Goal: Task Accomplishment & Management: Use online tool/utility

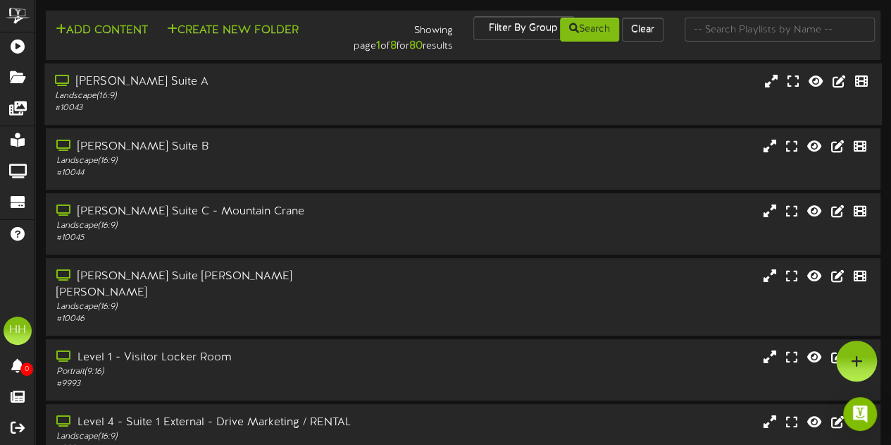
click at [314, 108] on div "# 10043" at bounding box center [219, 108] width 328 height 12
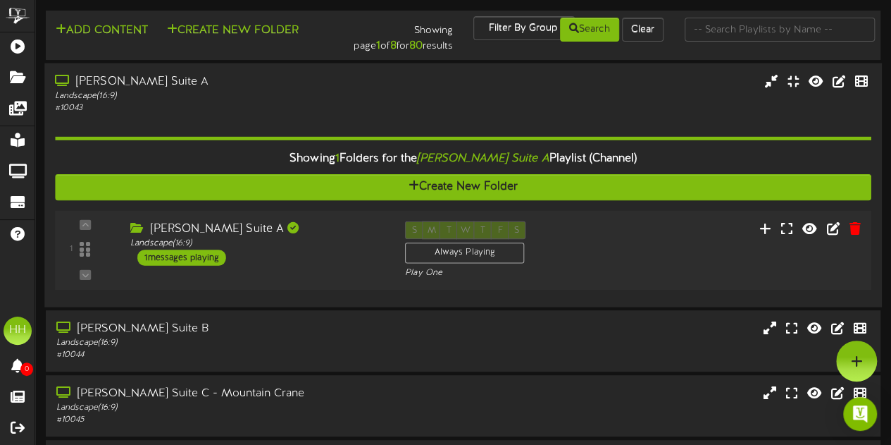
click at [311, 218] on div "1 Gallagher Suite A" at bounding box center [463, 250] width 825 height 80
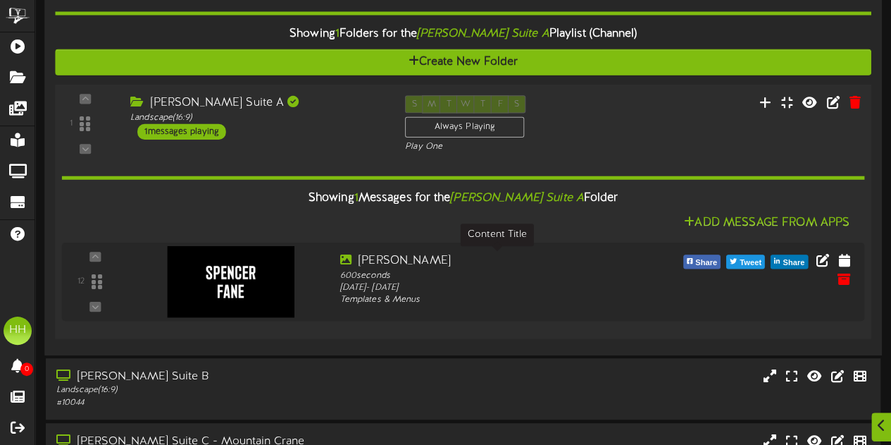
scroll to position [125, 0]
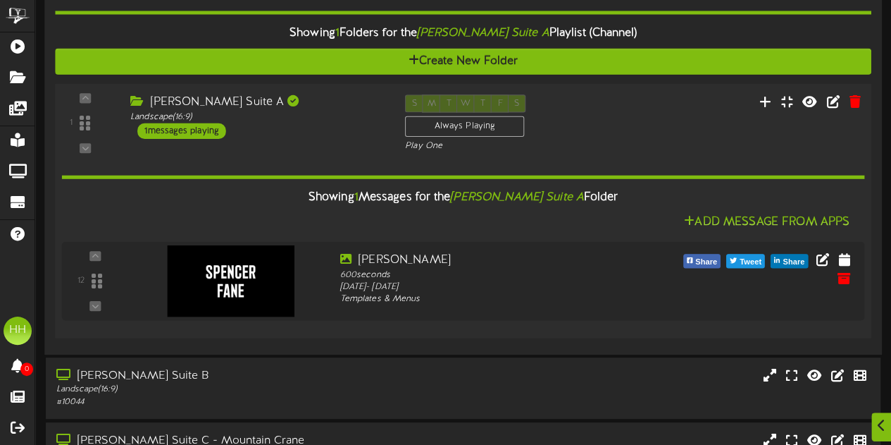
click at [311, 130] on div "Gallagher Suite A Landscape ( 16:9 ) 1 messages playing" at bounding box center [257, 116] width 275 height 44
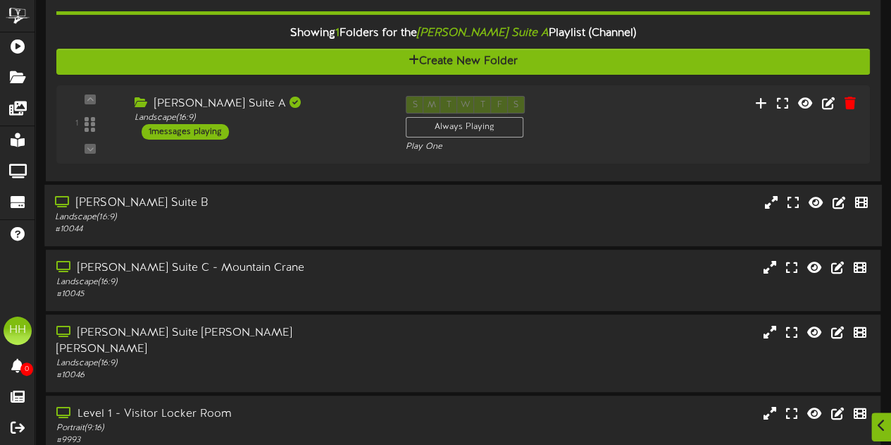
click at [292, 204] on div "Gallagher Suite B" at bounding box center [219, 203] width 328 height 16
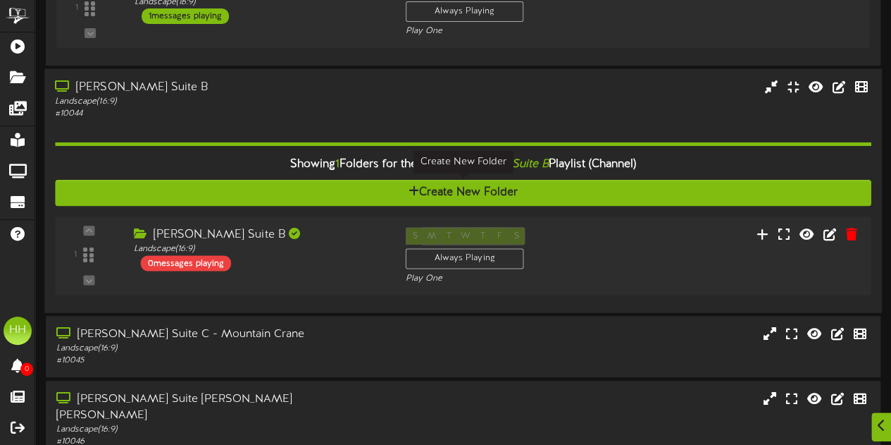
scroll to position [241, 0]
click at [292, 261] on div "Gallagher Suite B Landscape ( 16:9 ) 0 messages playing" at bounding box center [257, 248] width 275 height 44
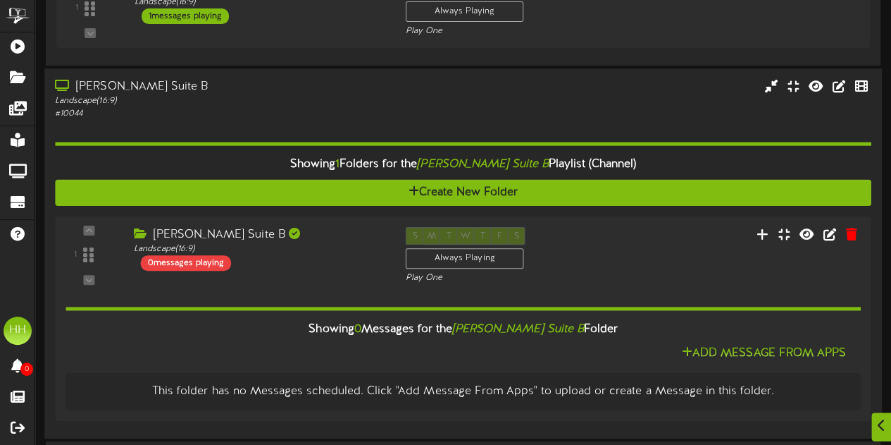
click at [192, 140] on div "Showing 1 Folders for the Gallagher Suite B Playlist (Channel) Create New Folde…" at bounding box center [463, 273] width 816 height 308
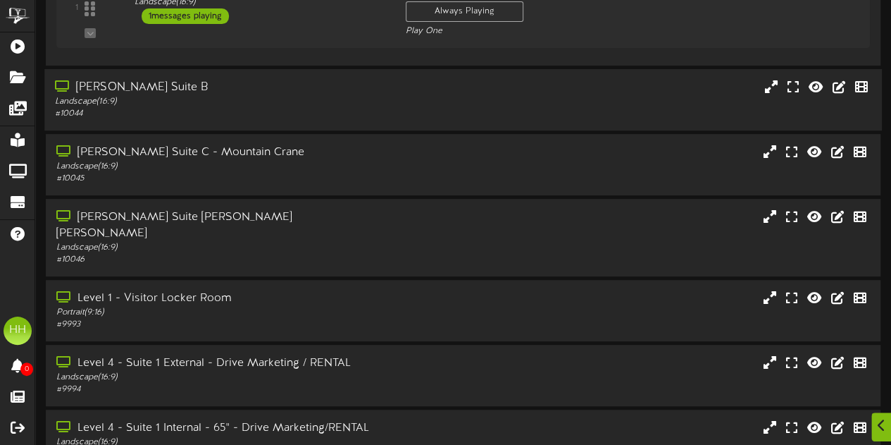
scroll to position [317, 0]
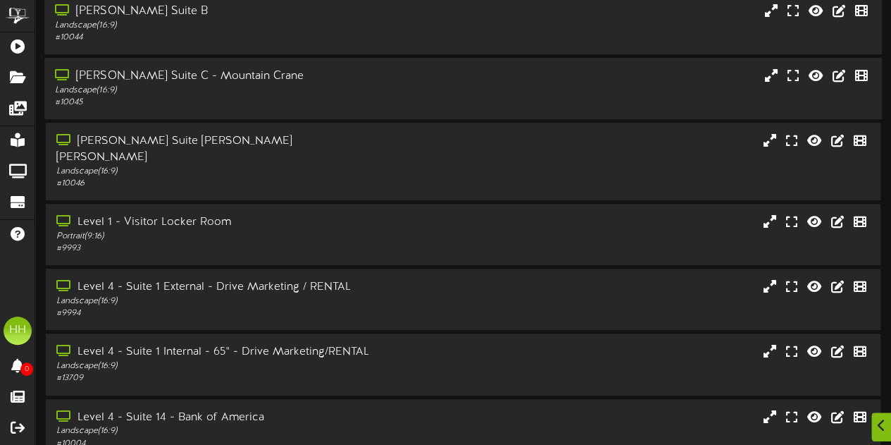
click at [181, 115] on div "Gallagher Suite C - Mountain Crane Landscape ( 16:9 ) # 10045" at bounding box center [463, 88] width 838 height 61
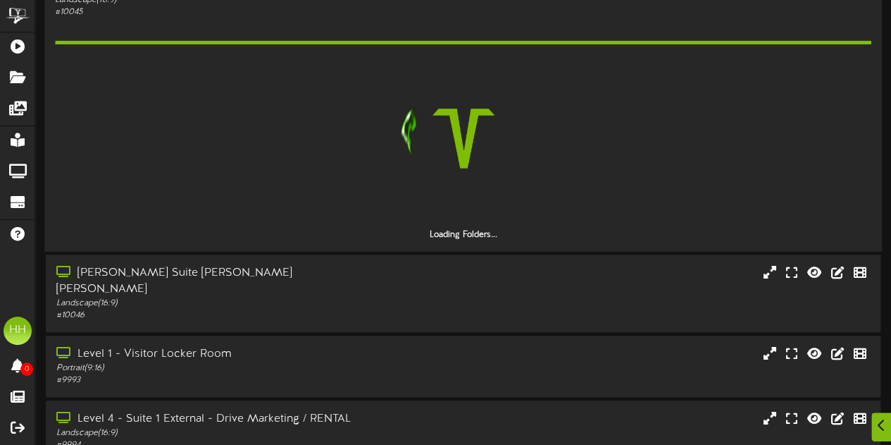
scroll to position [409, 0]
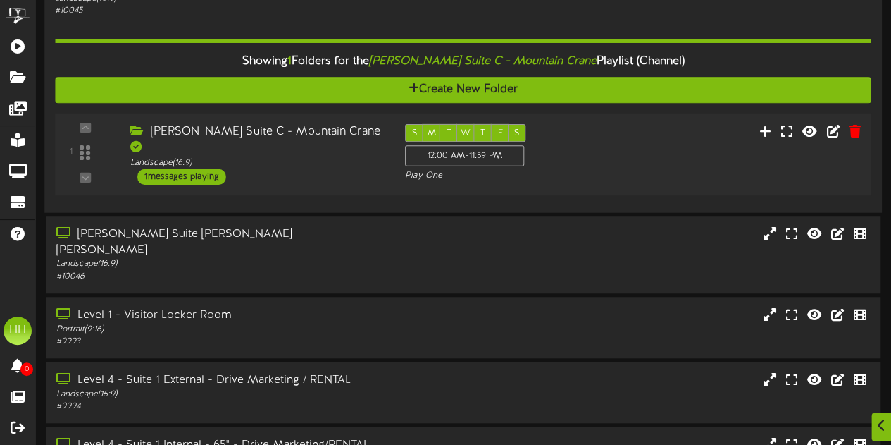
click at [294, 168] on div "1 ( 16:9" at bounding box center [463, 154] width 825 height 61
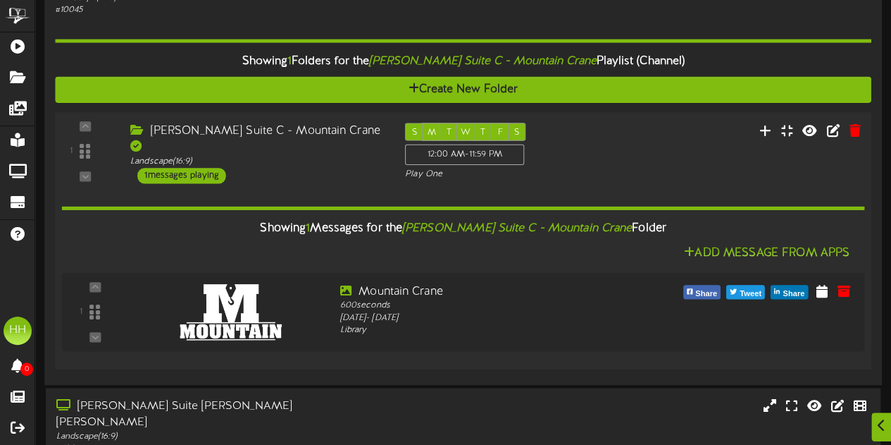
click at [294, 168] on div "1 ( 16:9" at bounding box center [463, 153] width 825 height 61
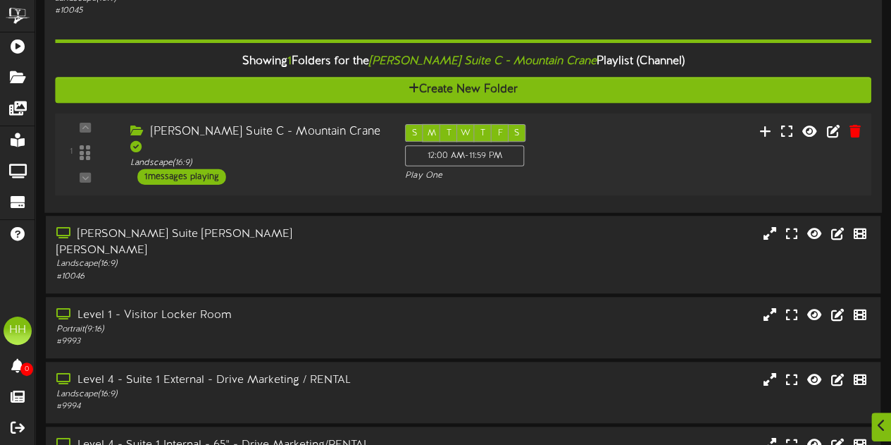
scroll to position [303, 0]
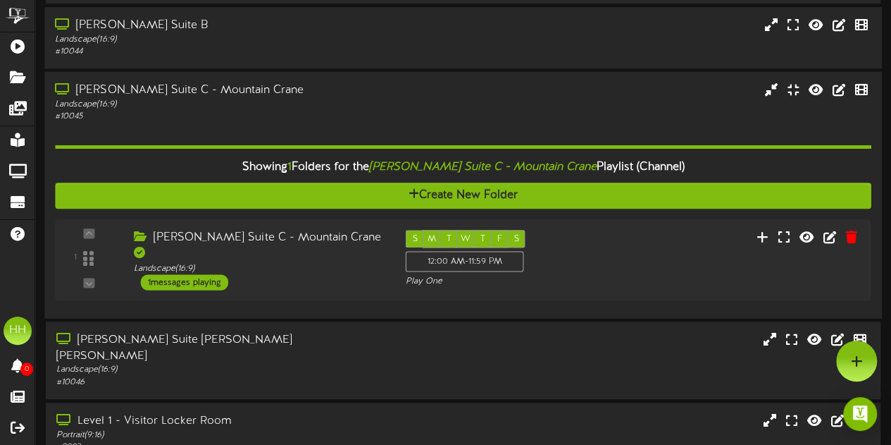
click at [228, 132] on div "Showing 1 Folders for the Gallagher Suite C - Mountain Crane Playlist (Channel)…" at bounding box center [463, 215] width 816 height 185
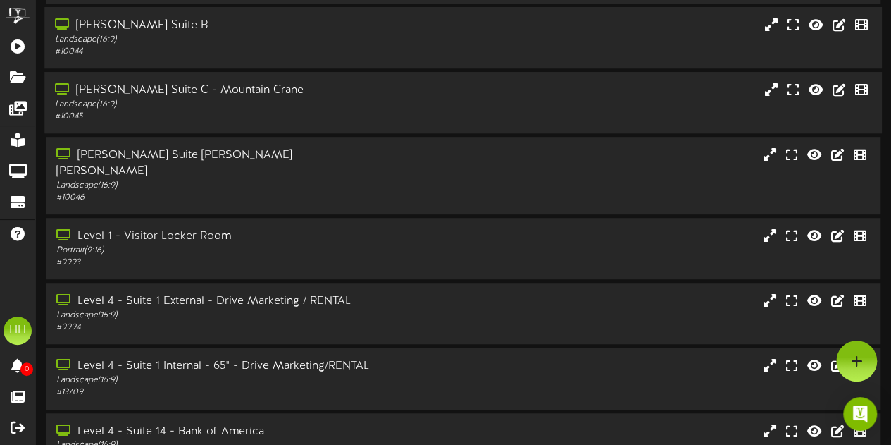
click at [234, 201] on div "Gallagher Suite D - Kirton McConkie Landscape ( 16:9 ) # 10046" at bounding box center [463, 177] width 856 height 80
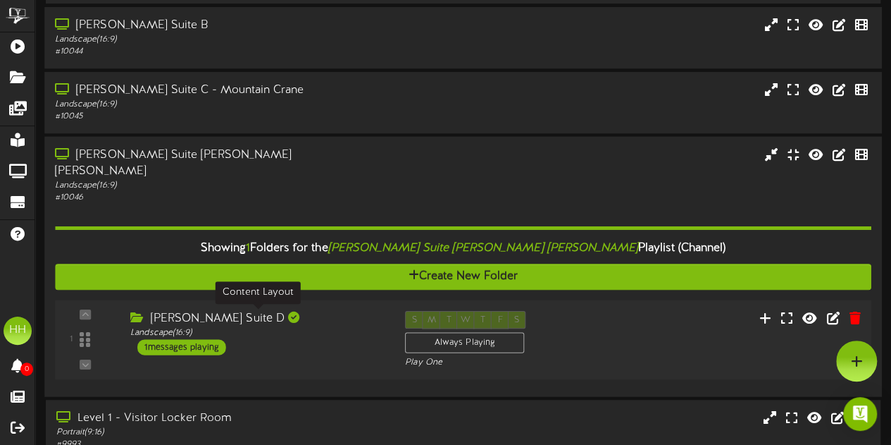
click at [287, 327] on div "Landscape ( 16:9 )" at bounding box center [257, 333] width 254 height 12
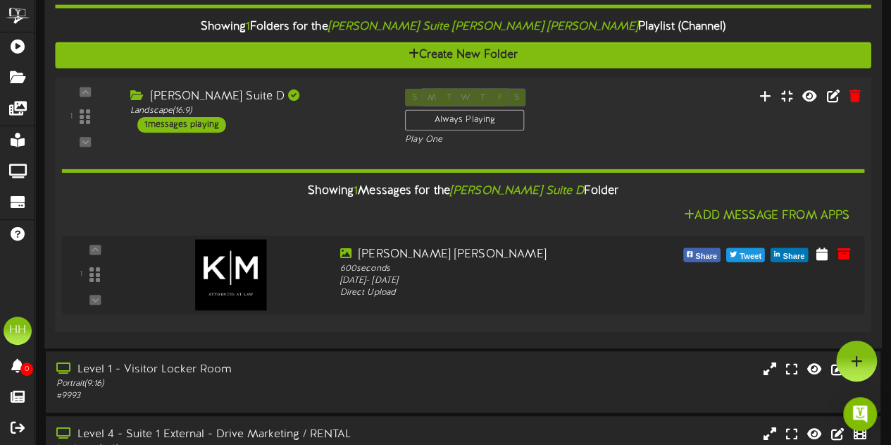
scroll to position [251, 0]
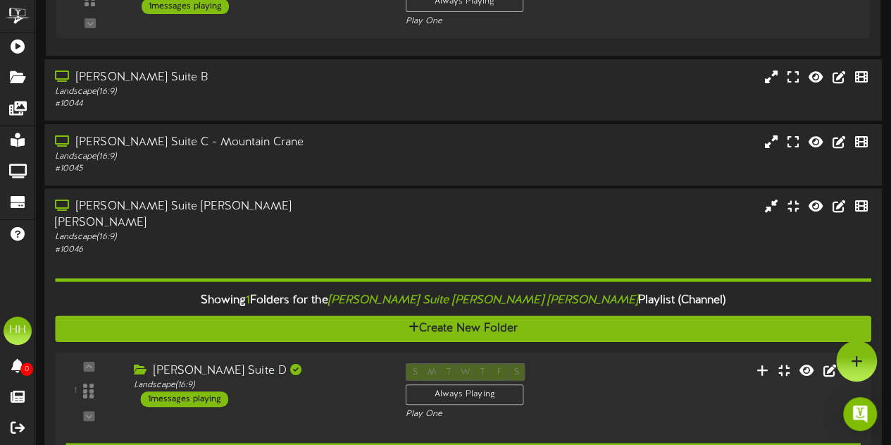
click at [243, 256] on div "Showing 1 Folders for the Gallagher Suite D - Kirton McConkie Playlist (Channel…" at bounding box center [463, 433] width 816 height 355
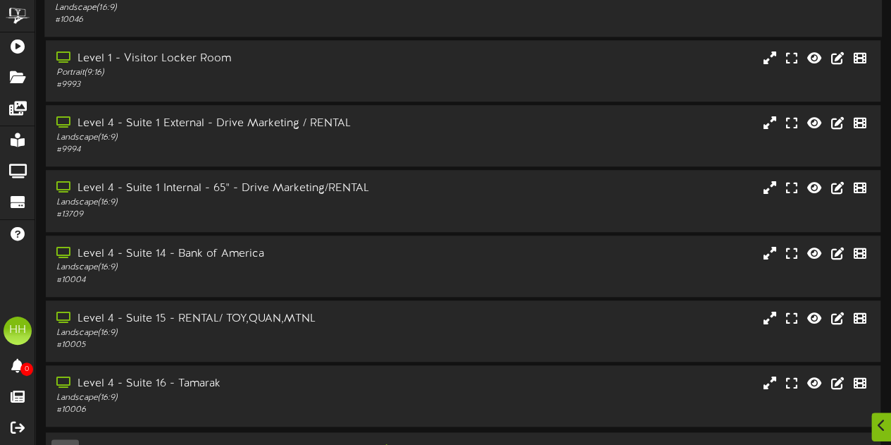
scroll to position [505, 0]
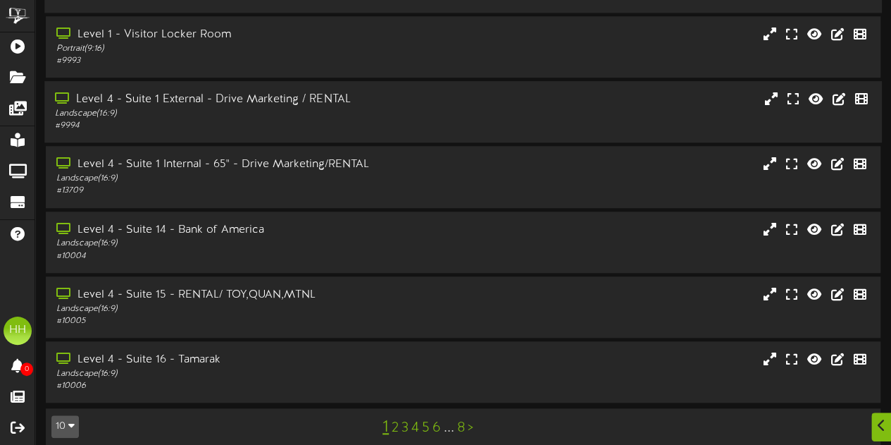
click at [245, 92] on div "Level 4 - Suite 1 External - Drive Marketing / RENTAL" at bounding box center [219, 100] width 328 height 16
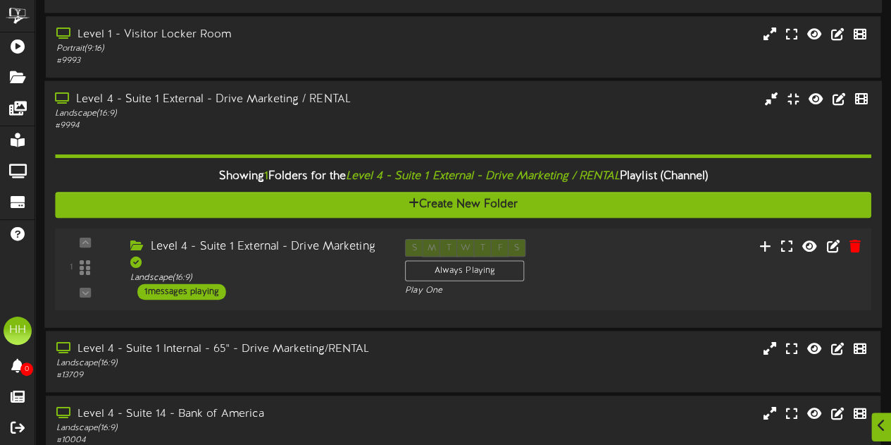
click at [317, 274] on div "Level 4 - Suite 1 External - Drive Marketing Landscape ( 16:9 ) 1 messages play…" at bounding box center [257, 269] width 275 height 61
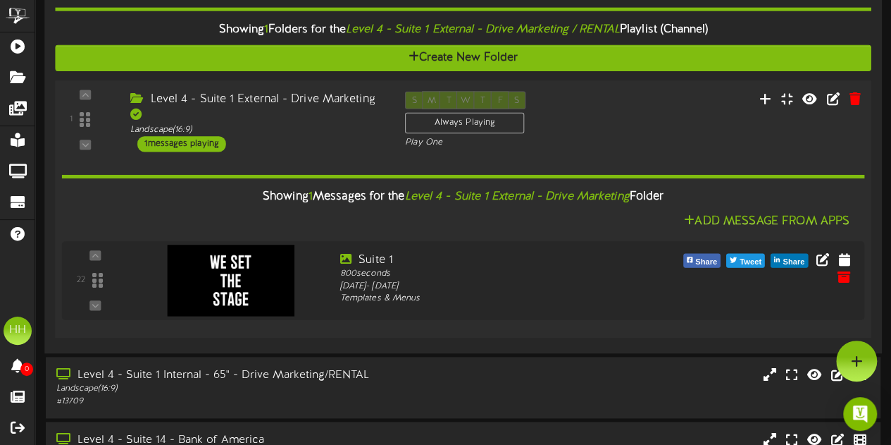
scroll to position [438, 0]
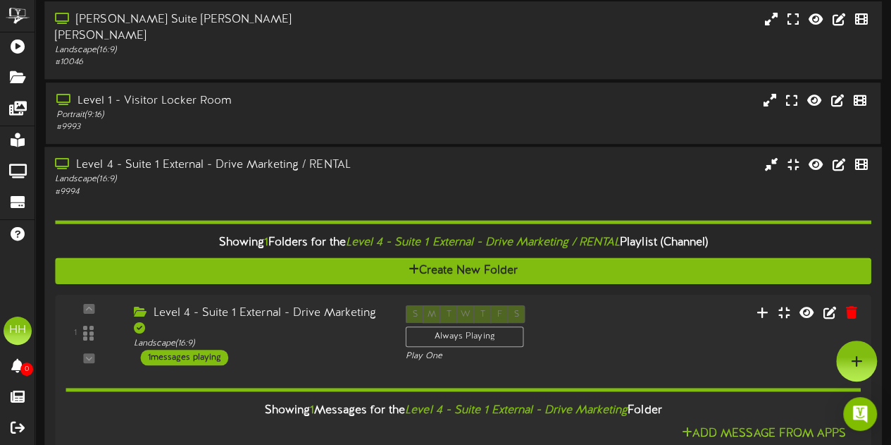
click at [273, 158] on div "Level 4 - Suite 1 External - Drive Marketing / RENTAL" at bounding box center [219, 165] width 328 height 16
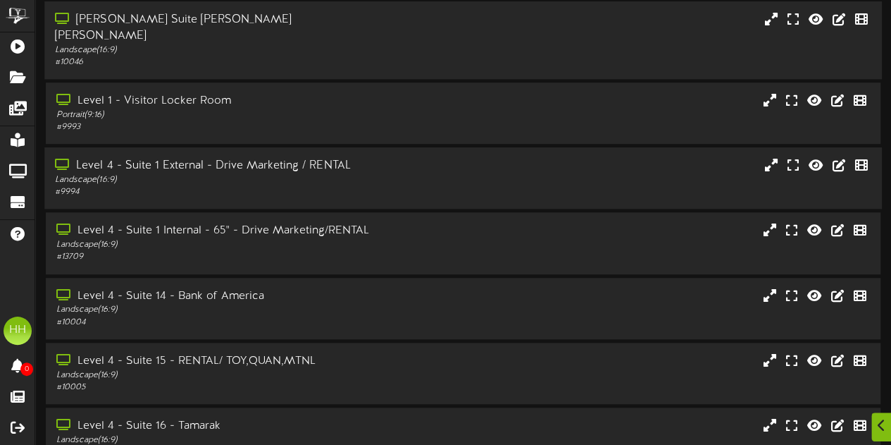
scroll to position [505, 0]
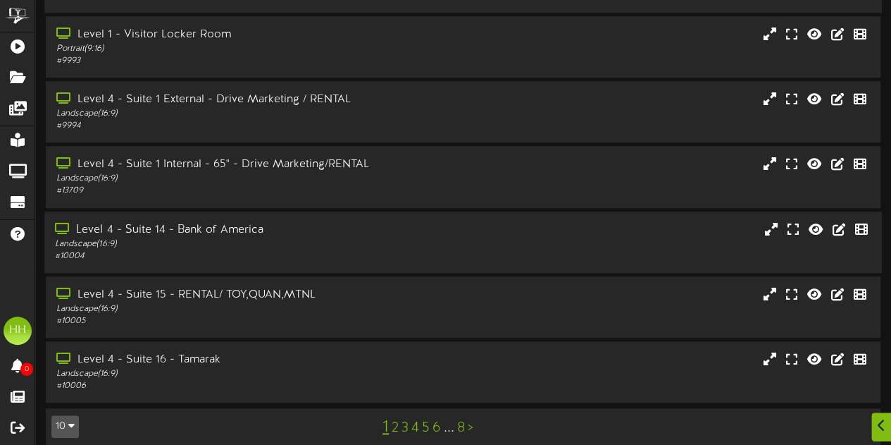
click at [295, 250] on div "# 10004" at bounding box center [219, 256] width 328 height 12
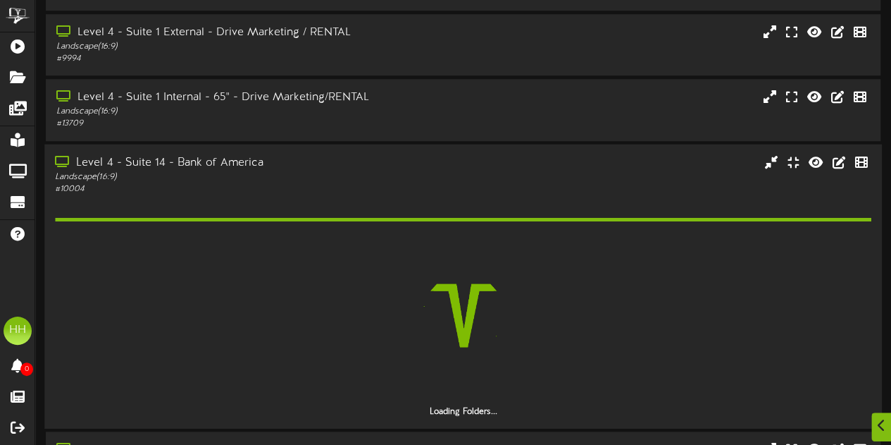
scroll to position [583, 0]
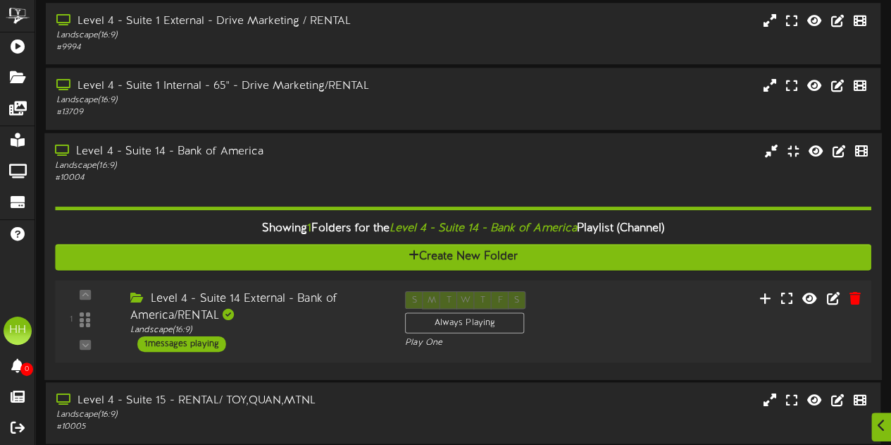
click at [304, 304] on div "Level 4 - Suite 14 External - Bank of America/RENTAL" at bounding box center [257, 306] width 254 height 32
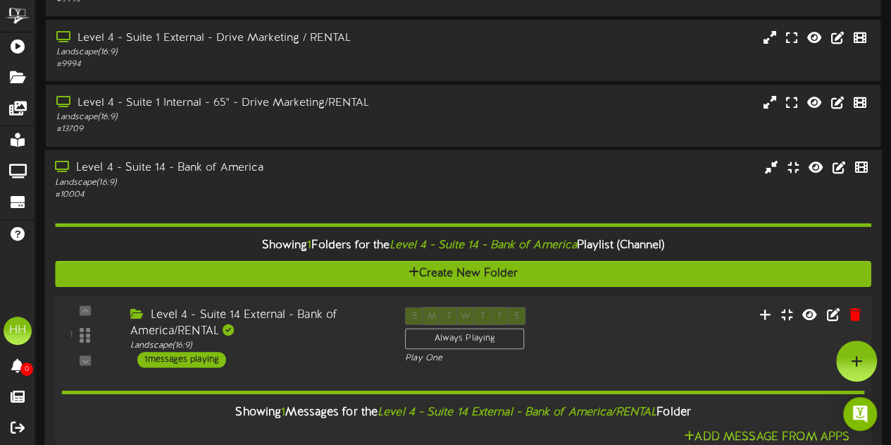
scroll to position [564, 0]
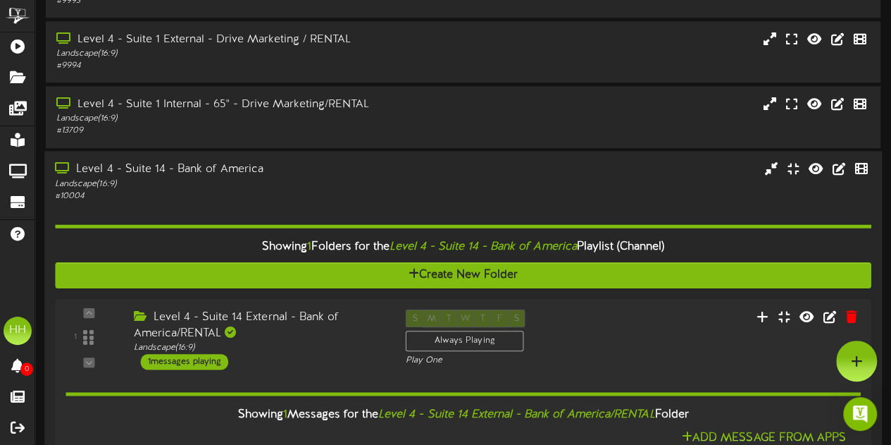
click at [199, 190] on div "# 10004" at bounding box center [219, 196] width 328 height 12
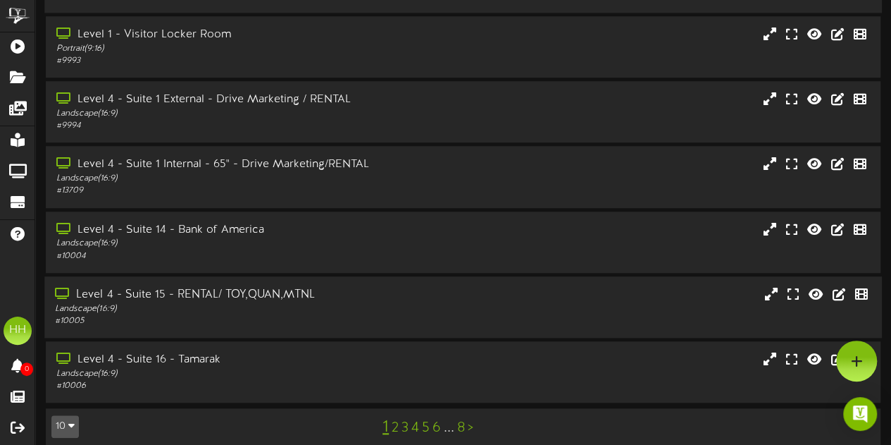
click at [221, 302] on div "Landscape ( 16:9 )" at bounding box center [219, 308] width 328 height 12
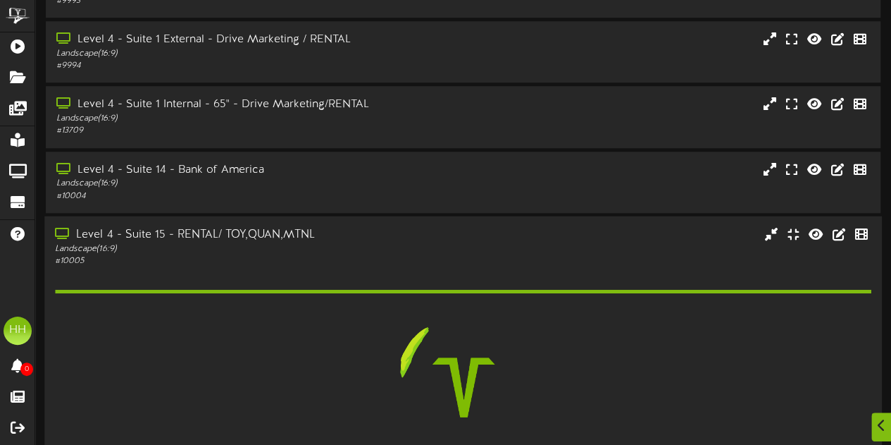
scroll to position [727, 0]
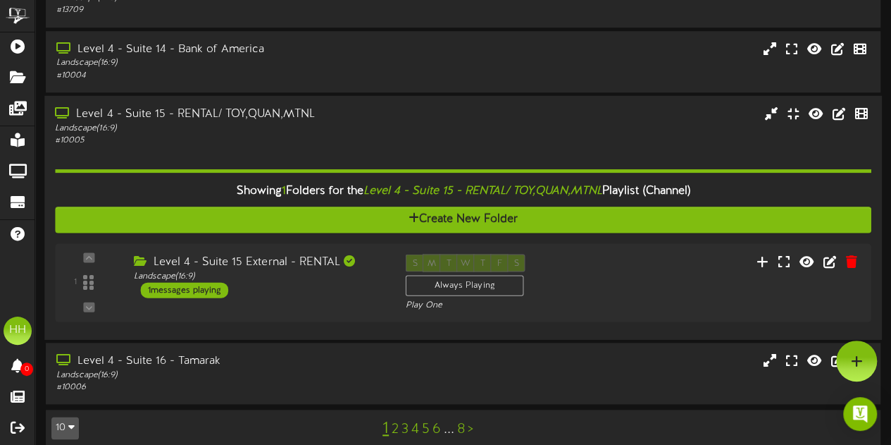
click at [221, 288] on div "1 ( 16:9" at bounding box center [463, 283] width 816 height 58
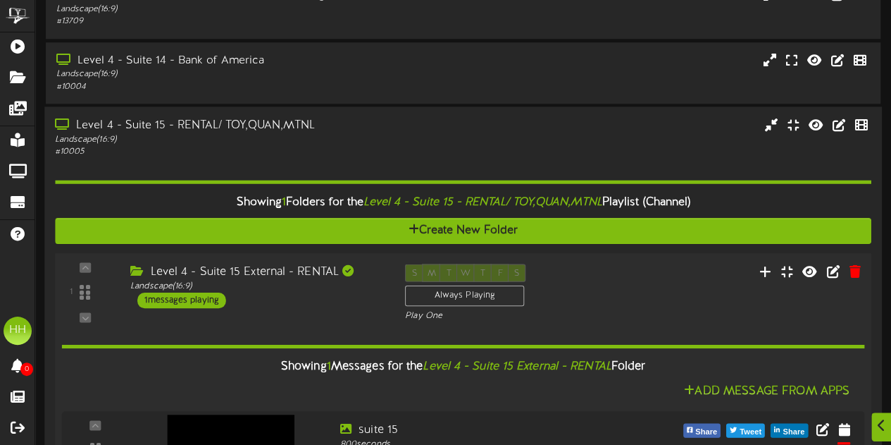
scroll to position [674, 0]
click at [422, 157] on div "Showing 1 Folders for the Level 4 - Suite 15 - RENTAL/ TOY,QUAN,MTNL Playlist (…" at bounding box center [463, 334] width 816 height 355
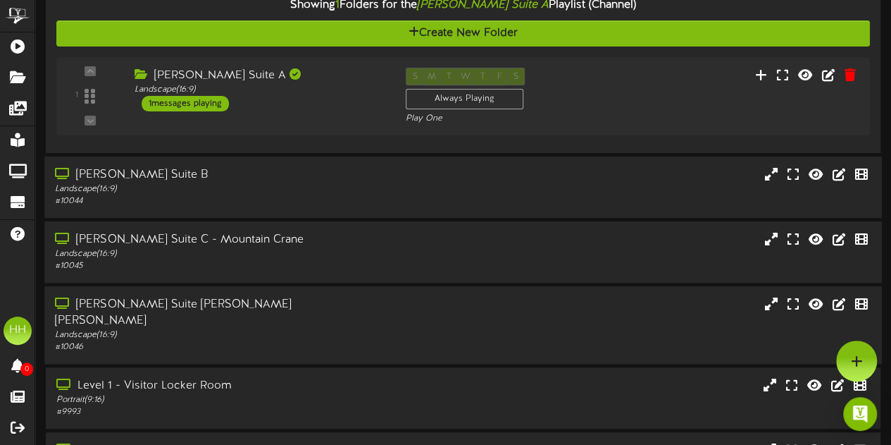
scroll to position [0, 0]
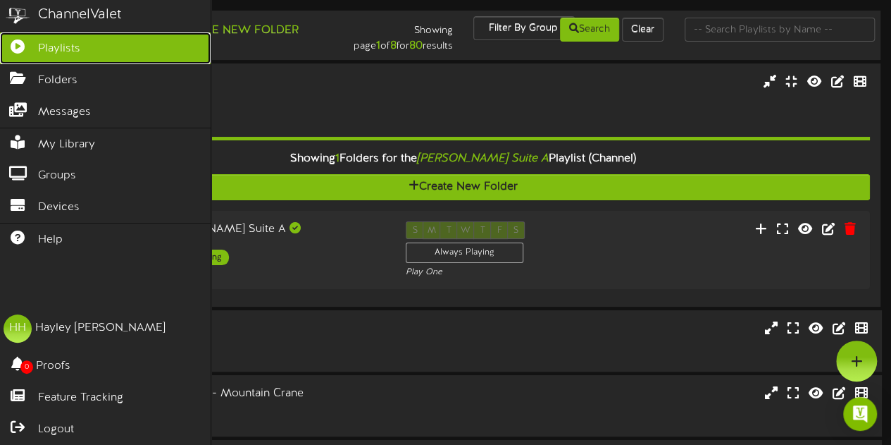
click at [52, 56] on span "Playlists" at bounding box center [59, 49] width 42 height 16
click at [74, 53] on span "Playlists" at bounding box center [59, 49] width 42 height 16
click at [64, 51] on span "Playlists" at bounding box center [59, 49] width 42 height 16
click at [59, 47] on span "Playlists" at bounding box center [59, 49] width 42 height 16
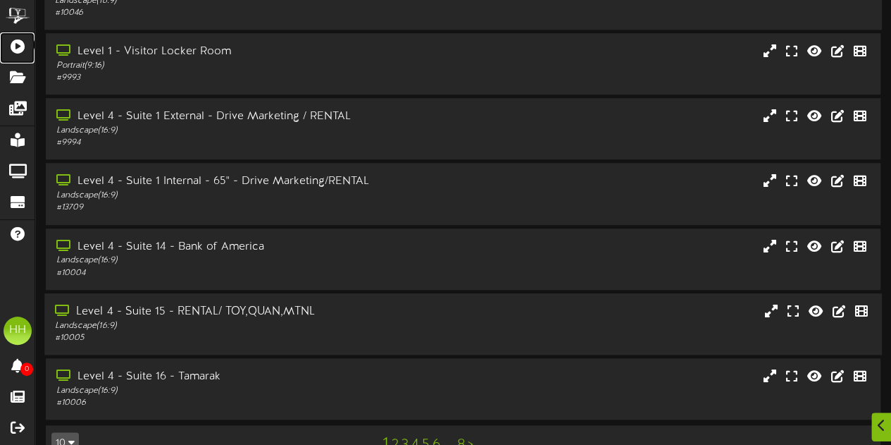
scroll to position [488, 0]
click at [395, 436] on link "2" at bounding box center [395, 444] width 7 height 16
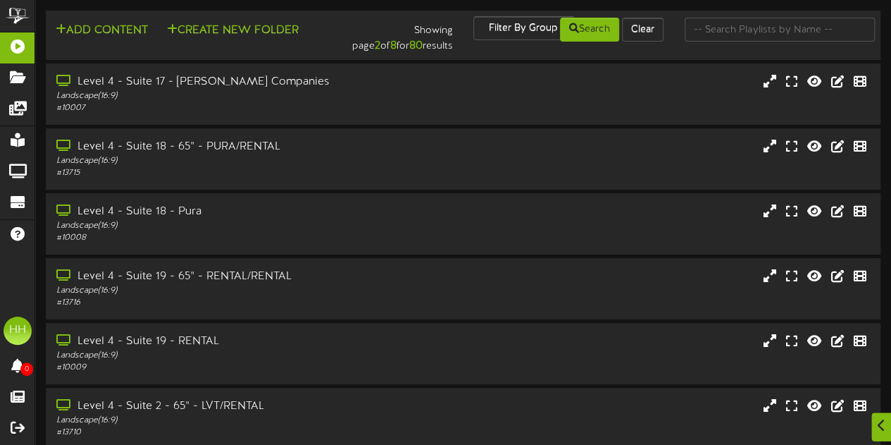
scroll to position [324, 0]
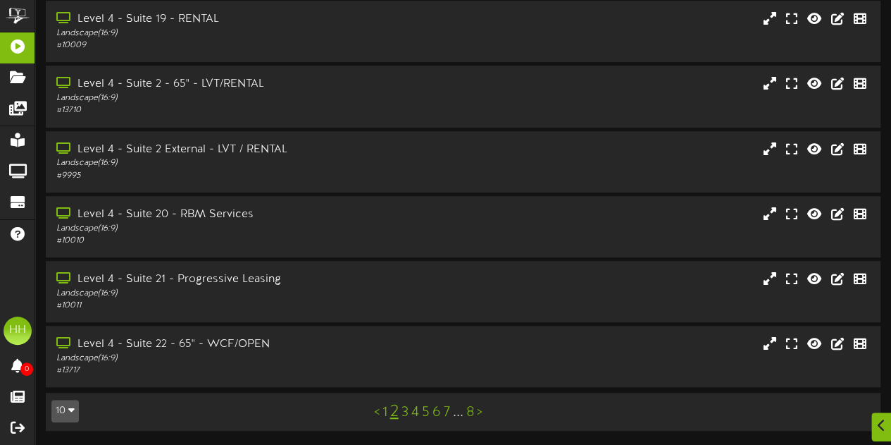
click at [386, 415] on link "1" at bounding box center [385, 413] width 5 height 16
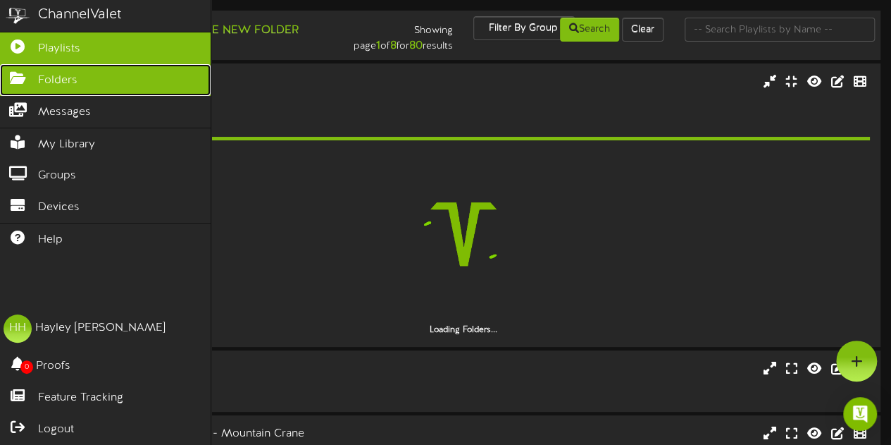
click at [63, 78] on span "Folders" at bounding box center [57, 81] width 39 height 16
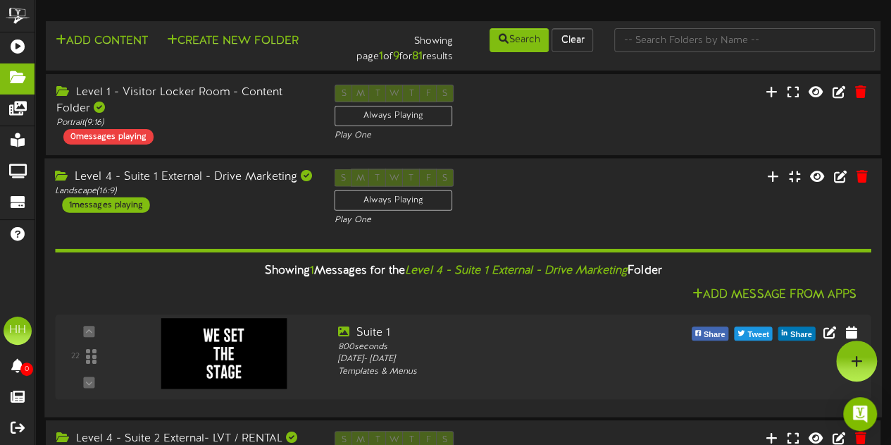
click at [230, 214] on div "Level 4 - Suite 1 External - Drive Marketing Landscape ( 16:9 ) 1 messages play…" at bounding box center [463, 197] width 838 height 58
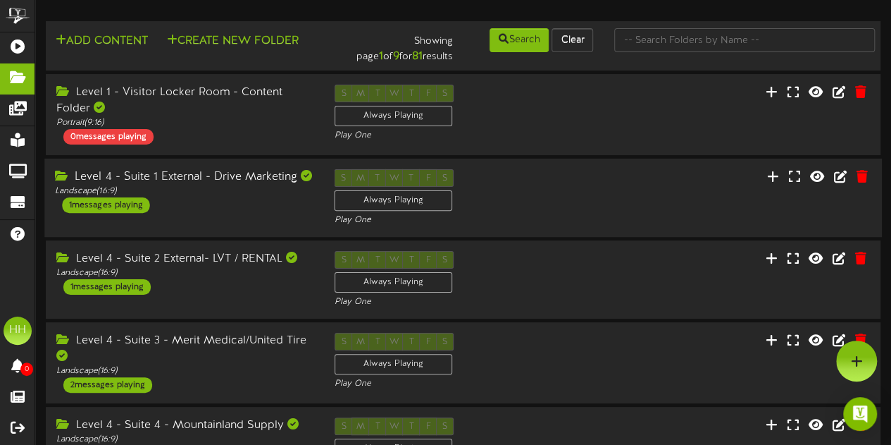
click at [230, 213] on div "Level 4 - Suite 1 External - Drive Marketing Landscape ( 16:9 ) 1 messages play…" at bounding box center [183, 191] width 279 height 44
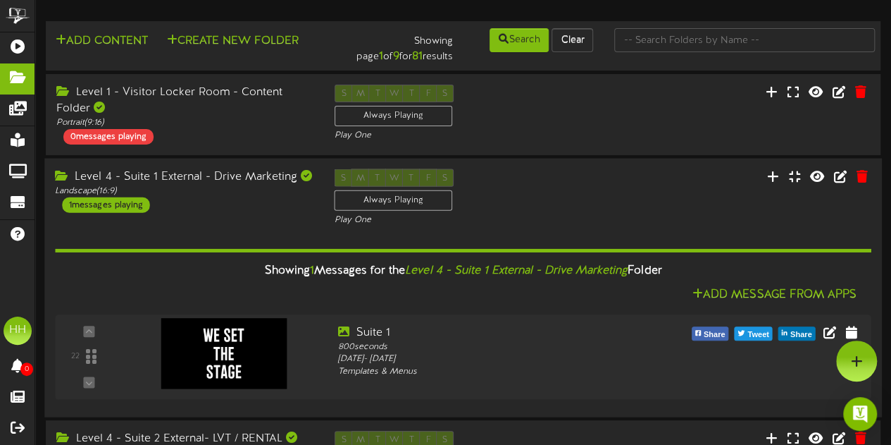
scroll to position [28, 0]
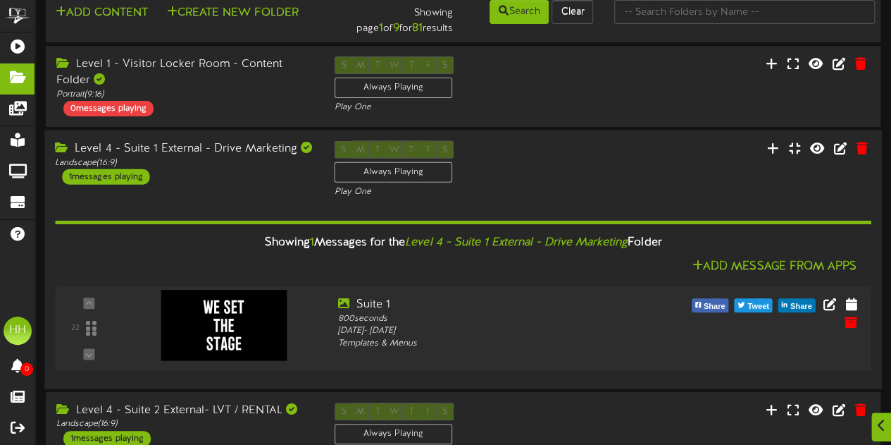
click at [212, 176] on div "Level 4 - Suite 1 External - Drive Marketing Landscape ( 16:9 ) 1 messages play…" at bounding box center [183, 162] width 279 height 44
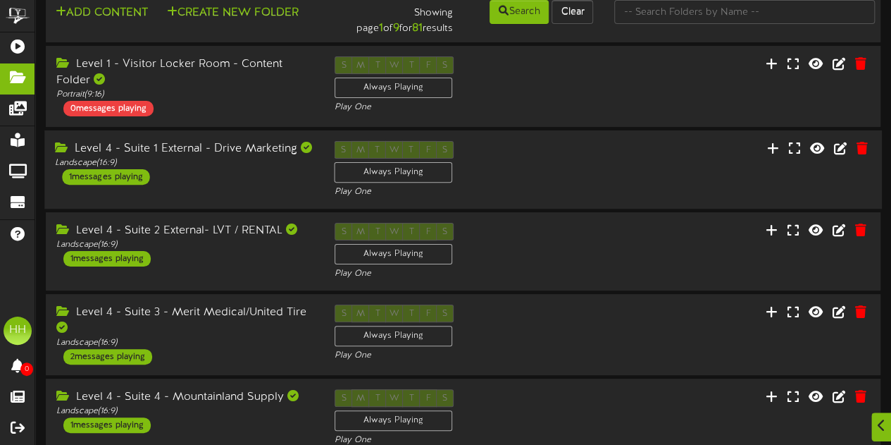
scroll to position [99, 0]
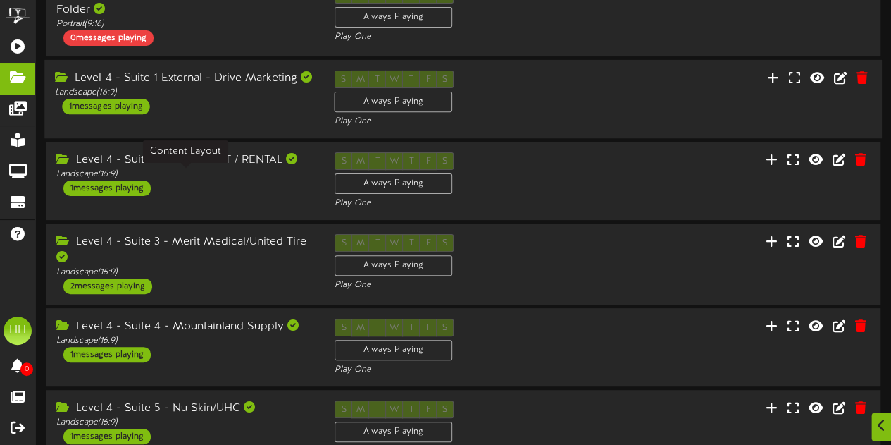
click at [212, 176] on div "Landscape ( 16:9 )" at bounding box center [184, 174] width 257 height 12
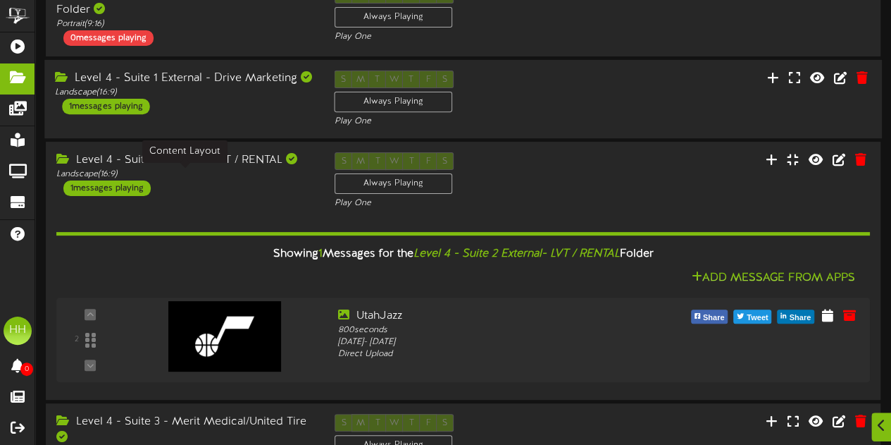
scroll to position [195, 0]
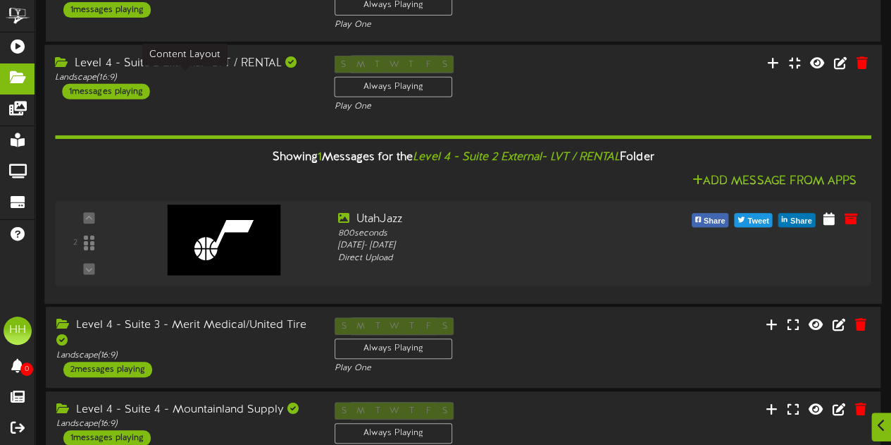
click at [190, 83] on div "Landscape ( 16:9 )" at bounding box center [184, 77] width 258 height 12
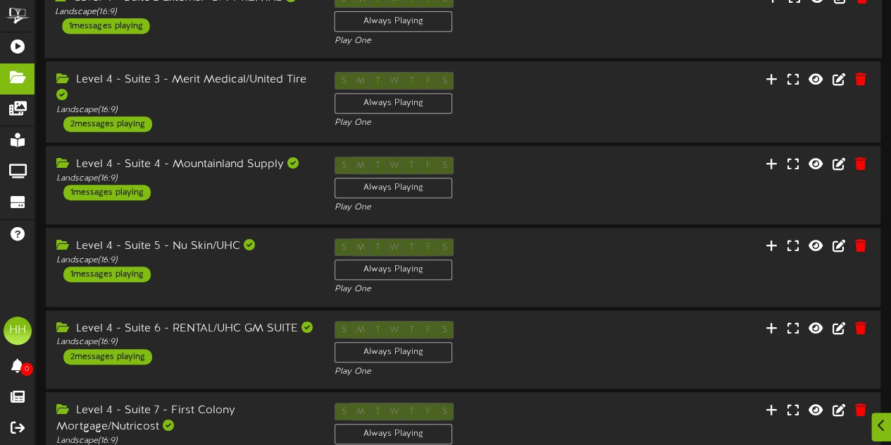
scroll to position [261, 0]
click at [190, 83] on div "Level 4 - Suite 3 - Merit Medical/United Tire" at bounding box center [184, 87] width 257 height 32
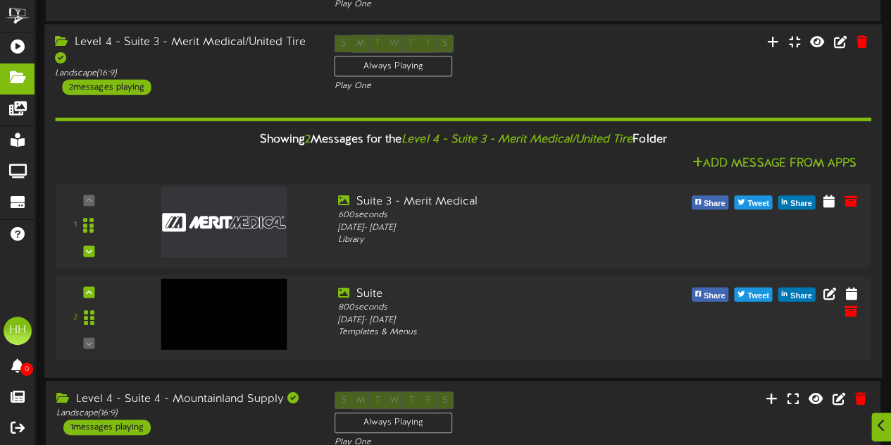
scroll to position [300, 0]
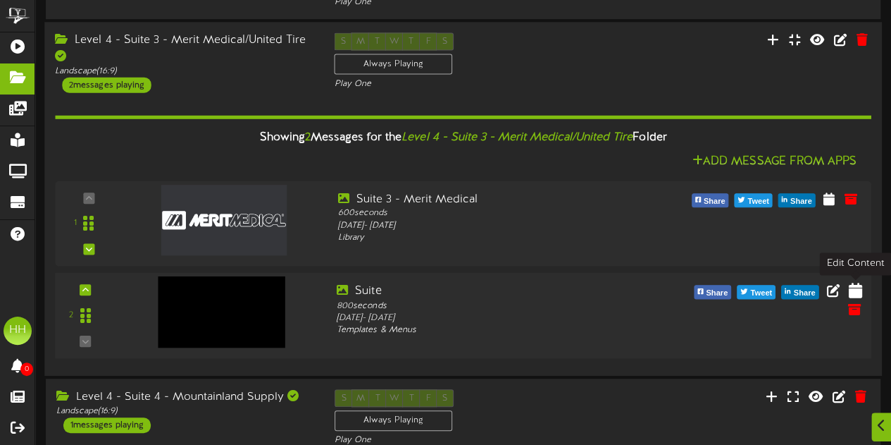
click at [860, 297] on icon at bounding box center [854, 290] width 13 height 16
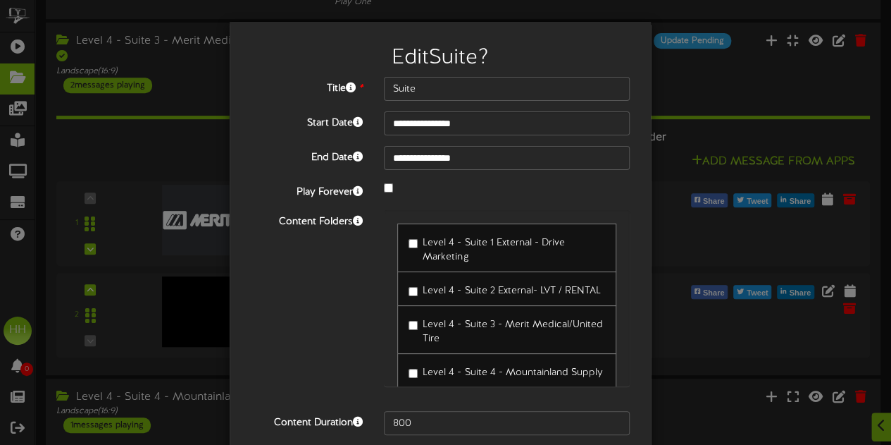
click at [696, 212] on div "**********" at bounding box center [445, 222] width 891 height 445
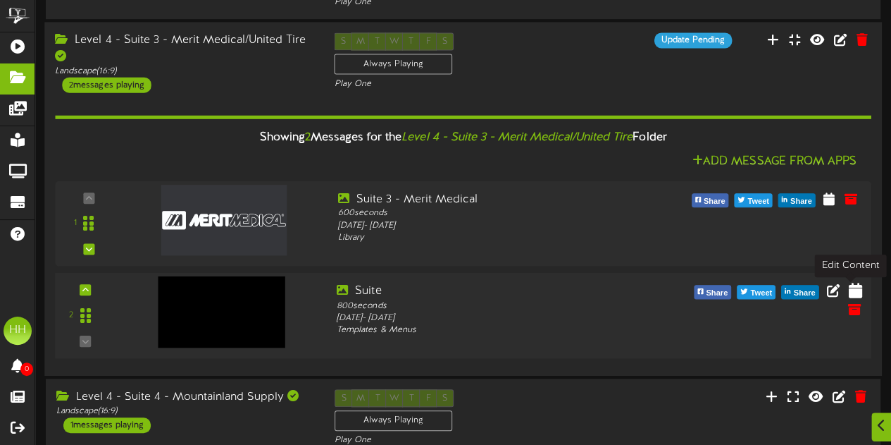
click at [853, 288] on icon at bounding box center [854, 290] width 13 height 16
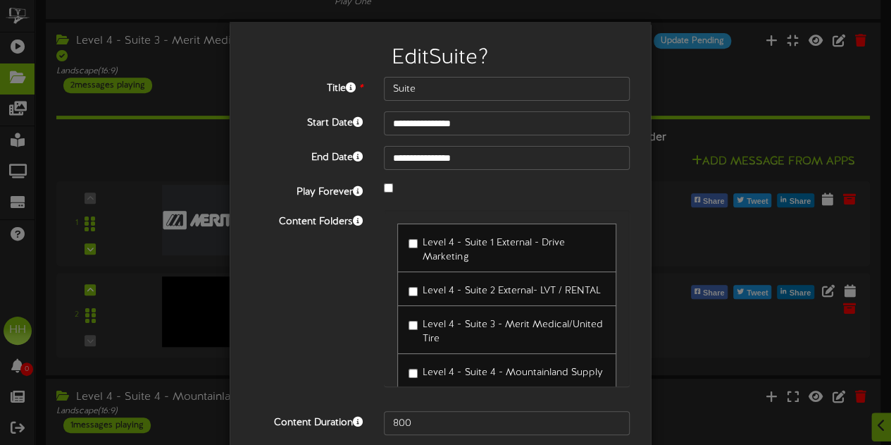
scroll to position [56, 0]
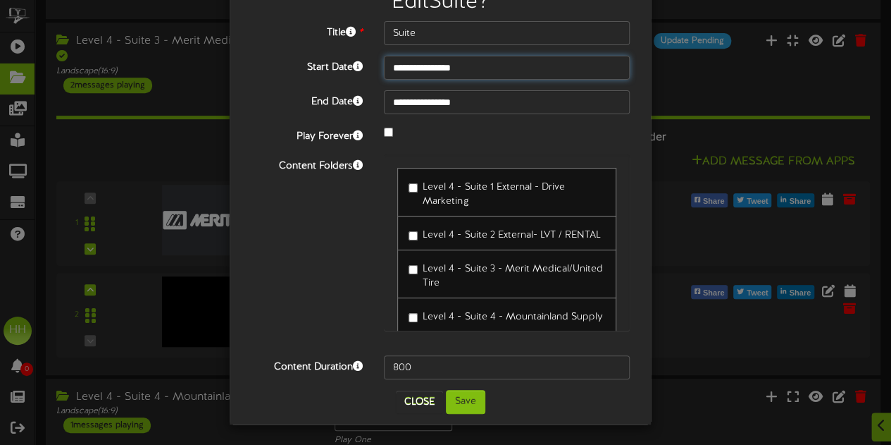
click at [452, 66] on input "**********" at bounding box center [507, 68] width 246 height 24
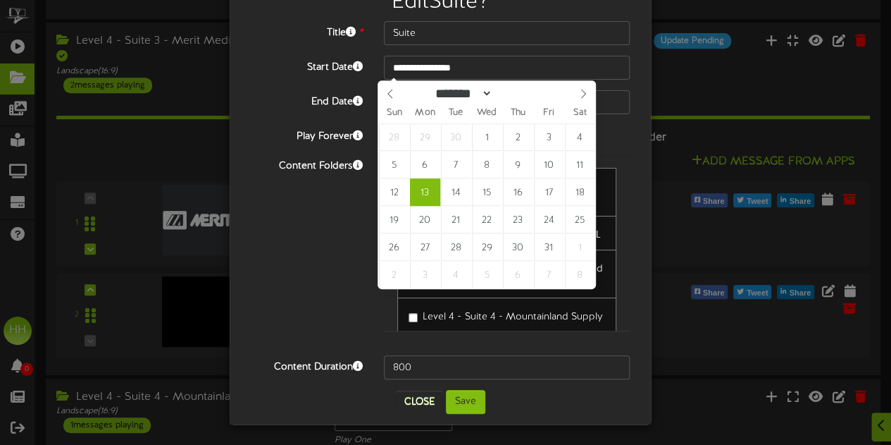
click at [666, 97] on div "**********" at bounding box center [445, 222] width 891 height 445
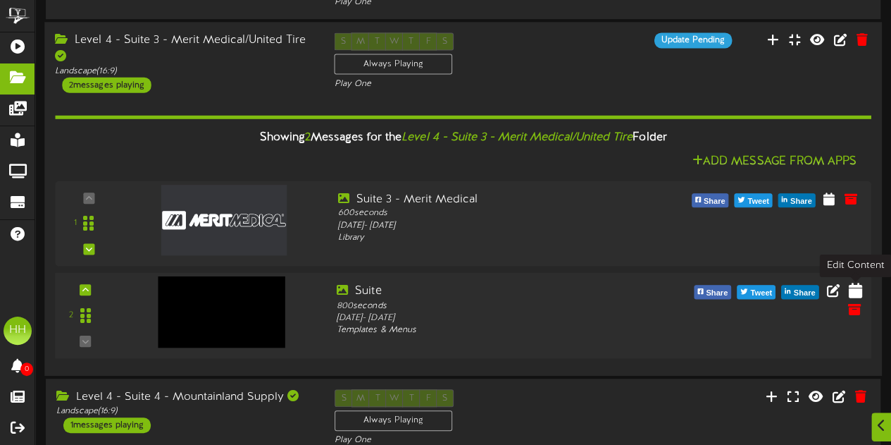
click at [859, 293] on icon at bounding box center [854, 290] width 13 height 16
select select "*"
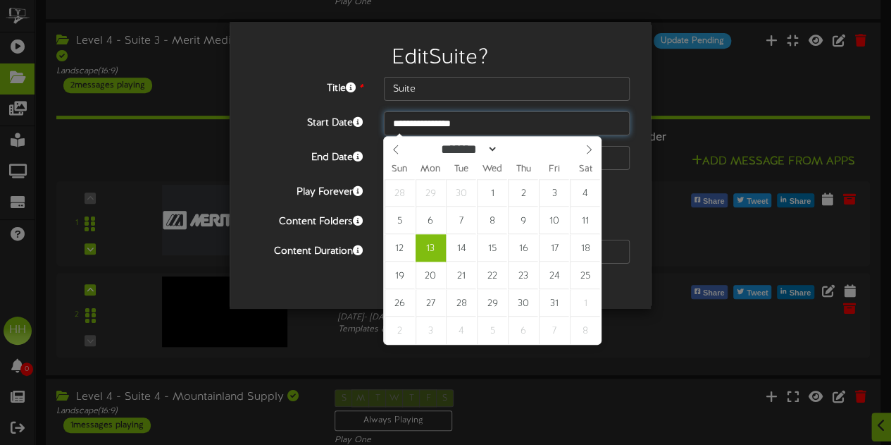
click at [467, 120] on input "**********" at bounding box center [507, 123] width 246 height 24
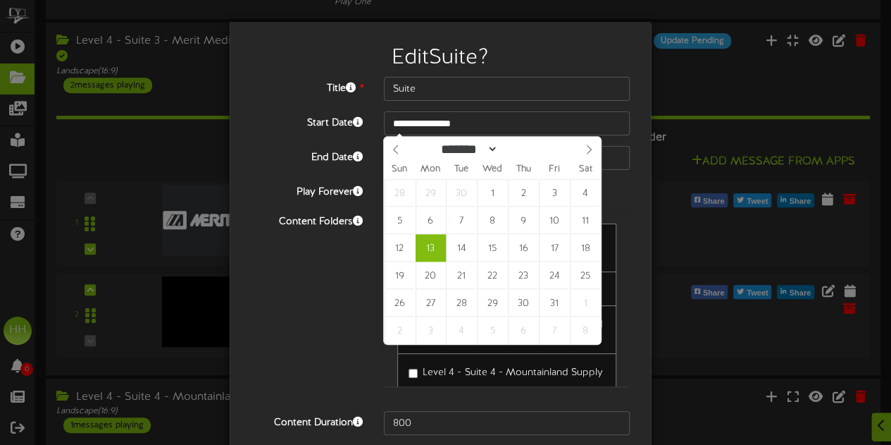
click at [686, 97] on div "**********" at bounding box center [445, 222] width 891 height 445
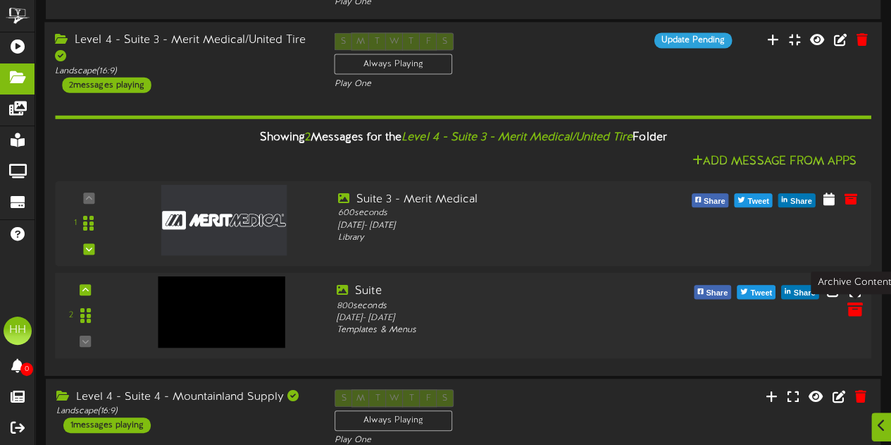
click at [854, 311] on icon at bounding box center [855, 308] width 16 height 16
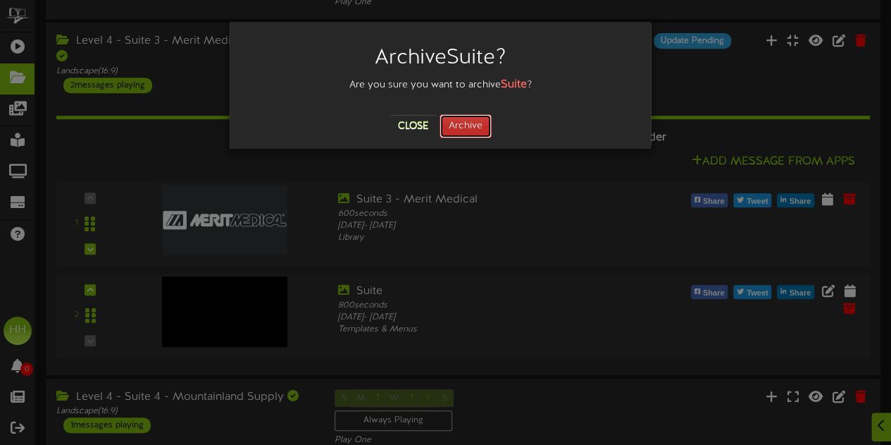
click at [483, 128] on button "Archive" at bounding box center [466, 126] width 52 height 24
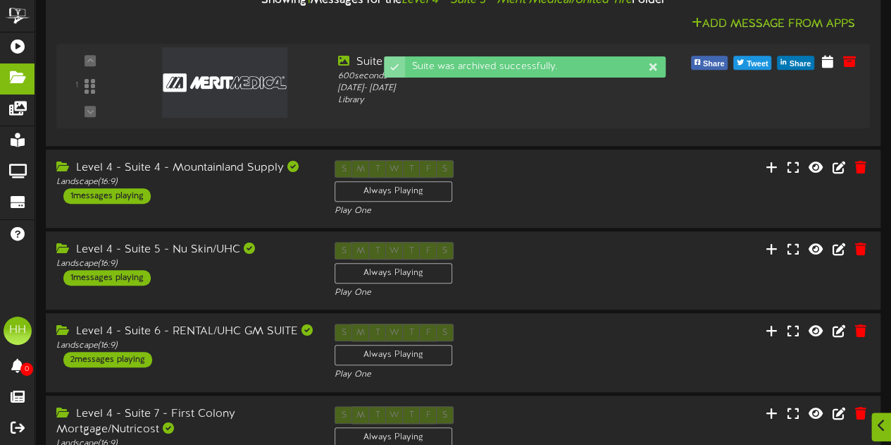
scroll to position [438, 0]
click at [520, 200] on div "S M T W T F S Always Playing Play One" at bounding box center [462, 188] width 279 height 58
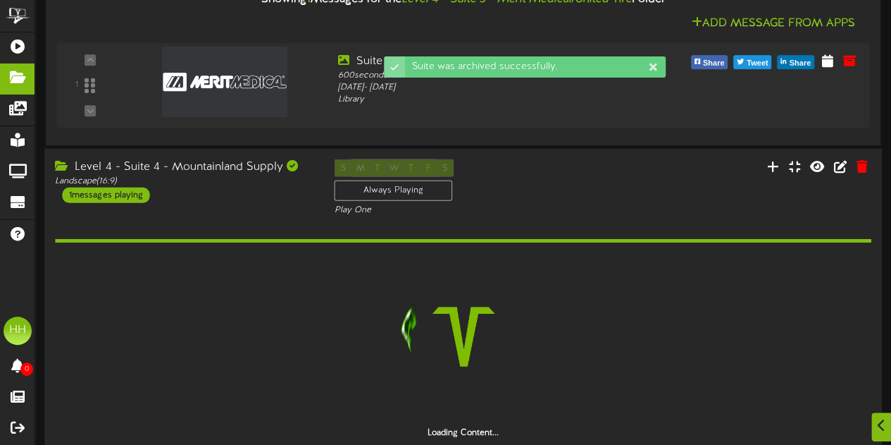
scroll to position [595, 0]
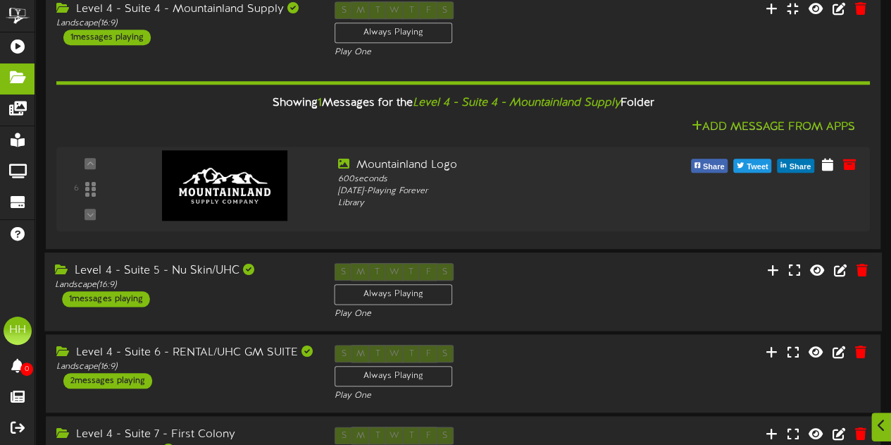
click at [523, 271] on div "S M T W T F S Always Playing Play One" at bounding box center [462, 292] width 279 height 58
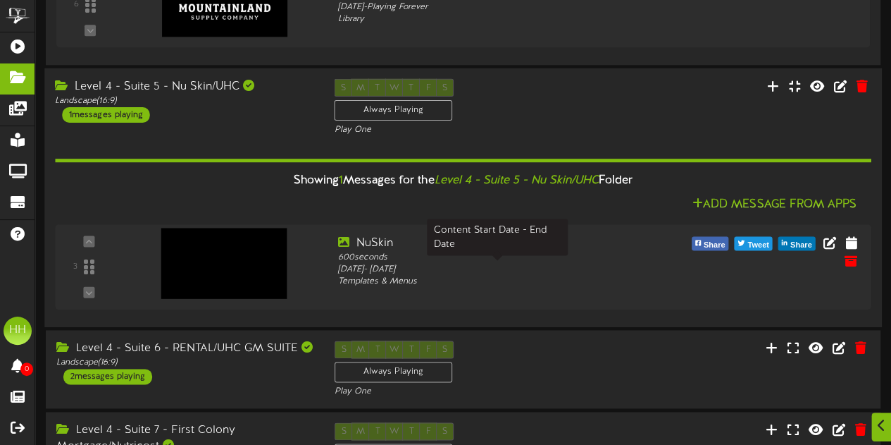
scroll to position [780, 0]
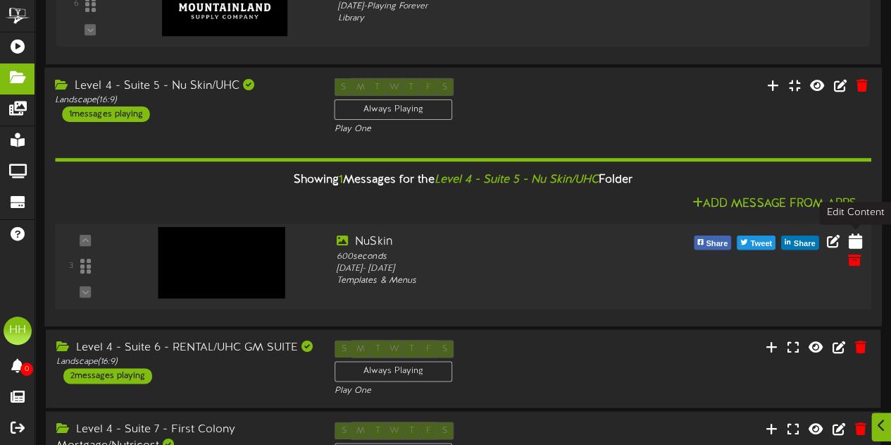
click at [851, 241] on icon at bounding box center [854, 241] width 13 height 16
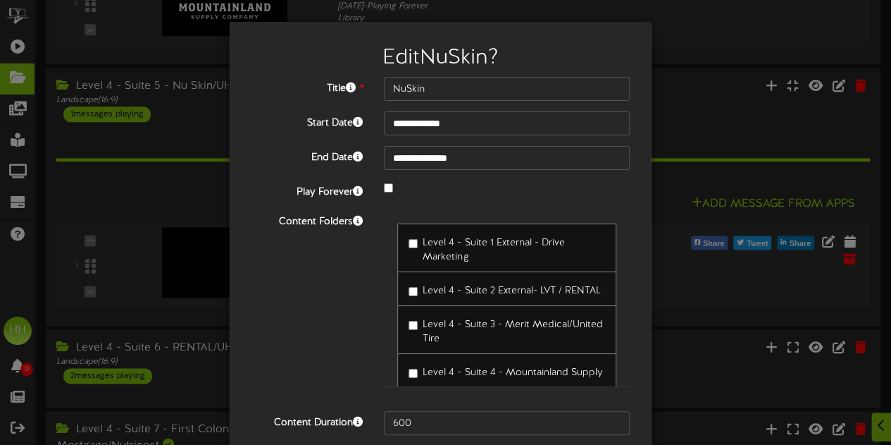
click at [666, 206] on div "**********" at bounding box center [445, 222] width 891 height 445
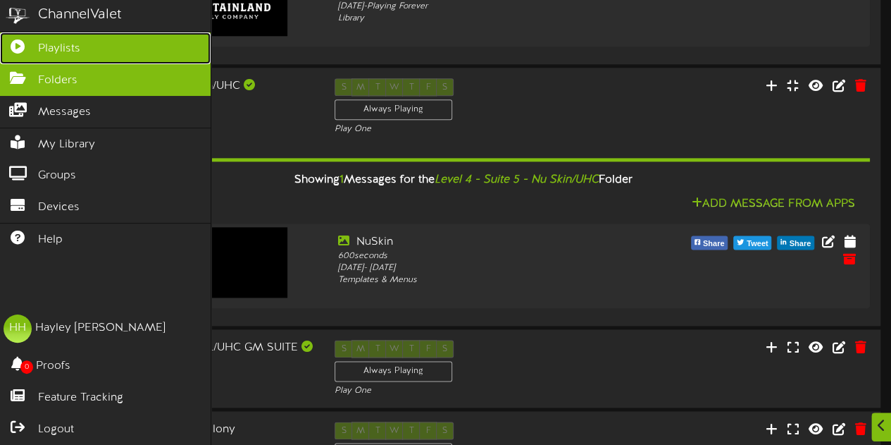
click at [39, 39] on link "Playlists" at bounding box center [105, 48] width 211 height 32
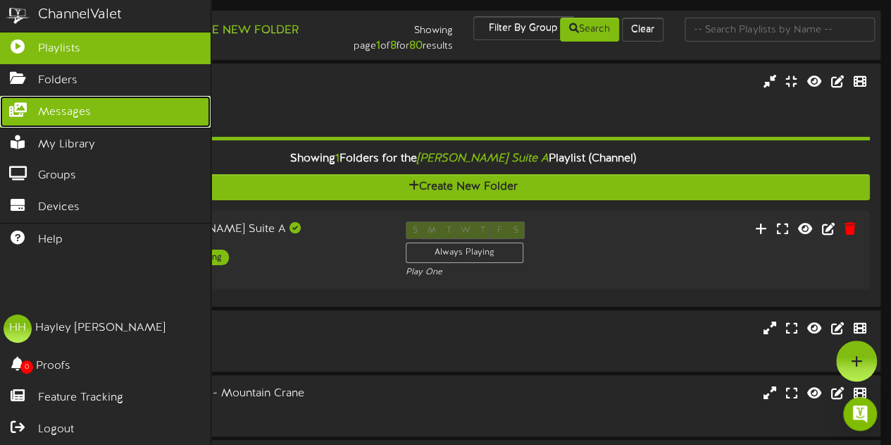
click at [83, 108] on span "Messages" at bounding box center [64, 112] width 53 height 16
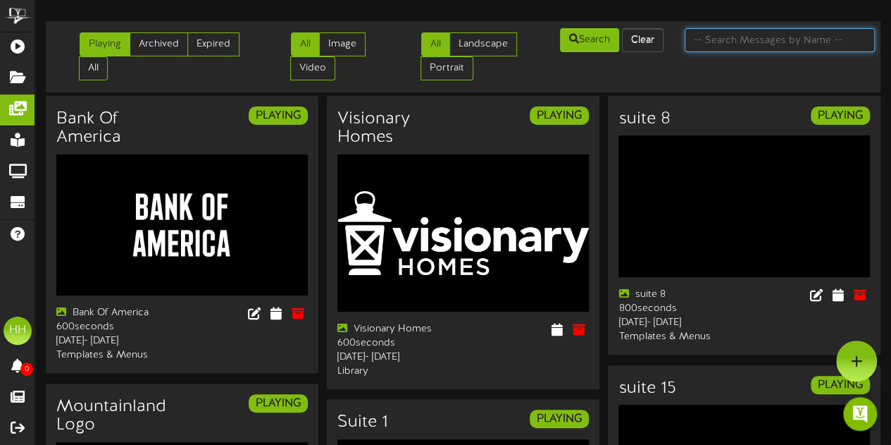
click at [746, 46] on input "text" at bounding box center [780, 40] width 190 height 24
type input "nuskin"
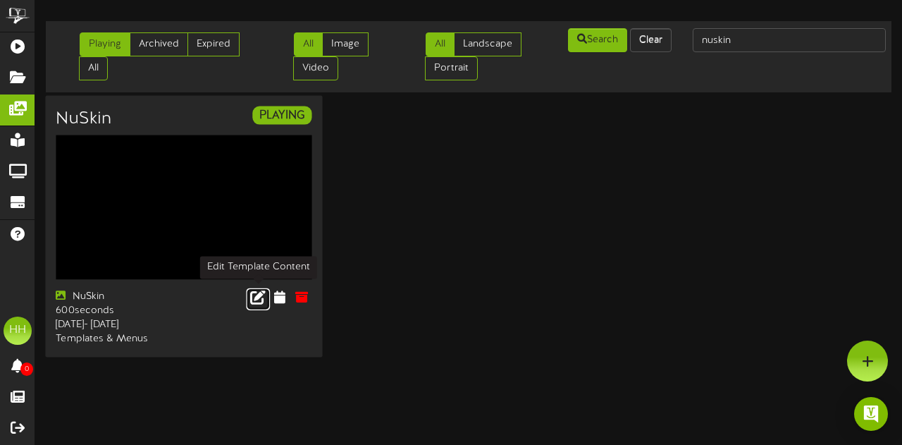
click at [257, 298] on icon at bounding box center [258, 297] width 16 height 16
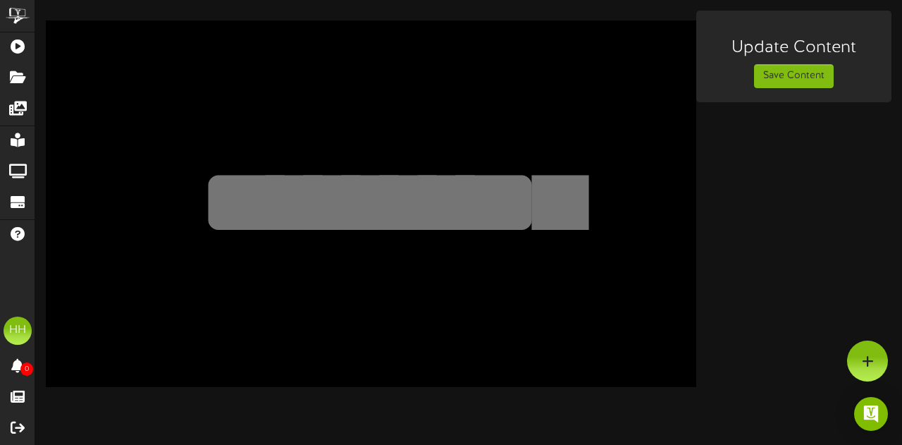
click at [378, 184] on textarea at bounding box center [370, 201] width 534 height 123
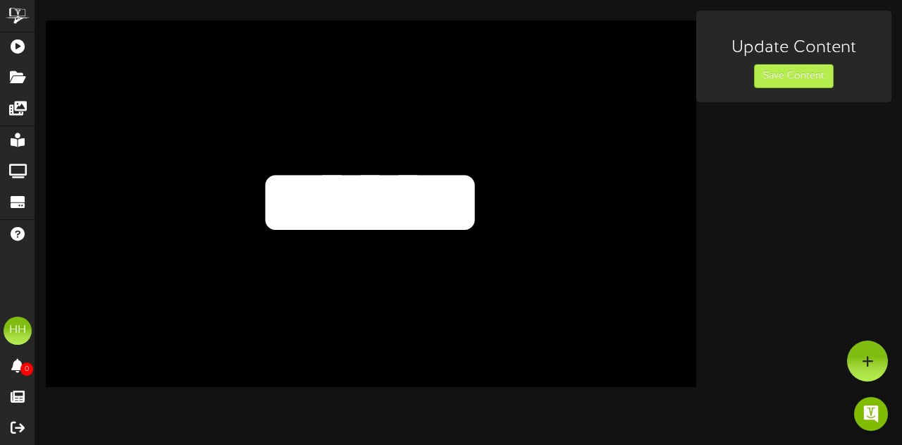
type textarea "******"
click at [764, 82] on button "Save Content" at bounding box center [794, 76] width 80 height 24
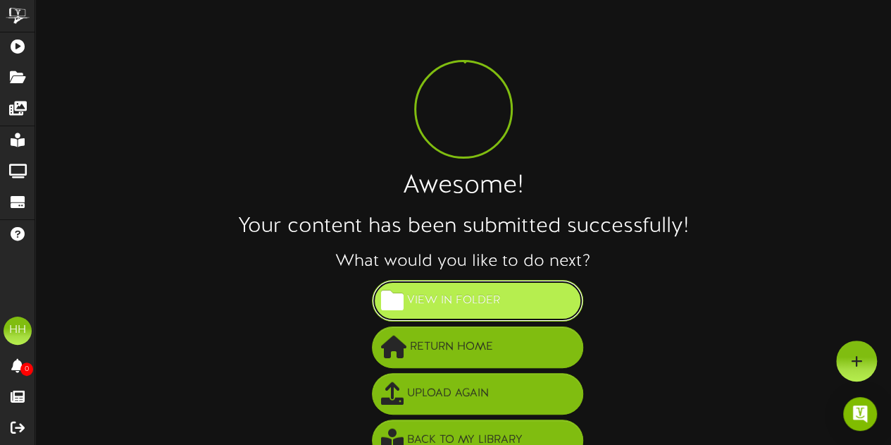
click at [507, 312] on button "View in Folder" at bounding box center [477, 301] width 211 height 42
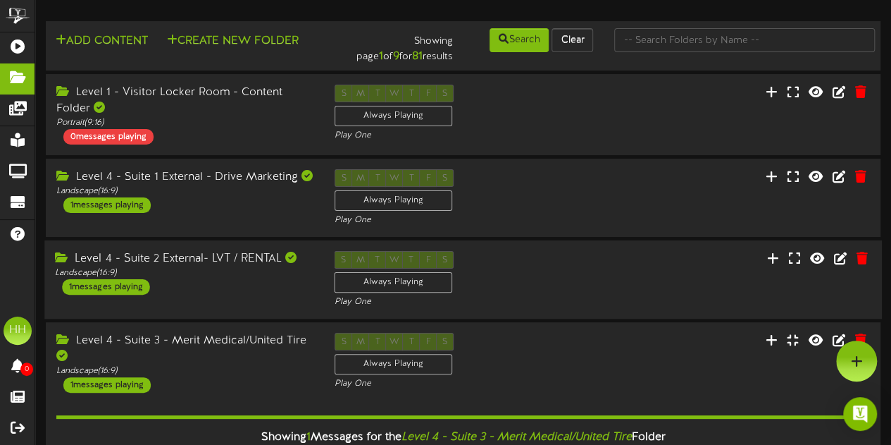
click at [226, 283] on div "Level 4 - Suite 2 External- LVT / RENTAL Landscape ( 16:9 ) 1 messages playing" at bounding box center [183, 273] width 279 height 44
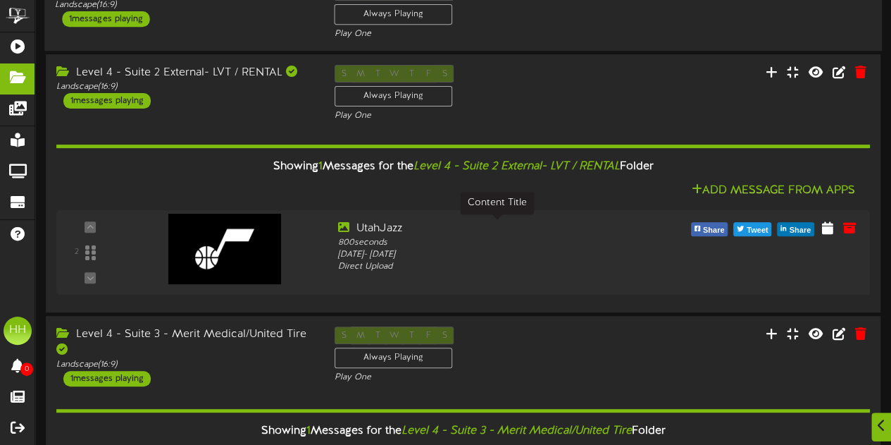
scroll to position [226, 0]
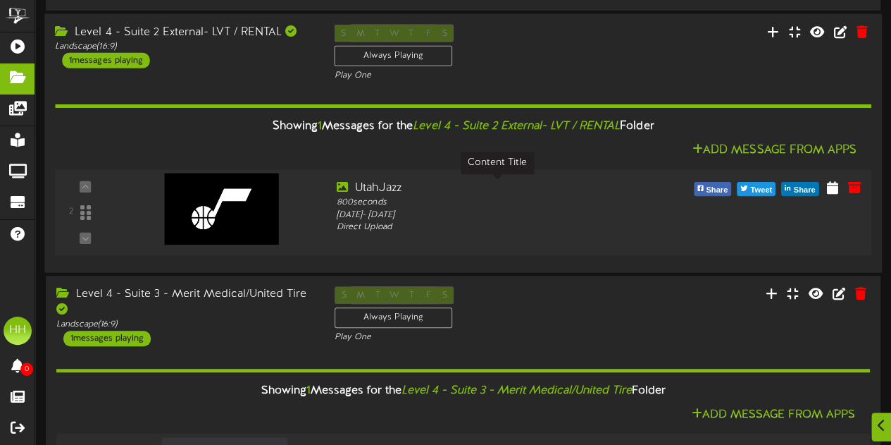
click at [608, 201] on div "800 seconds" at bounding box center [498, 203] width 322 height 12
click at [558, 44] on div "S M T W T F S Always Playing Play One" at bounding box center [462, 53] width 279 height 58
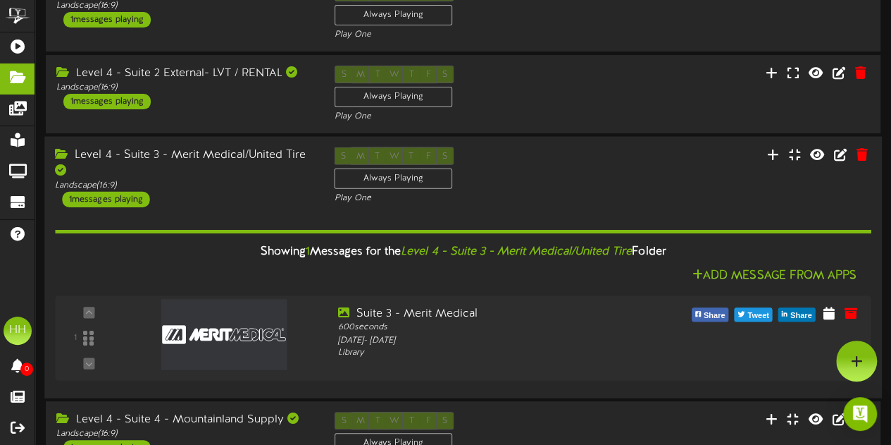
scroll to position [184, 0]
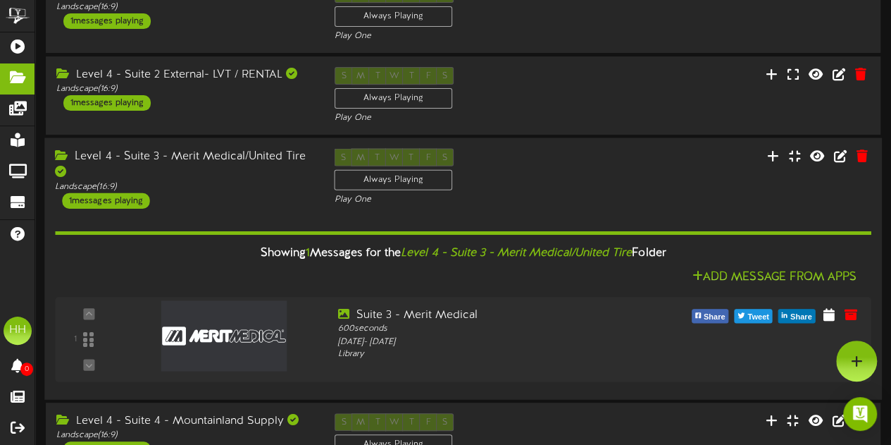
click at [543, 188] on div "S M T W T F S Always Playing Play One" at bounding box center [462, 178] width 279 height 58
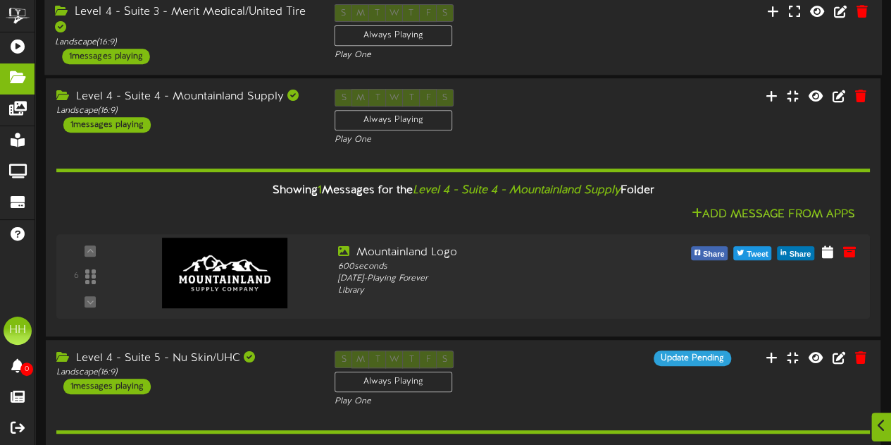
scroll to position [329, 0]
click at [537, 115] on div "S M T W T F S Always Playing Play One" at bounding box center [462, 117] width 279 height 58
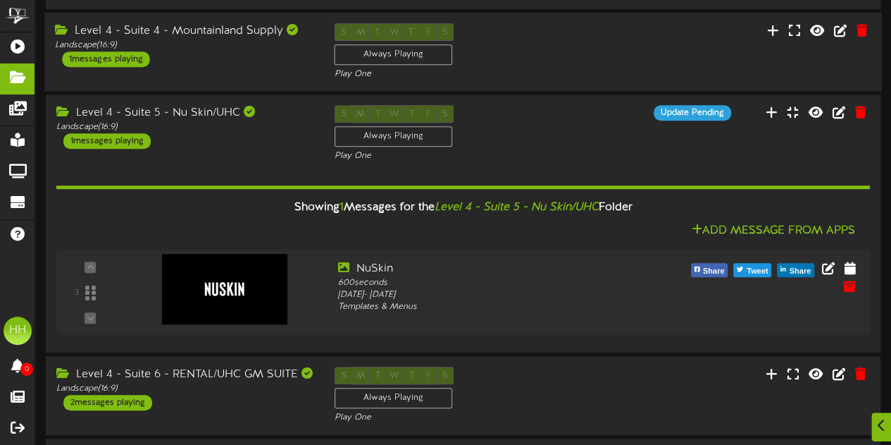
scroll to position [455, 0]
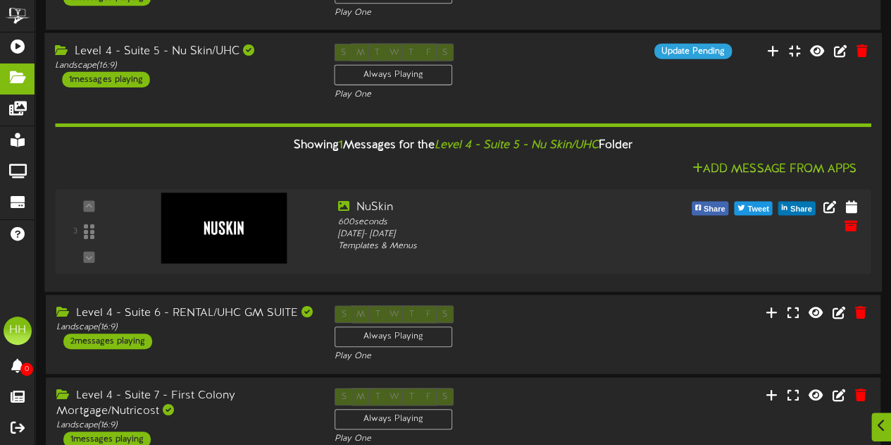
click at [541, 61] on div "S M T W T F S Always Playing Play One" at bounding box center [462, 73] width 279 height 58
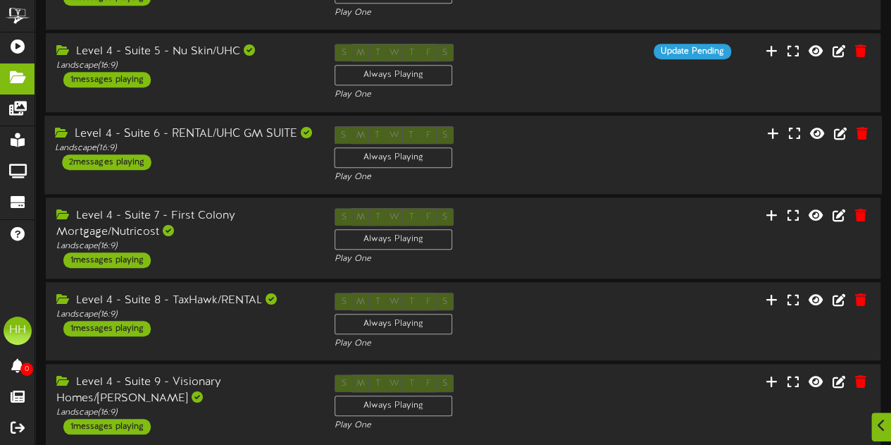
click at [571, 150] on div "S M T W T F S Always Playing Play One" at bounding box center [462, 155] width 279 height 58
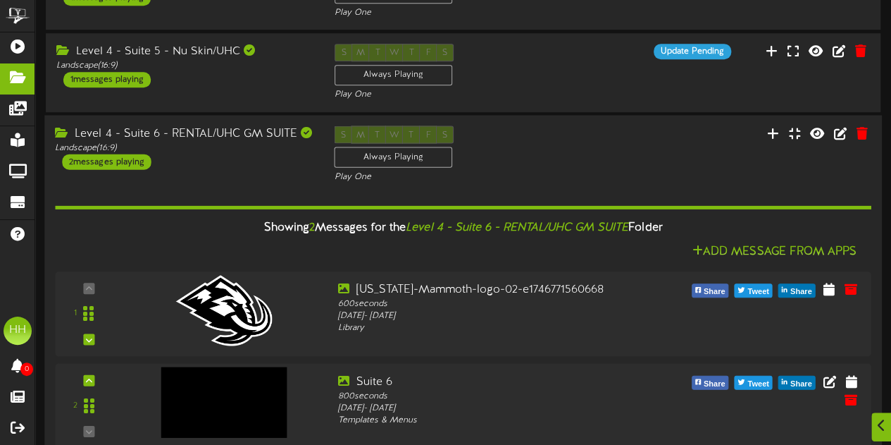
click at [292, 154] on div "Level 4 - Suite 6 - RENTAL/UHC GM SUITE Landscape ( 16:9 ) 2 messages playing" at bounding box center [183, 147] width 279 height 44
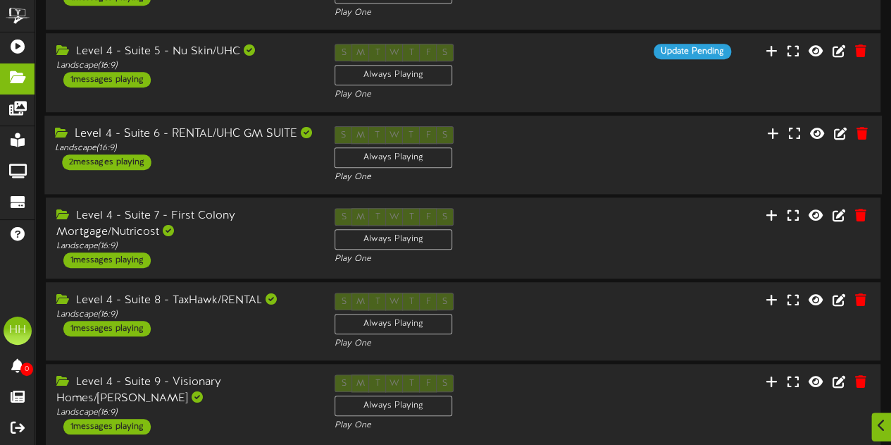
click at [292, 154] on div "Level 4 - Suite 6 - RENTAL/UHC GM SUITE Landscape ( 16:9 ) 2 messages playing" at bounding box center [183, 148] width 279 height 44
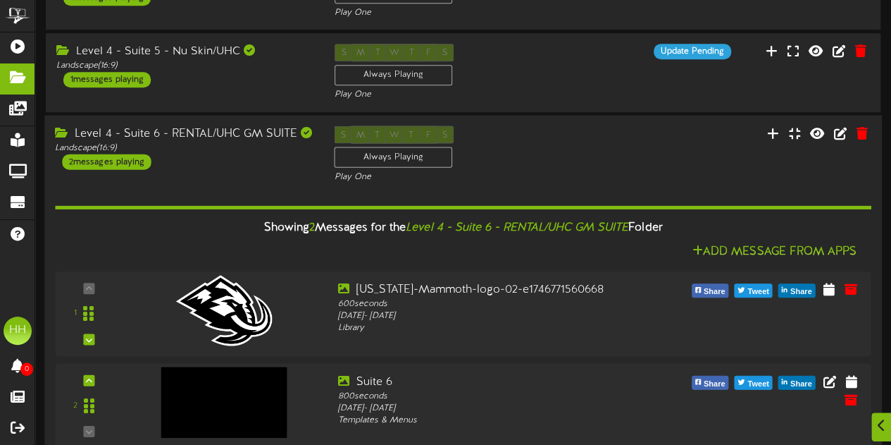
click at [240, 129] on div "Level 4 - Suite 6 - RENTAL/UHC GM SUITE" at bounding box center [184, 133] width 258 height 16
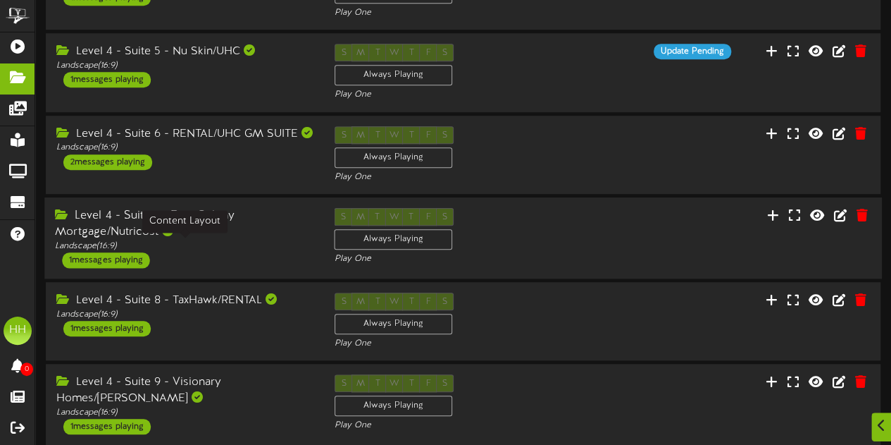
click at [259, 249] on div "Landscape ( 16:9 )" at bounding box center [184, 246] width 258 height 12
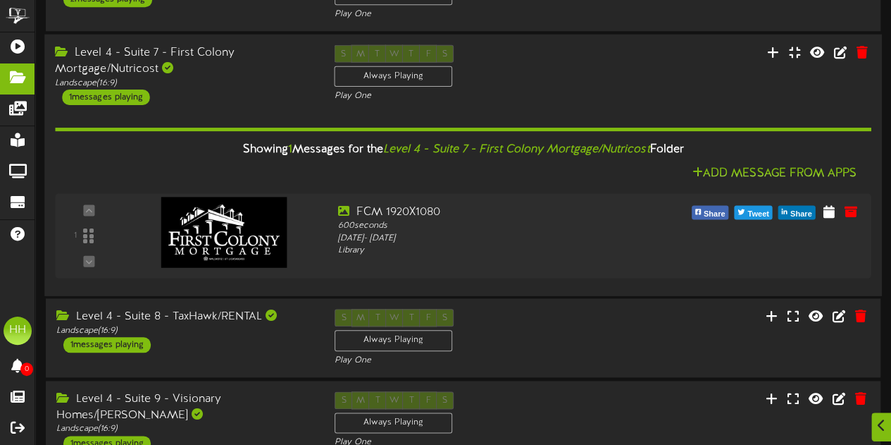
scroll to position [620, 0]
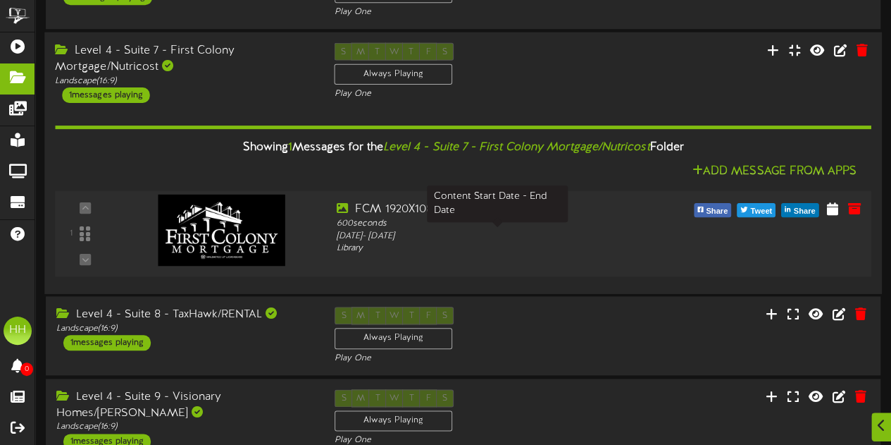
click at [530, 240] on div "Friday, 10/10/2025 - Tuesday, 3/31/2026" at bounding box center [498, 236] width 322 height 12
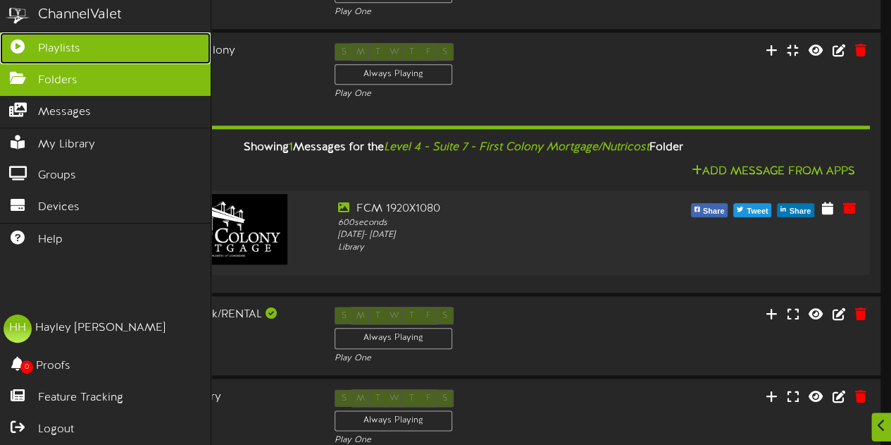
click at [34, 44] on icon at bounding box center [17, 44] width 35 height 11
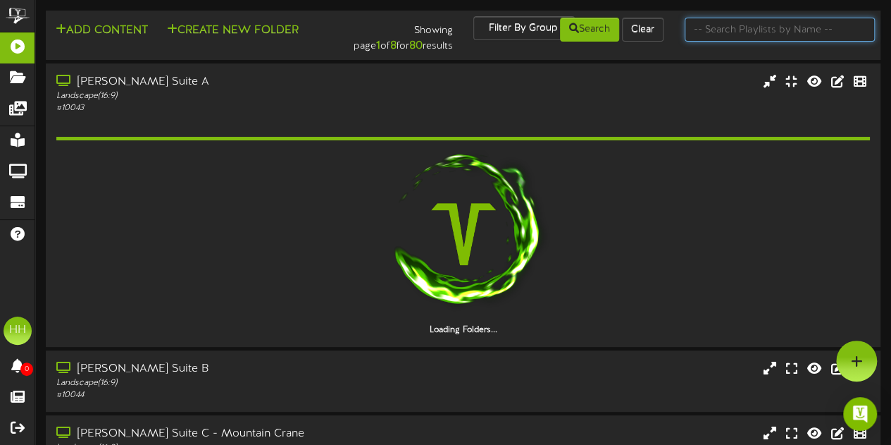
click at [784, 31] on input "text" at bounding box center [780, 30] width 190 height 24
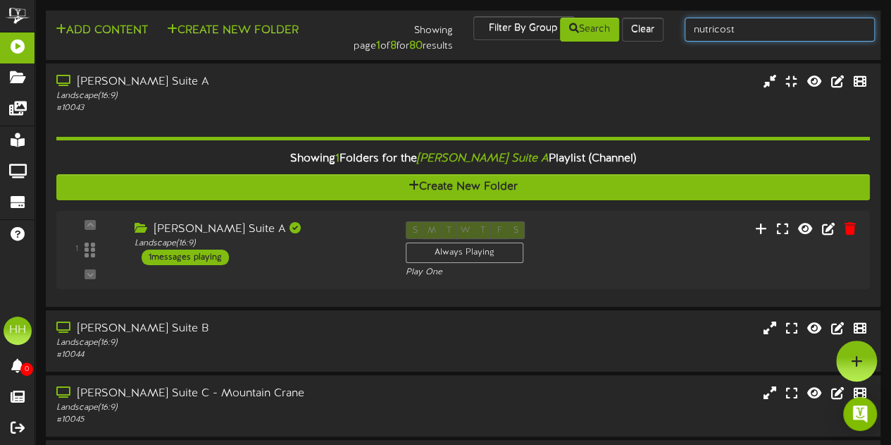
type input "nutricost"
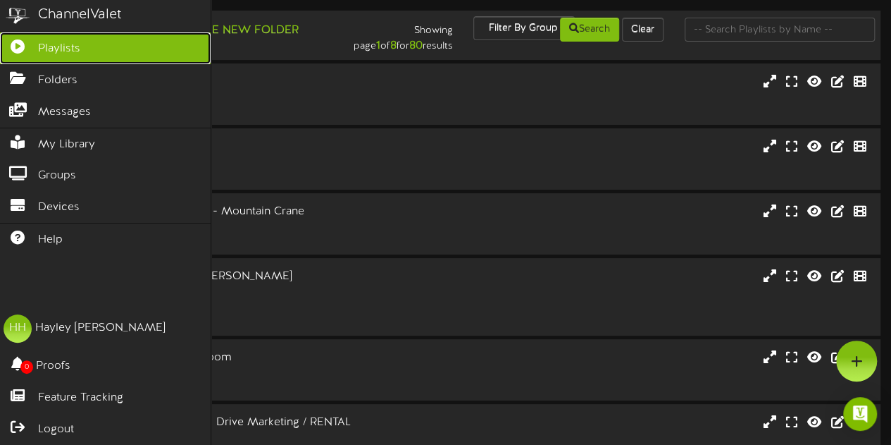
click at [61, 51] on span "Playlists" at bounding box center [59, 49] width 42 height 16
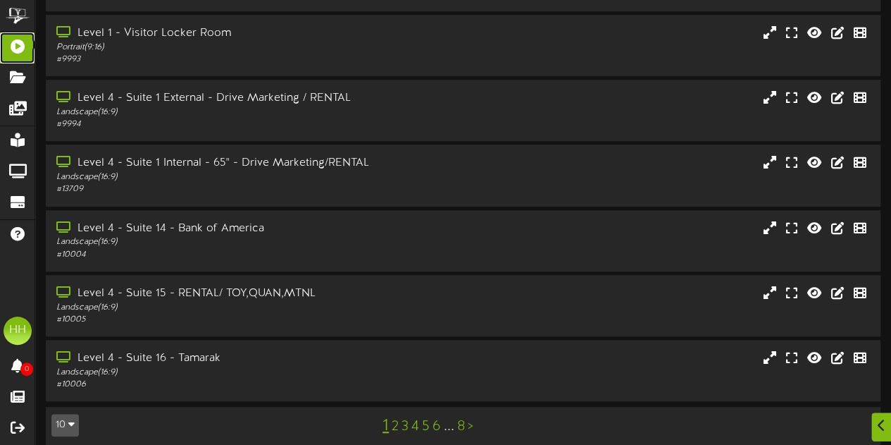
scroll to position [323, 0]
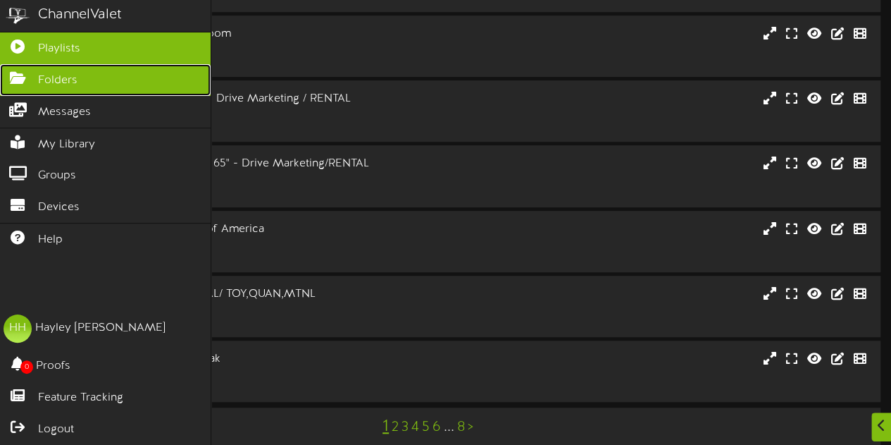
click at [86, 85] on link "Folders" at bounding box center [105, 80] width 211 height 32
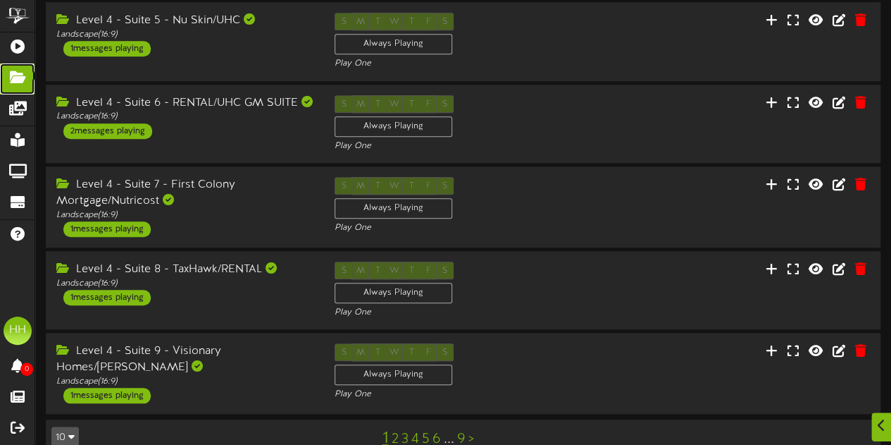
scroll to position [488, 0]
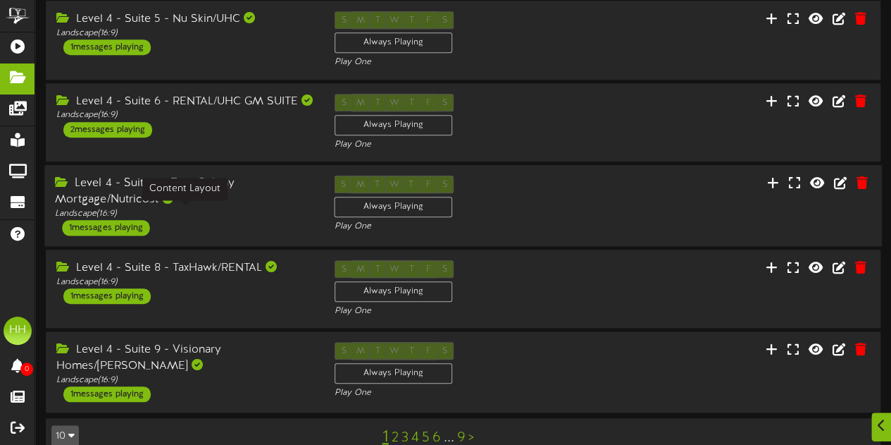
click at [207, 212] on div "Landscape ( 16:9 )" at bounding box center [184, 214] width 258 height 12
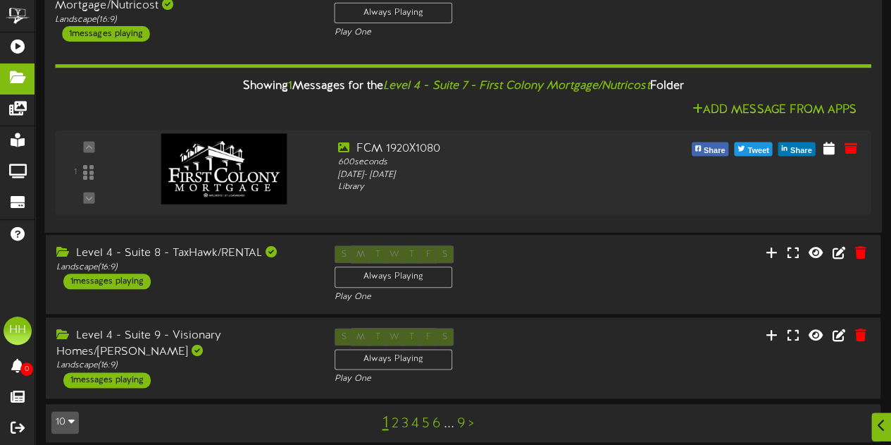
scroll to position [682, 0]
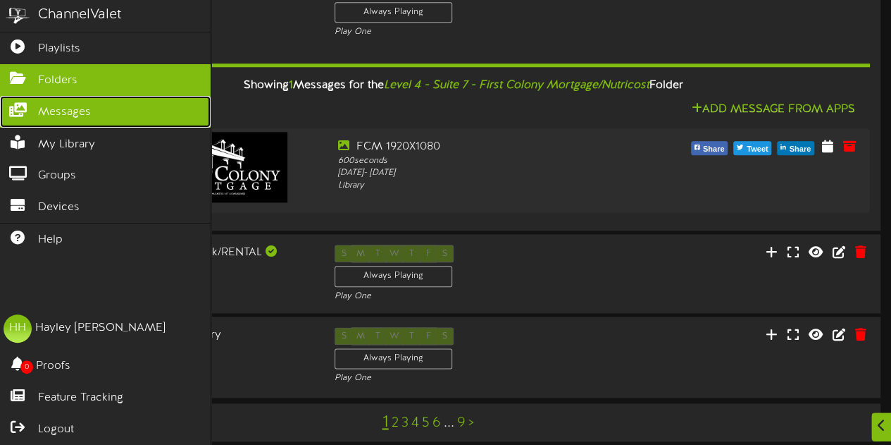
click at [60, 109] on span "Messages" at bounding box center [64, 112] width 53 height 16
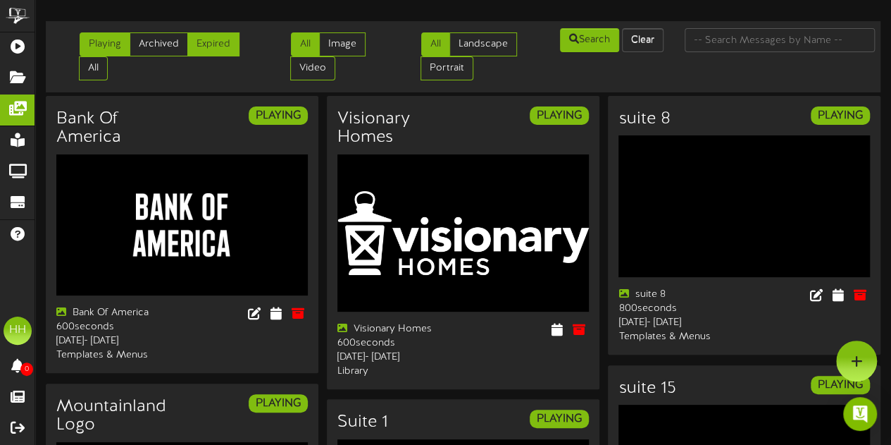
click at [221, 47] on link "Expired" at bounding box center [213, 44] width 52 height 24
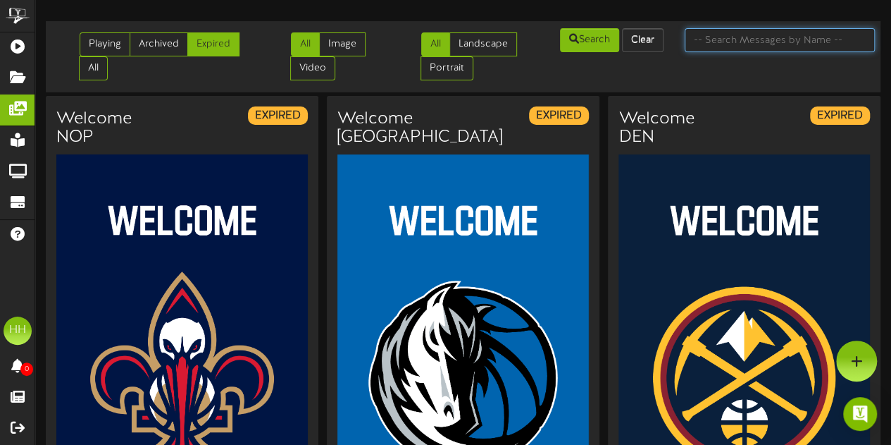
click at [743, 47] on input "text" at bounding box center [780, 40] width 190 height 24
type input "nutricost"
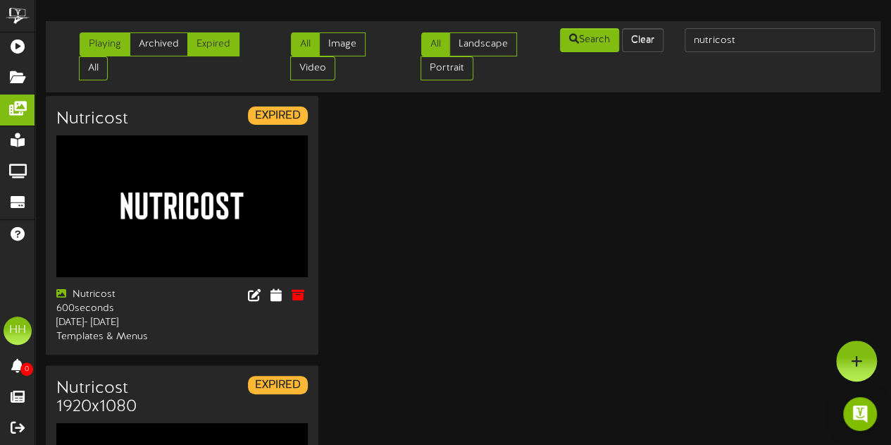
click at [104, 37] on link "Playing" at bounding box center [105, 44] width 51 height 24
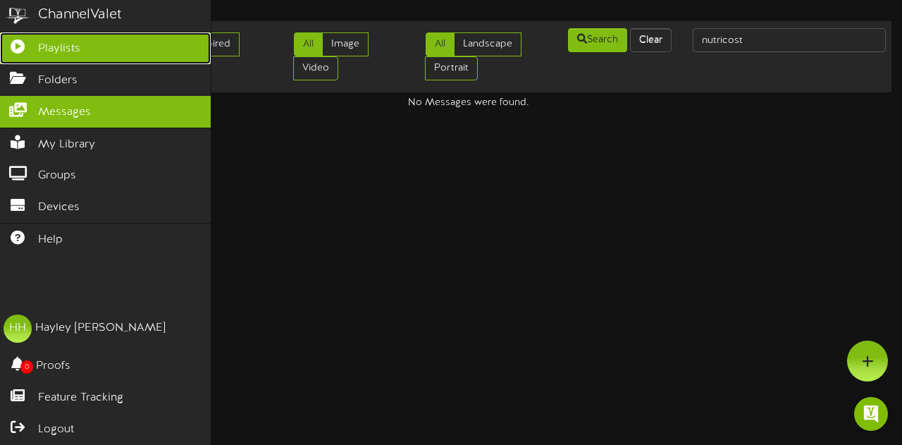
click at [65, 43] on span "Playlists" at bounding box center [59, 49] width 42 height 16
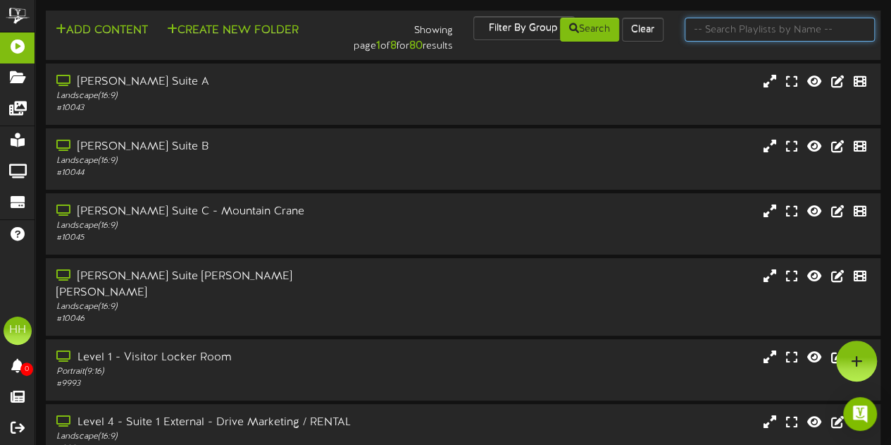
click at [753, 39] on input "text" at bounding box center [780, 30] width 190 height 24
type input "l"
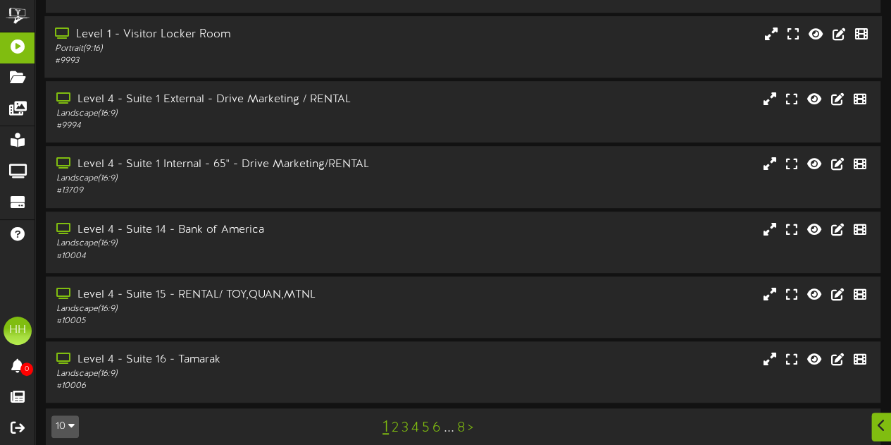
scroll to position [324, 0]
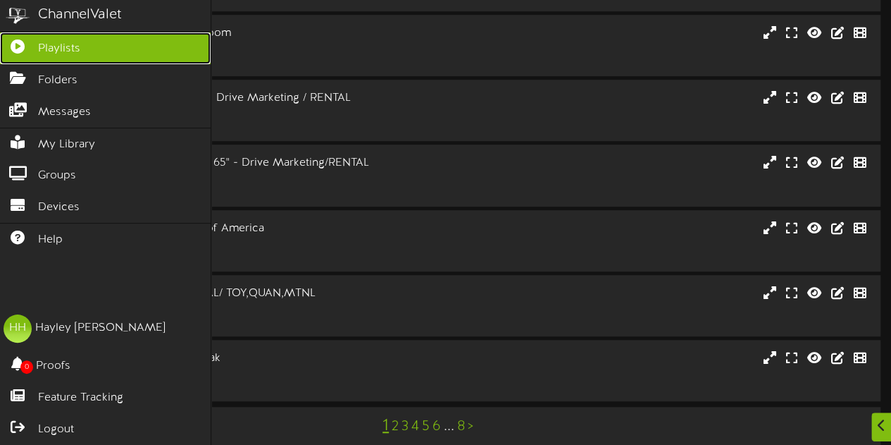
click at [50, 44] on span "Playlists" at bounding box center [59, 49] width 42 height 16
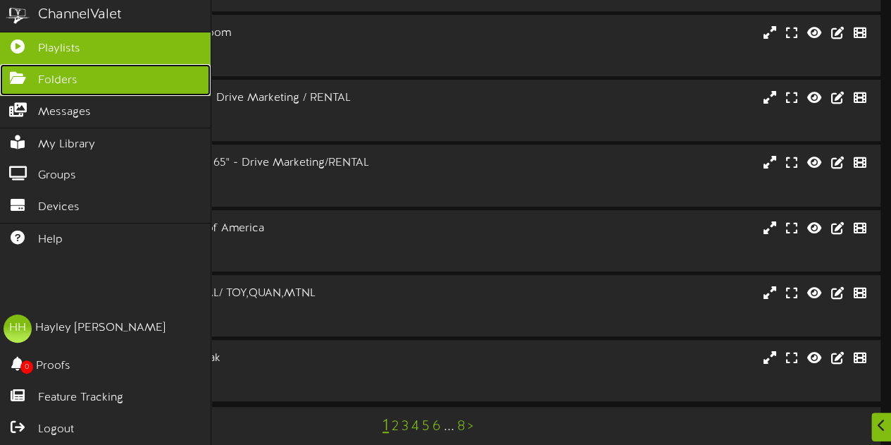
click at [82, 75] on link "Folders" at bounding box center [105, 80] width 211 height 32
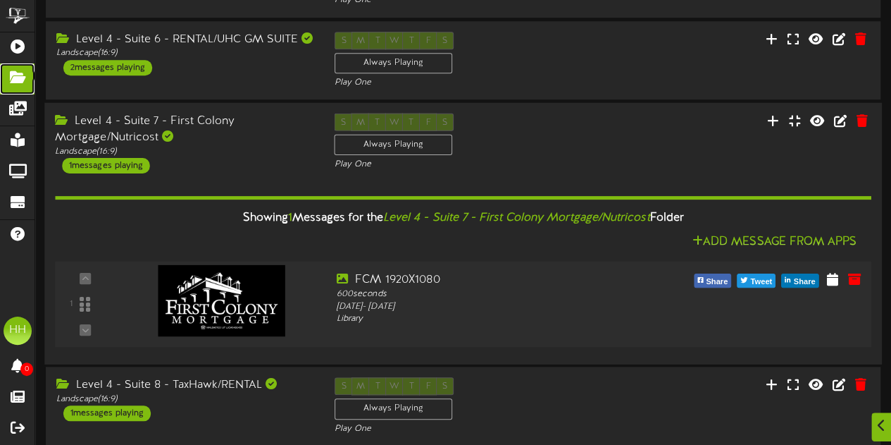
scroll to position [550, 0]
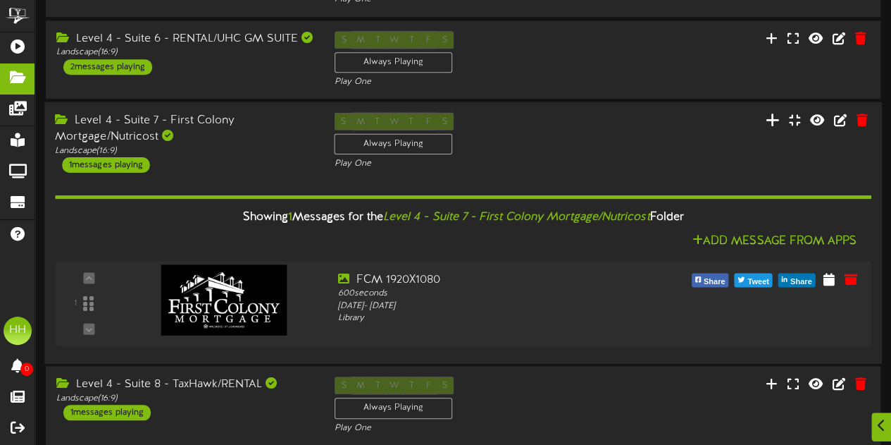
click at [771, 127] on icon at bounding box center [773, 119] width 14 height 16
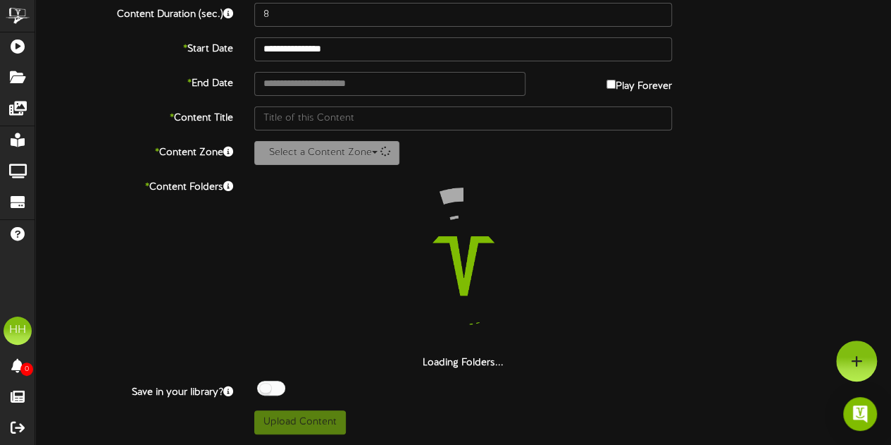
scroll to position [82, 0]
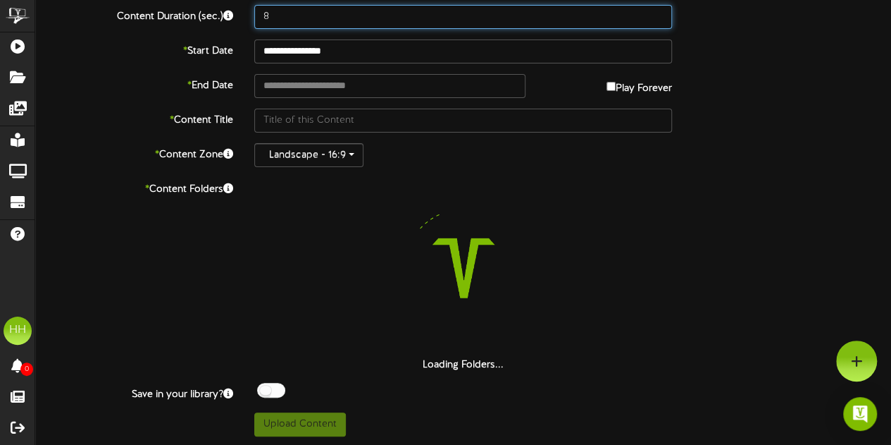
drag, startPoint x: 281, startPoint y: 15, endPoint x: 202, endPoint y: 18, distance: 79.7
click at [202, 18] on div "Content Duration (sec.) 8" at bounding box center [463, 17] width 877 height 24
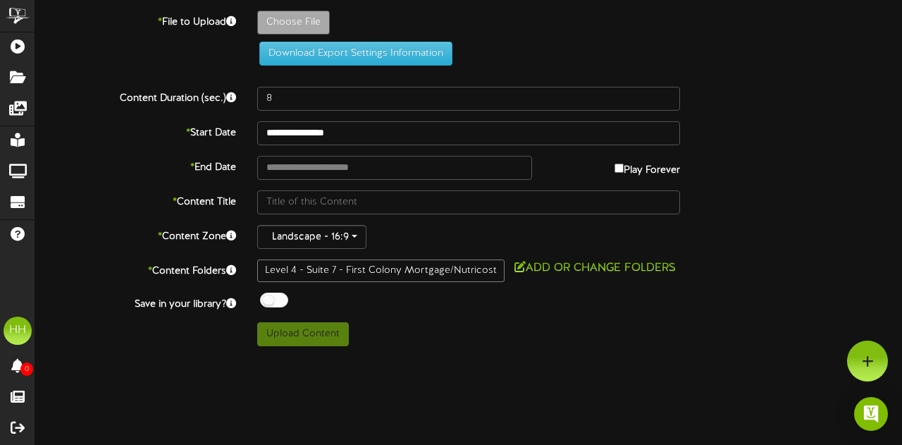
click at [202, 18] on label "* File to Upload" at bounding box center [136, 20] width 222 height 19
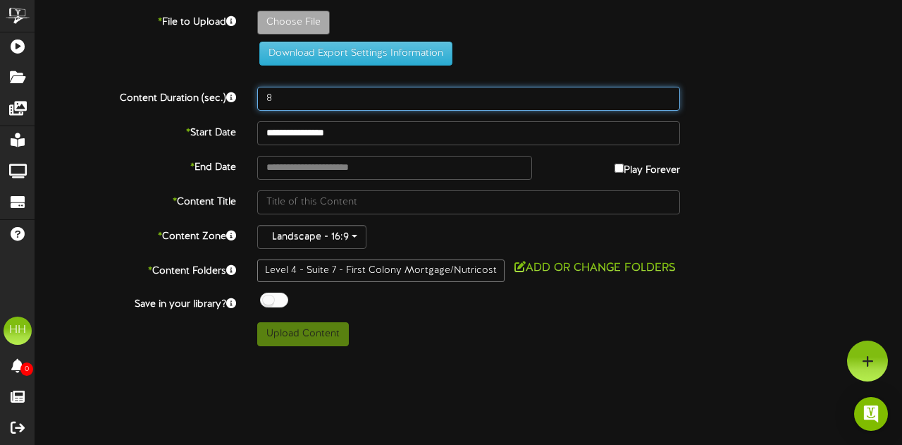
drag, startPoint x: 320, startPoint y: 84, endPoint x: 285, endPoint y: 84, distance: 35.2
click at [285, 84] on div "**********" at bounding box center [468, 178] width 867 height 335
drag, startPoint x: 300, startPoint y: 97, endPoint x: 179, endPoint y: 108, distance: 121.7
click at [179, 108] on div "Content Duration (sec.) 8" at bounding box center [469, 99] width 888 height 24
type input "600"
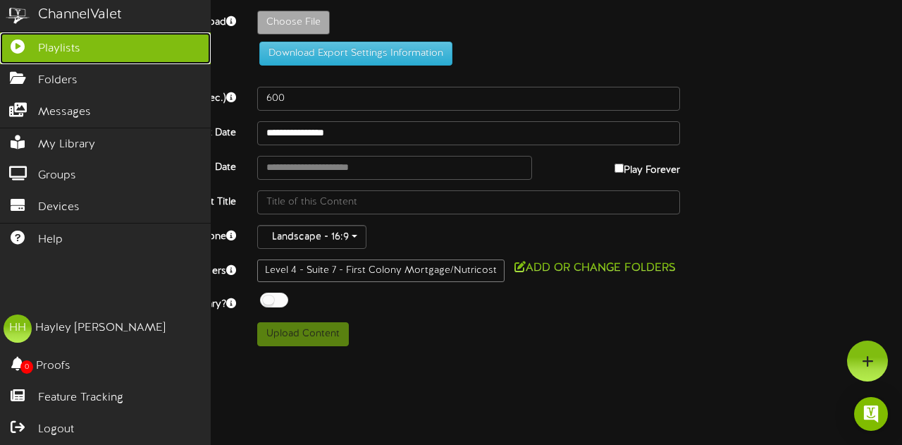
click at [61, 47] on span "Playlists" at bounding box center [59, 49] width 42 height 16
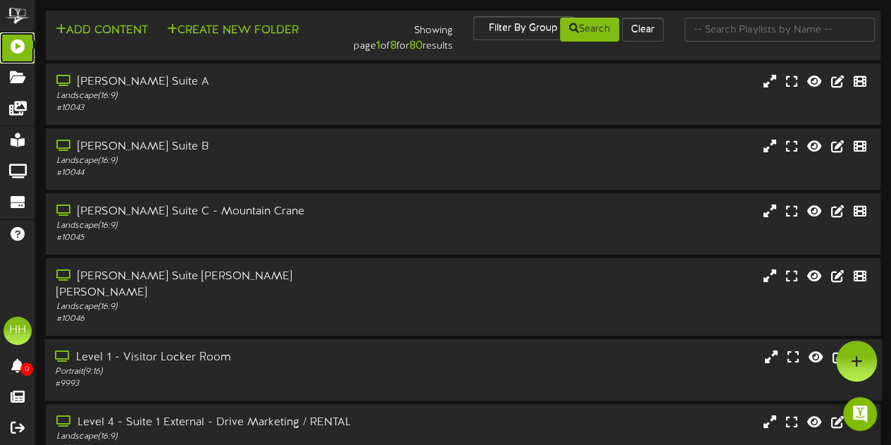
scroll to position [324, 0]
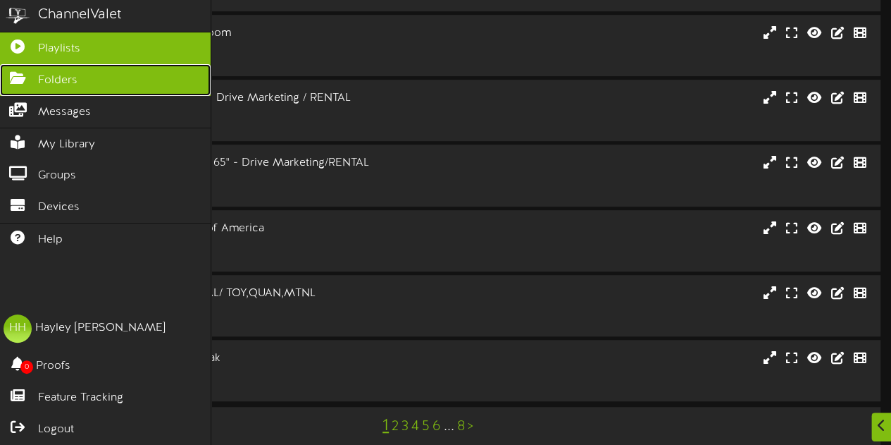
click at [58, 68] on link "Folders" at bounding box center [105, 80] width 211 height 32
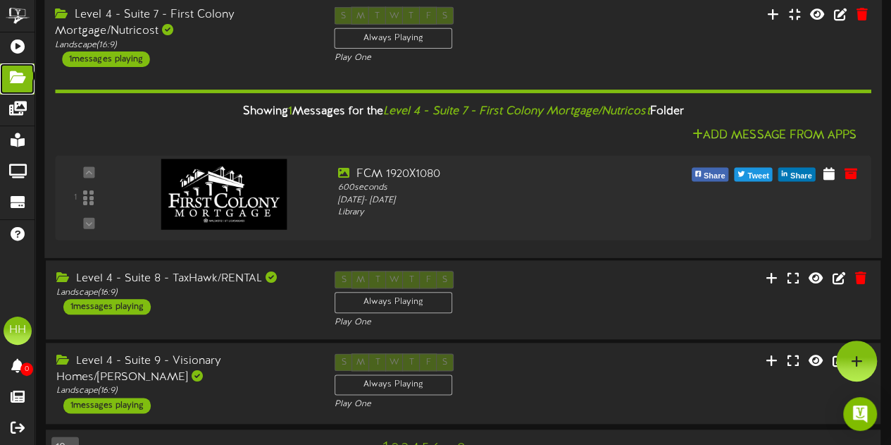
scroll to position [653, 0]
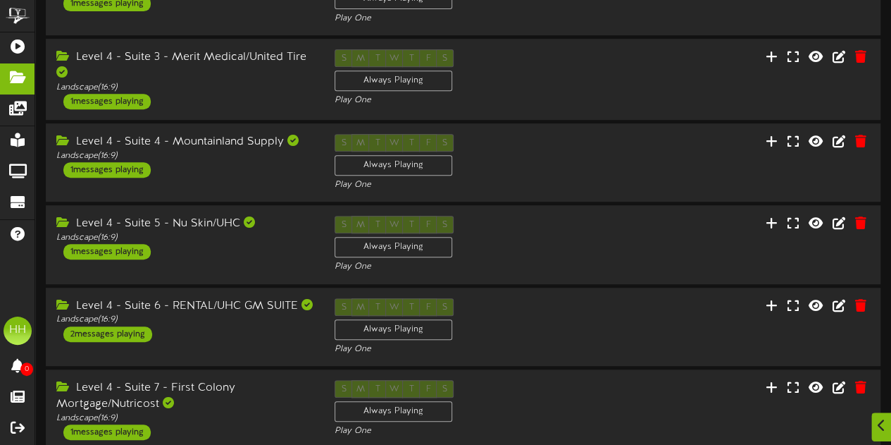
scroll to position [509, 0]
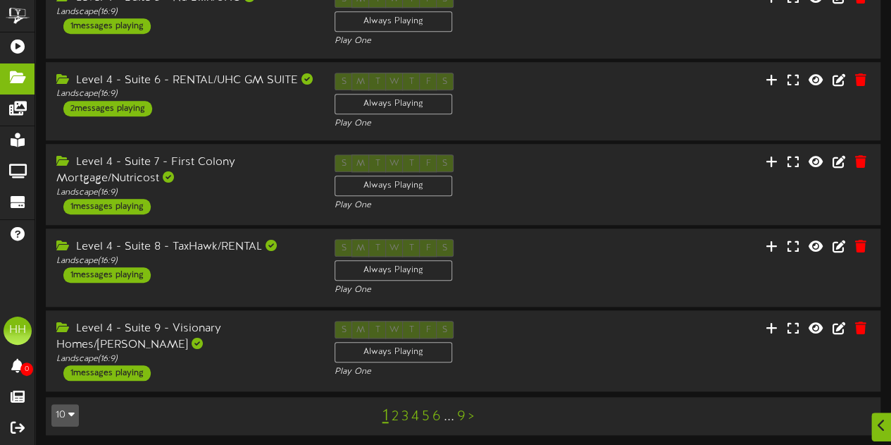
click at [228, 213] on div "Level 4 - Suite 7 - First Colony Mortgage/Nutricost Landscape ( 16:9 ) 1 messag…" at bounding box center [185, 184] width 278 height 60
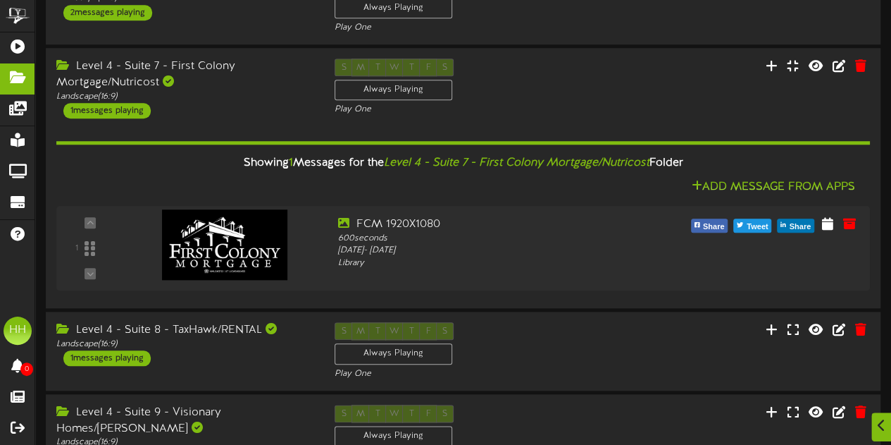
scroll to position [609, 0]
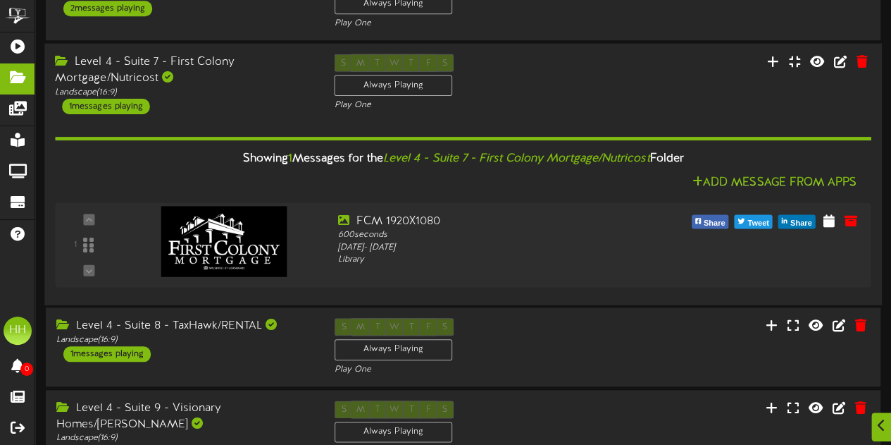
click at [495, 93] on div "S M T W T F S Always Playing Play One" at bounding box center [462, 83] width 279 height 58
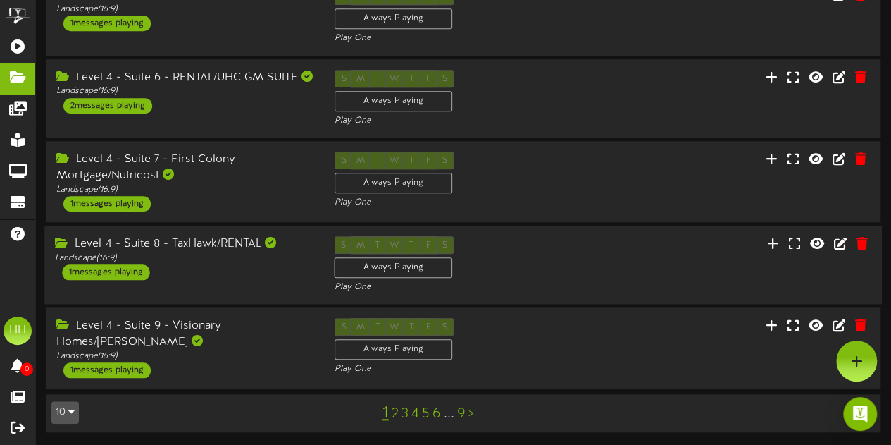
click at [202, 276] on div "Level 4 - Suite 8 - TaxHawk/RENTAL Landscape ( 16:9 ) 1 messages playing" at bounding box center [183, 258] width 279 height 44
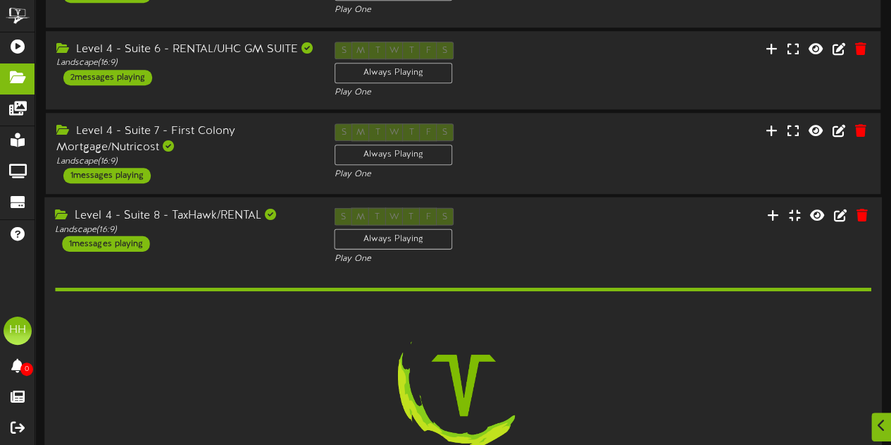
scroll to position [691, 0]
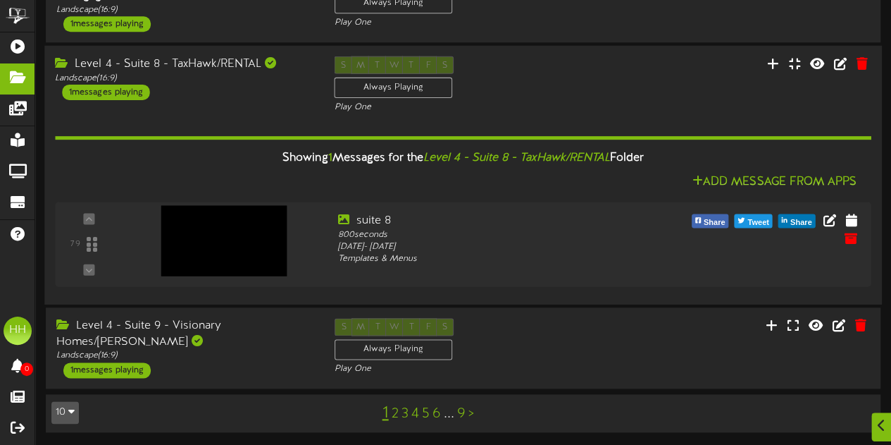
click at [228, 53] on div "Level 4 - Suite 8 - TaxHawk/RENTAL Landscape ( 16:9 ) 1 messages playing S M T …" at bounding box center [463, 174] width 838 height 259
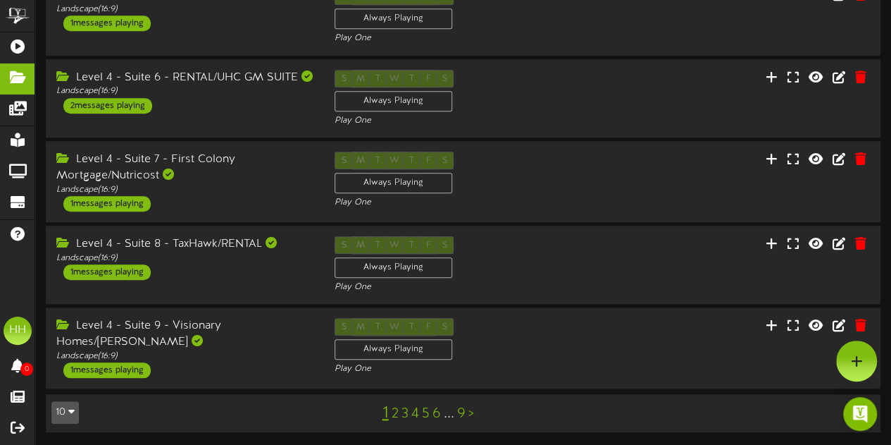
click at [229, 387] on div "Level 4 - Suite 9 - Visionary Homes/[PERSON_NAME] Landscape ( 16:9 ) 1 messages…" at bounding box center [463, 348] width 856 height 83
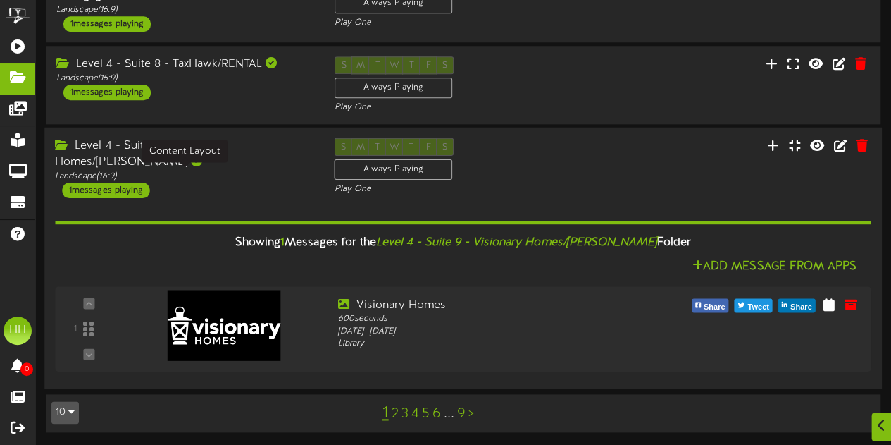
click at [282, 171] on div "Landscape ( 16:9 )" at bounding box center [184, 176] width 258 height 12
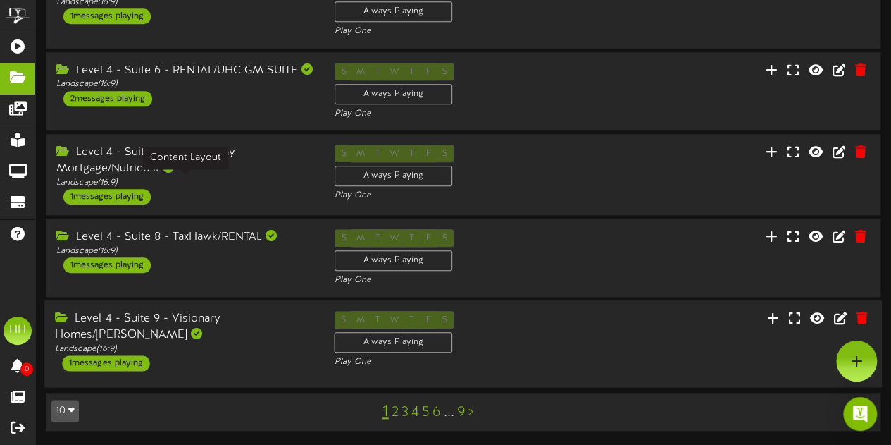
scroll to position [512, 0]
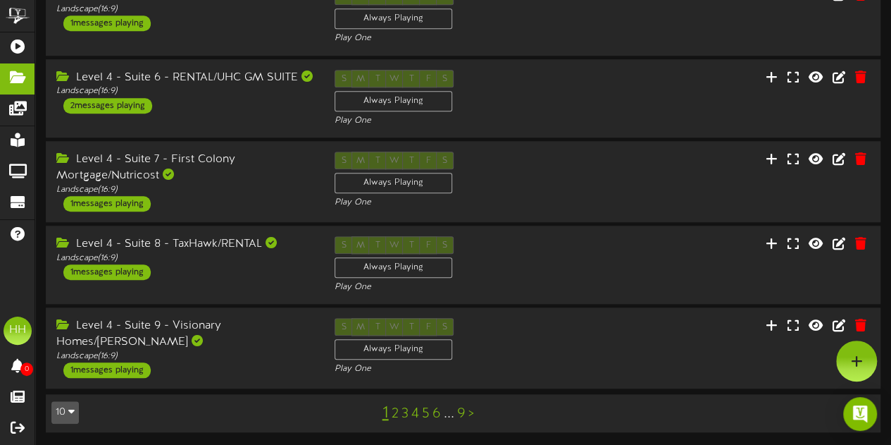
click at [394, 415] on link "2" at bounding box center [395, 414] width 7 height 16
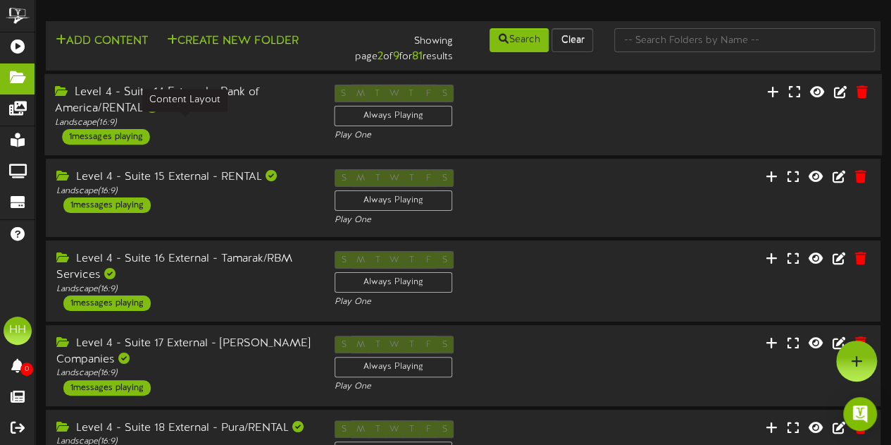
click at [266, 121] on div "Landscape ( 16:9 )" at bounding box center [184, 123] width 258 height 12
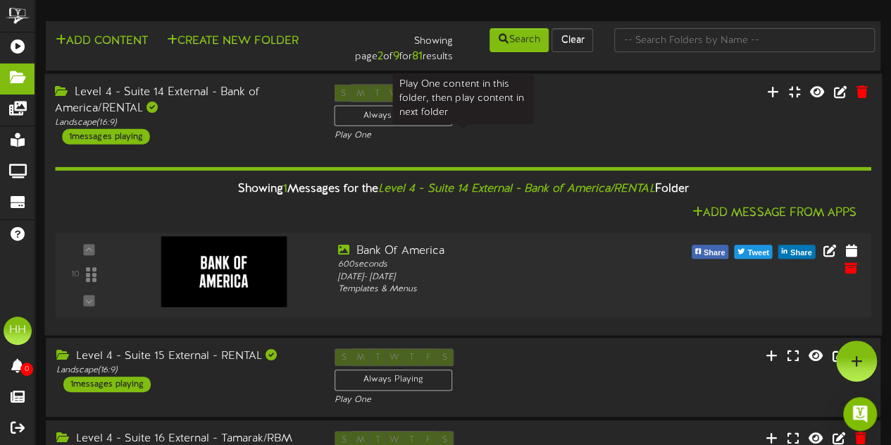
click at [540, 142] on div "Play One" at bounding box center [463, 136] width 258 height 12
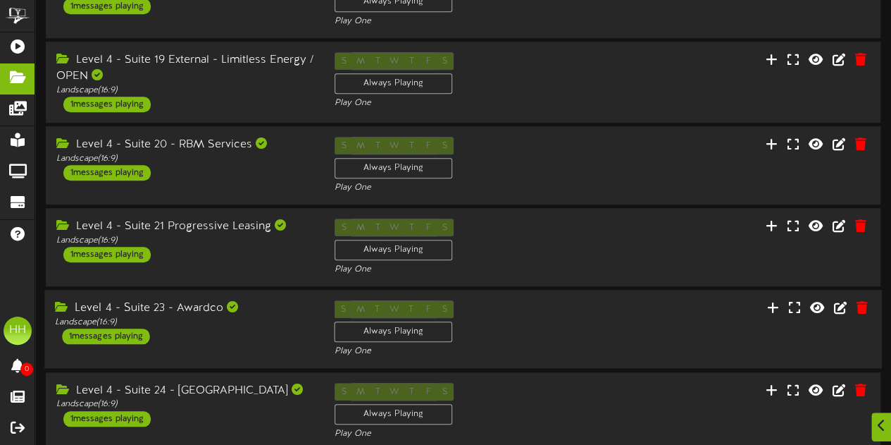
scroll to position [512, 0]
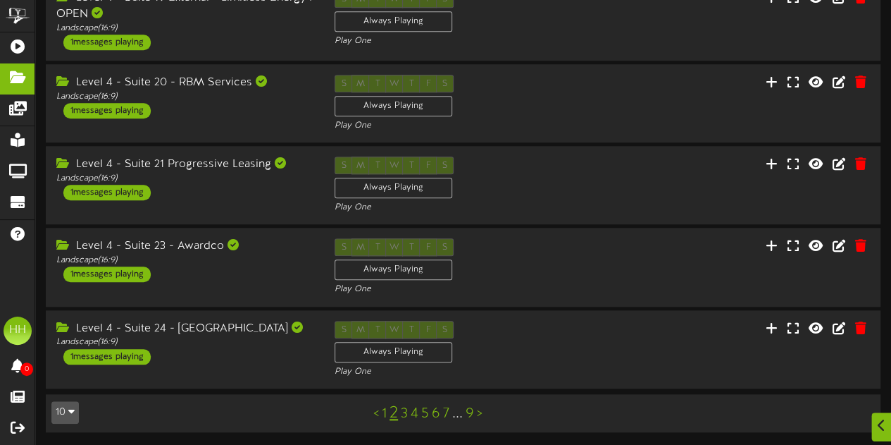
click at [385, 416] on link "1" at bounding box center [384, 414] width 5 height 16
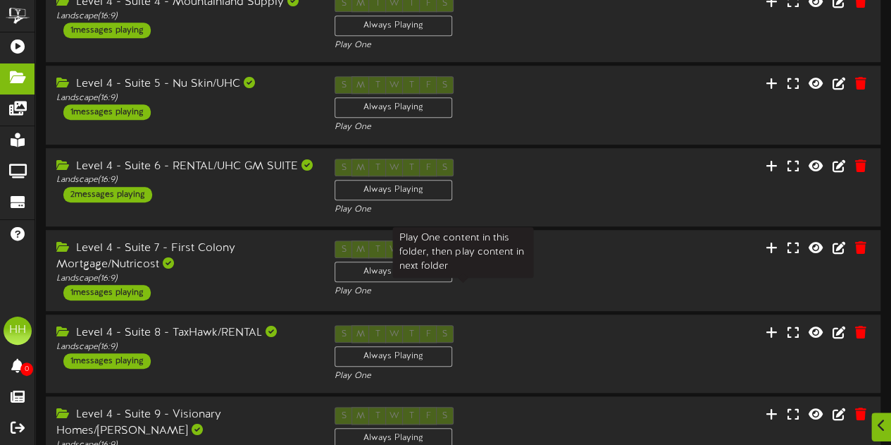
click at [552, 285] on div "Play One" at bounding box center [463, 291] width 257 height 12
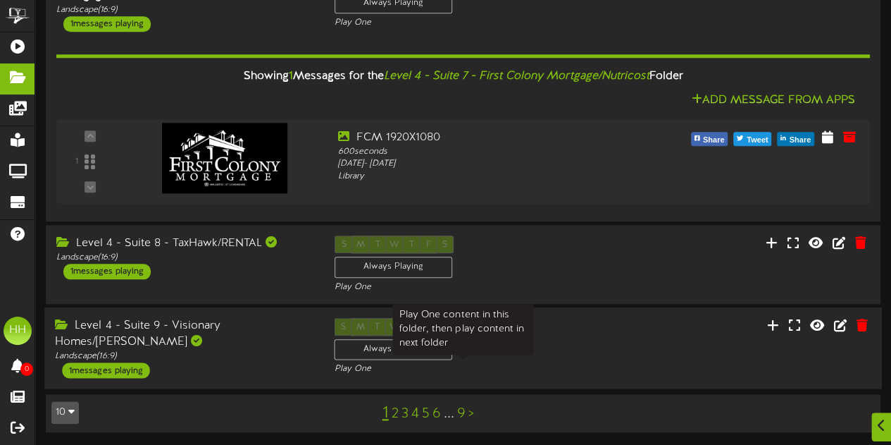
click at [560, 367] on div "Play One" at bounding box center [463, 369] width 258 height 12
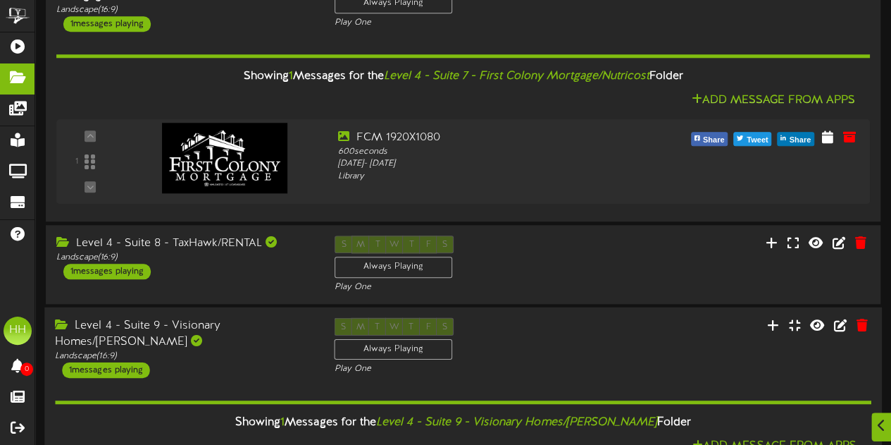
scroll to position [870, 0]
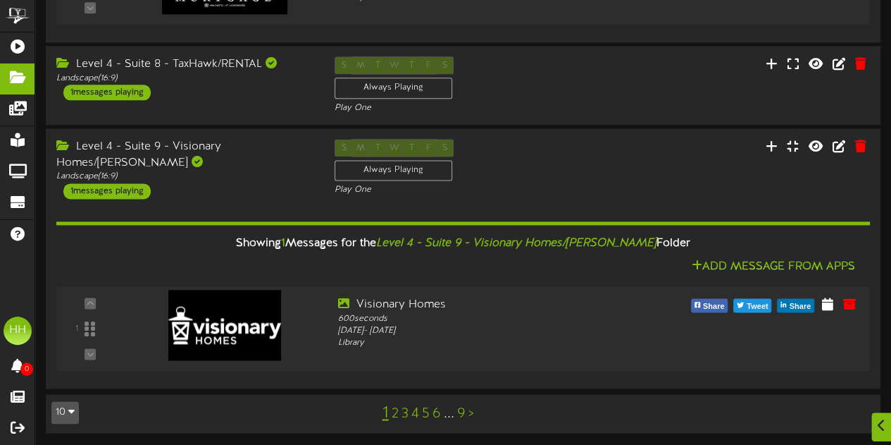
click at [390, 418] on div "1 2 3 4 5 6 ... 9 >" at bounding box center [428, 413] width 211 height 27
click at [395, 414] on link "2" at bounding box center [395, 414] width 7 height 16
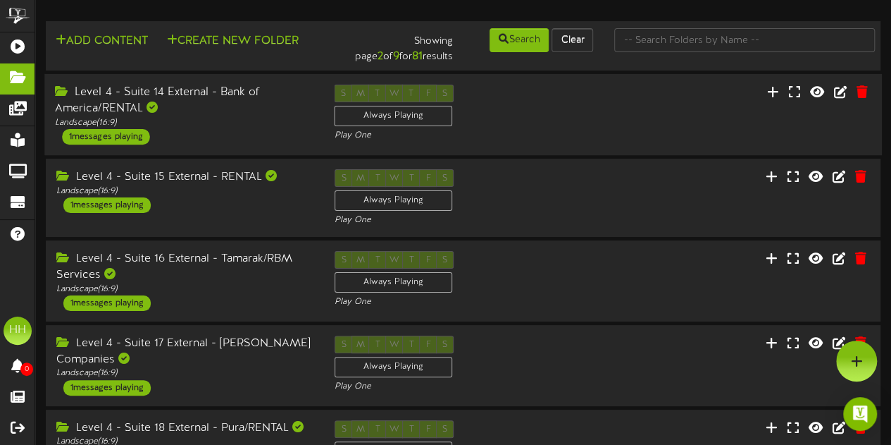
click at [549, 149] on div "Level 4 - Suite 14 External - Bank of America/RENTAL Landscape ( 16:9 ) 1 messa…" at bounding box center [463, 114] width 838 height 81
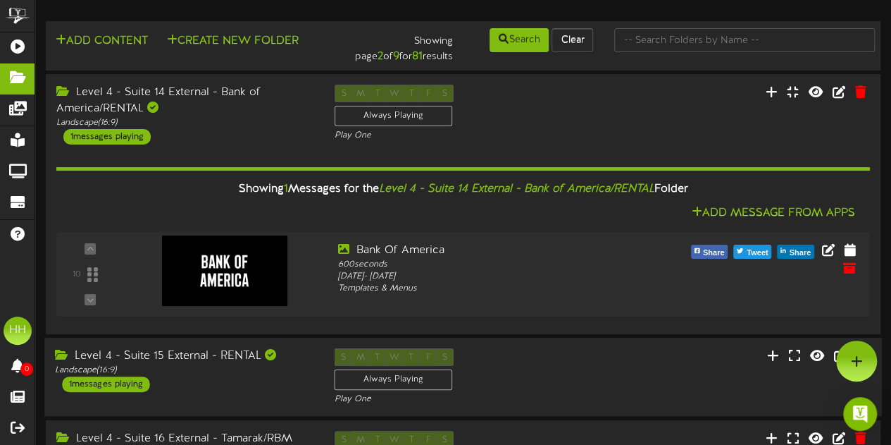
click at [588, 364] on div "S M T W T F S Always Playing Play One" at bounding box center [462, 377] width 279 height 58
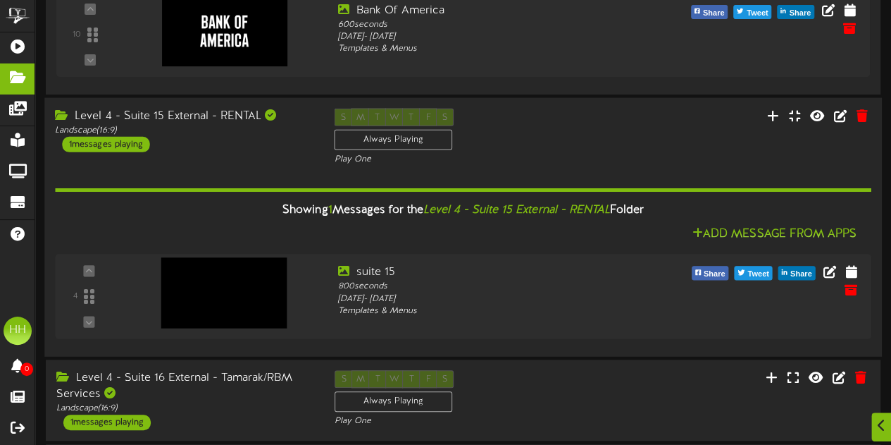
scroll to position [248, 0]
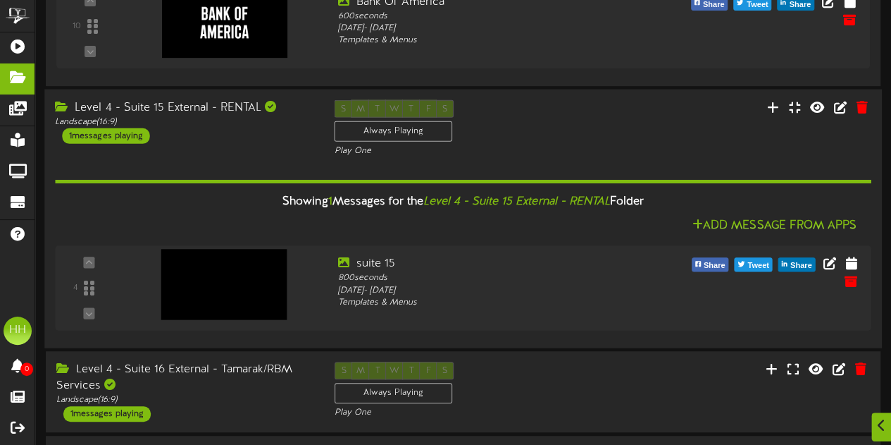
click at [277, 133] on div "Level 4 - Suite 15 External - RENTAL Landscape ( 16:9 ) 1 messages playing" at bounding box center [183, 122] width 279 height 44
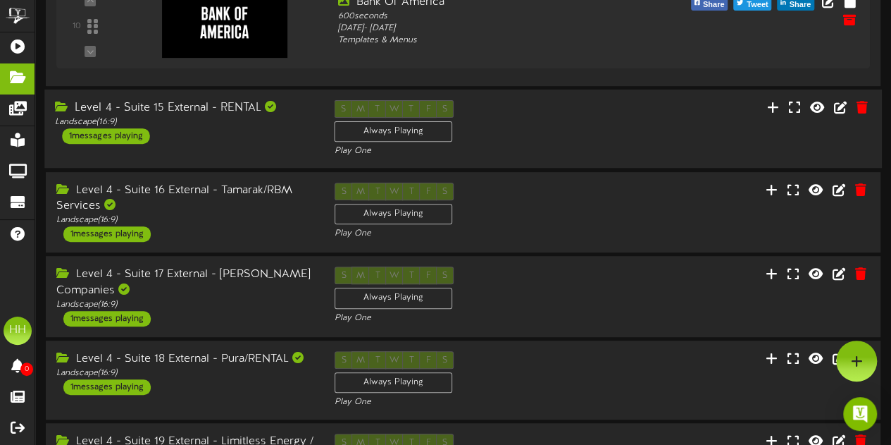
scroll to position [0, 0]
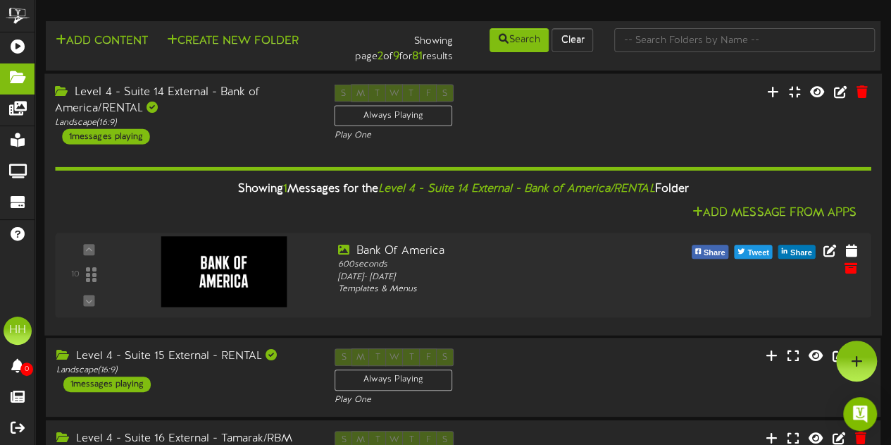
click at [254, 116] on div "Level 4 - Suite 14 External - Bank of America/RENTAL" at bounding box center [184, 100] width 258 height 32
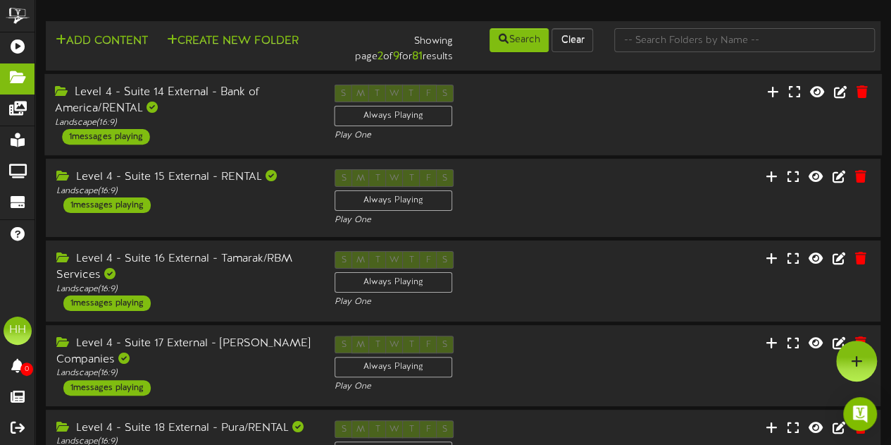
scroll to position [67, 0]
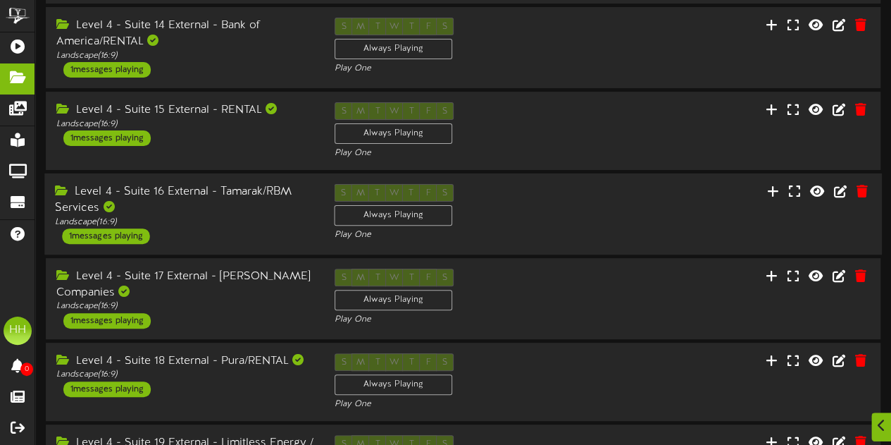
click at [235, 205] on div "Level 4 - Suite 16 External - Tamarak/RBM Services" at bounding box center [184, 200] width 258 height 32
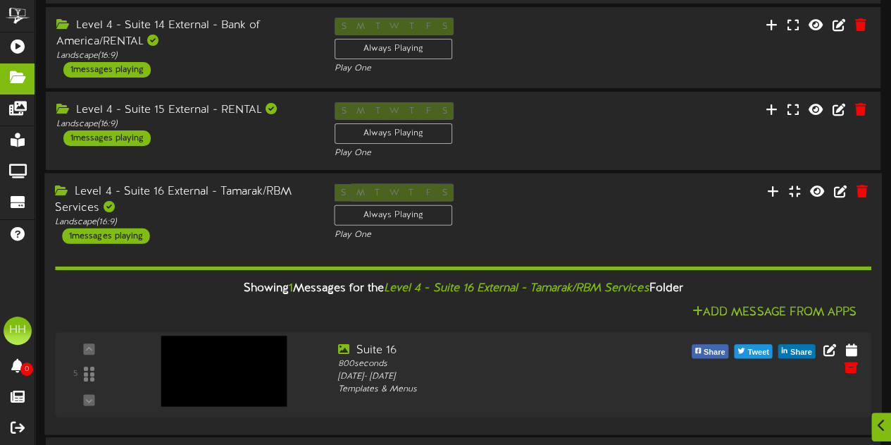
scroll to position [218, 0]
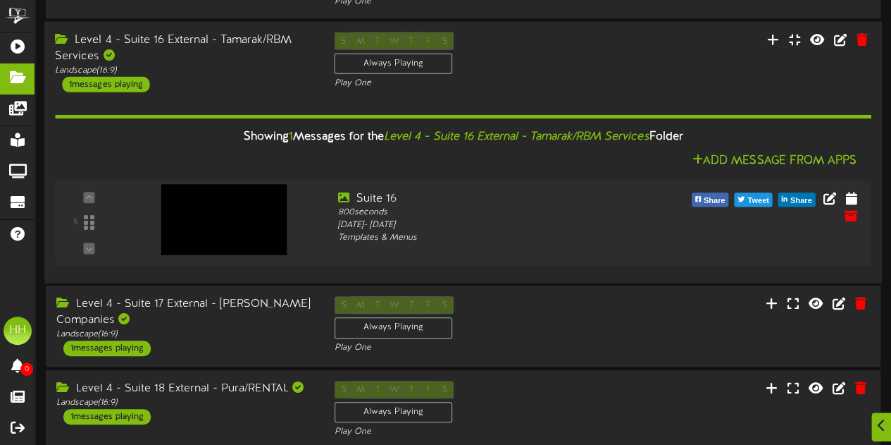
click at [259, 74] on div "Landscape ( 16:9 )" at bounding box center [184, 70] width 258 height 12
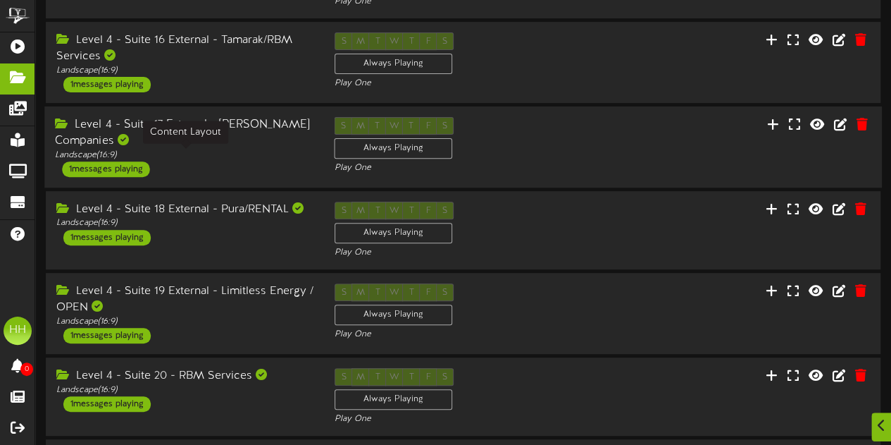
click at [268, 152] on div "Landscape ( 16:9 )" at bounding box center [184, 155] width 258 height 12
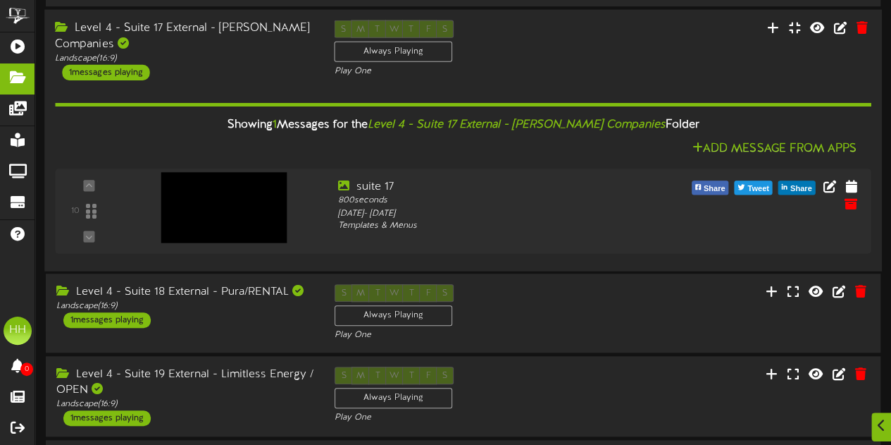
scroll to position [316, 0]
click at [211, 322] on div "Level 4 - Suite 18 External - Pura/RENTAL Landscape ( 16:9 ) 1 messages playing" at bounding box center [183, 305] width 279 height 44
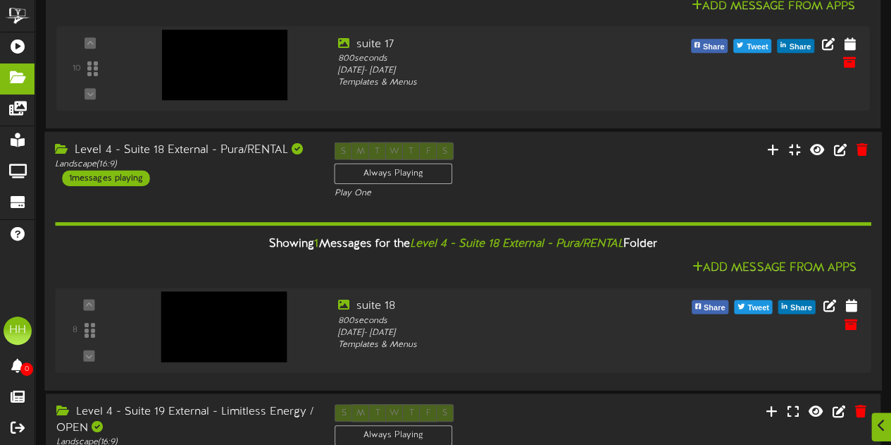
scroll to position [705, 0]
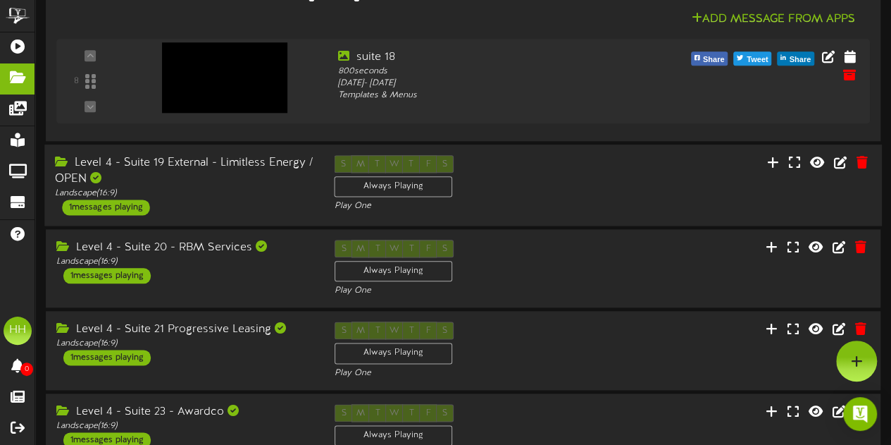
click at [218, 180] on div "Level 4 - Suite 19 External - Limitless Energy / OPEN" at bounding box center [184, 171] width 258 height 32
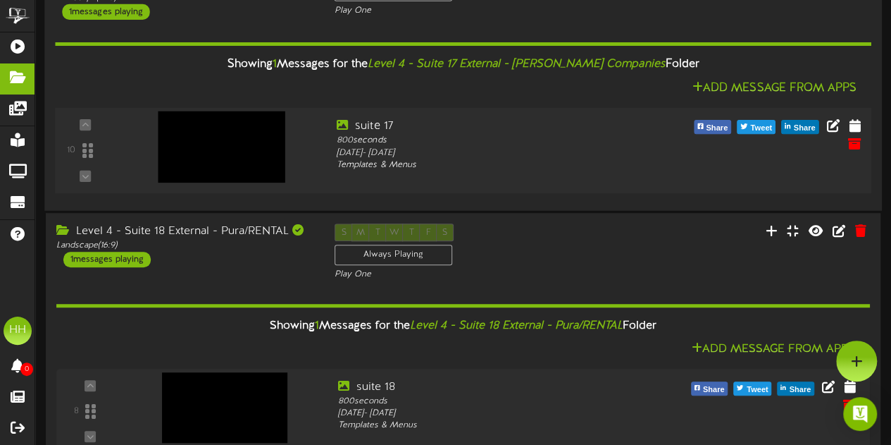
scroll to position [209, 0]
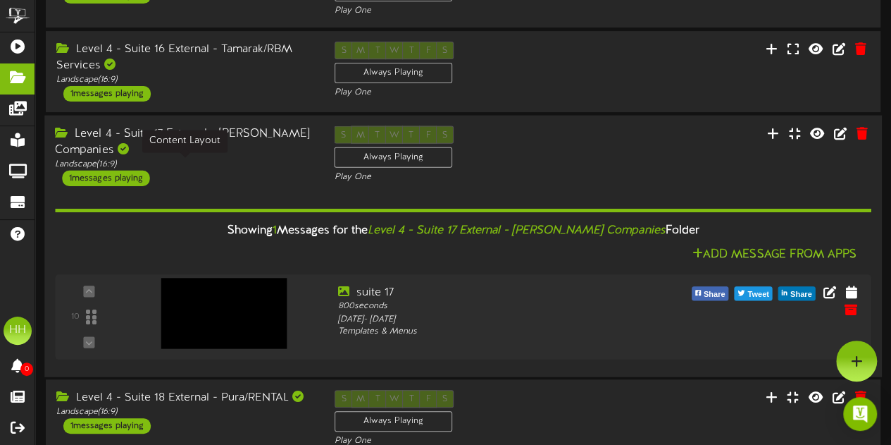
click at [276, 161] on div "Landscape ( 16:9 )" at bounding box center [184, 164] width 258 height 12
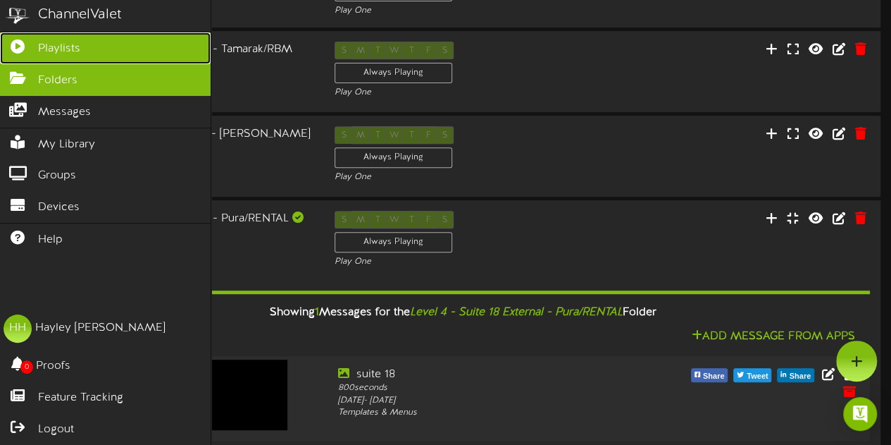
click at [27, 54] on link "Playlists" at bounding box center [105, 48] width 211 height 32
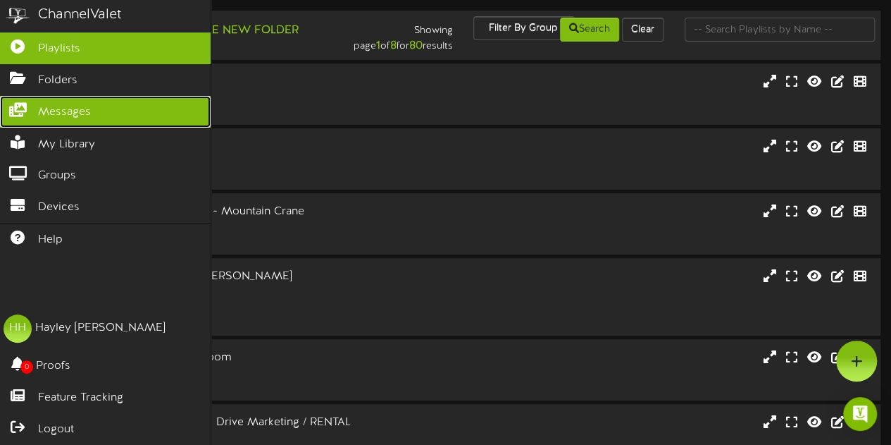
click at [95, 118] on link "Messages" at bounding box center [105, 112] width 211 height 32
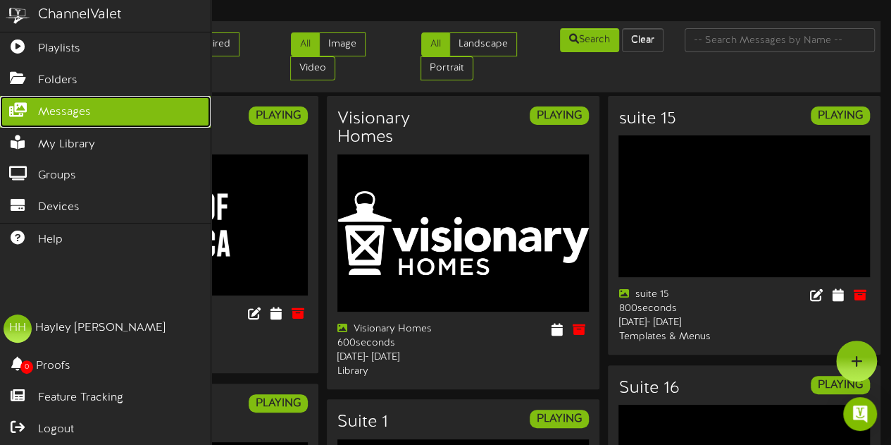
click at [83, 117] on link "Messages" at bounding box center [105, 112] width 211 height 32
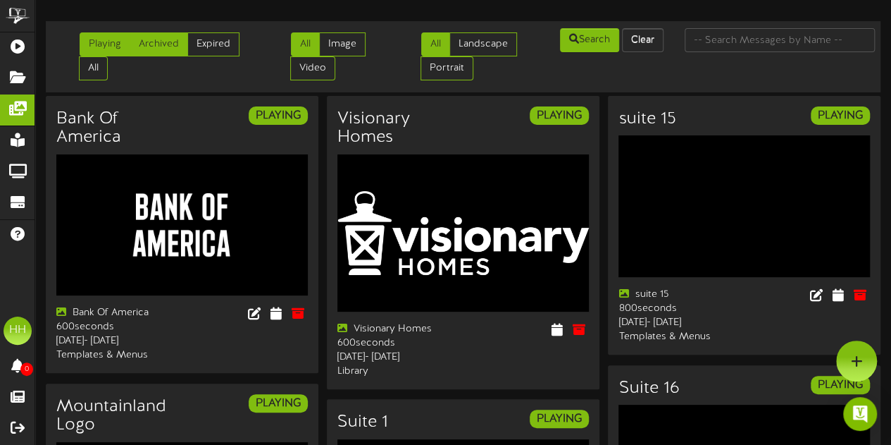
click at [154, 39] on link "Archived" at bounding box center [159, 44] width 58 height 24
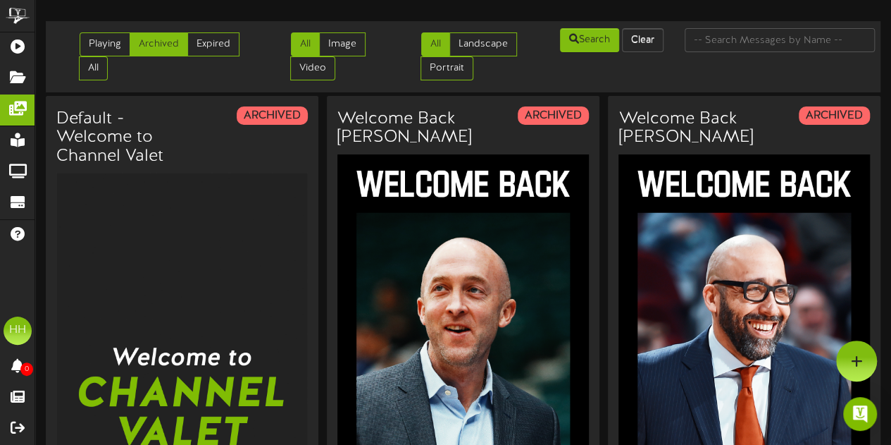
click at [224, 50] on link "Expired" at bounding box center [213, 44] width 52 height 24
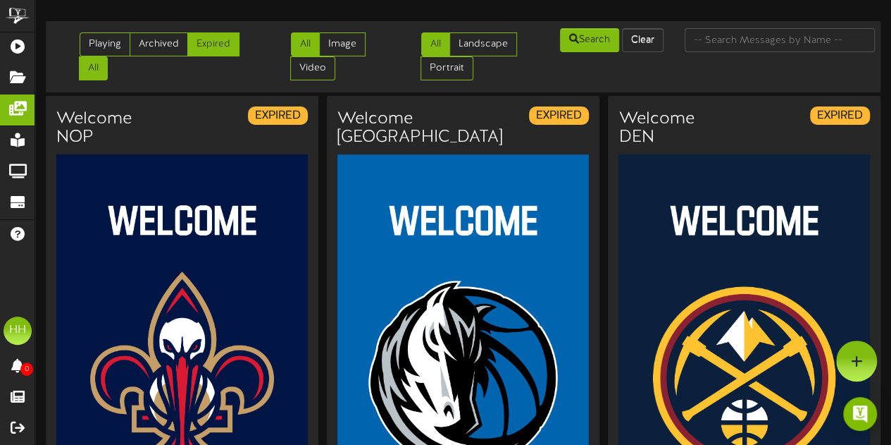
click at [97, 74] on link "All" at bounding box center [93, 68] width 29 height 24
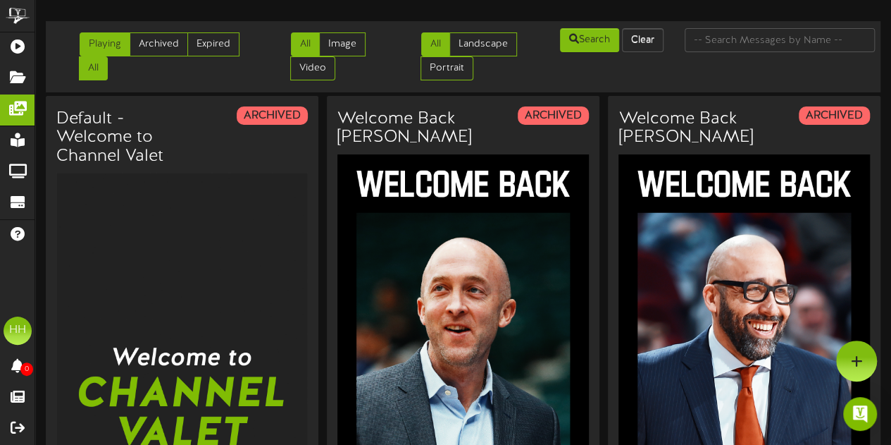
click at [116, 42] on link "Playing" at bounding box center [105, 44] width 51 height 24
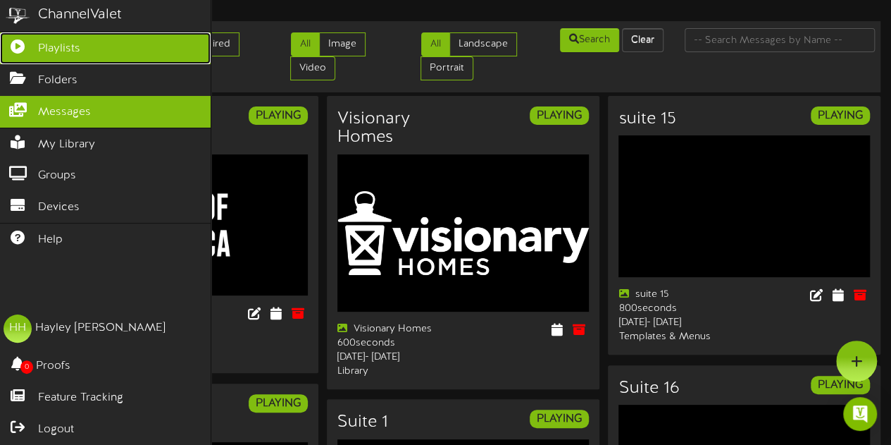
click at [44, 53] on span "Playlists" at bounding box center [59, 49] width 42 height 16
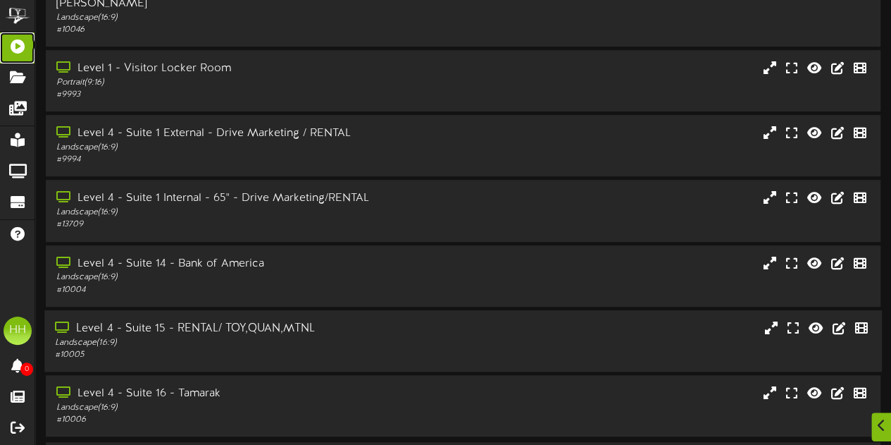
scroll to position [324, 0]
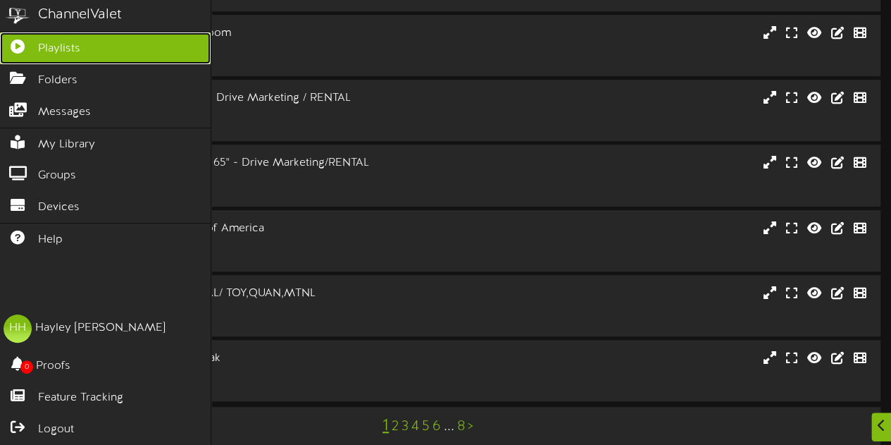
click at [59, 51] on span "Playlists" at bounding box center [59, 49] width 42 height 16
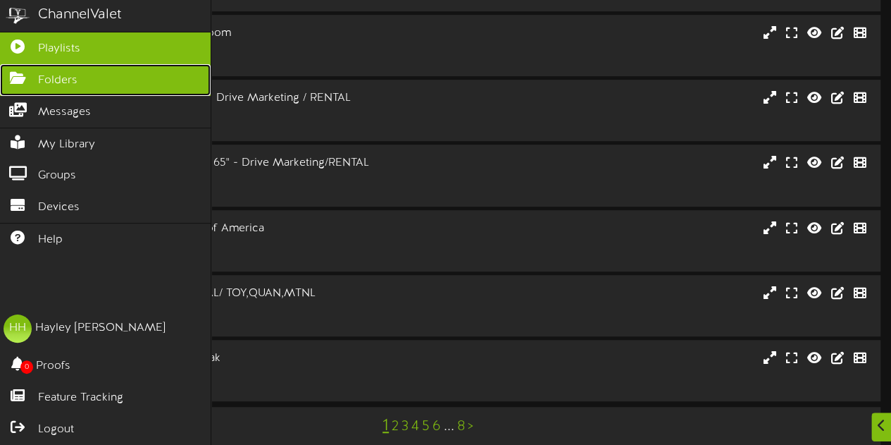
click at [63, 73] on span "Folders" at bounding box center [57, 81] width 39 height 16
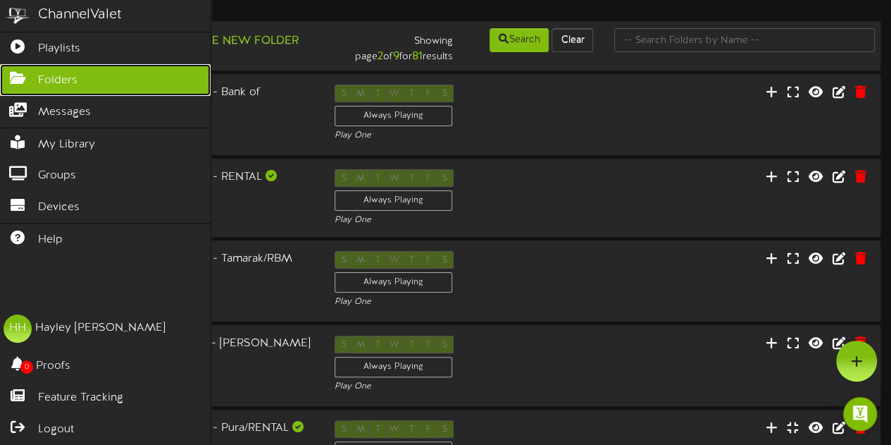
click at [63, 73] on span "Folders" at bounding box center [57, 81] width 39 height 16
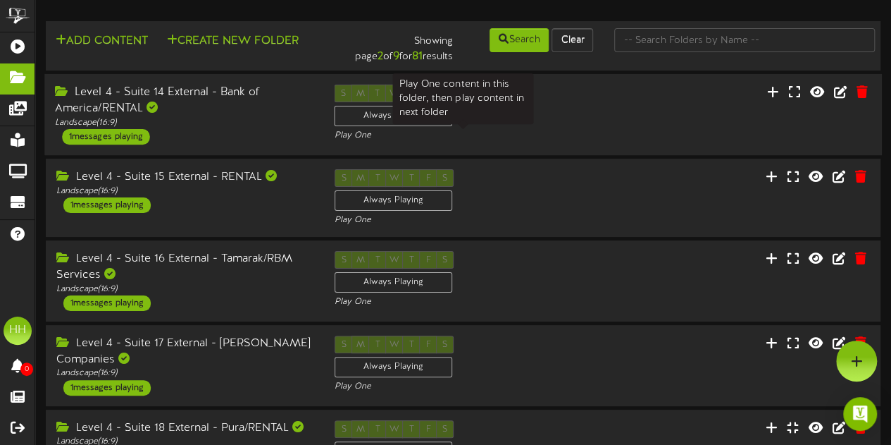
click at [519, 126] on div "S M T W T F S Always Playing Play One" at bounding box center [462, 114] width 279 height 58
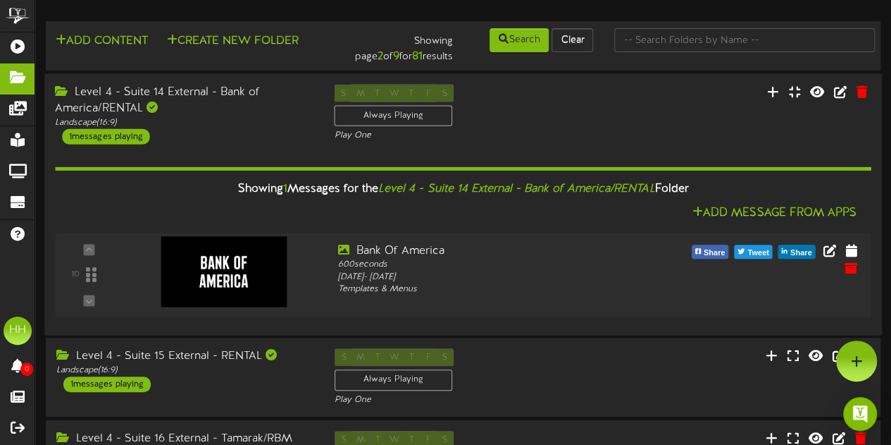
click at [519, 126] on div "S M T W T F S Always Playing Play One" at bounding box center [462, 113] width 279 height 58
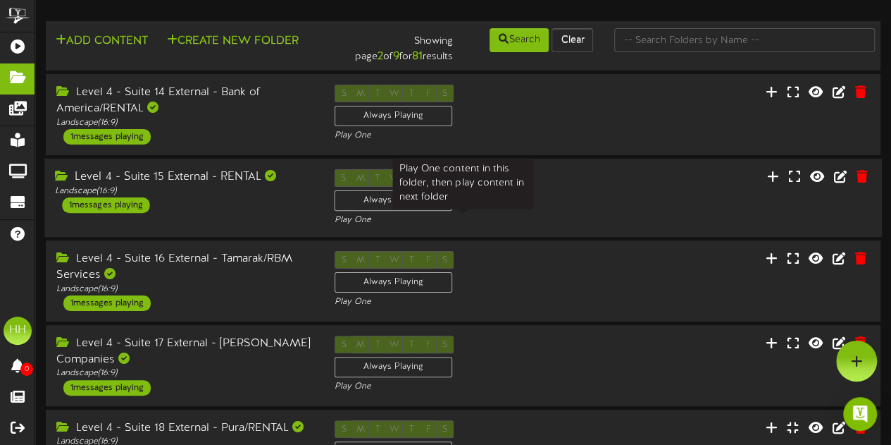
click at [540, 220] on div "Play One" at bounding box center [463, 220] width 258 height 12
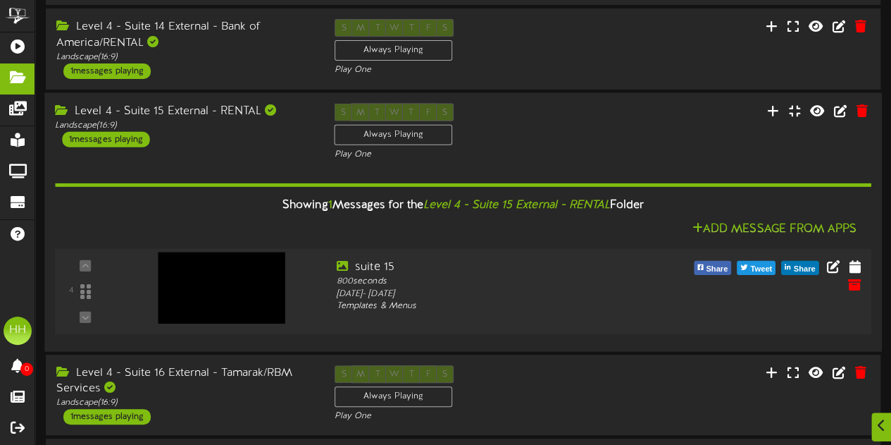
scroll to position [66, 0]
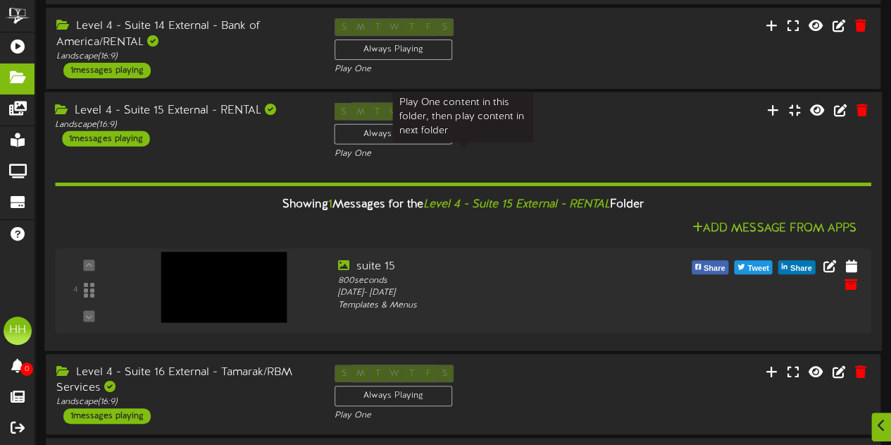
click at [178, 142] on div "Level 4 - Suite 15 External - RENTAL Landscape ( 16:9 ) 1 messages playing" at bounding box center [183, 124] width 279 height 44
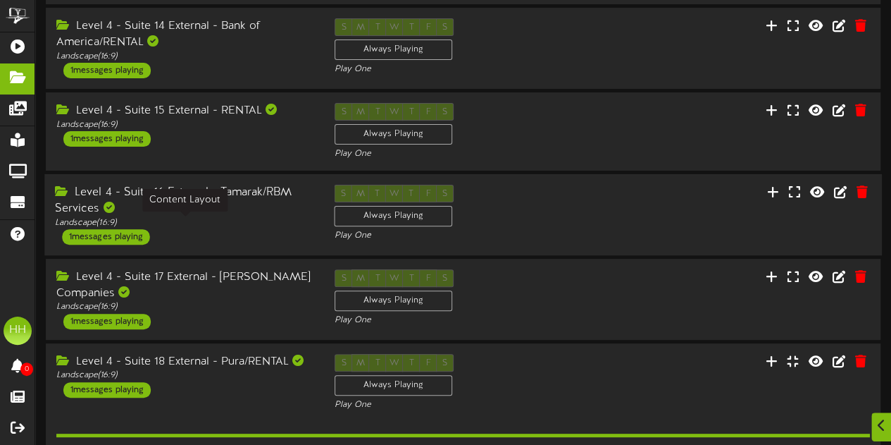
click at [186, 230] on div "Level 4 - Suite 16 External - Tamarak/RBM Services Landscape ( 16:9 ) 1 message…" at bounding box center [183, 215] width 279 height 60
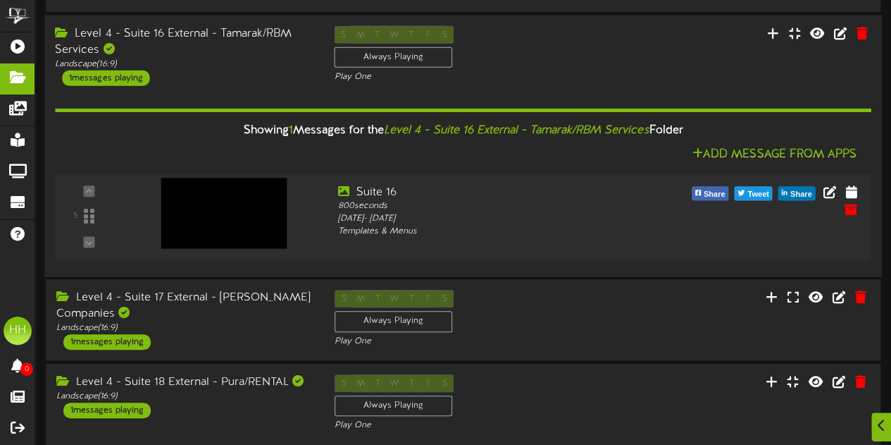
scroll to position [226, 0]
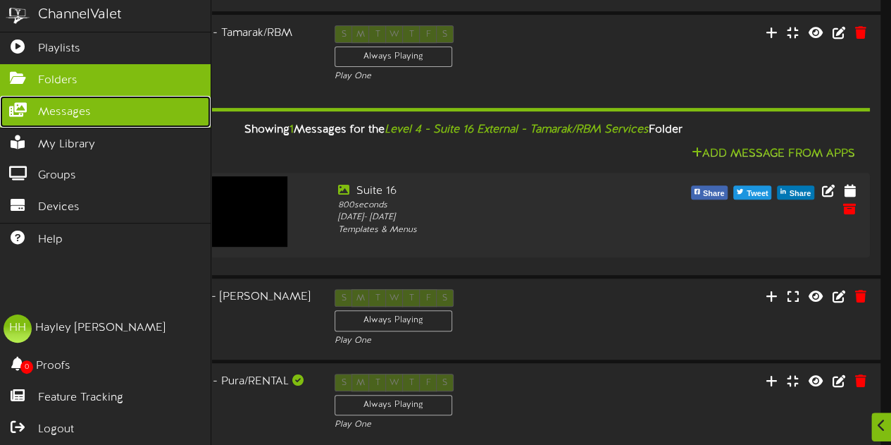
click at [111, 111] on link "Messages" at bounding box center [105, 112] width 211 height 32
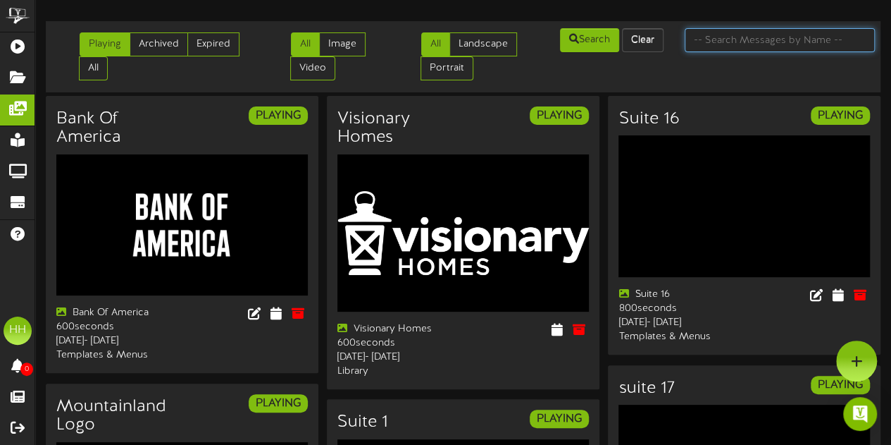
click at [742, 43] on input "text" at bounding box center [780, 40] width 190 height 24
type input "tamarak"
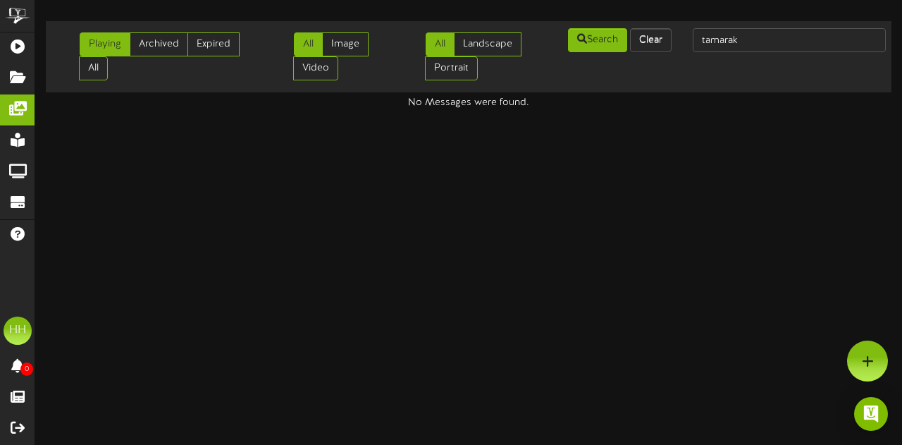
click at [228, 28] on div "Playing Archived Expired All" at bounding box center [148, 57] width 214 height 60
click at [223, 40] on link "Expired" at bounding box center [213, 44] width 52 height 24
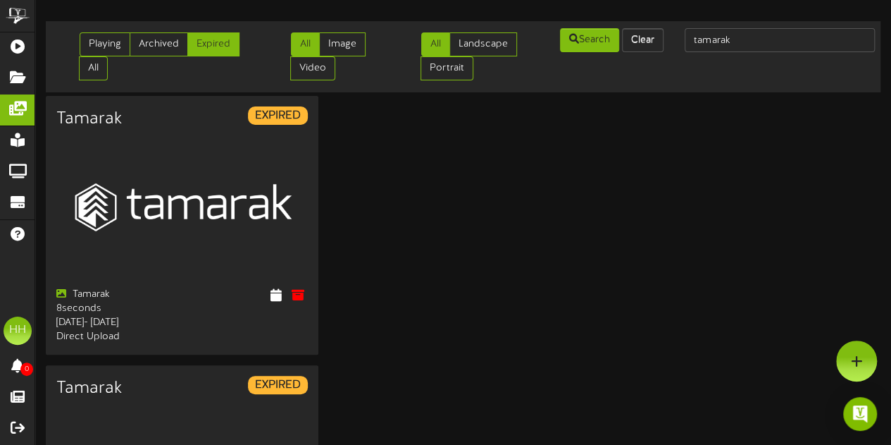
scroll to position [1, 0]
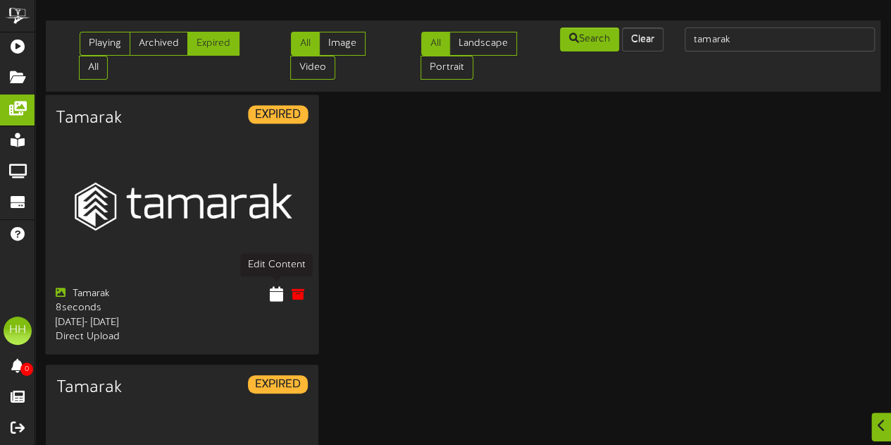
click at [278, 288] on icon at bounding box center [275, 294] width 13 height 16
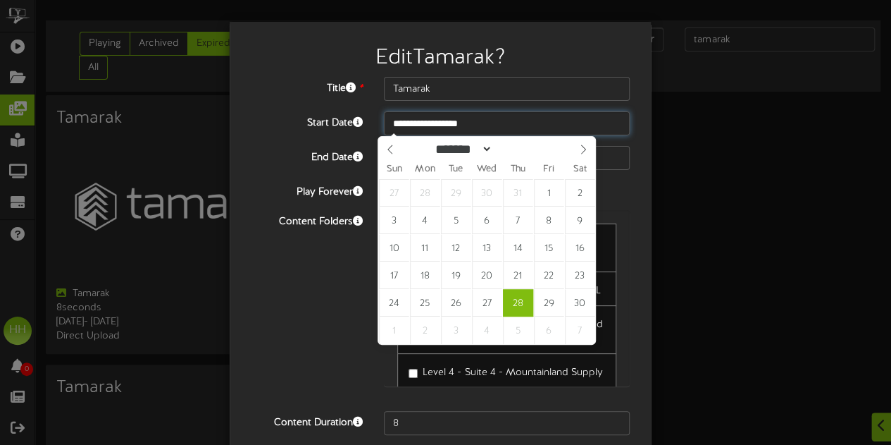
drag, startPoint x: 496, startPoint y: 121, endPoint x: 208, endPoint y: 137, distance: 288.7
click at [208, 137] on div "**********" at bounding box center [445, 222] width 891 height 445
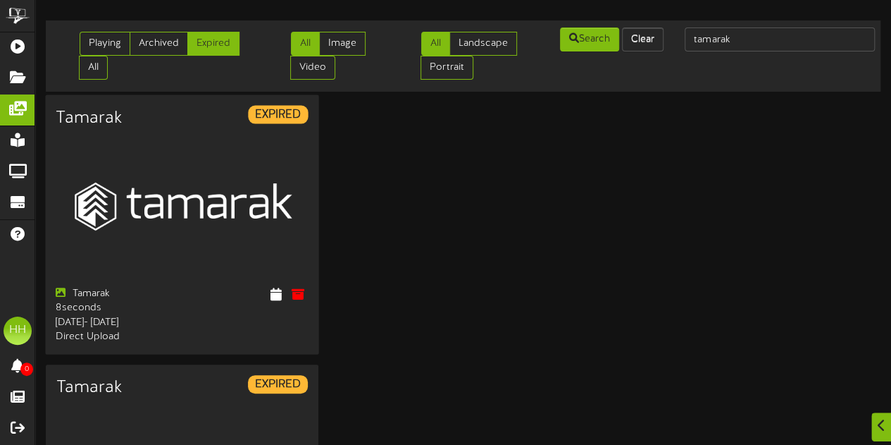
scroll to position [262, 0]
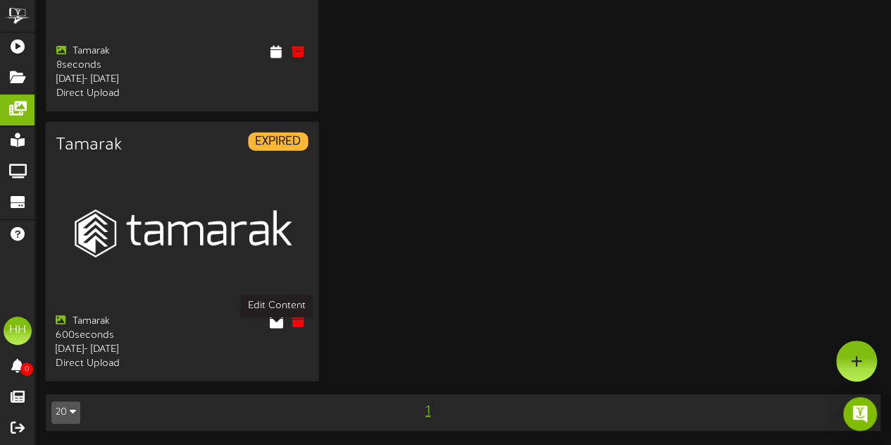
click at [275, 313] on icon at bounding box center [275, 320] width 13 height 16
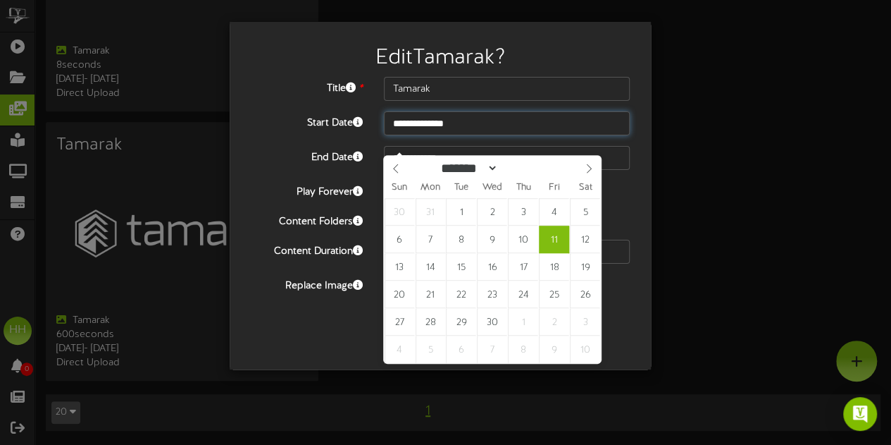
click at [470, 119] on input "**********" at bounding box center [507, 123] width 246 height 24
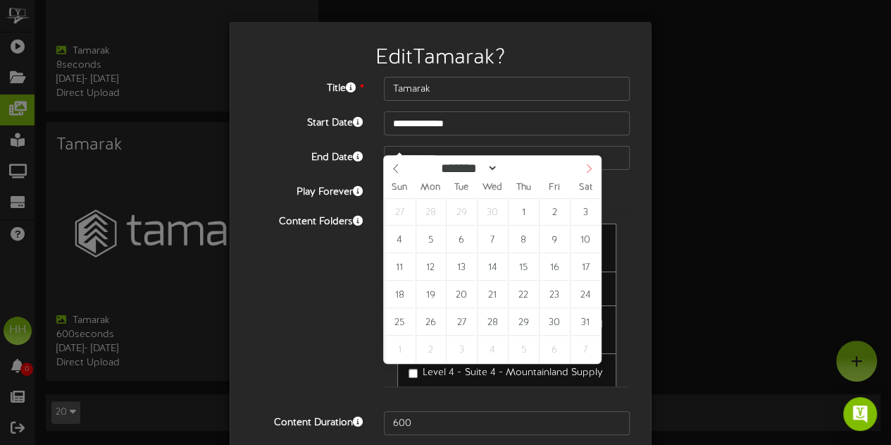
click at [593, 163] on icon at bounding box center [589, 168] width 10 height 10
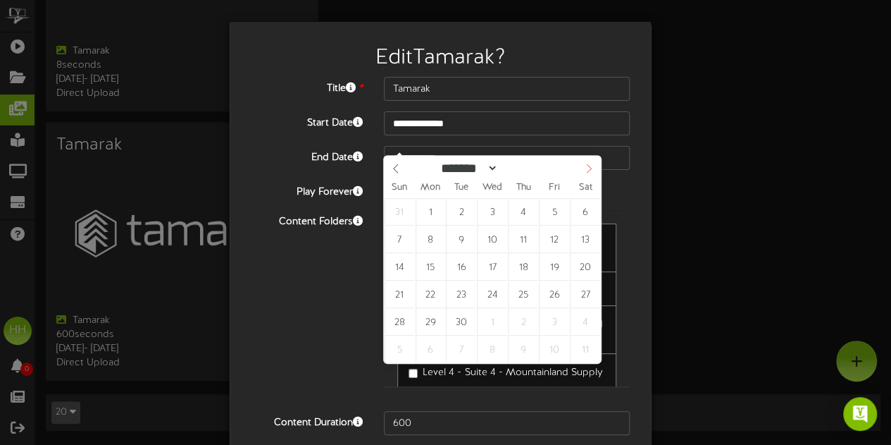
select select "*"
click at [593, 163] on icon at bounding box center [589, 168] width 10 height 10
type input "**********"
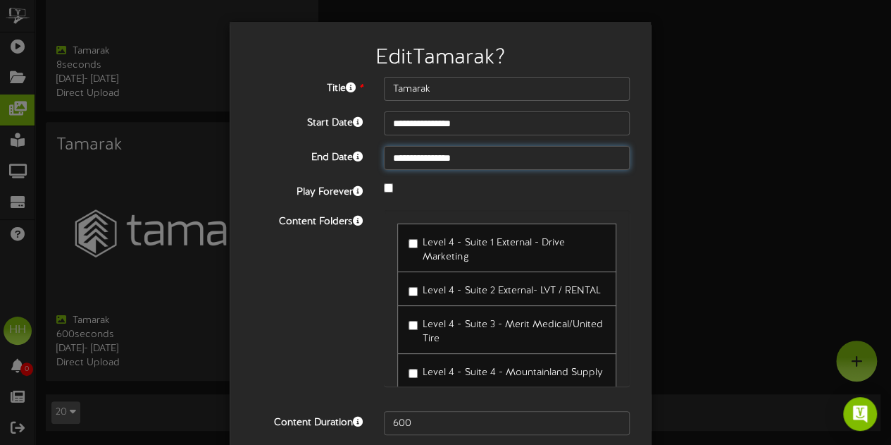
click at [487, 157] on input "**********" at bounding box center [507, 158] width 246 height 24
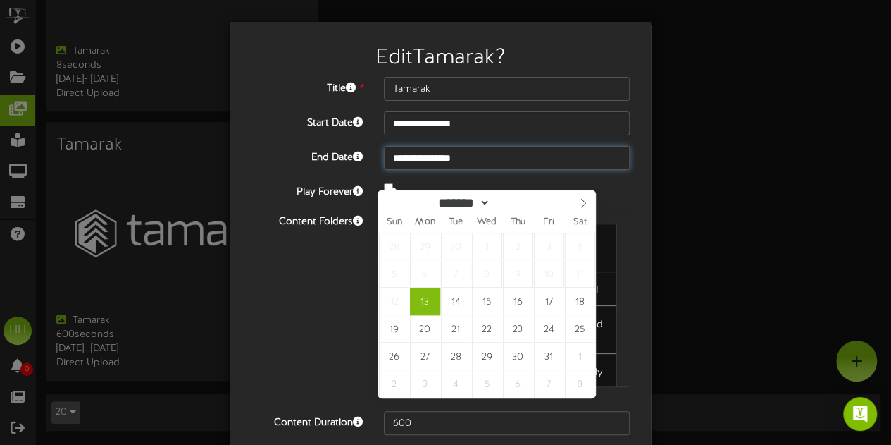
click at [463, 156] on input "**********" at bounding box center [507, 158] width 246 height 24
type input "****"
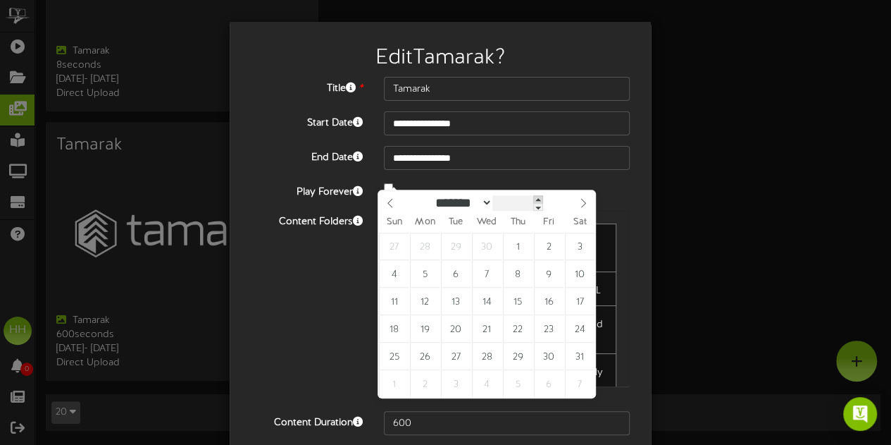
click at [543, 195] on span at bounding box center [538, 199] width 10 height 8
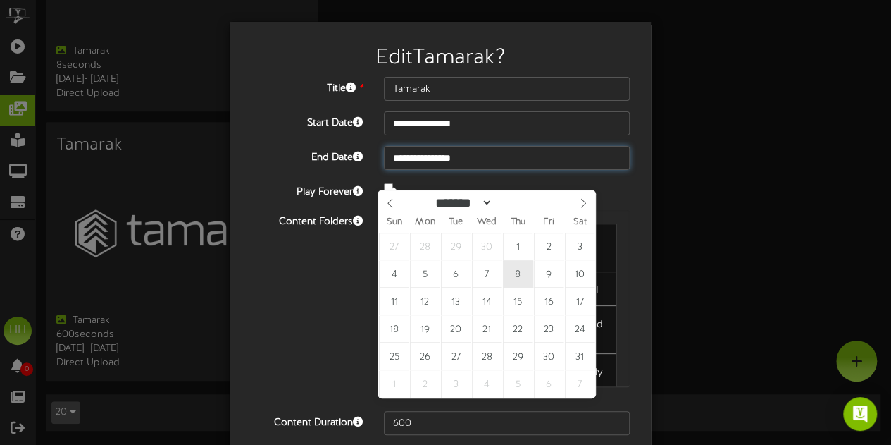
type input "**********"
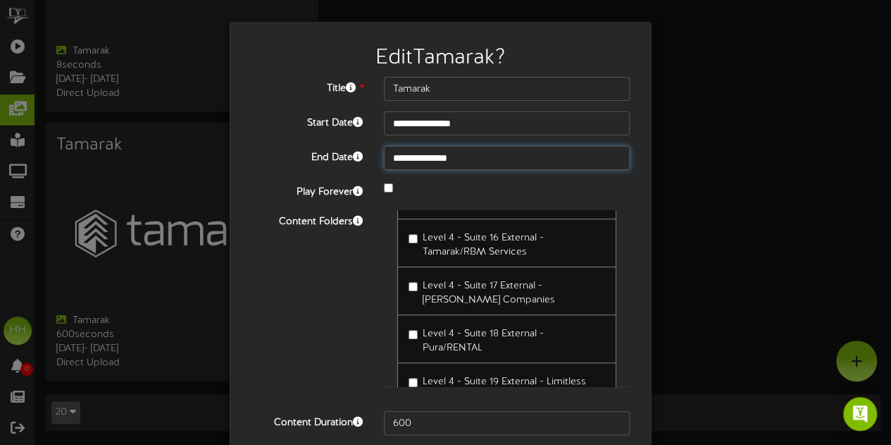
scroll to position [116, 0]
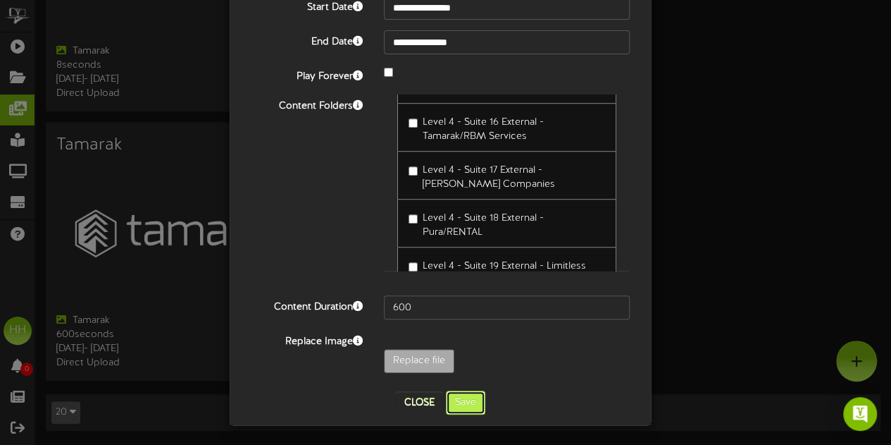
click at [470, 405] on button "Save" at bounding box center [465, 402] width 39 height 24
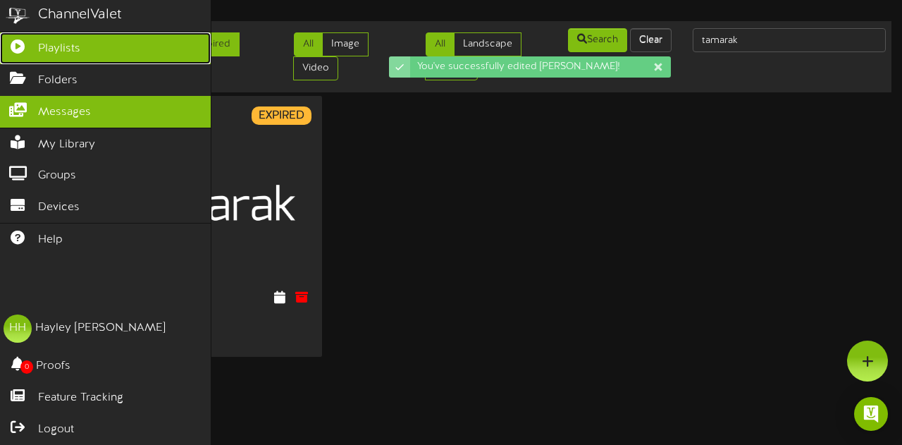
click at [54, 56] on link "Playlists" at bounding box center [105, 48] width 211 height 32
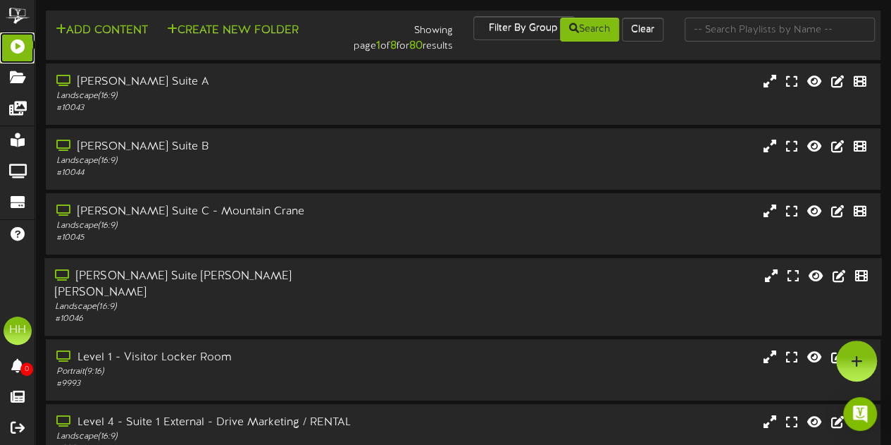
scroll to position [324, 0]
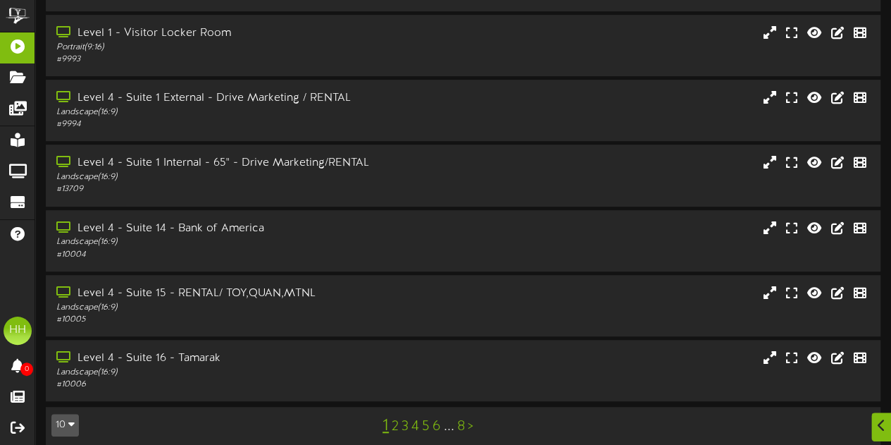
click at [393, 419] on link "2" at bounding box center [395, 427] width 7 height 16
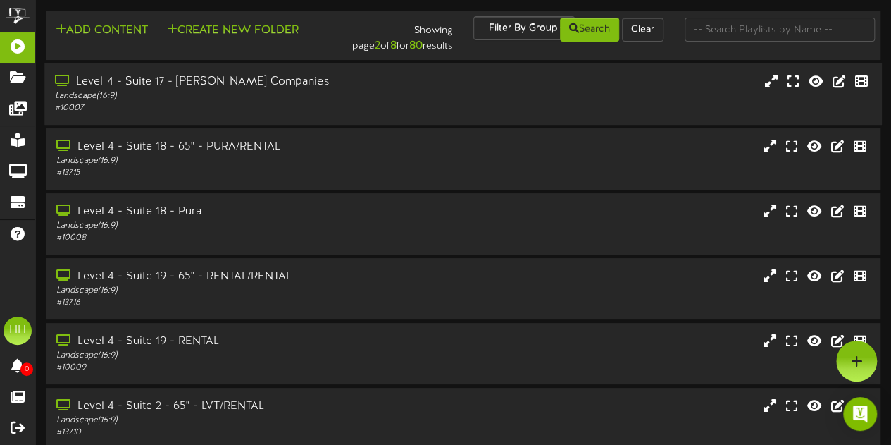
click at [330, 118] on div "Level 4 - Suite 17 - [PERSON_NAME] Companies Landscape ( 16:9 ) # 10007" at bounding box center [463, 93] width 838 height 61
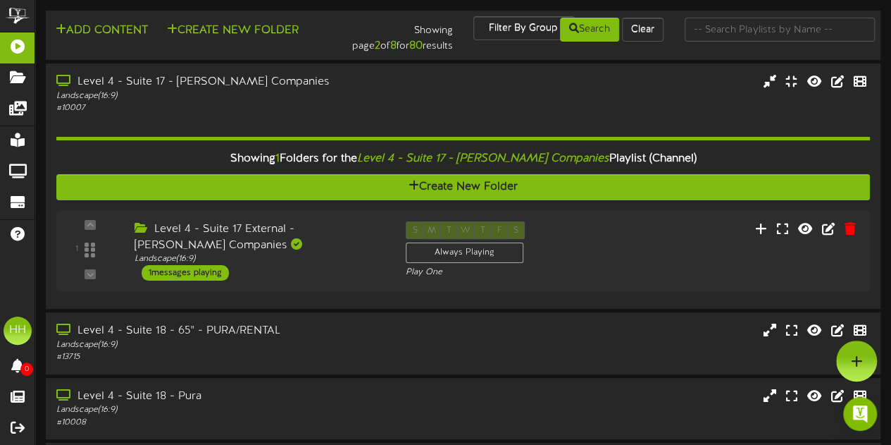
click at [316, 242] on div "Level 4 - Suite 17 External - [PERSON_NAME] Companies" at bounding box center [260, 237] width 250 height 32
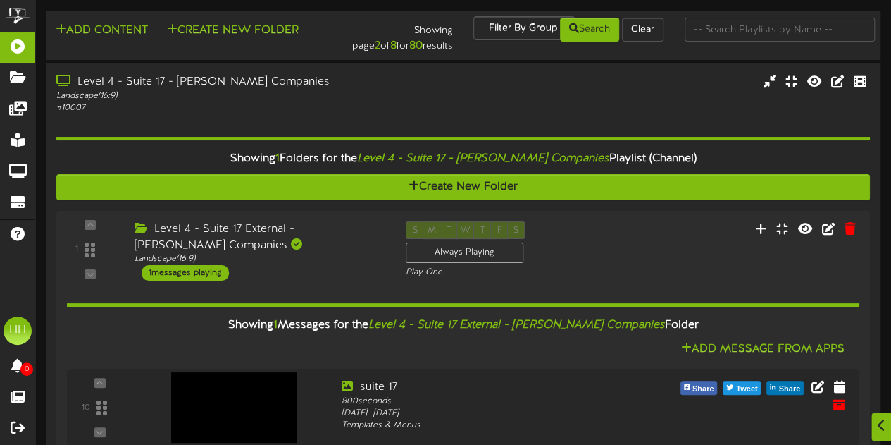
scroll to position [128, 0]
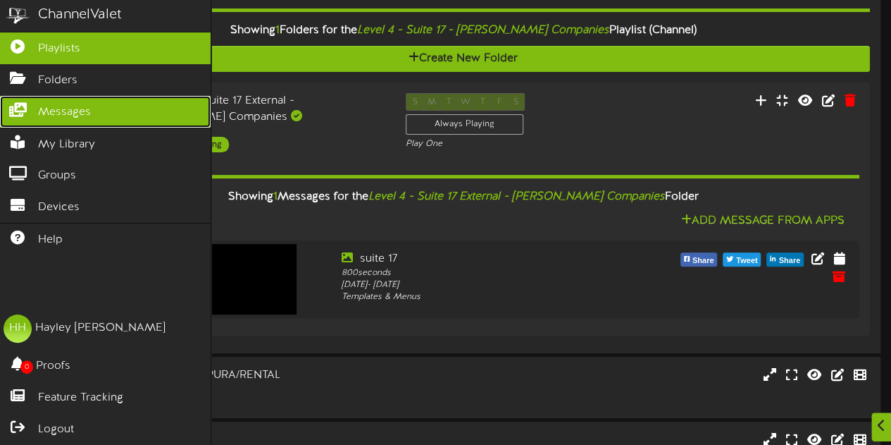
click at [72, 112] on span "Messages" at bounding box center [64, 112] width 53 height 16
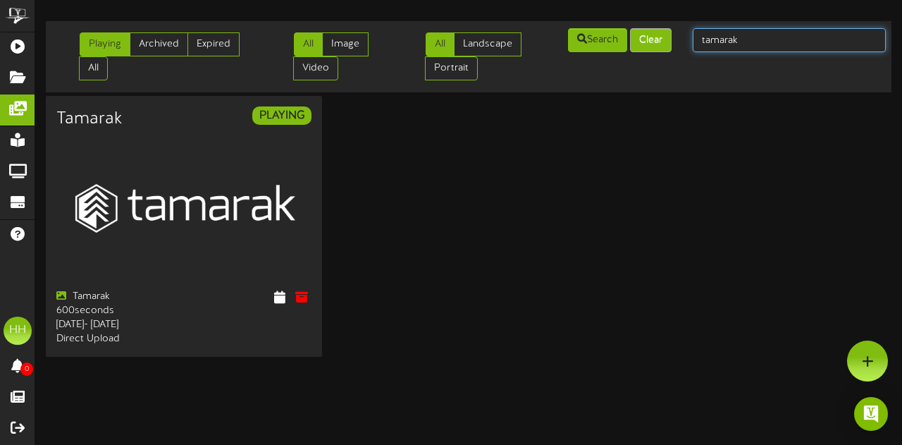
drag, startPoint x: 774, startPoint y: 37, endPoint x: 644, endPoint y: 43, distance: 130.5
click at [644, 43] on div "Playing Archived Expired All All Image Video All Landscape Portrait" at bounding box center [469, 57] width 856 height 60
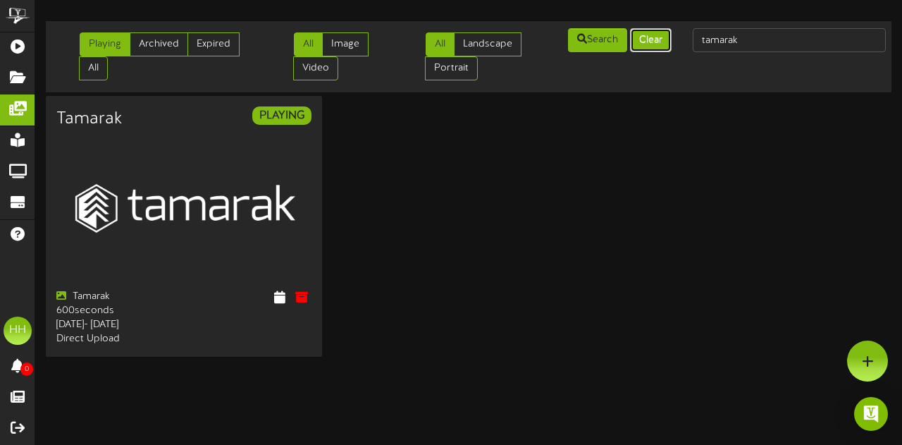
click at [644, 43] on button "Clear" at bounding box center [651, 40] width 42 height 24
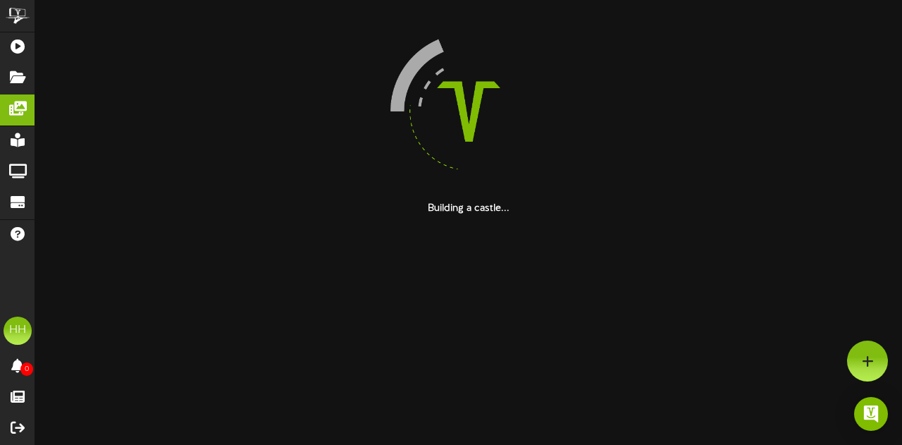
click at [644, 43] on div at bounding box center [469, 111] width 846 height 180
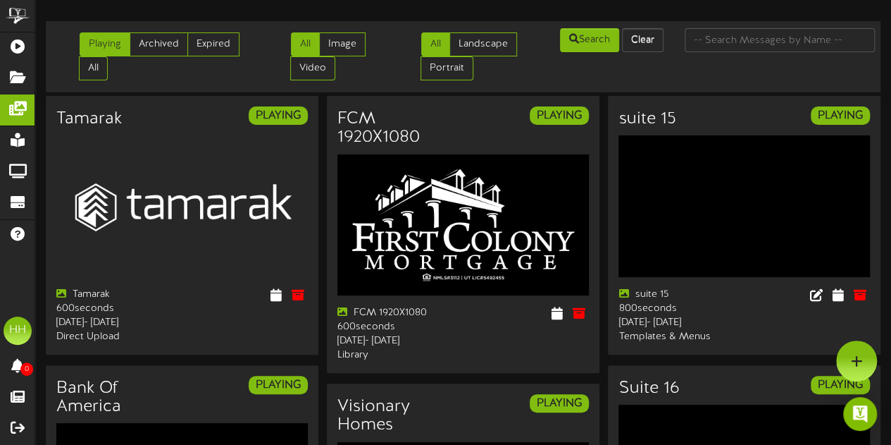
click at [723, 25] on td "Playing Archived Expired All All Image" at bounding box center [463, 56] width 835 height 71
click at [725, 35] on input "text" at bounding box center [780, 40] width 190 height 24
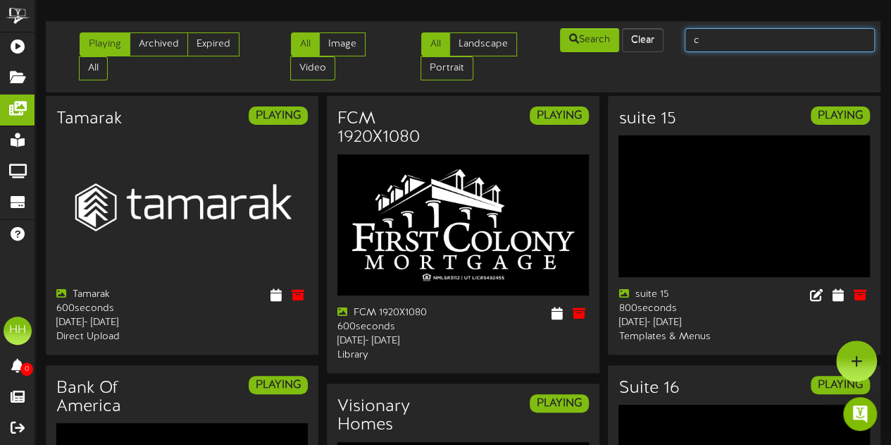
click at [725, 35] on input "c" at bounding box center [780, 40] width 190 height 24
type input "[PERSON_NAME]"
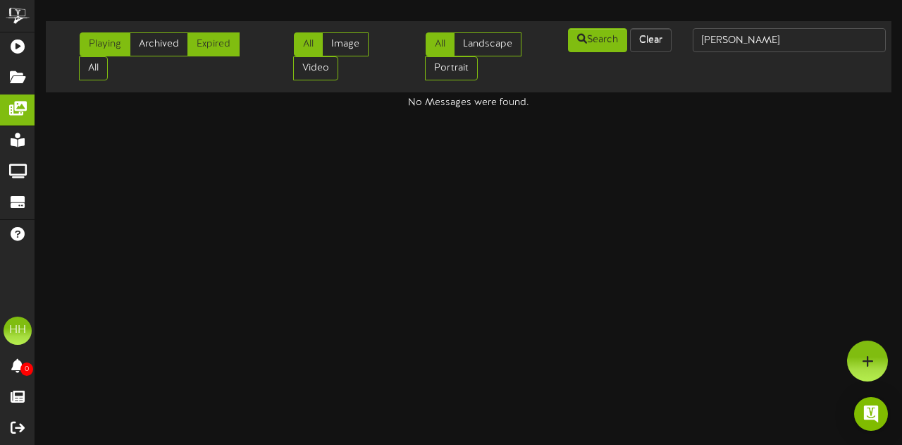
click at [228, 39] on link "Expired" at bounding box center [213, 44] width 52 height 24
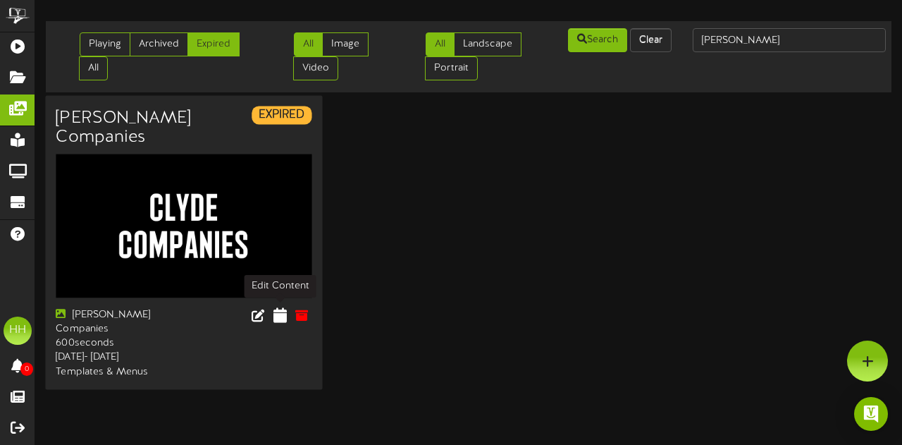
click at [280, 319] on icon at bounding box center [279, 315] width 13 height 16
select select "*"
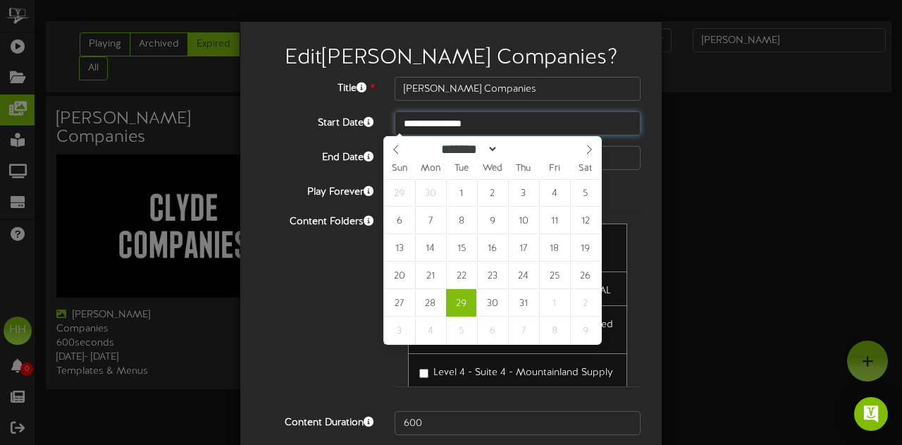
click at [491, 119] on input "**********" at bounding box center [518, 123] width 246 height 24
type input "****"
click at [549, 146] on span at bounding box center [544, 146] width 10 height 8
type input "**********"
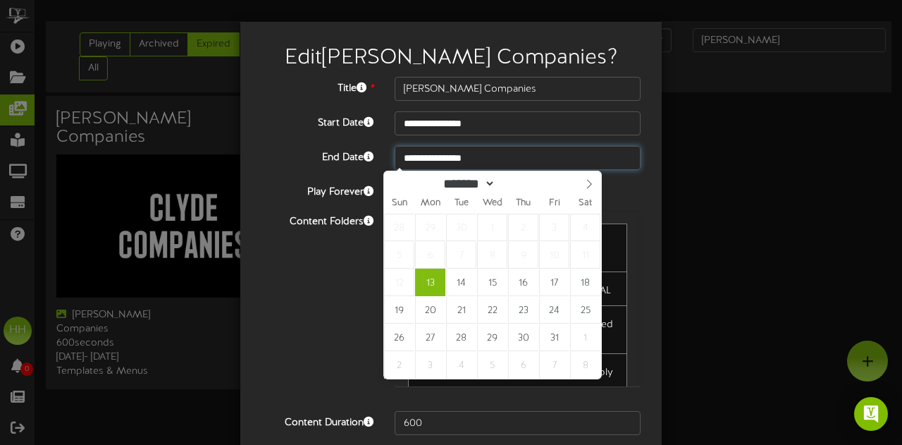
click at [472, 156] on input "**********" at bounding box center [518, 158] width 246 height 24
type input "****"
click at [546, 183] on span at bounding box center [541, 180] width 10 height 8
type input "**********"
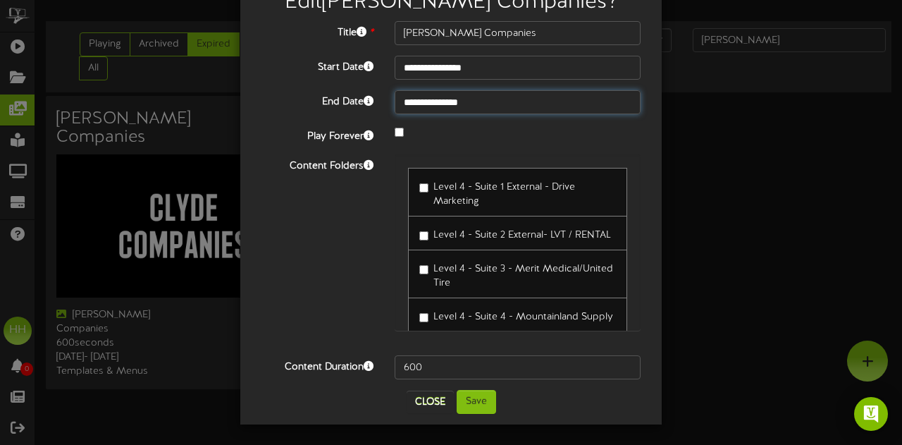
scroll to position [55, 0]
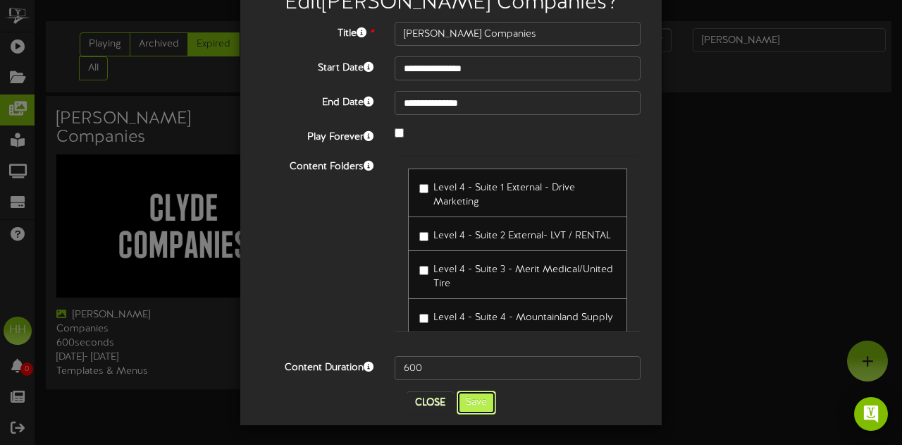
click at [478, 398] on button "Save" at bounding box center [476, 402] width 39 height 24
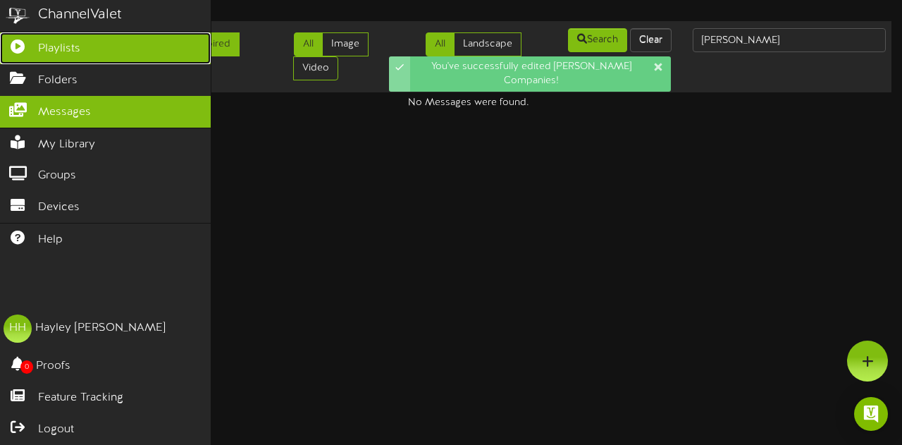
click at [39, 51] on span "Playlists" at bounding box center [59, 49] width 42 height 16
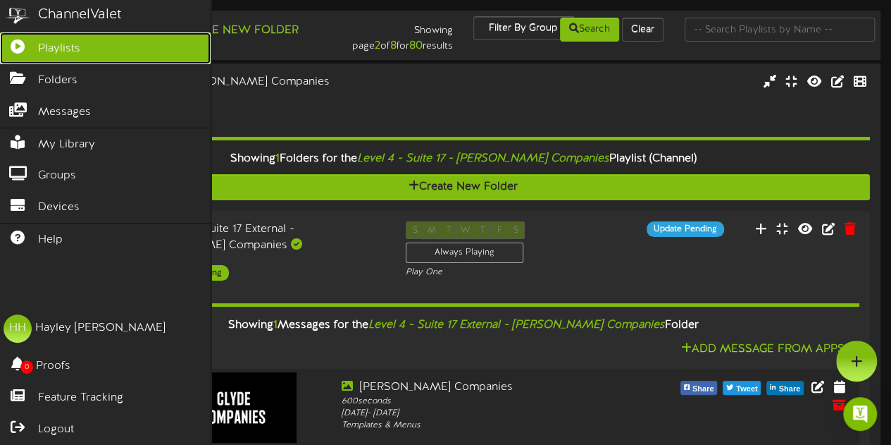
click at [53, 50] on span "Playlists" at bounding box center [59, 49] width 42 height 16
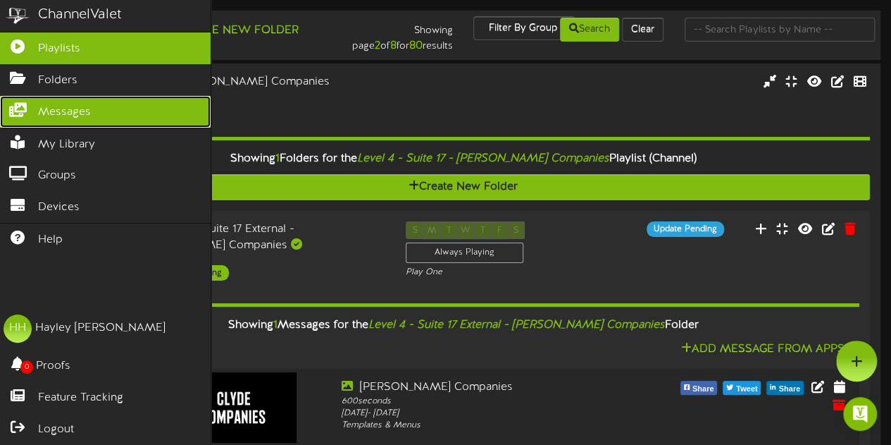
click at [116, 99] on link "Messages" at bounding box center [105, 112] width 211 height 32
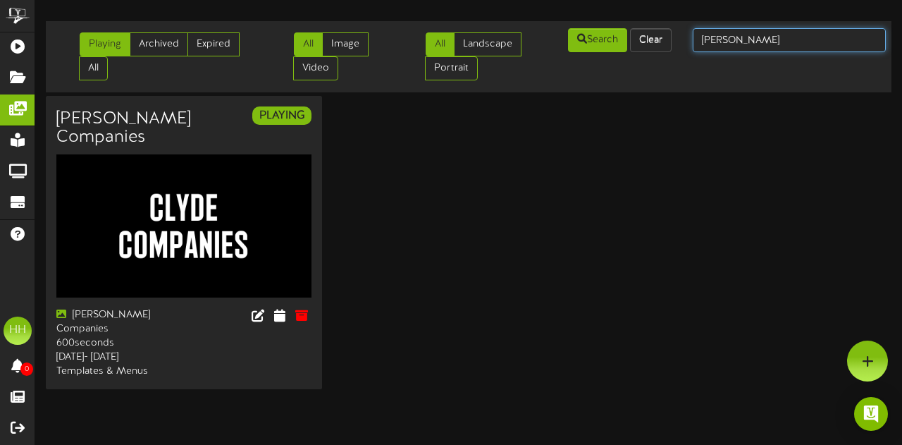
drag, startPoint x: 738, startPoint y: 46, endPoint x: 537, endPoint y: 25, distance: 202.0
click at [537, 25] on td "Playing Archived Expired All All Image" at bounding box center [469, 56] width 846 height 71
type input "c"
type input "pura"
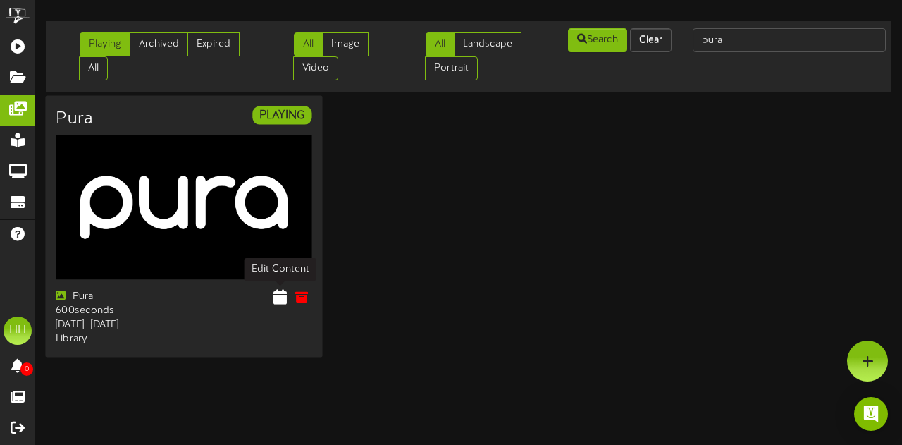
click at [280, 295] on icon at bounding box center [279, 297] width 13 height 16
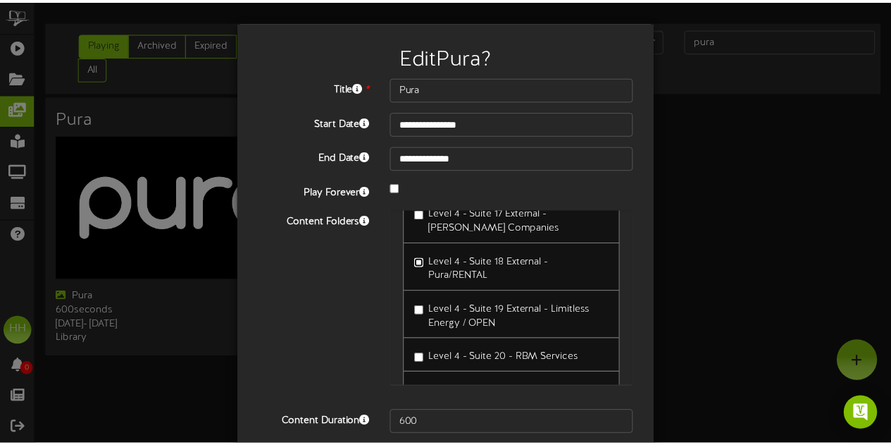
scroll to position [56, 0]
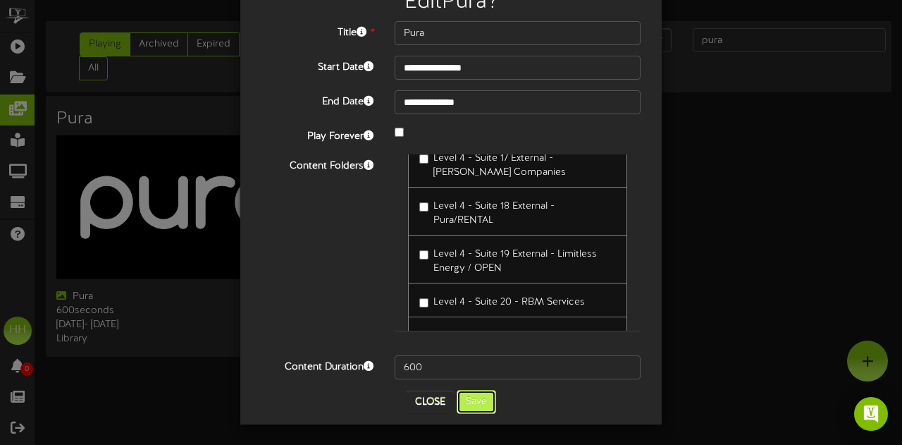
click at [473, 395] on button "Save" at bounding box center [476, 402] width 39 height 24
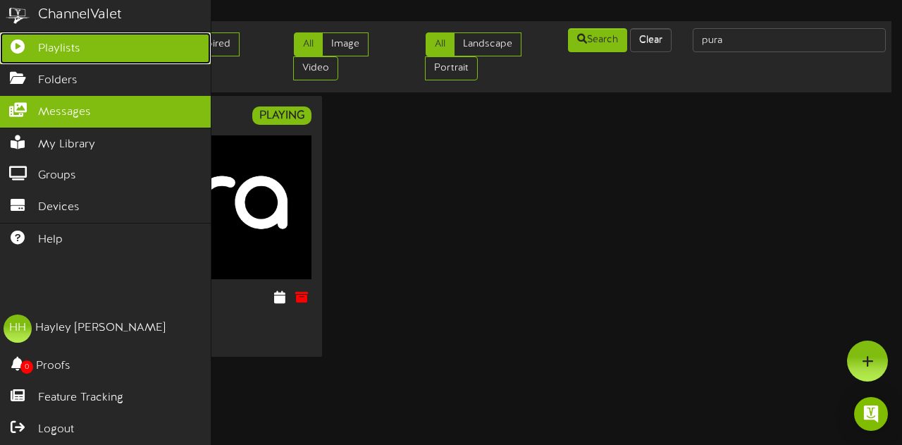
click at [91, 54] on link "Playlists" at bounding box center [105, 48] width 211 height 32
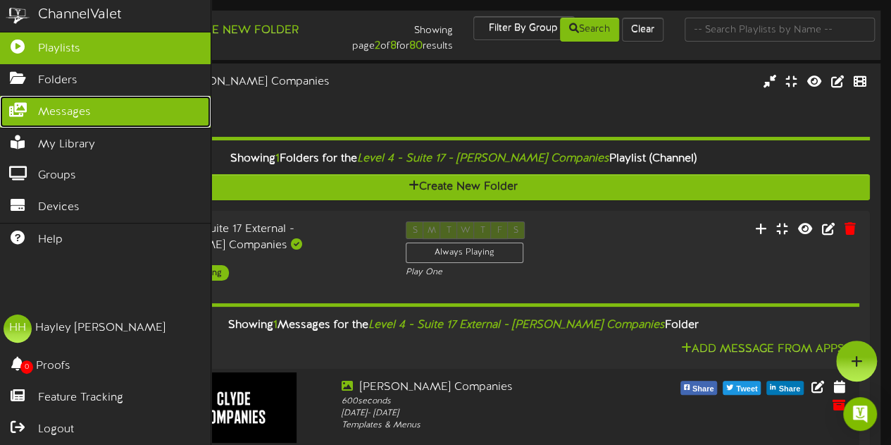
click at [87, 111] on span "Messages" at bounding box center [64, 112] width 53 height 16
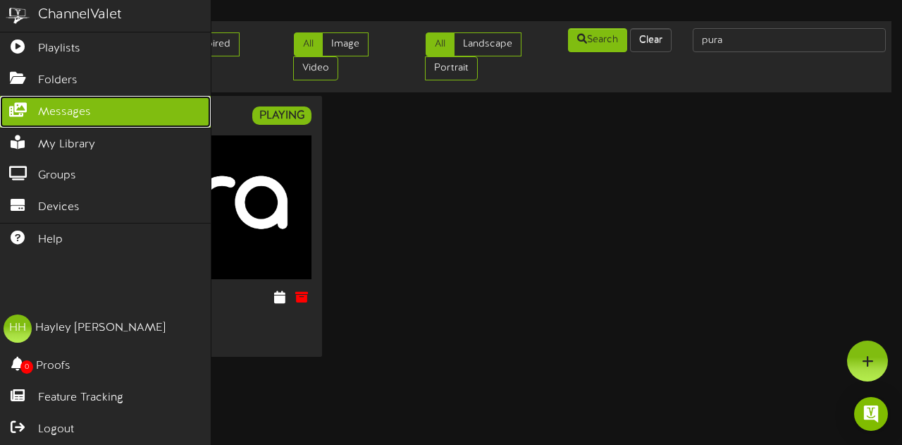
click at [86, 113] on span "Messages" at bounding box center [64, 112] width 53 height 16
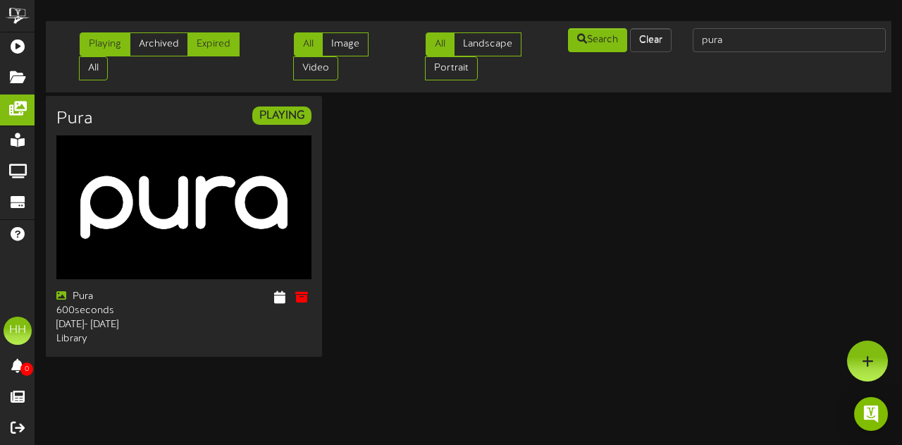
click at [221, 43] on link "Expired" at bounding box center [213, 44] width 52 height 24
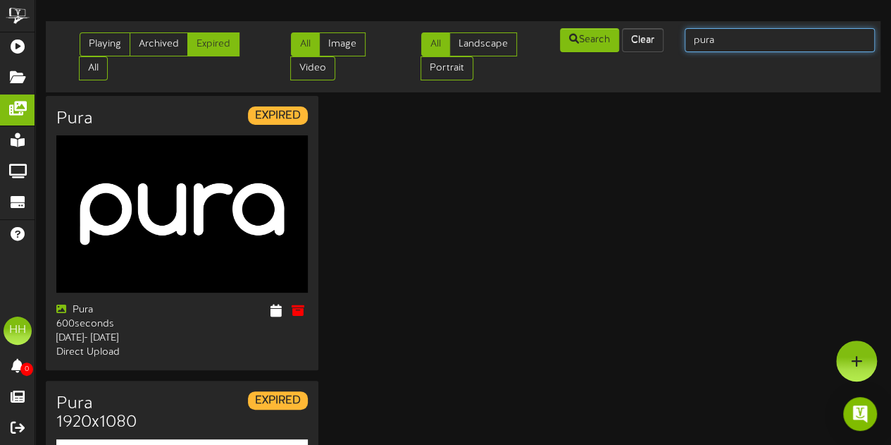
click at [753, 49] on input "pura" at bounding box center [780, 40] width 190 height 24
type input "p"
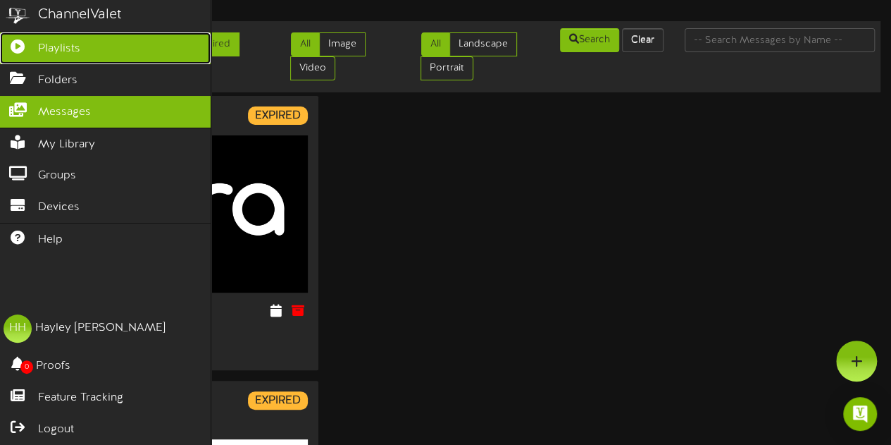
click at [37, 48] on link "Playlists" at bounding box center [105, 48] width 211 height 32
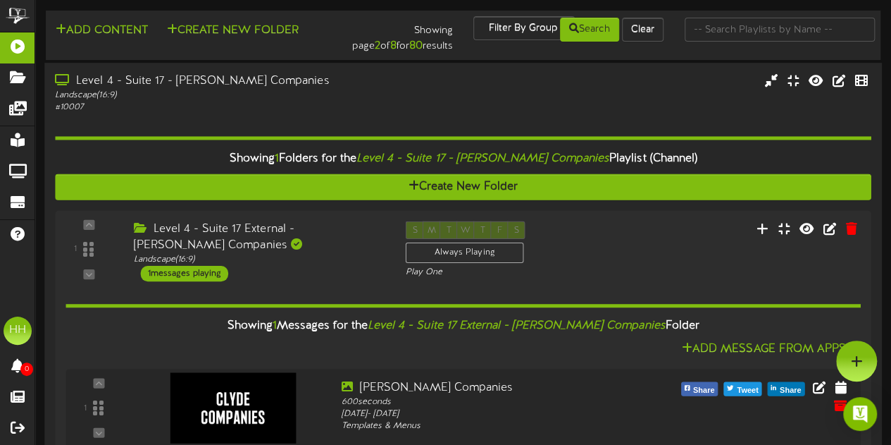
click at [288, 116] on div "Showing 1 Folders for the Level 4 - Suite 17 - [PERSON_NAME] Companies Playlist…" at bounding box center [463, 292] width 816 height 358
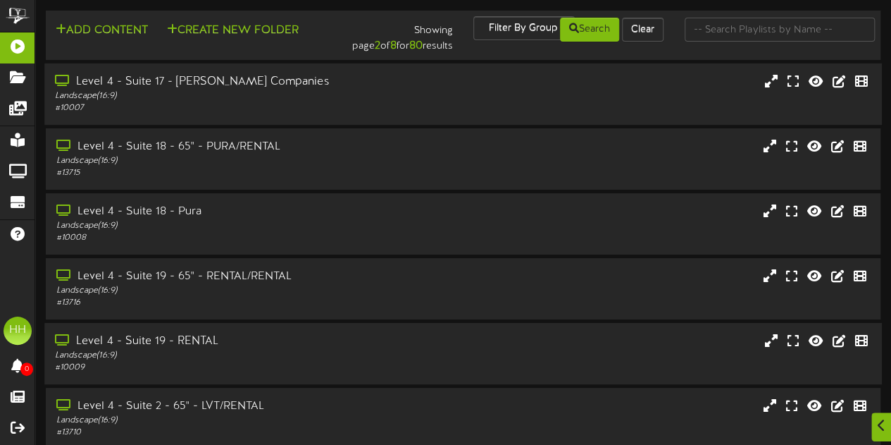
scroll to position [156, 0]
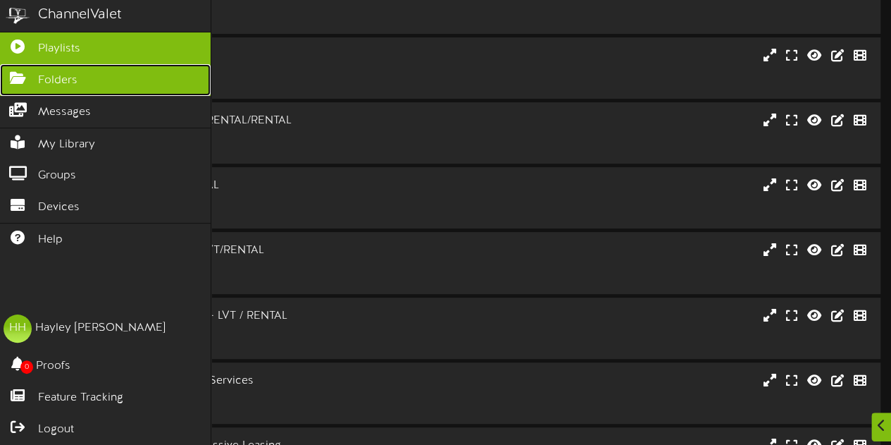
click at [56, 80] on span "Folders" at bounding box center [57, 81] width 39 height 16
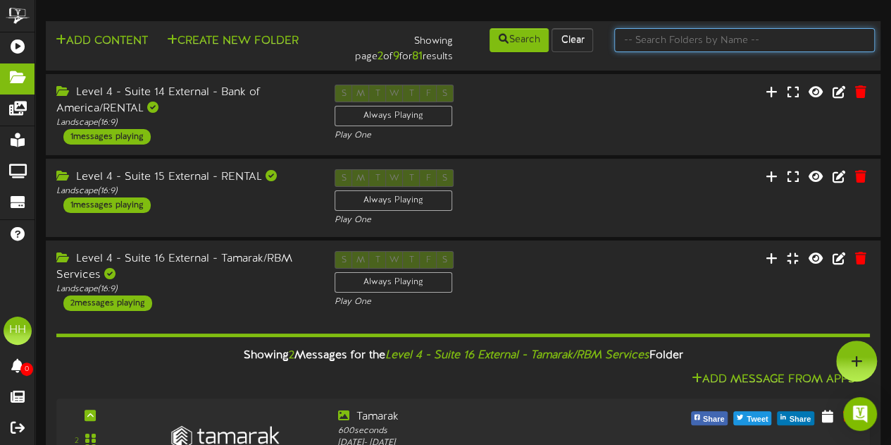
click at [693, 40] on input "text" at bounding box center [745, 40] width 261 height 24
type input "wcf"
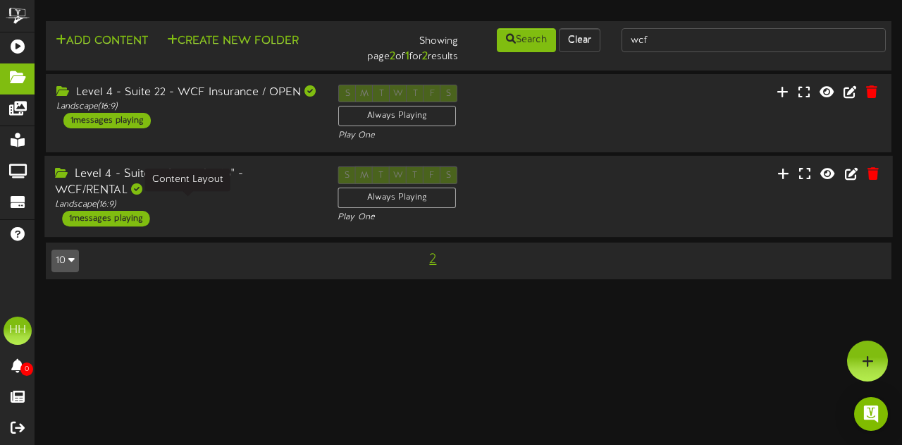
click at [271, 206] on div "Landscape ( 16:9 )" at bounding box center [185, 205] width 261 height 12
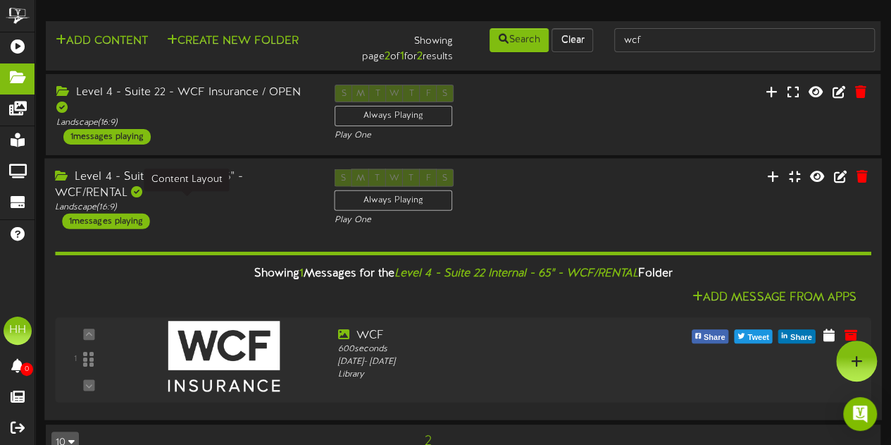
scroll to position [27, 0]
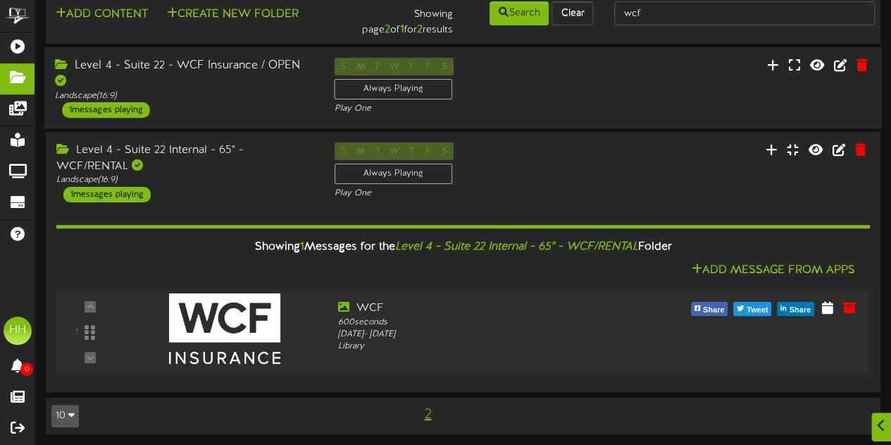
click at [270, 121] on div "Level 4 - Suite 22 - WCF Insurance / OPEN Landscape ( 16:9 ) 1 messages playing…" at bounding box center [463, 87] width 838 height 81
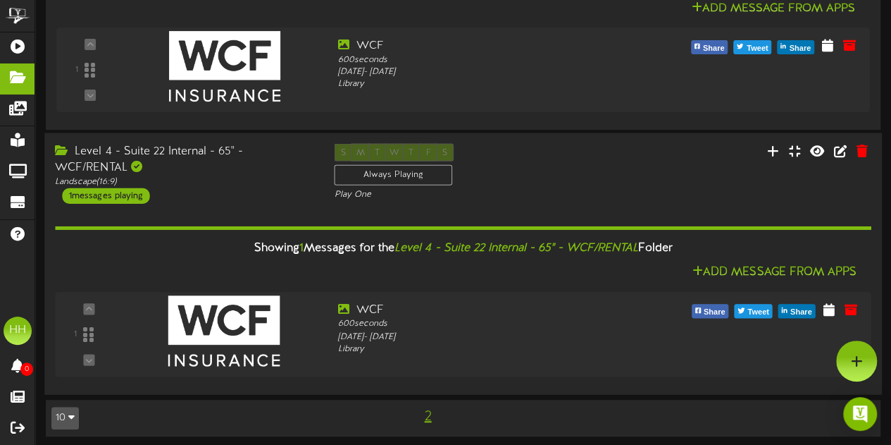
scroll to position [0, 0]
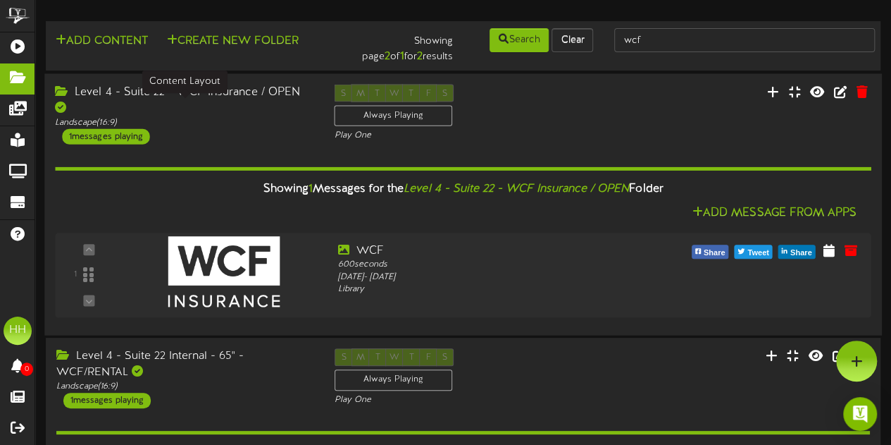
click at [252, 116] on div "Landscape ( 16:9 )" at bounding box center [184, 122] width 258 height 12
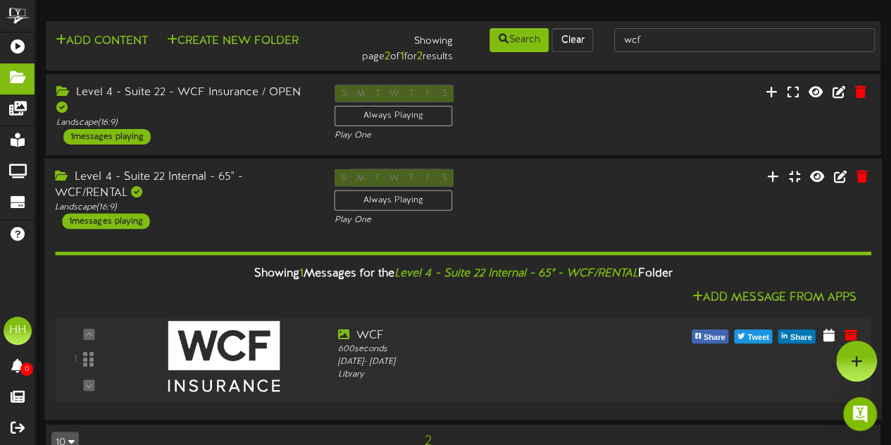
click at [498, 206] on div "S M T W T F S Always Playing Play One" at bounding box center [462, 197] width 279 height 58
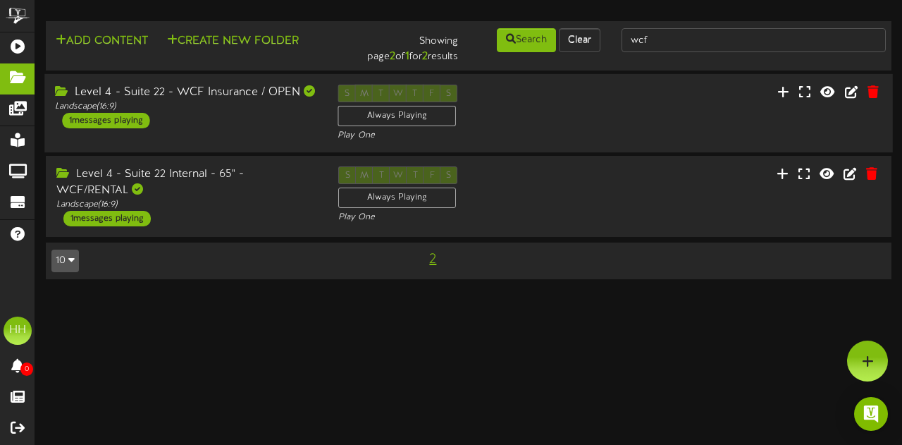
drag, startPoint x: 498, startPoint y: 206, endPoint x: 427, endPoint y: 81, distance: 143.9
click at [427, 81] on div "Add Content Create New Folder Showing page 2 of 1 for 2 results Search Clear wcf" at bounding box center [468, 157] width 867 height 272
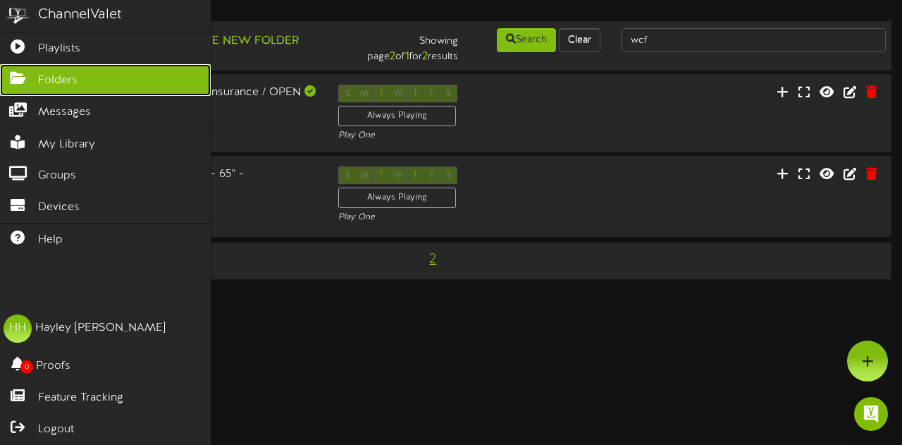
click at [87, 82] on link "Folders" at bounding box center [105, 80] width 211 height 32
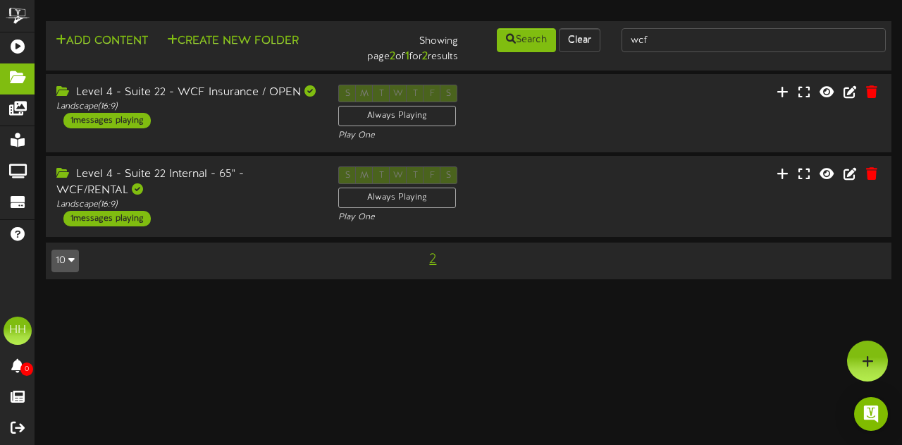
drag, startPoint x: 689, startPoint y: 53, endPoint x: 665, endPoint y: 38, distance: 28.2
click at [665, 38] on div "wcf" at bounding box center [753, 40] width 285 height 27
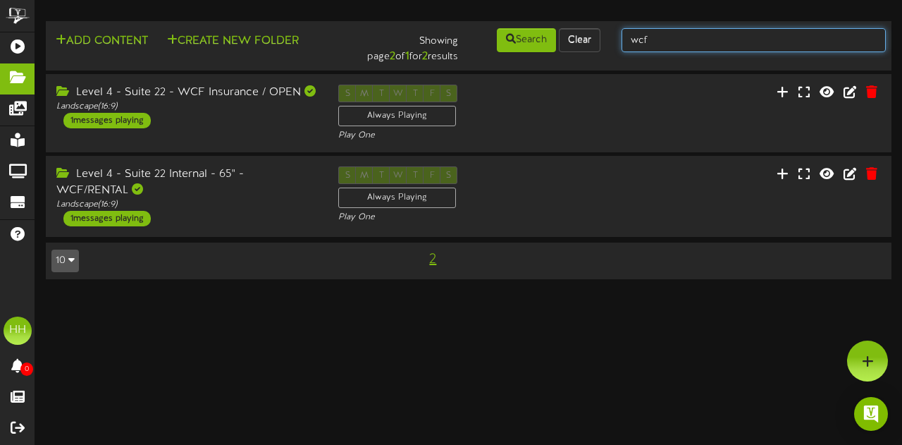
click at [665, 38] on input "wcf" at bounding box center [754, 40] width 264 height 24
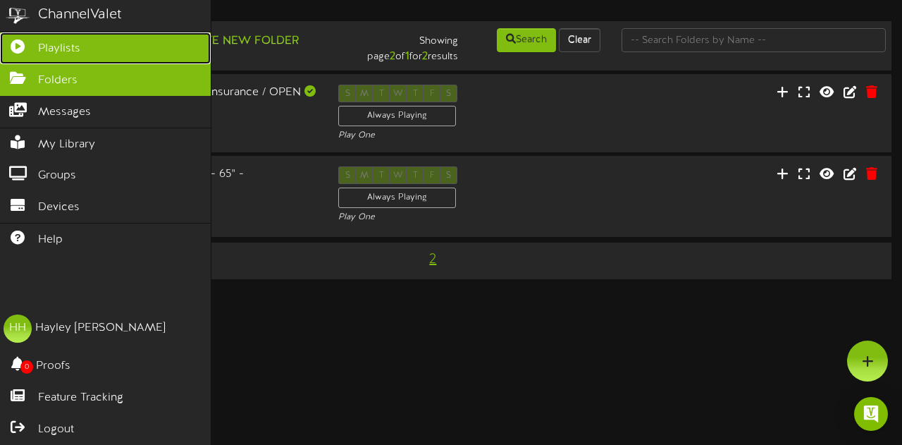
click at [40, 38] on link "Playlists" at bounding box center [105, 48] width 211 height 32
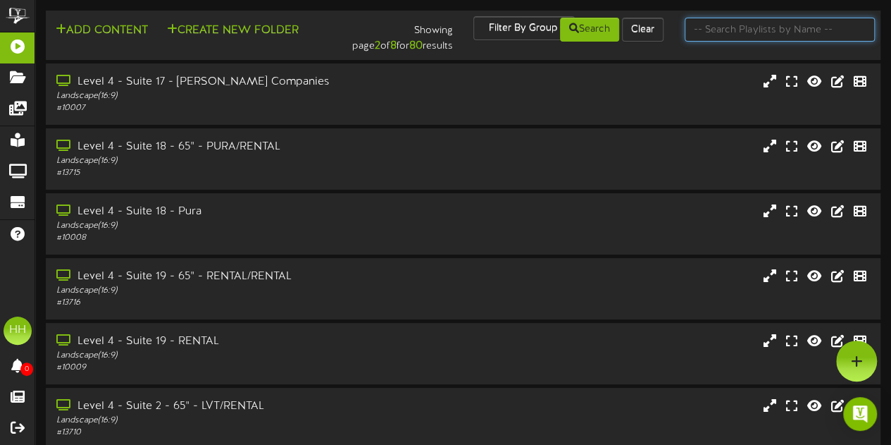
click at [710, 30] on input "text" at bounding box center [780, 30] width 190 height 24
type input "zion"
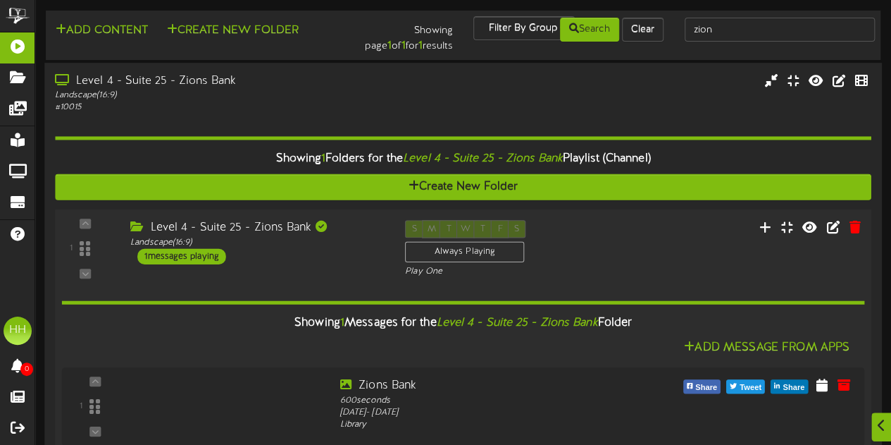
scroll to position [36, 0]
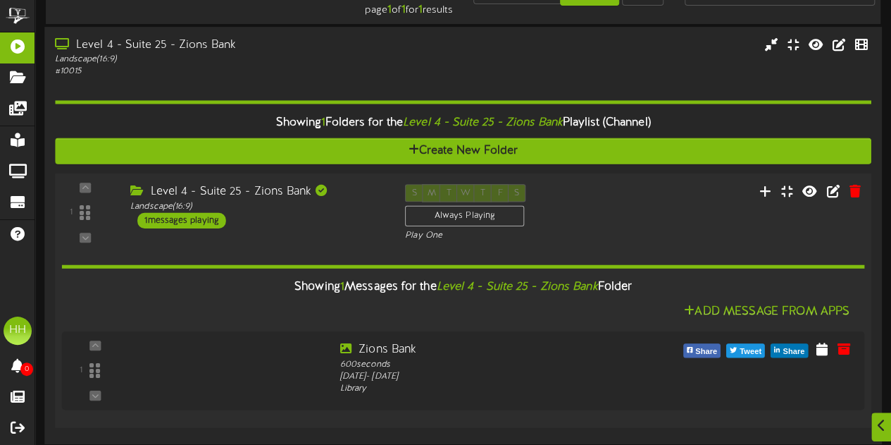
click at [321, 243] on div "Showing 1 Messages for the Level 4 - Suite 25 - Zions Bank Folder Add Message F…" at bounding box center [463, 329] width 803 height 175
click at [825, 350] on icon at bounding box center [826, 348] width 14 height 16
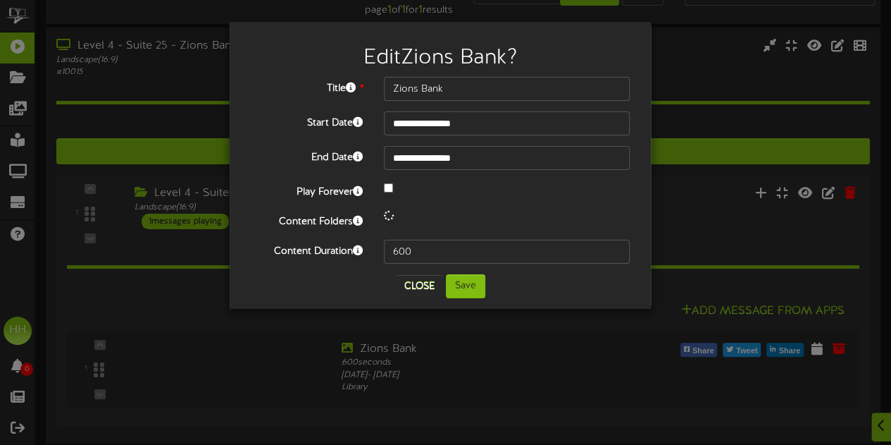
click at [66, 102] on div "**********" at bounding box center [445, 222] width 891 height 445
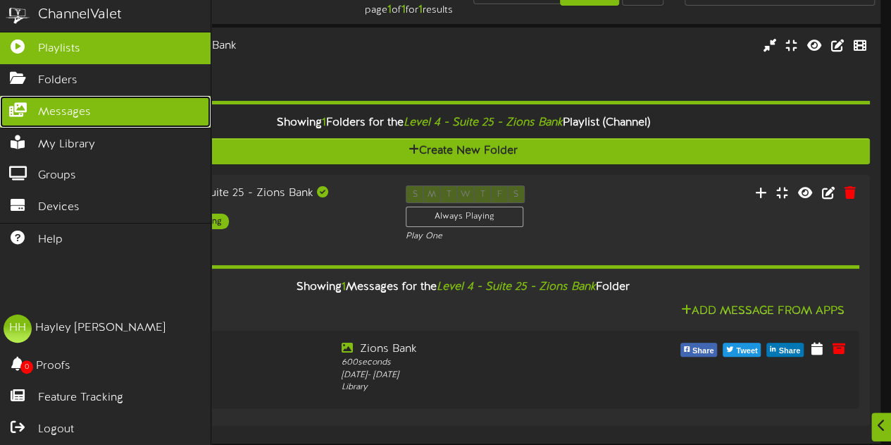
click at [79, 106] on span "Messages" at bounding box center [64, 112] width 53 height 16
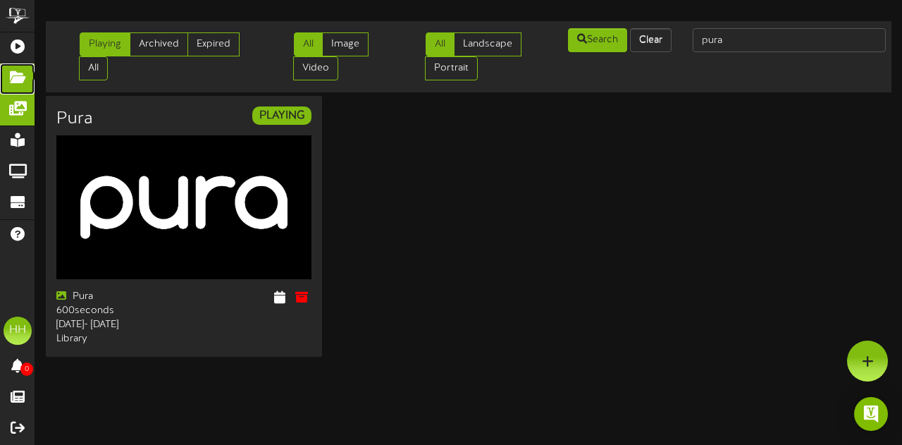
click at [28, 82] on link "Folders" at bounding box center [17, 78] width 35 height 31
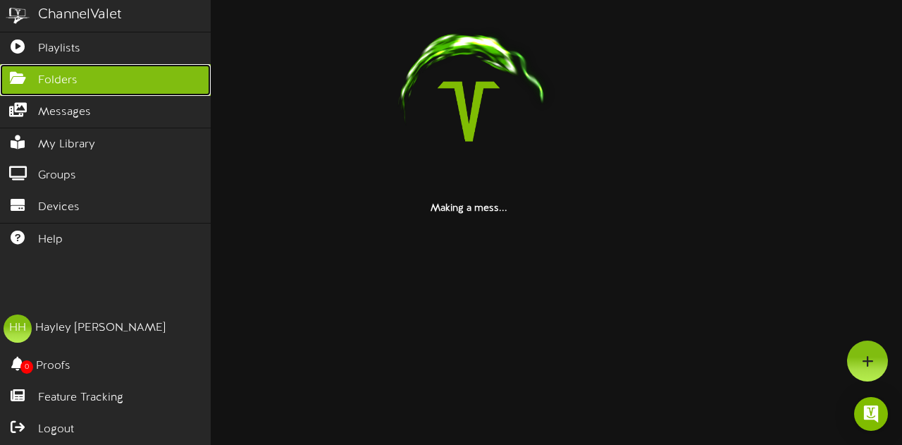
click at [74, 78] on span "Folders" at bounding box center [57, 81] width 39 height 16
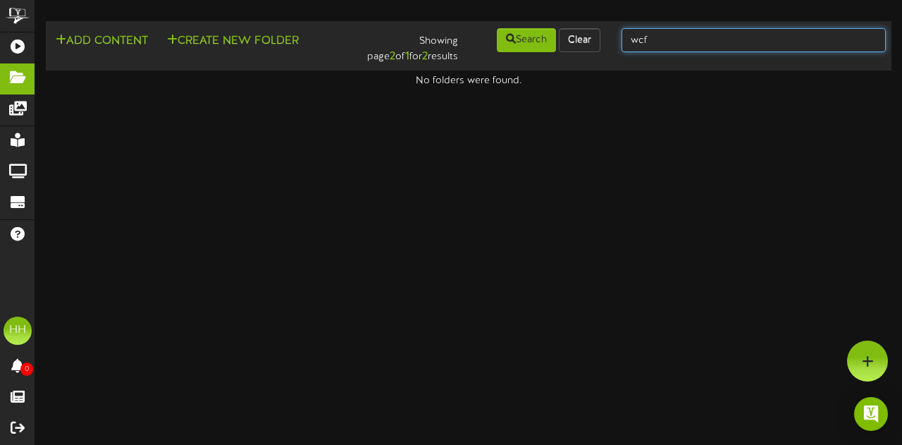
click at [688, 47] on input "wcf" at bounding box center [754, 40] width 264 height 24
type input "w"
type input "[GEOGRAPHIC_DATA]"
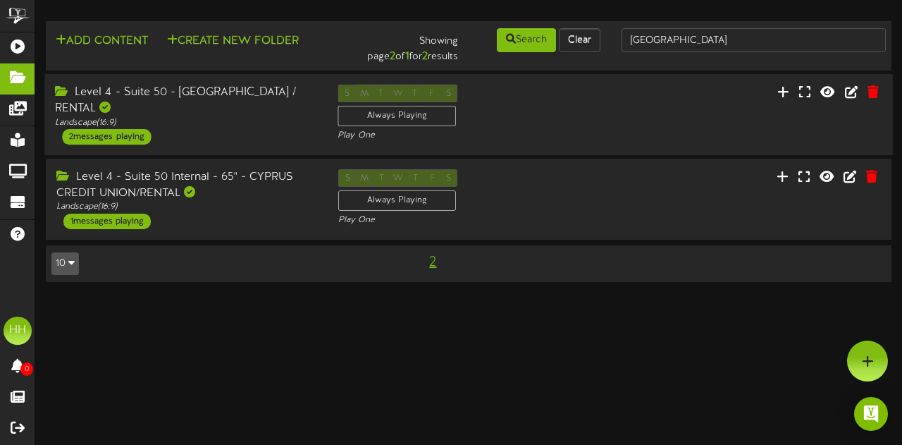
click at [269, 118] on div "Level 4 - Suite 50 - [GEOGRAPHIC_DATA] / RENTAL Landscape ( 16:9 ) 2 messages p…" at bounding box center [185, 115] width 283 height 60
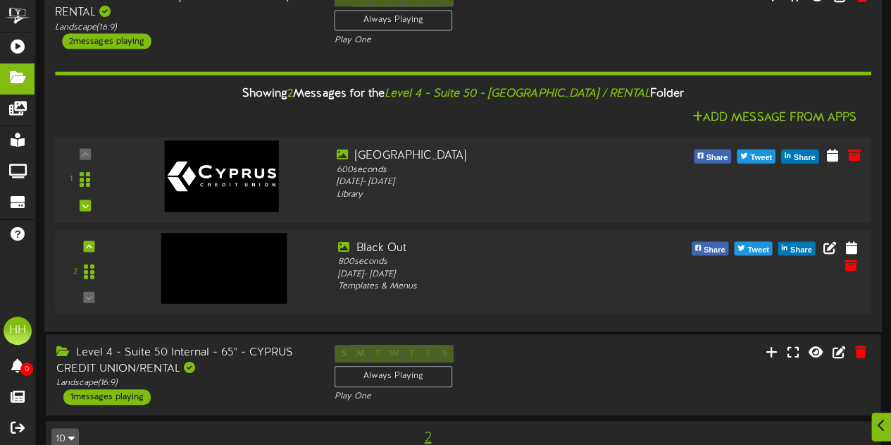
scroll to position [116, 0]
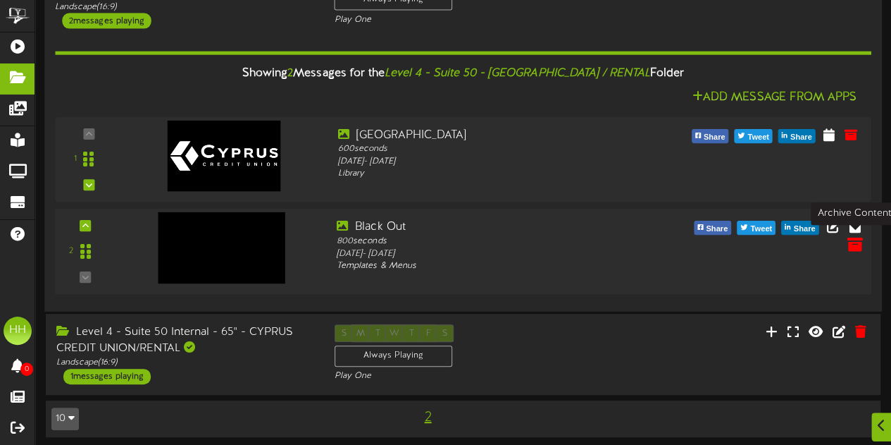
click at [853, 243] on icon at bounding box center [855, 244] width 16 height 16
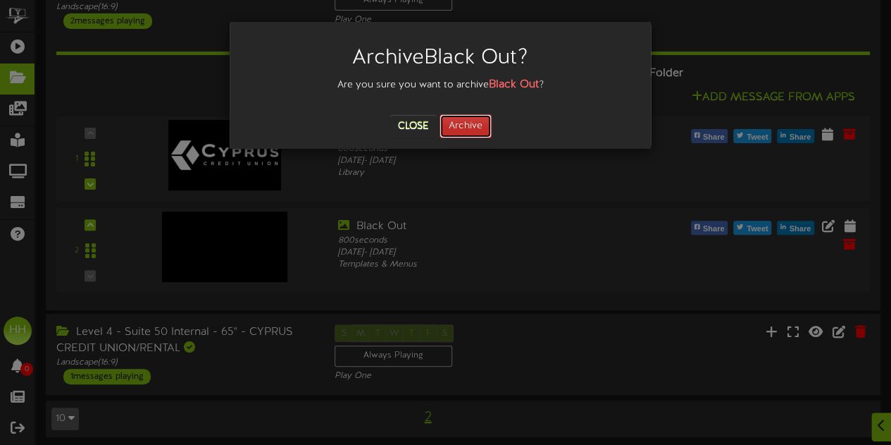
click at [475, 132] on button "Archive" at bounding box center [466, 126] width 52 height 24
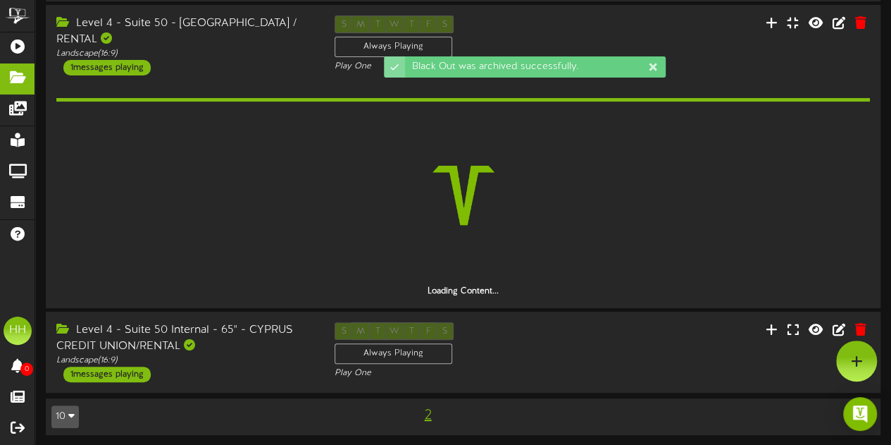
scroll to position [27, 0]
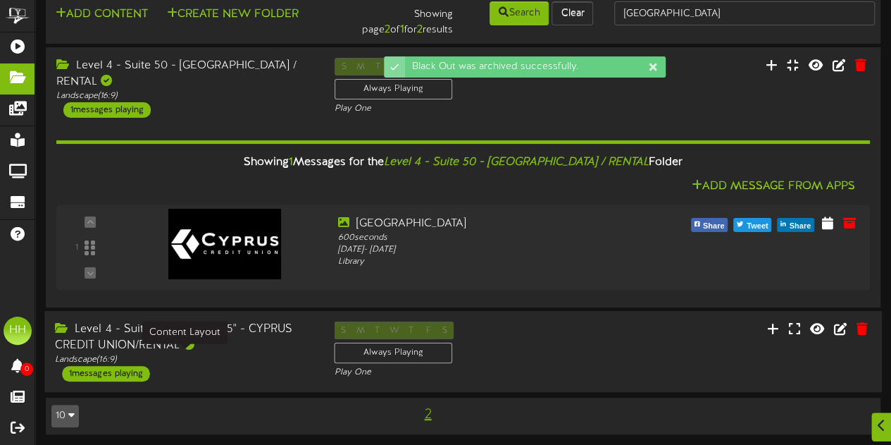
click at [266, 359] on div "Landscape ( 16:9 )" at bounding box center [184, 360] width 258 height 12
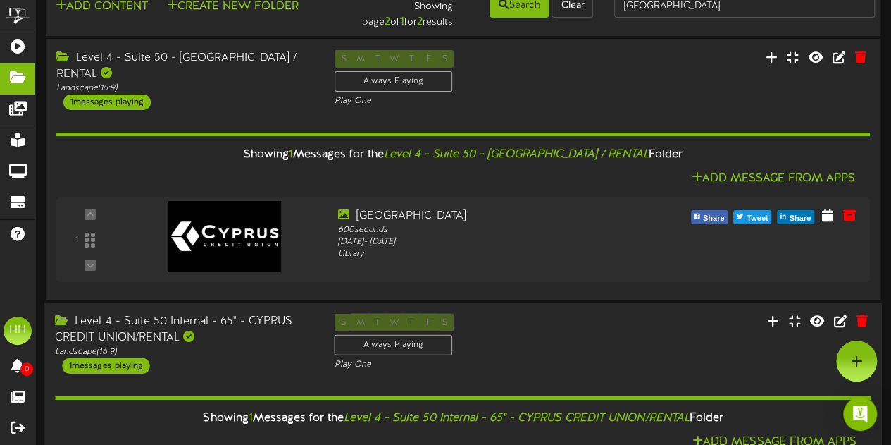
scroll to position [0, 0]
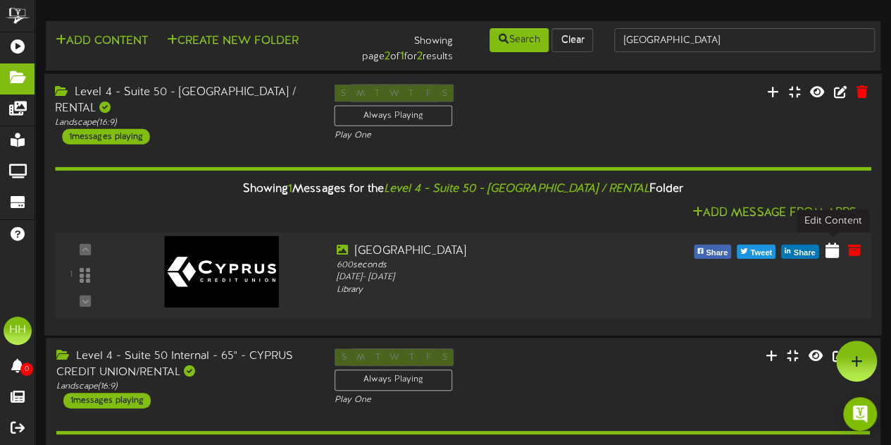
click at [832, 249] on icon at bounding box center [832, 250] width 13 height 16
select select "*"
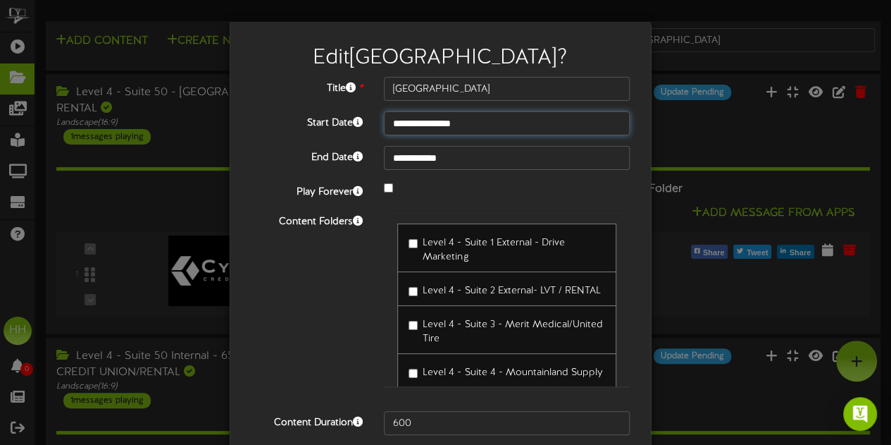
click at [441, 130] on input "**********" at bounding box center [507, 123] width 246 height 24
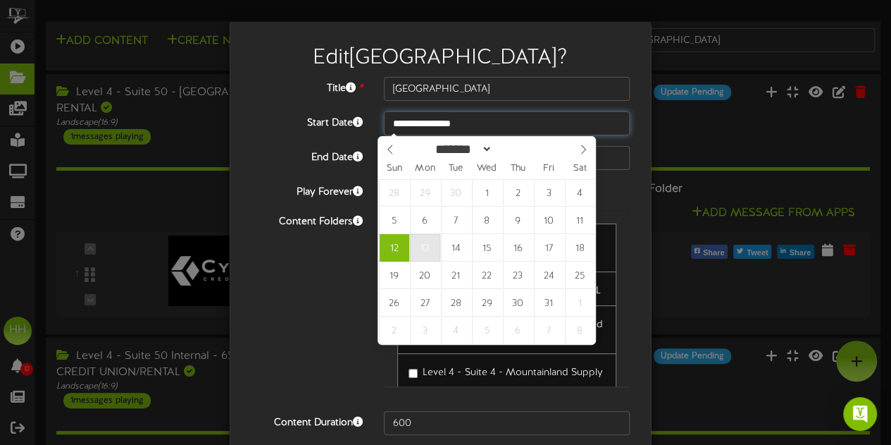
type input "**********"
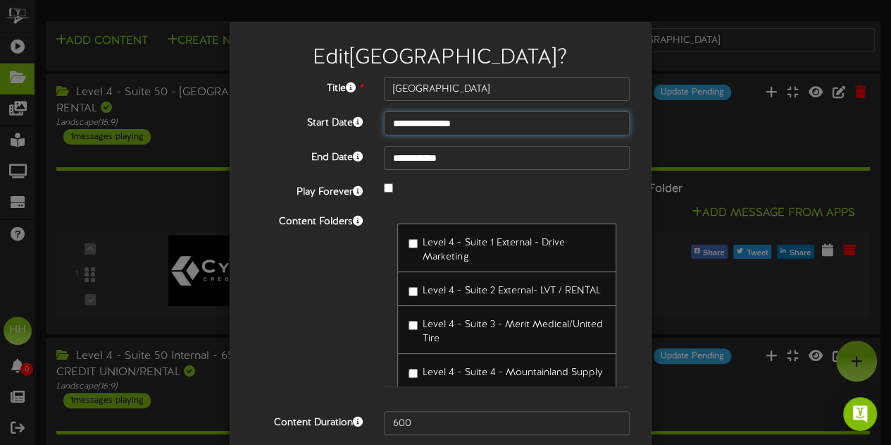
scroll to position [56, 0]
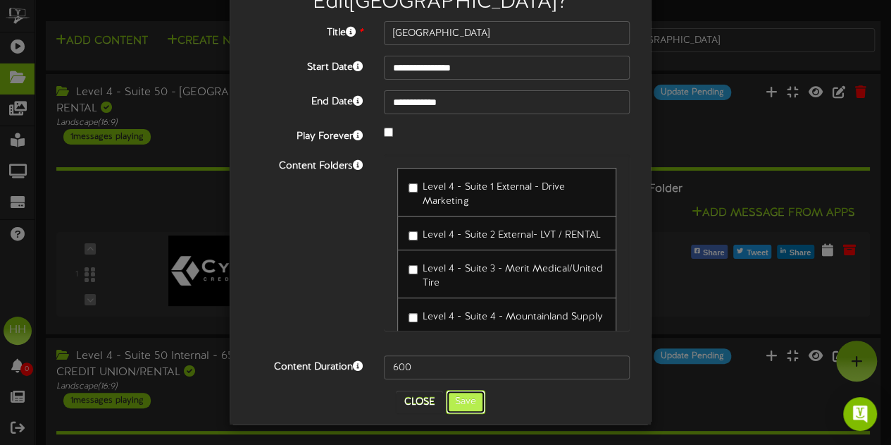
click at [467, 395] on button "Save" at bounding box center [465, 402] width 39 height 24
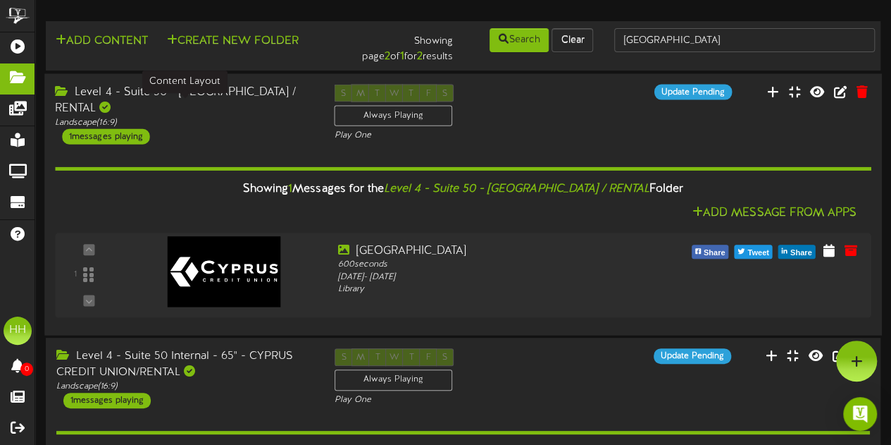
click at [281, 116] on div "Landscape ( 16:9 )" at bounding box center [184, 122] width 258 height 12
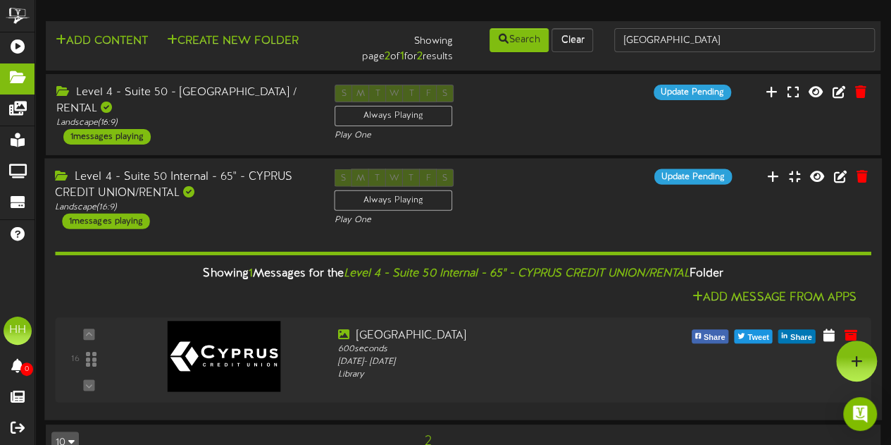
click at [278, 224] on div "Level 4 - Suite 50 Internal - 65" - CYPRUS CREDIT UNION/RENTAL Landscape ( 16:9…" at bounding box center [183, 198] width 279 height 60
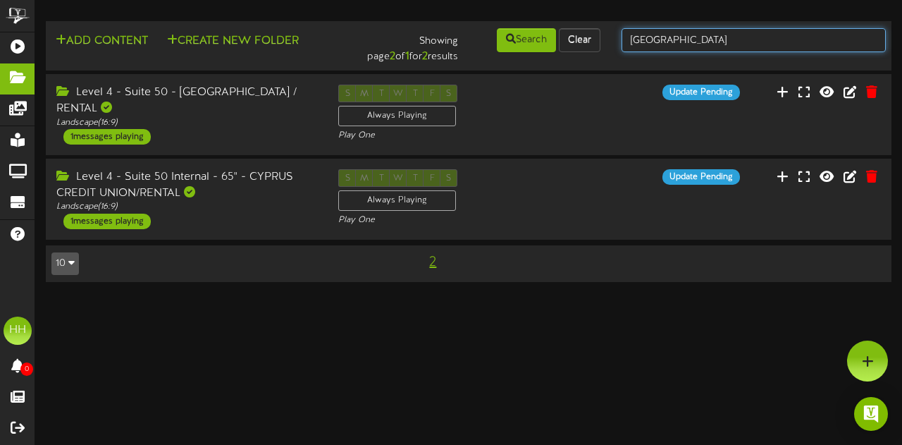
drag, startPoint x: 681, startPoint y: 45, endPoint x: 460, endPoint y: 47, distance: 220.6
click at [460, 47] on div "Add Content Create New Folder Showing page 2 of 1 for 2 results Search Clear [G…" at bounding box center [469, 46] width 856 height 38
type input "5"
type input "[PERSON_NAME]"
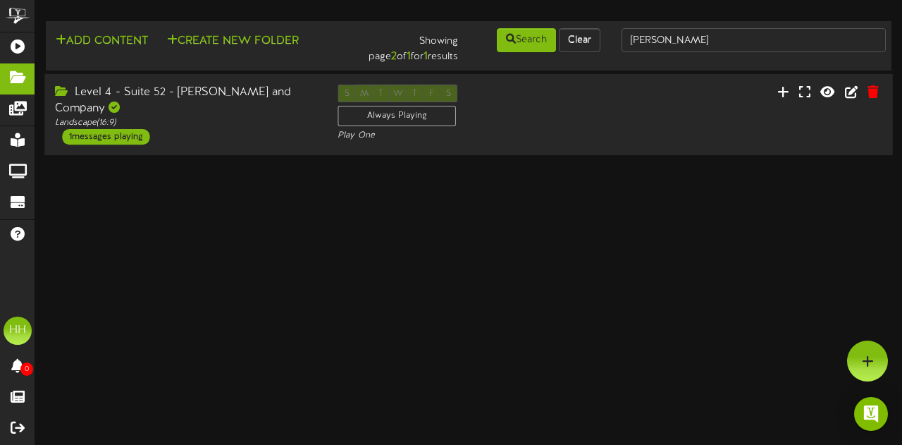
click at [259, 130] on div "Level 4 - Suite 52 - [PERSON_NAME] and Company Landscape ( 16:9 ) 1 messages pl…" at bounding box center [468, 115] width 848 height 60
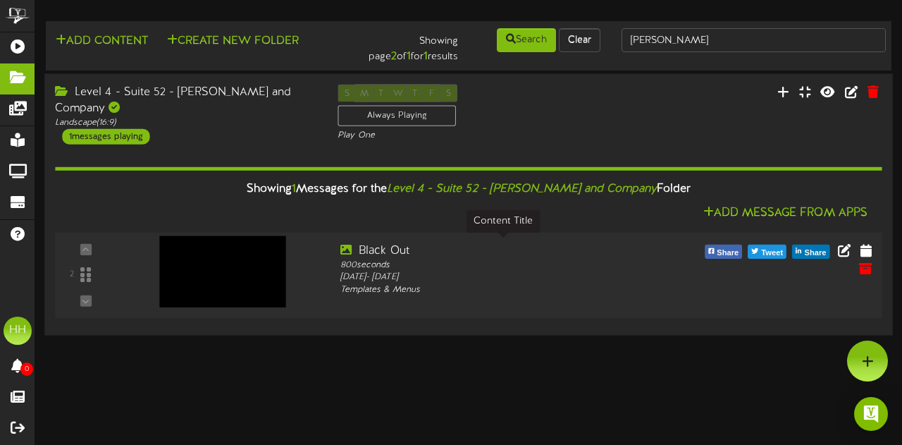
click at [424, 247] on div "Black Out" at bounding box center [503, 250] width 326 height 16
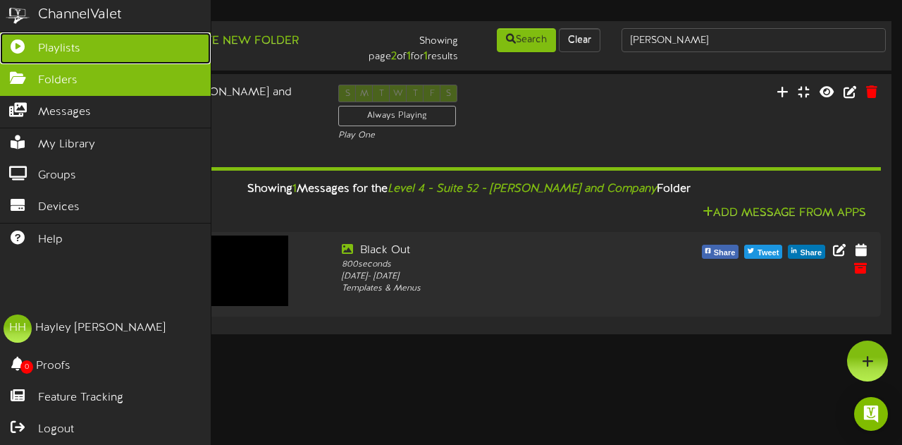
click at [49, 37] on link "Playlists" at bounding box center [105, 48] width 211 height 32
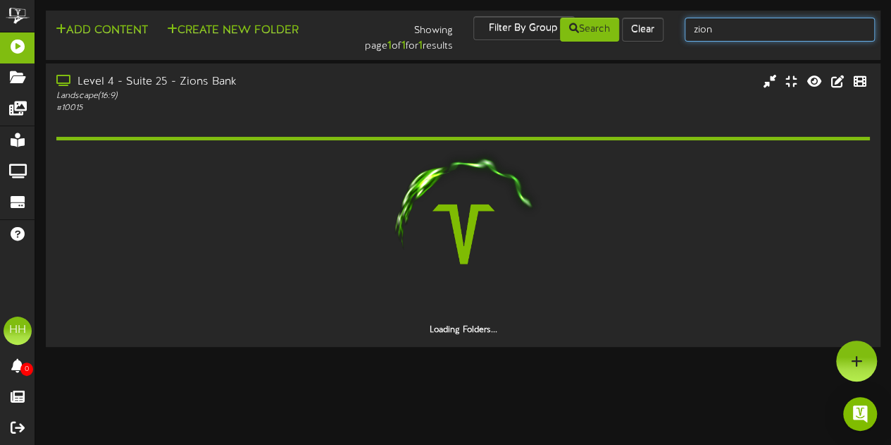
click at [771, 25] on input "zion" at bounding box center [780, 30] width 190 height 24
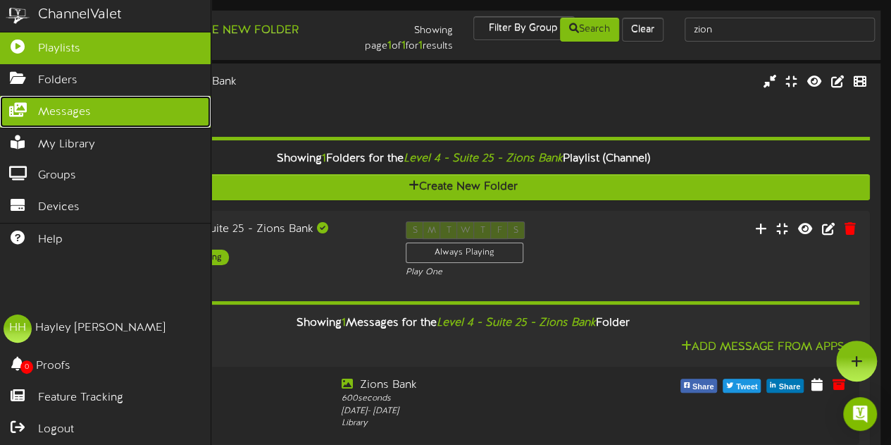
click at [116, 111] on link "Messages" at bounding box center [105, 112] width 211 height 32
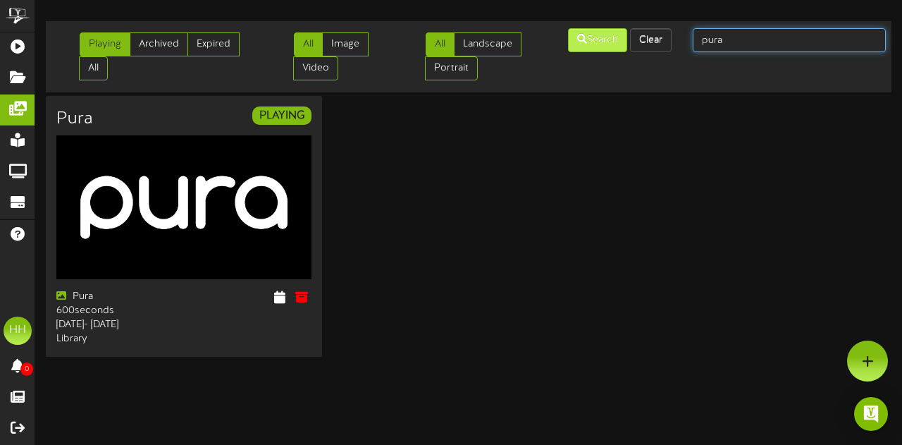
drag, startPoint x: 750, startPoint y: 40, endPoint x: 619, endPoint y: 51, distance: 130.8
click at [619, 51] on div "Playing Archived Expired All All Image Video All Landscape Portrait" at bounding box center [469, 57] width 856 height 60
type input "[PERSON_NAME]"
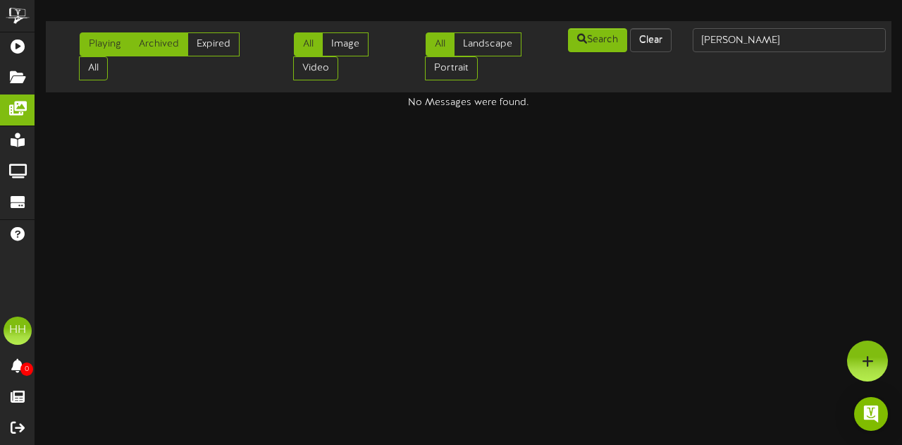
click at [154, 42] on link "Archived" at bounding box center [159, 44] width 58 height 24
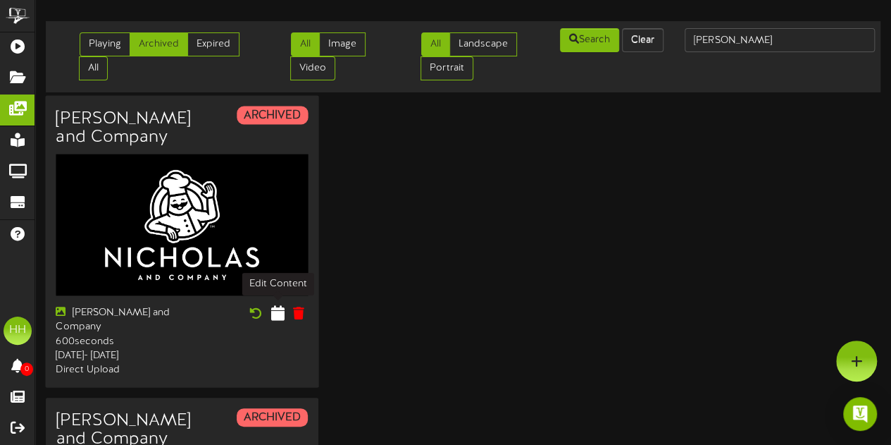
click at [277, 312] on icon at bounding box center [277, 313] width 13 height 16
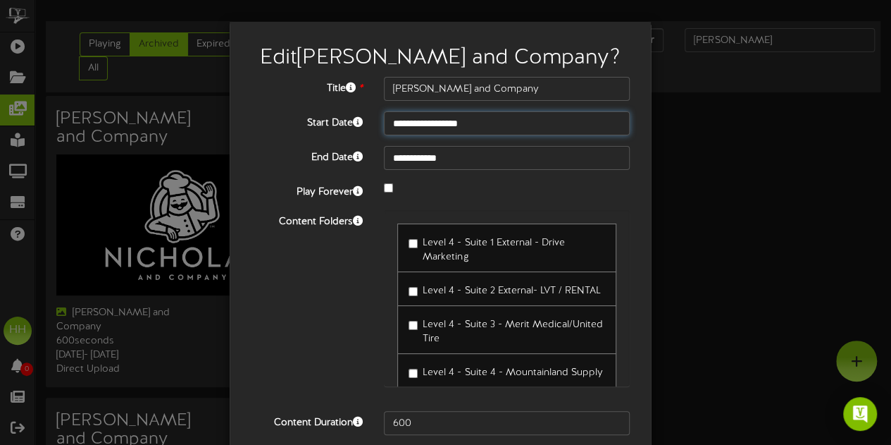
click at [472, 125] on input "**********" at bounding box center [507, 123] width 246 height 24
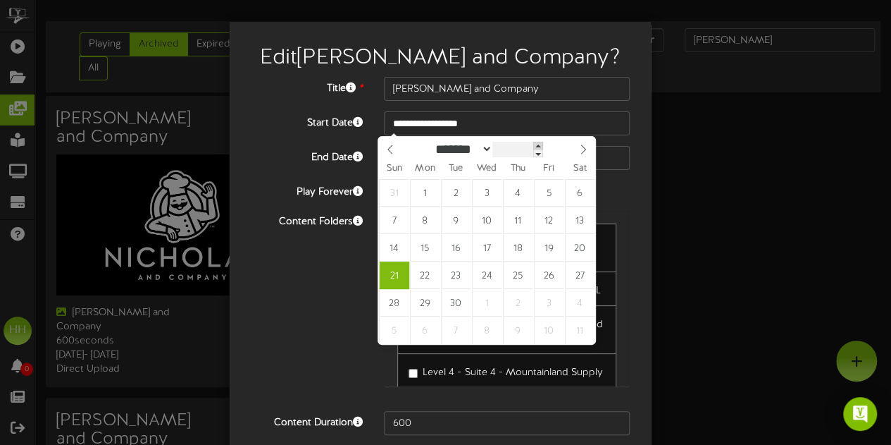
type input "****"
click at [543, 149] on span at bounding box center [538, 146] width 10 height 8
click at [498, 140] on div "******* ******** ***** ***** *** **** **** ****** ********* ******* ******** **…" at bounding box center [487, 149] width 163 height 24
click at [493, 151] on select "******* ******** ***** ***** *** **** **** ****** ********* ******* ******** **…" at bounding box center [462, 148] width 62 height 15
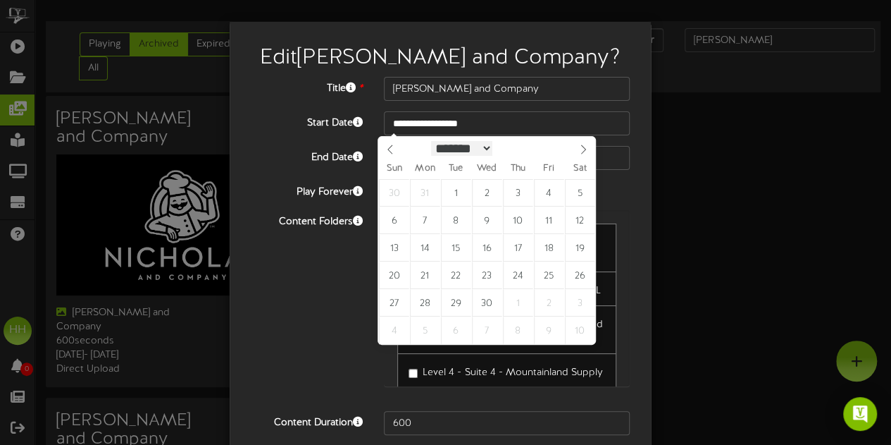
select select "*"
click at [431, 141] on select "******* ******** ***** ***** *** **** **** ****** ********* ******* ******** **…" at bounding box center [462, 148] width 62 height 15
click at [543, 144] on span at bounding box center [538, 145] width 10 height 8
click at [543, 153] on span at bounding box center [538, 153] width 10 height 8
type input "****"
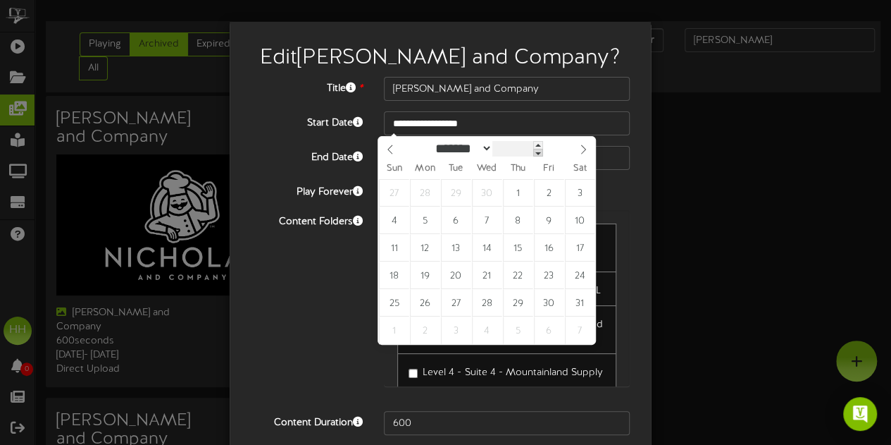
click at [543, 153] on span at bounding box center [538, 153] width 10 height 8
type input "**********"
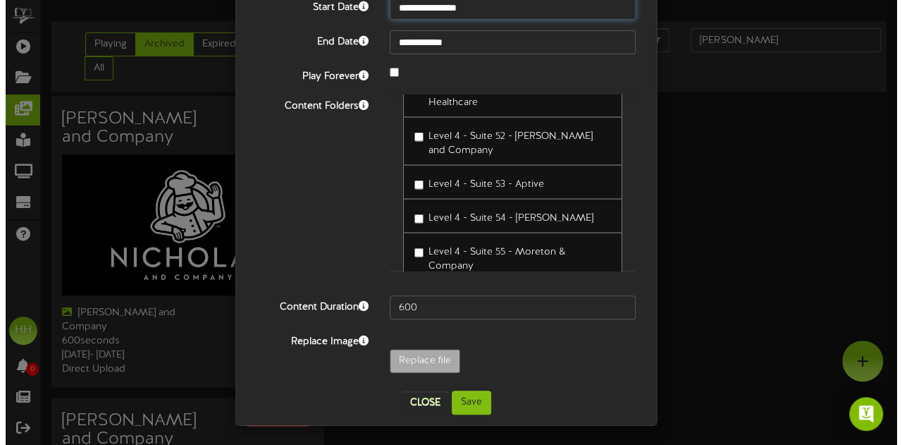
scroll to position [1572, 0]
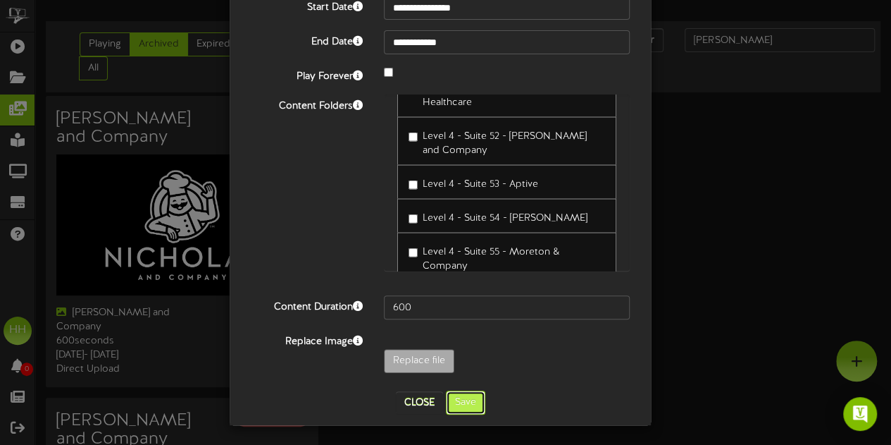
click at [464, 401] on button "Save" at bounding box center [465, 402] width 39 height 24
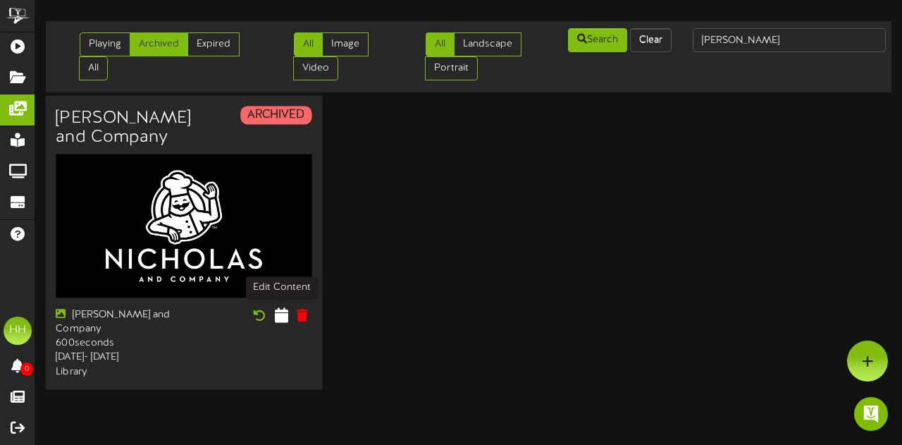
click at [281, 314] on icon at bounding box center [280, 315] width 13 height 16
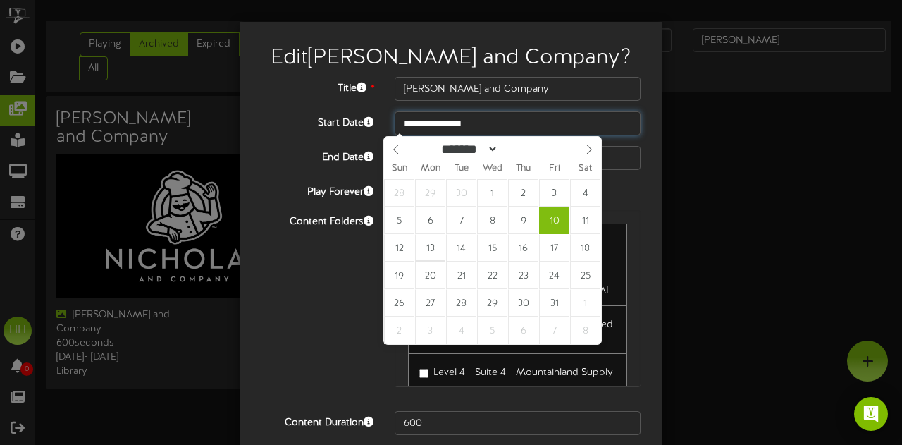
click at [492, 126] on input "**********" at bounding box center [518, 123] width 246 height 24
type input "**********"
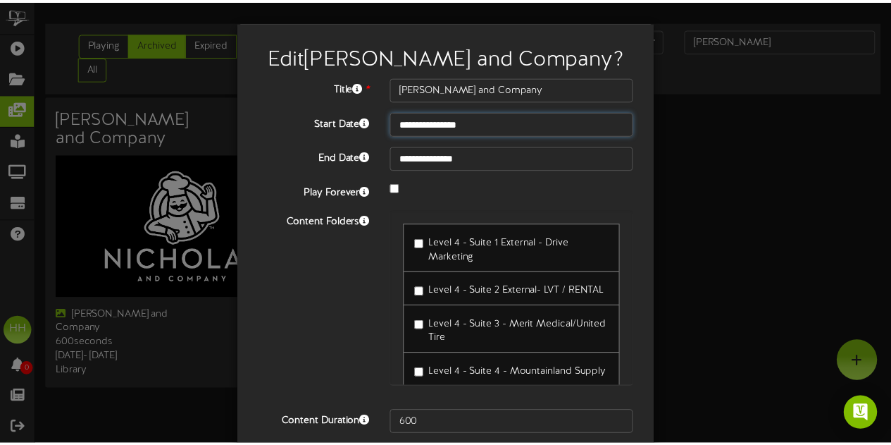
scroll to position [56, 0]
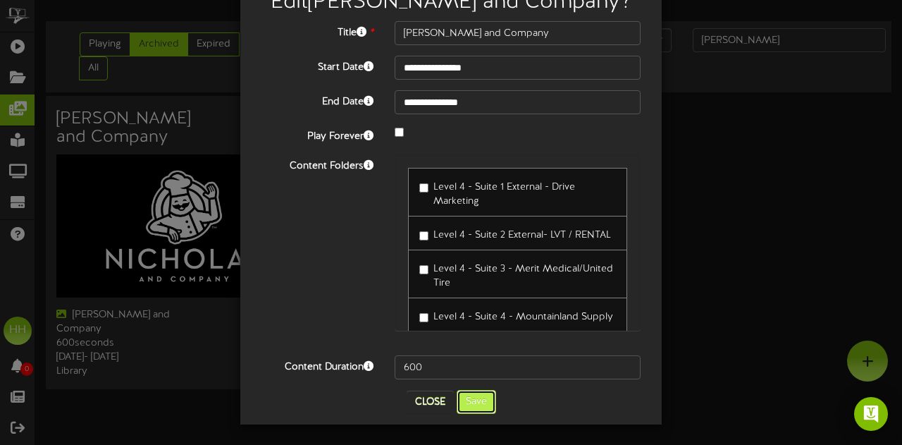
click at [476, 401] on button "Save" at bounding box center [476, 402] width 39 height 24
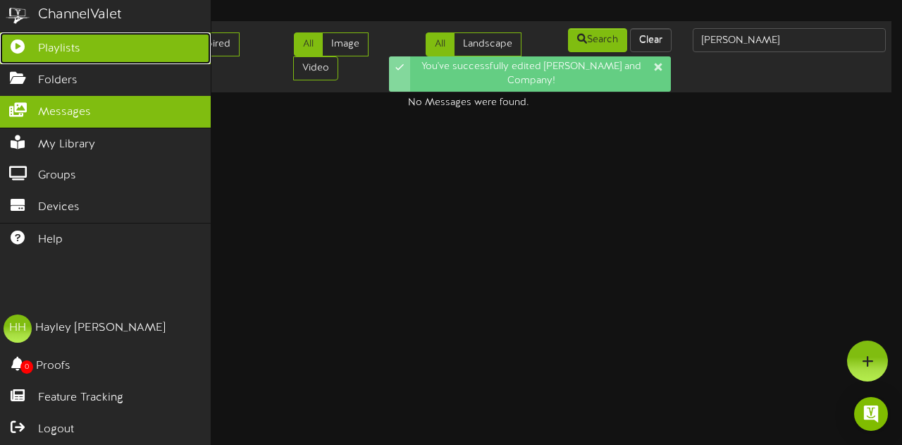
click at [73, 57] on link "Playlists" at bounding box center [105, 48] width 211 height 32
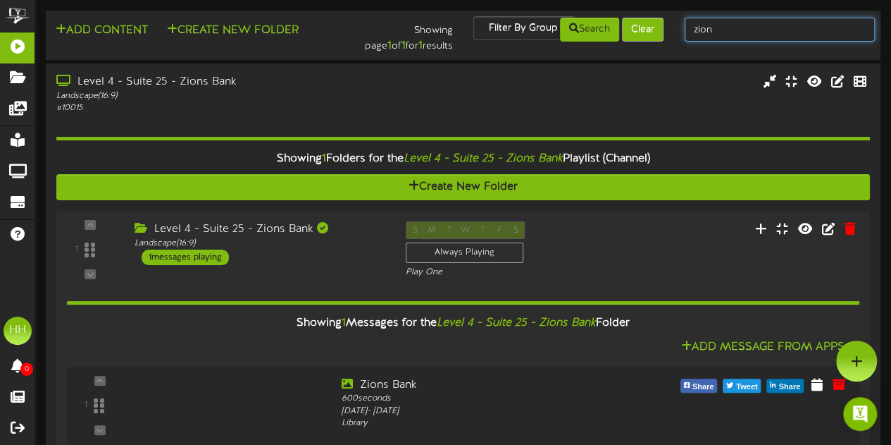
drag, startPoint x: 738, startPoint y: 29, endPoint x: 634, endPoint y: 26, distance: 104.3
click at [634, 26] on div "Add Content Create New Folder Showing page 1 of 1 for 1 results Filter By Group…" at bounding box center [463, 35] width 845 height 38
type input "[PERSON_NAME]"
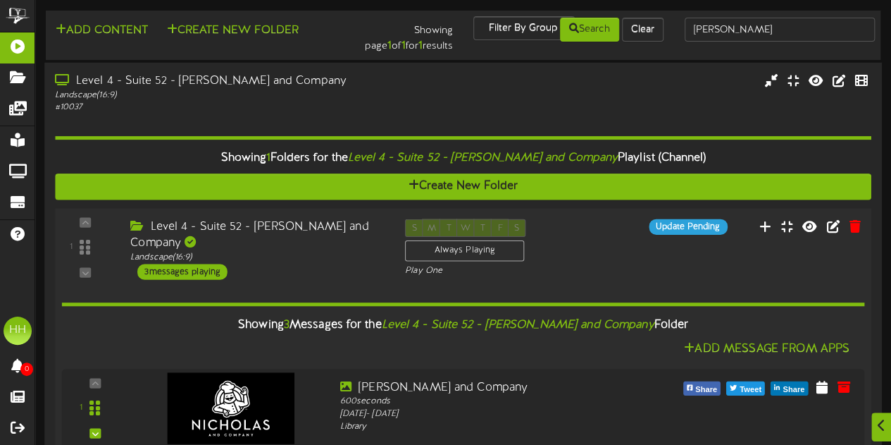
scroll to position [208, 0]
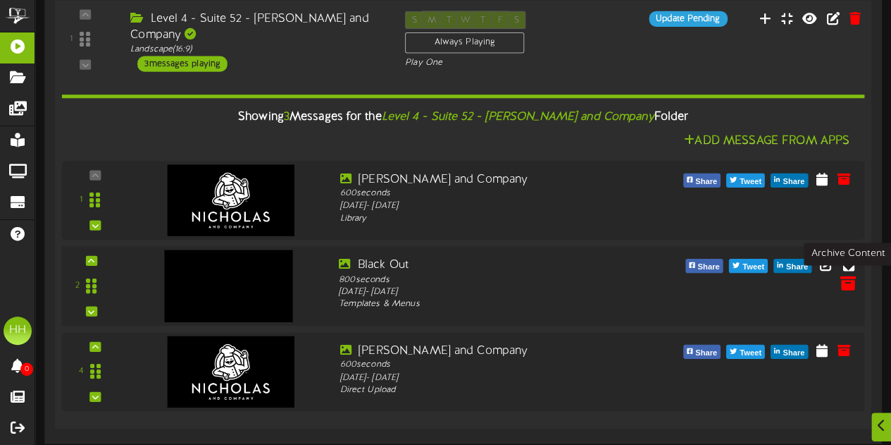
click at [848, 285] on icon at bounding box center [848, 282] width 16 height 16
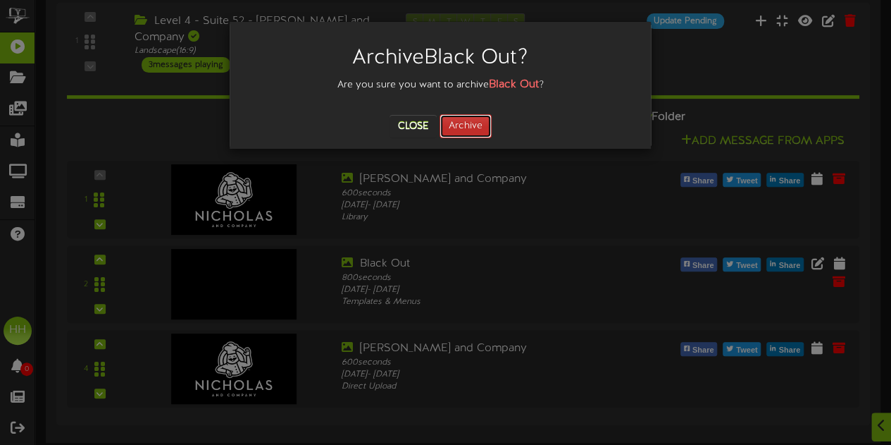
click at [473, 137] on button "Archive" at bounding box center [466, 126] width 52 height 24
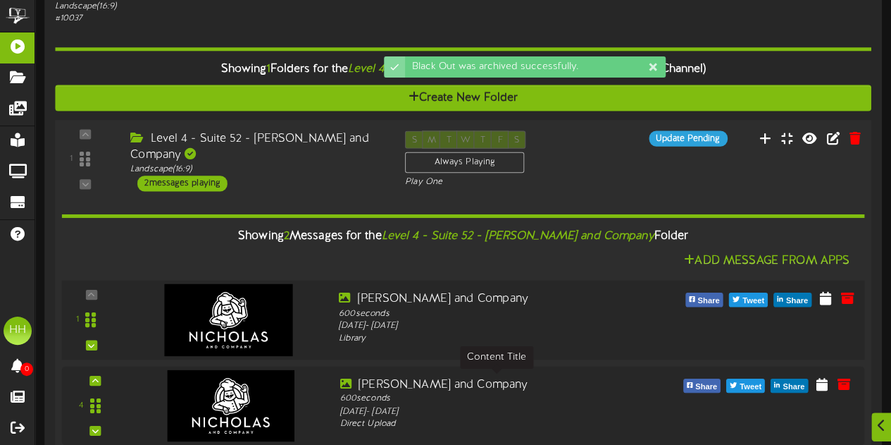
scroll to position [123, 0]
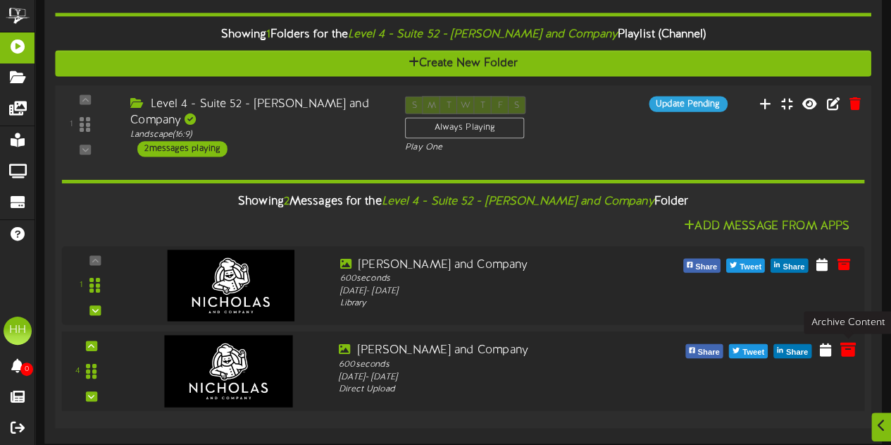
click at [857, 350] on button at bounding box center [848, 351] width 24 height 23
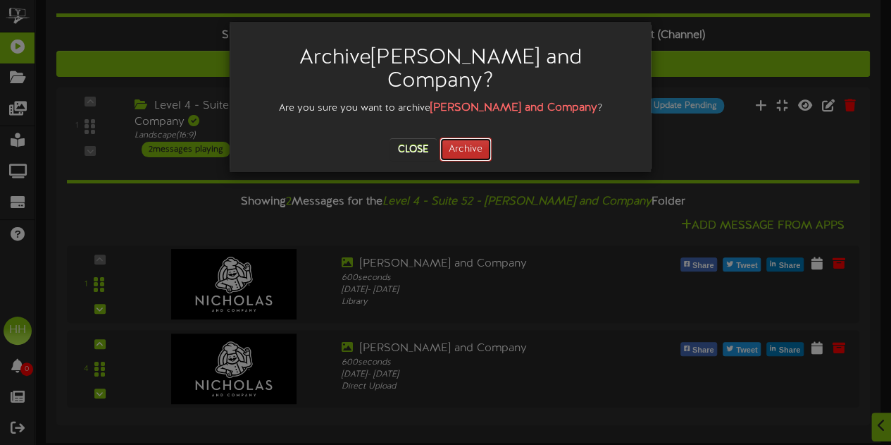
click at [485, 137] on button "Archive" at bounding box center [466, 149] width 52 height 24
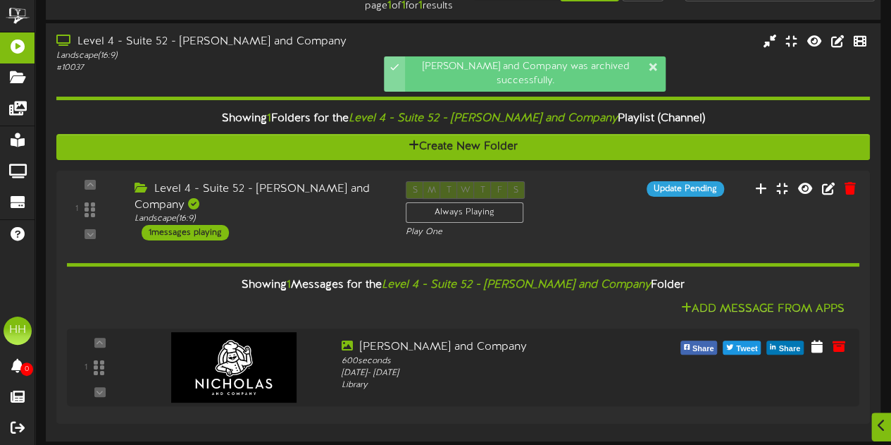
scroll to position [39, 0]
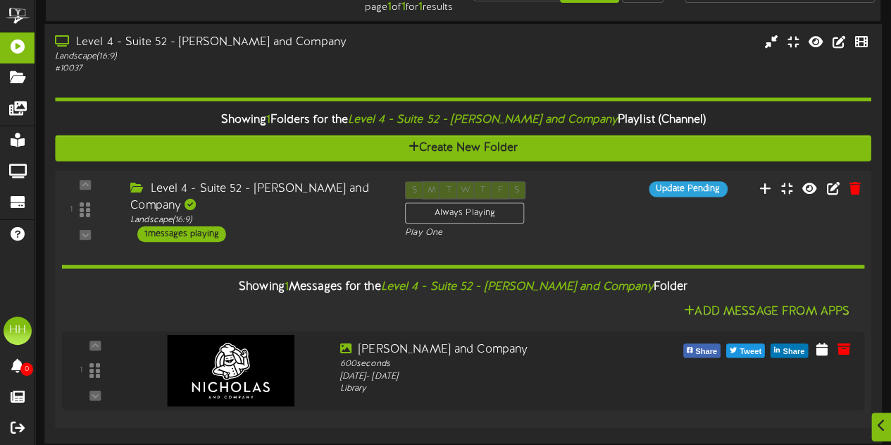
click at [588, 223] on div "S M T W T F S Always Playing Play One" at bounding box center [498, 210] width 206 height 58
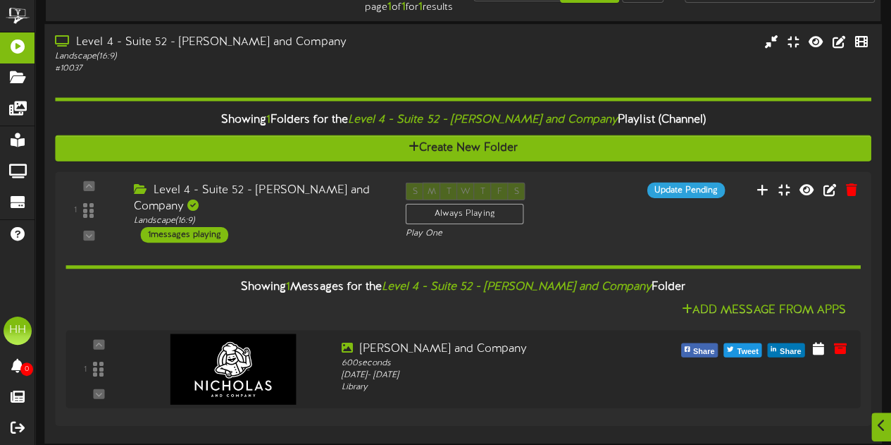
click at [249, 98] on hr at bounding box center [463, 99] width 816 height 4
click at [379, 70] on div "# 10037" at bounding box center [219, 69] width 328 height 12
click at [330, 66] on div "# 10037" at bounding box center [219, 69] width 328 height 12
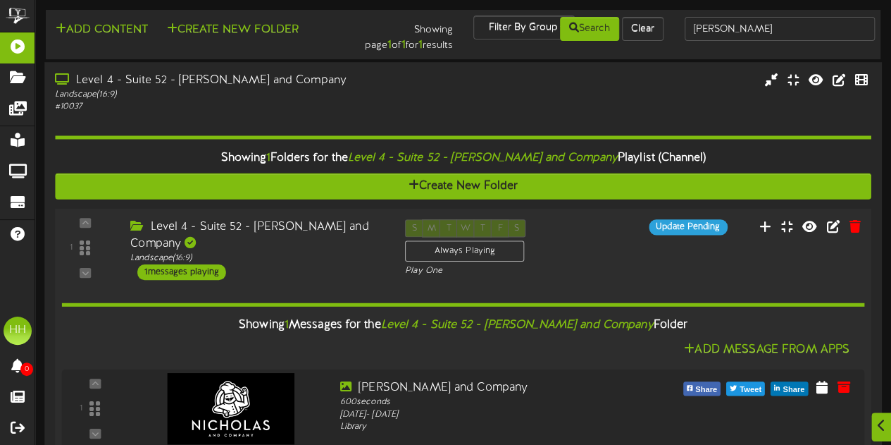
scroll to position [3, 0]
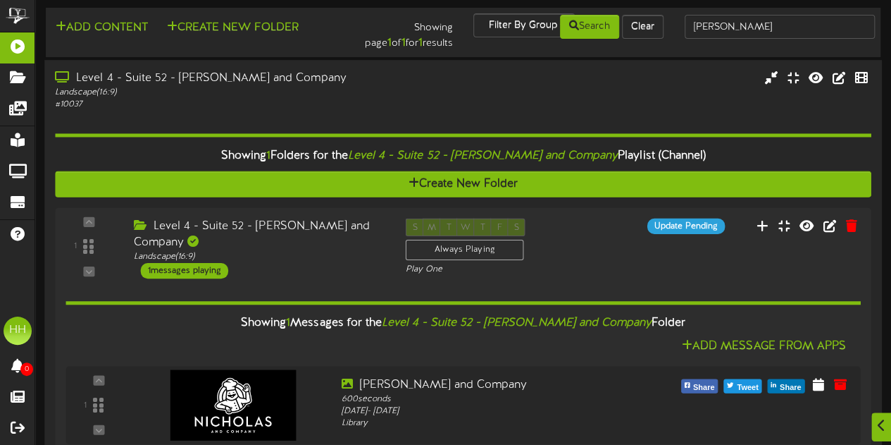
click at [352, 113] on div "Showing 1 Folders for the Level 4 - Suite 52 - [PERSON_NAME] and Company Playli…" at bounding box center [463, 290] width 816 height 358
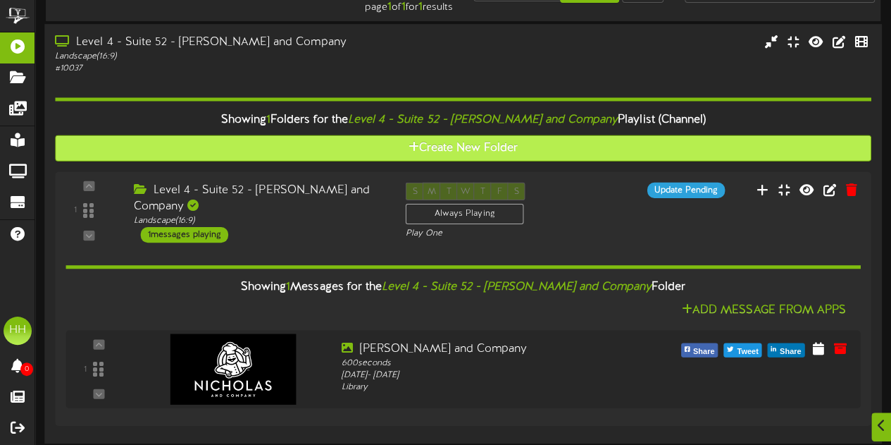
scroll to position [0, 0]
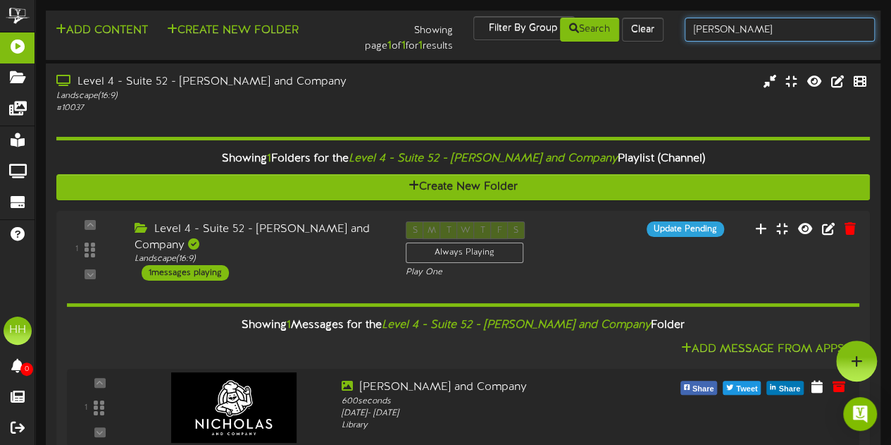
drag, startPoint x: 743, startPoint y: 36, endPoint x: 593, endPoint y: 42, distance: 150.9
click at [593, 42] on div "Add Content Create New Folder Showing page 1 of 1 for 1 results Filter By Group…" at bounding box center [463, 35] width 845 height 38
type input "aptive"
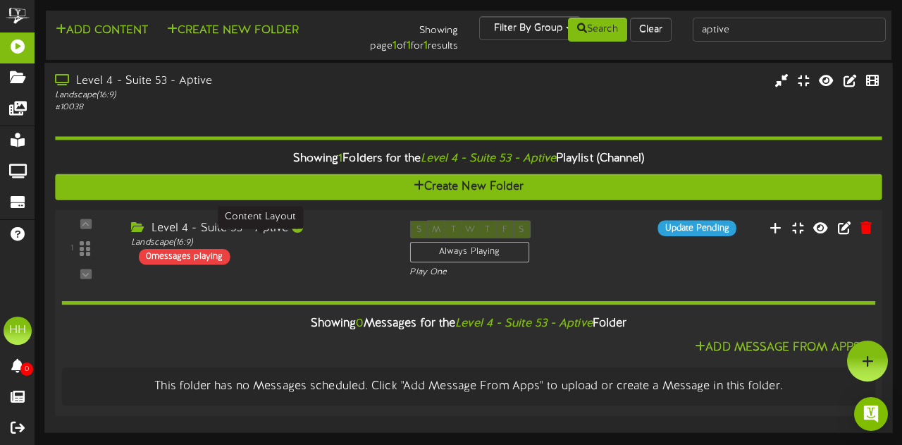
click at [378, 240] on div "Landscape ( 16:9 )" at bounding box center [259, 242] width 257 height 12
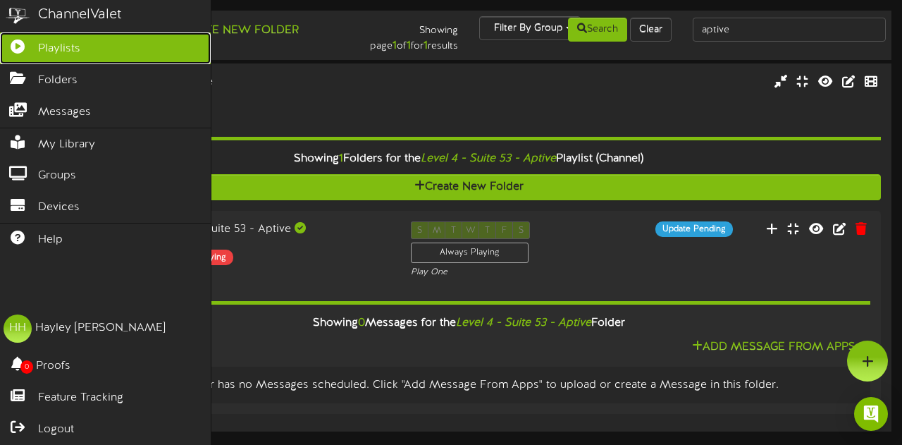
click at [54, 46] on span "Playlists" at bounding box center [59, 49] width 42 height 16
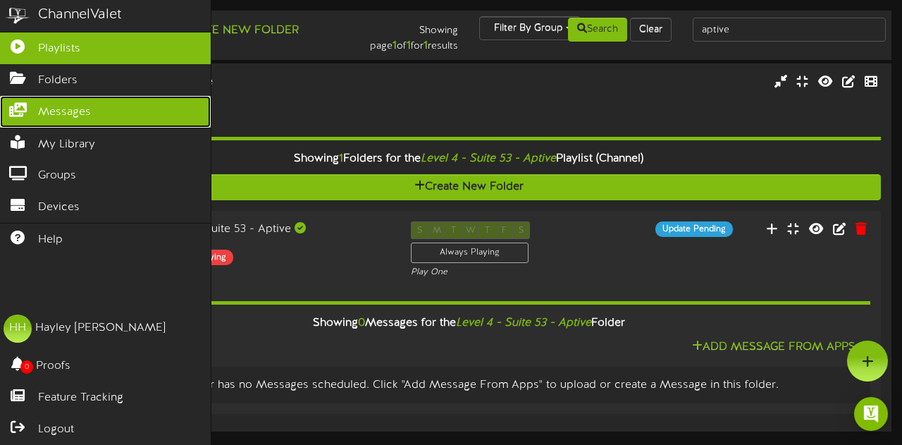
click at [75, 116] on span "Messages" at bounding box center [64, 112] width 53 height 16
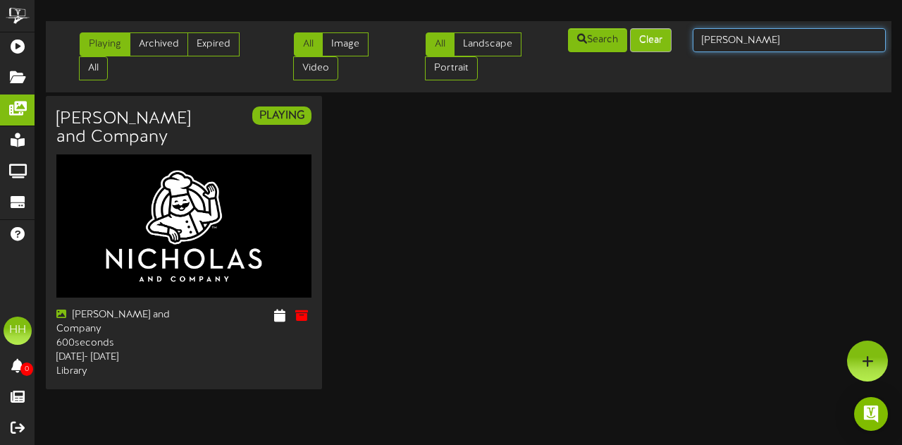
drag, startPoint x: 770, startPoint y: 39, endPoint x: 645, endPoint y: 50, distance: 125.9
click at [645, 50] on div "Playing Archived Expired All All Image Video All Landscape Portrait" at bounding box center [469, 57] width 856 height 60
type input "aptive"
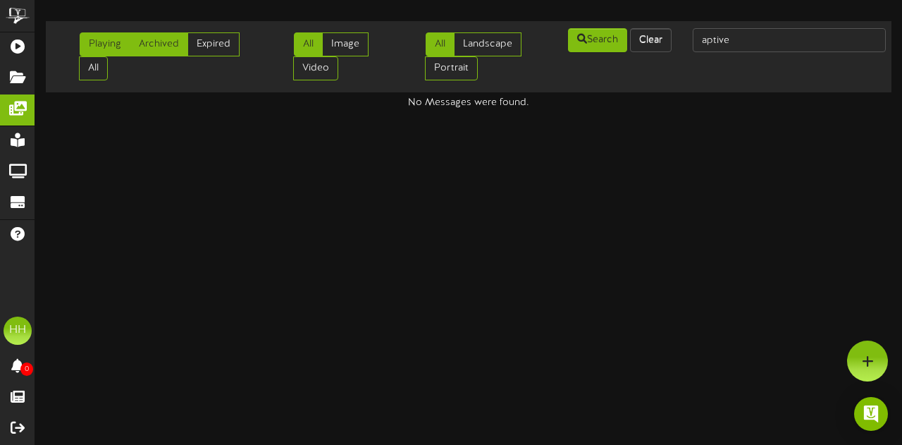
click at [172, 40] on link "Archived" at bounding box center [159, 44] width 58 height 24
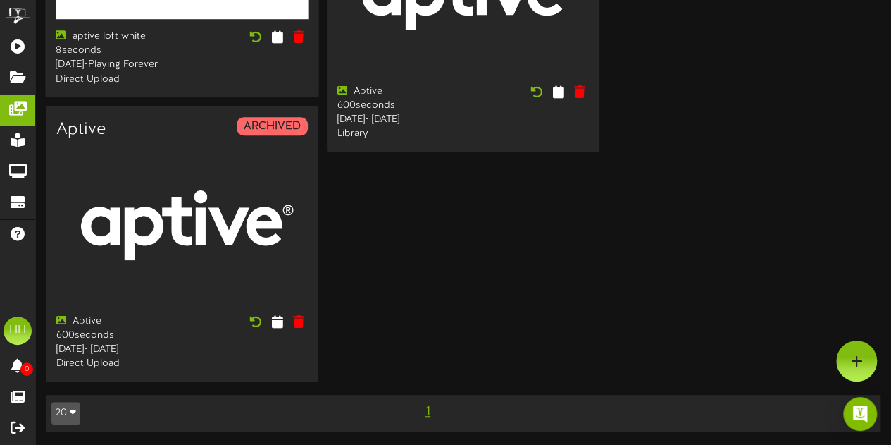
scroll to position [240, 0]
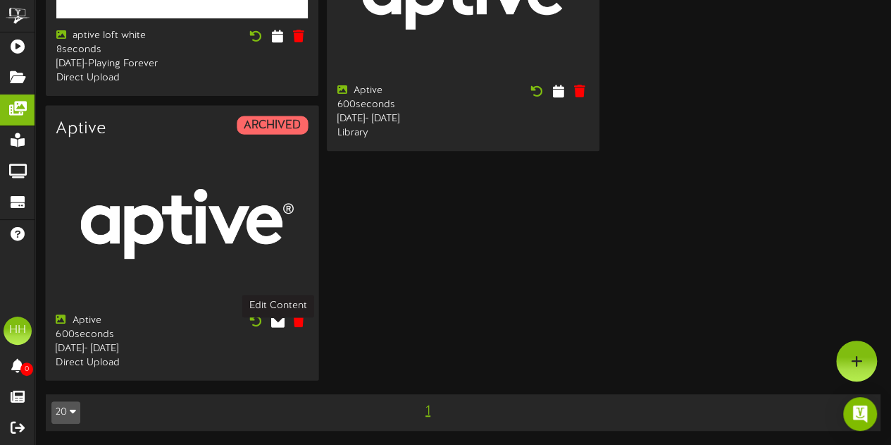
click at [278, 312] on icon at bounding box center [277, 320] width 13 height 16
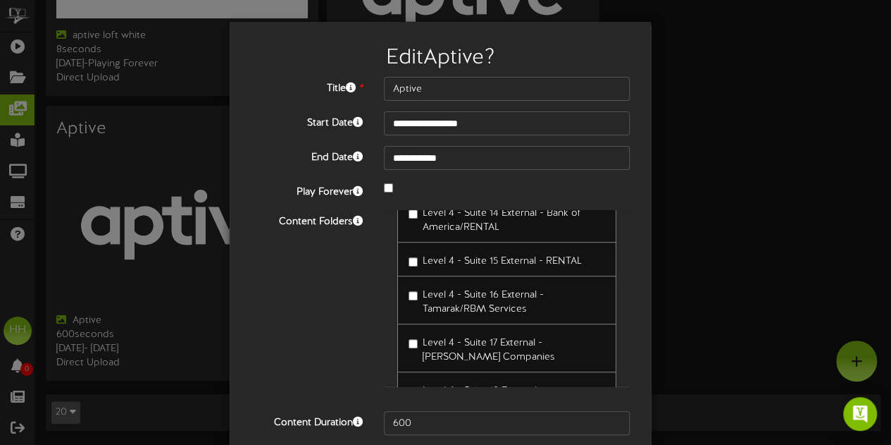
scroll to position [646, 0]
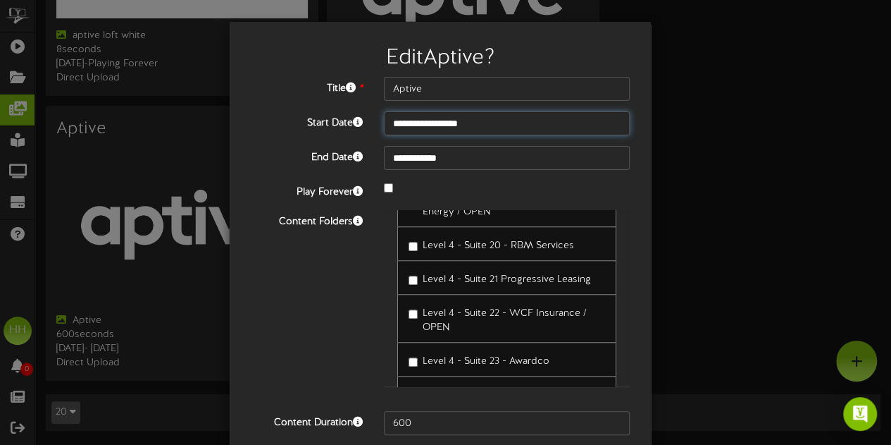
click at [493, 116] on input "**********" at bounding box center [507, 123] width 246 height 24
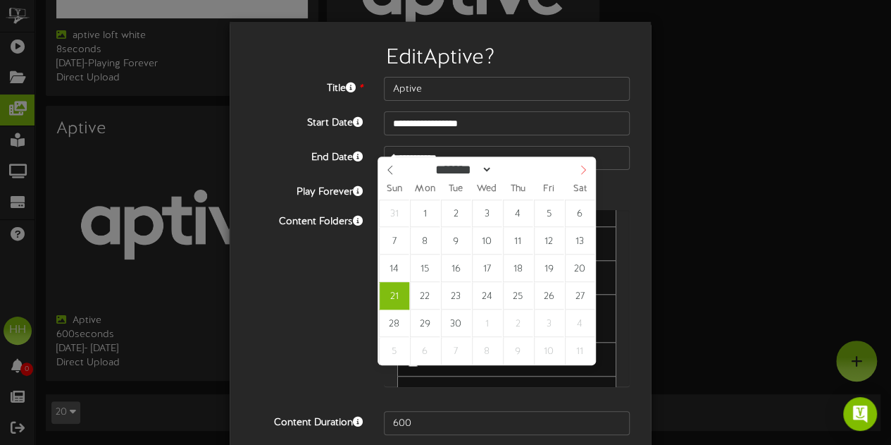
select select "*"
click at [586, 165] on icon at bounding box center [584, 170] width 10 height 10
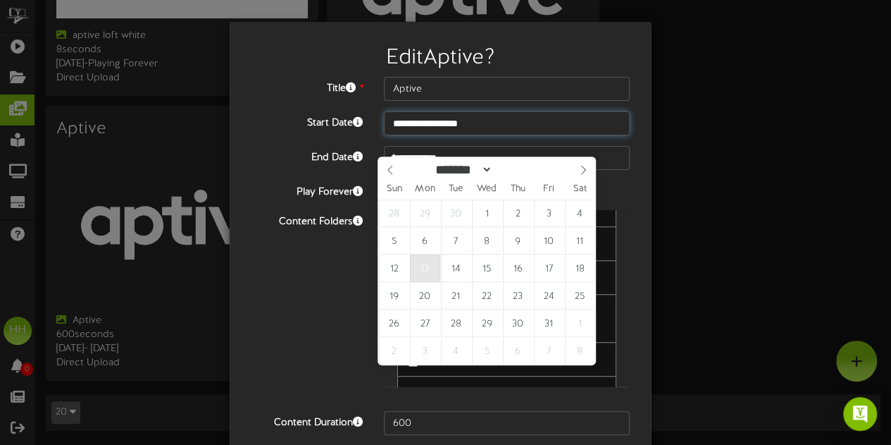
type input "**********"
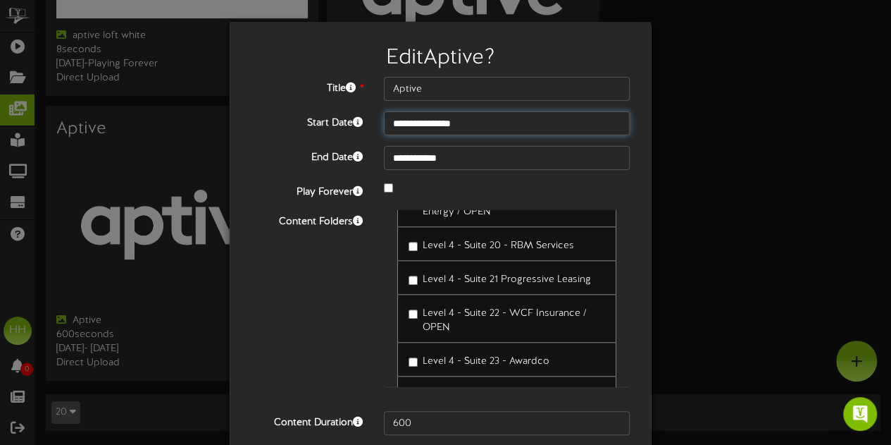
scroll to position [116, 0]
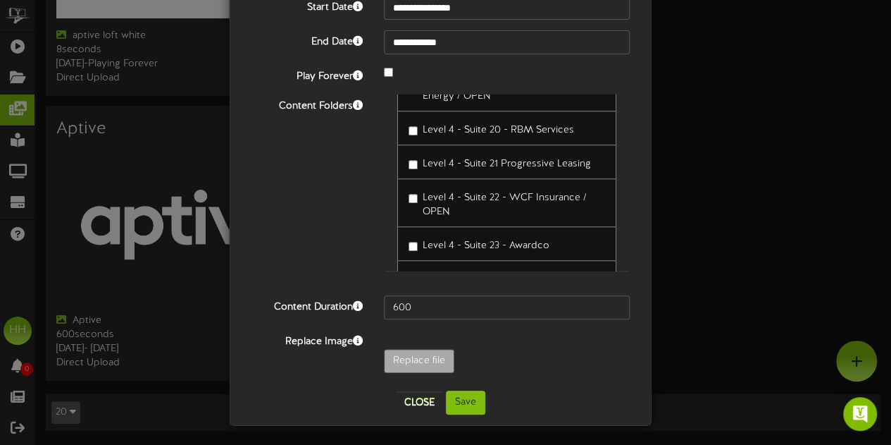
click at [462, 387] on div "**********" at bounding box center [440, 175] width 400 height 429
click at [464, 395] on button "Save" at bounding box center [465, 402] width 39 height 24
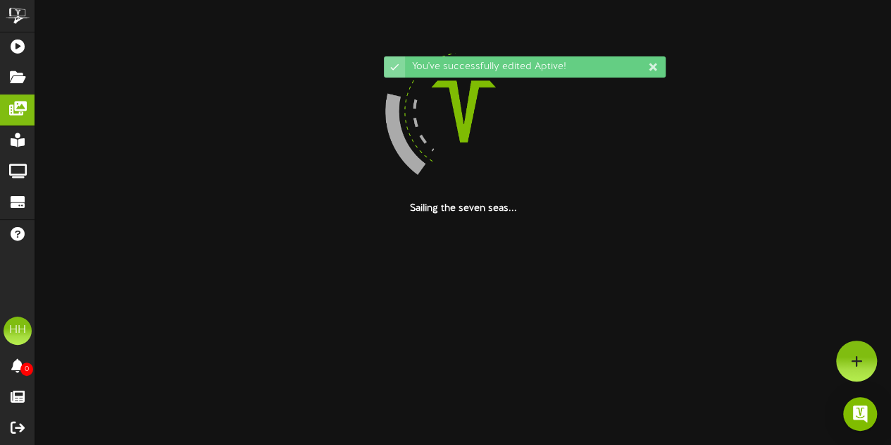
scroll to position [0, 0]
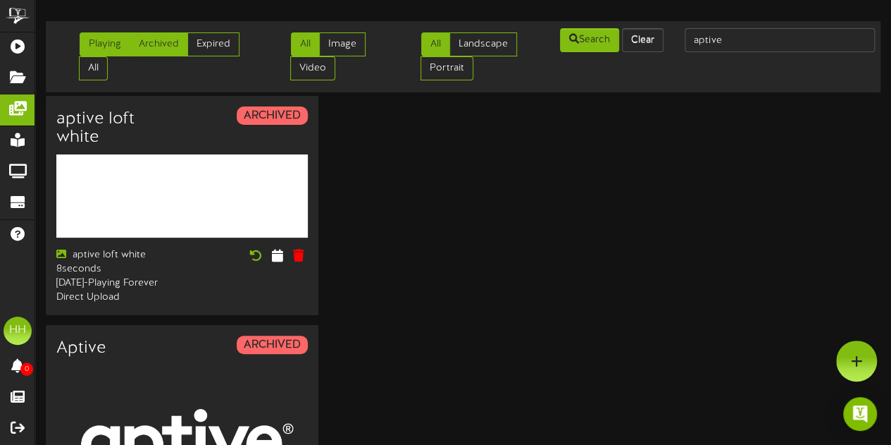
click at [104, 48] on link "Playing" at bounding box center [105, 44] width 51 height 24
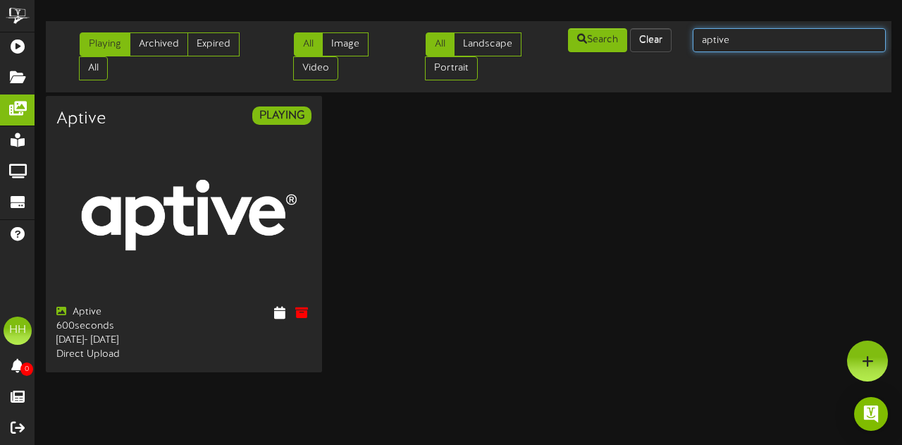
click at [747, 39] on input "aptive" at bounding box center [789, 40] width 193 height 24
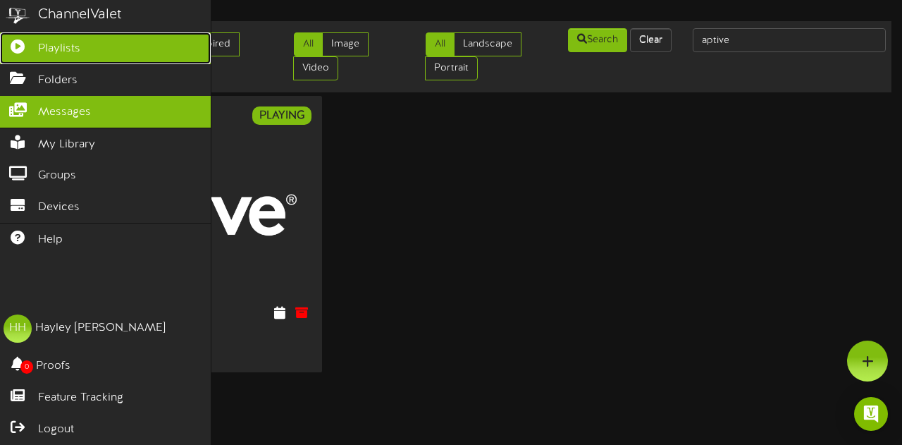
click at [75, 46] on span "Playlists" at bounding box center [59, 49] width 42 height 16
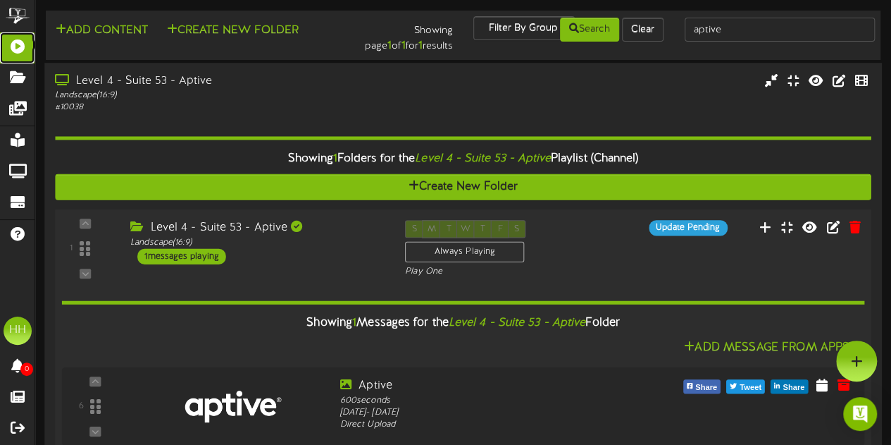
scroll to position [36, 0]
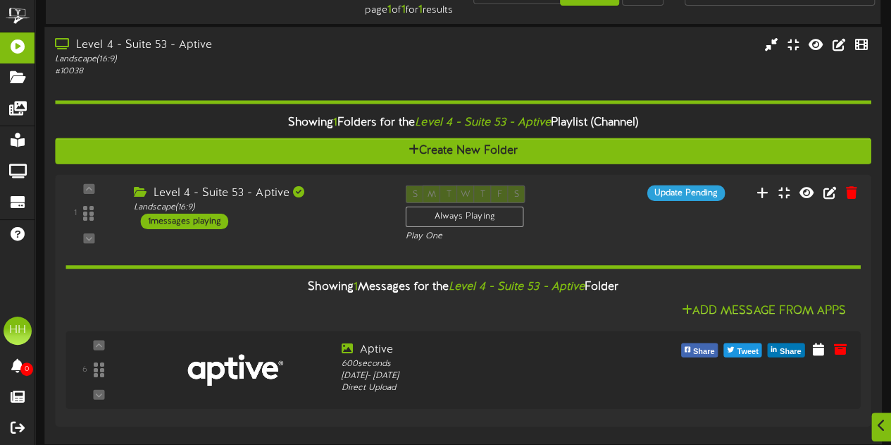
click at [323, 67] on div "# 10038" at bounding box center [219, 72] width 328 height 12
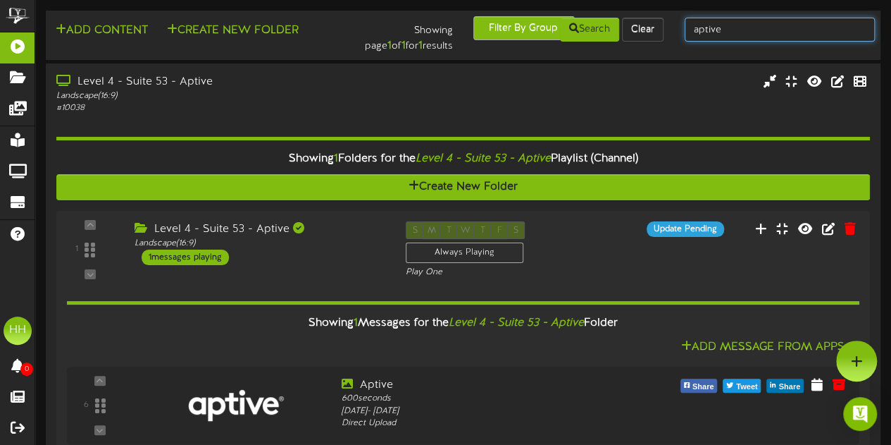
drag, startPoint x: 739, startPoint y: 25, endPoint x: 527, endPoint y: 23, distance: 211.4
click at [527, 23] on div "Add Content Create New Folder Showing page 1 of 1 for 1 results Filter By Group…" at bounding box center [463, 35] width 845 height 38
type input "lhm"
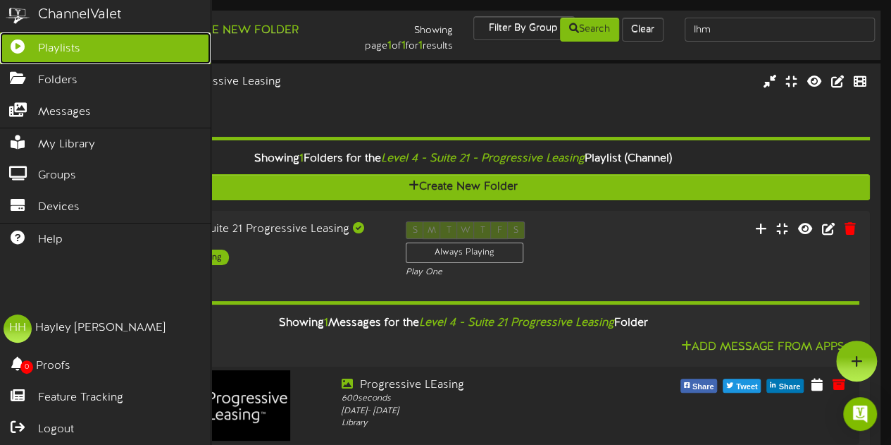
click at [70, 49] on span "Playlists" at bounding box center [59, 49] width 42 height 16
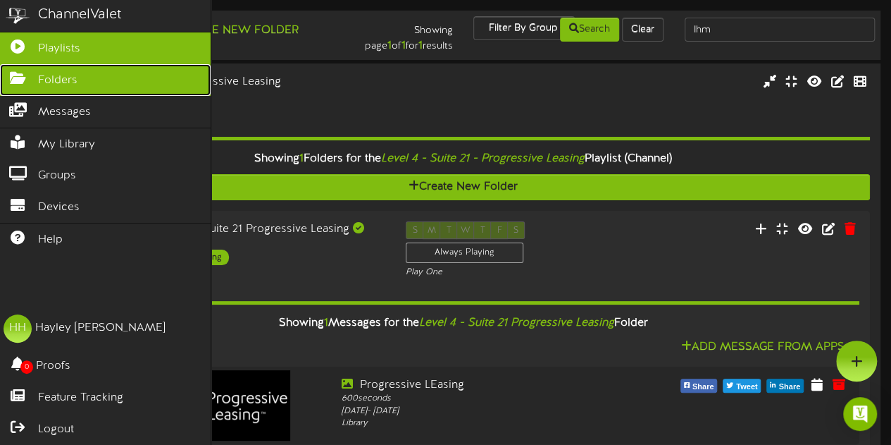
click at [82, 81] on link "Folders" at bounding box center [105, 80] width 211 height 32
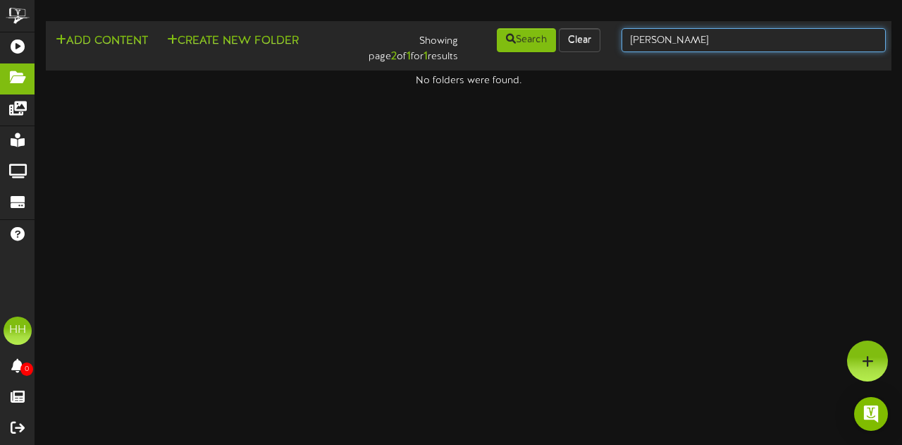
click at [694, 42] on input "[PERSON_NAME]" at bounding box center [754, 40] width 264 height 24
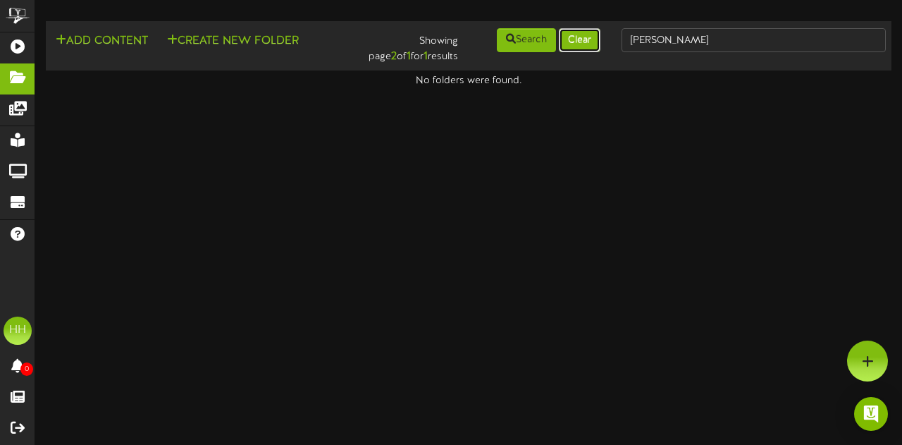
click at [591, 44] on button "Clear" at bounding box center [580, 40] width 42 height 24
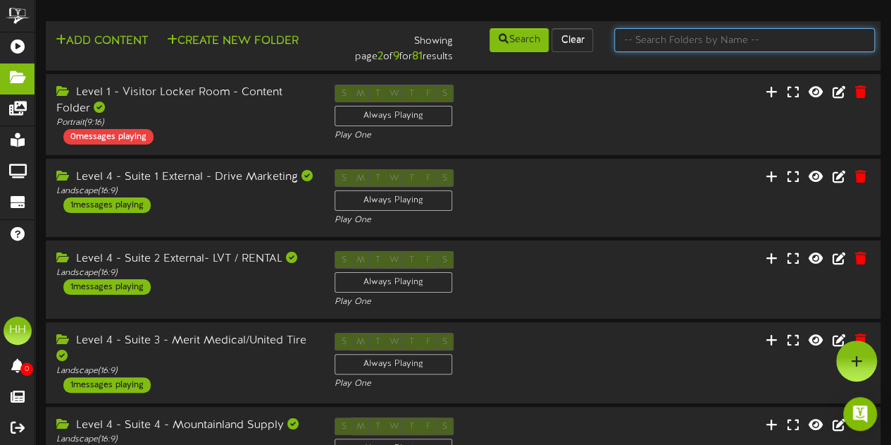
click at [678, 46] on input "text" at bounding box center [745, 40] width 261 height 24
type input "lhm"
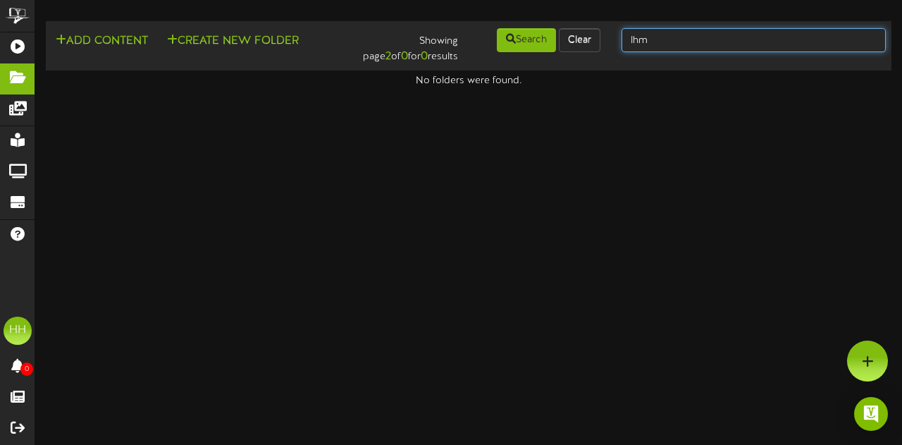
drag, startPoint x: 690, startPoint y: 42, endPoint x: 441, endPoint y: 47, distance: 248.8
click at [441, 47] on div "Add Content Create New Folder Showing page 2 of 0 for 0 results Search Clear lhm" at bounding box center [469, 46] width 856 height 38
type input "a"
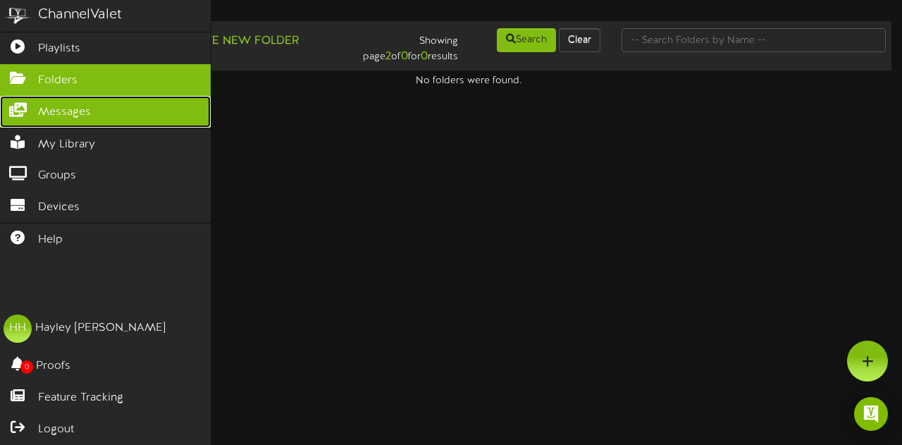
click at [106, 108] on link "Messages" at bounding box center [105, 112] width 211 height 32
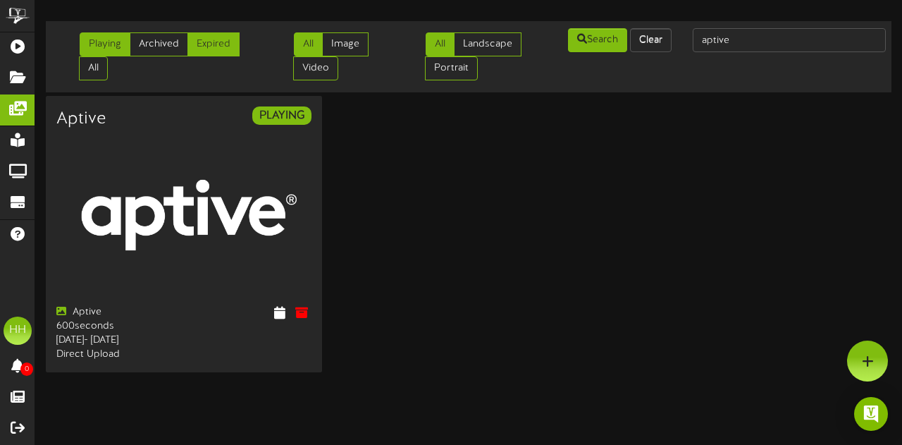
click at [211, 42] on link "Expired" at bounding box center [213, 44] width 52 height 24
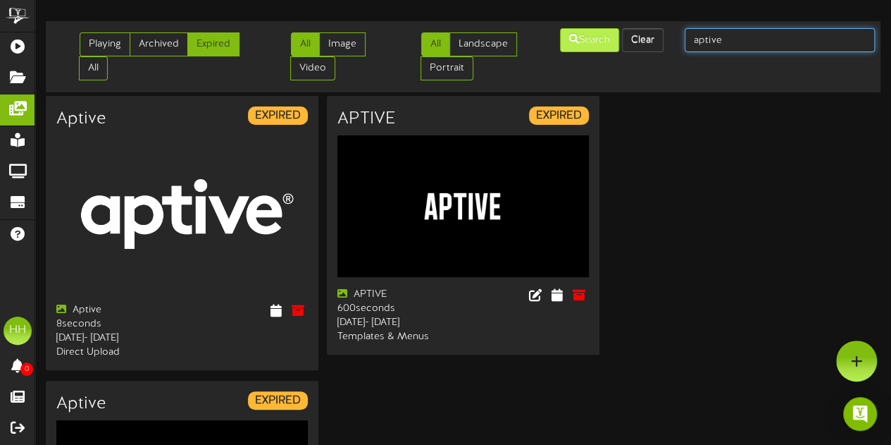
drag, startPoint x: 760, startPoint y: 37, endPoint x: 579, endPoint y: 32, distance: 181.9
click at [579, 32] on div "Playing Archived Expired All All Image Video All Landscape Portrait" at bounding box center [463, 57] width 845 height 60
type input "lhm"
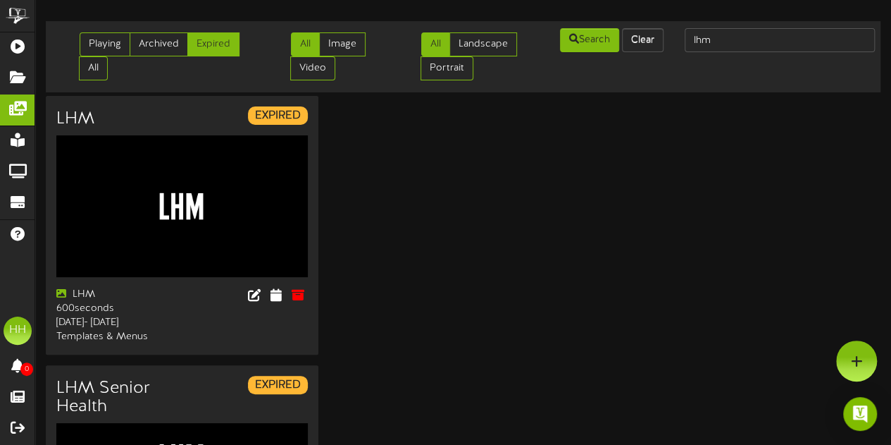
scroll to position [285, 0]
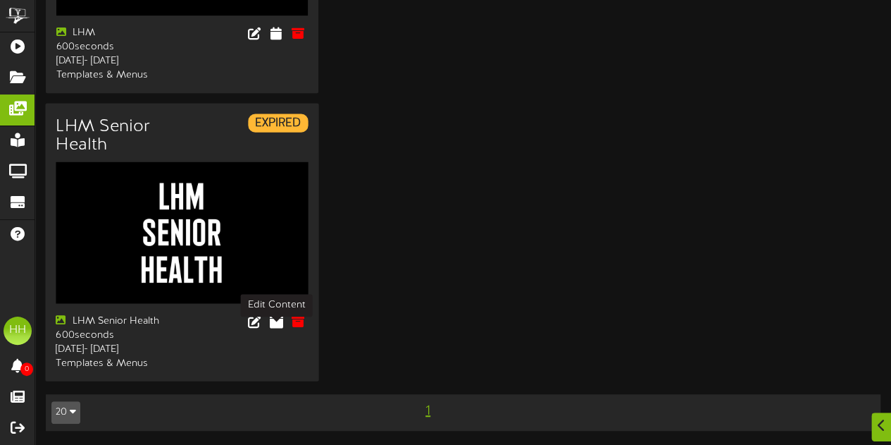
click at [281, 318] on button at bounding box center [276, 323] width 22 height 22
select select "*"
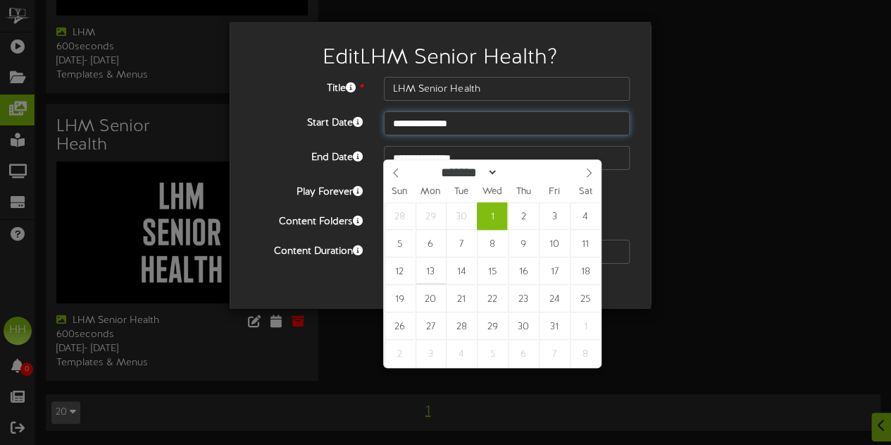
click at [452, 123] on input "**********" at bounding box center [507, 123] width 246 height 24
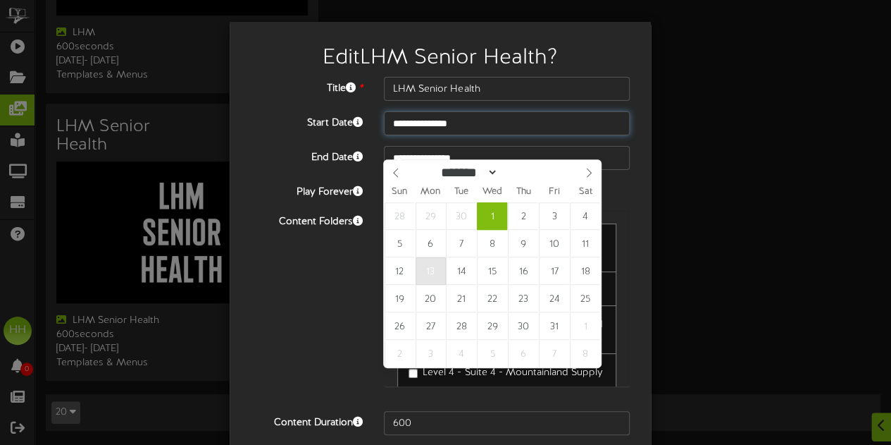
type input "**********"
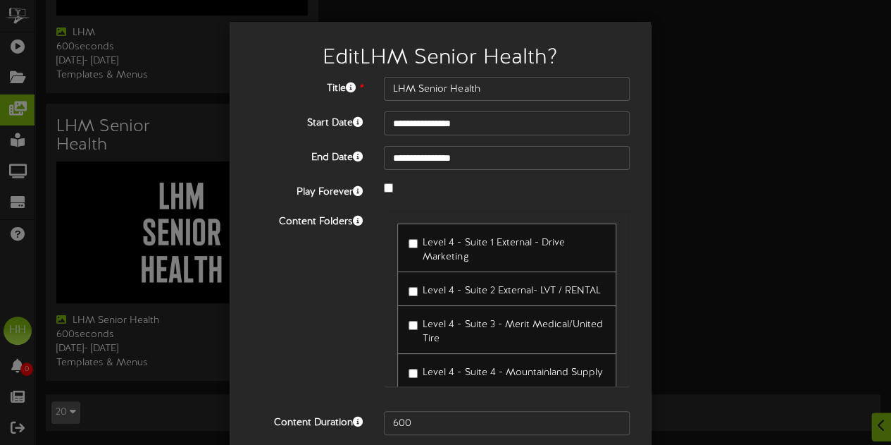
click at [454, 172] on div "**********" at bounding box center [440, 256] width 379 height 358
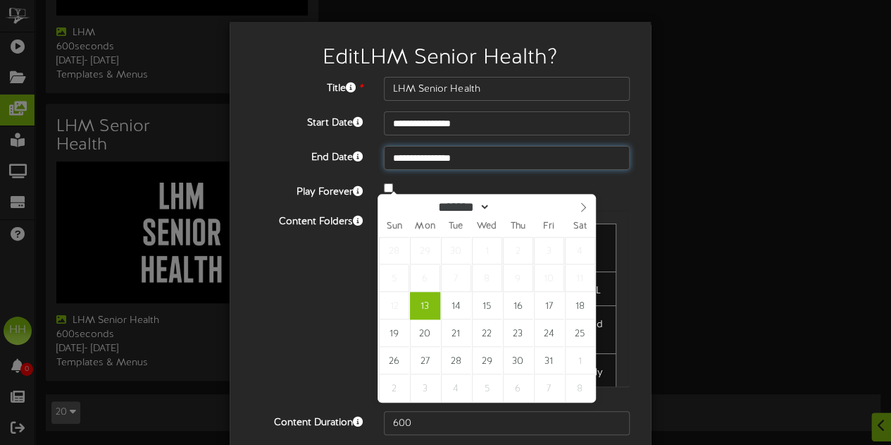
click at [452, 168] on input "**********" at bounding box center [507, 158] width 246 height 24
type input "****"
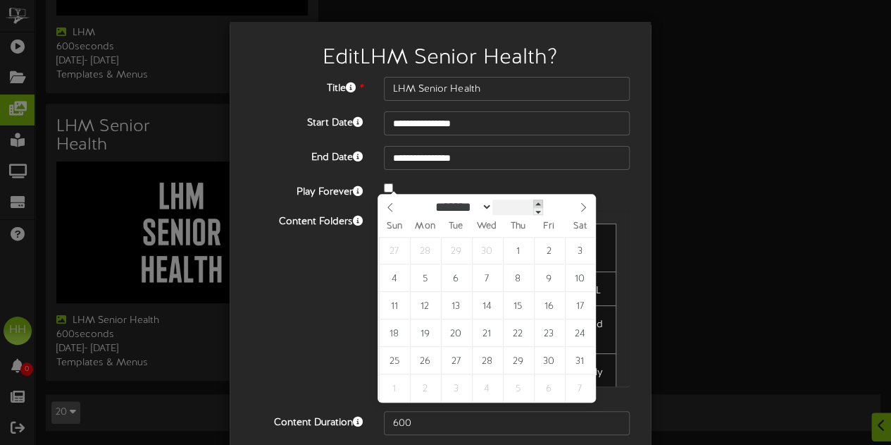
click at [543, 199] on span at bounding box center [538, 203] width 10 height 8
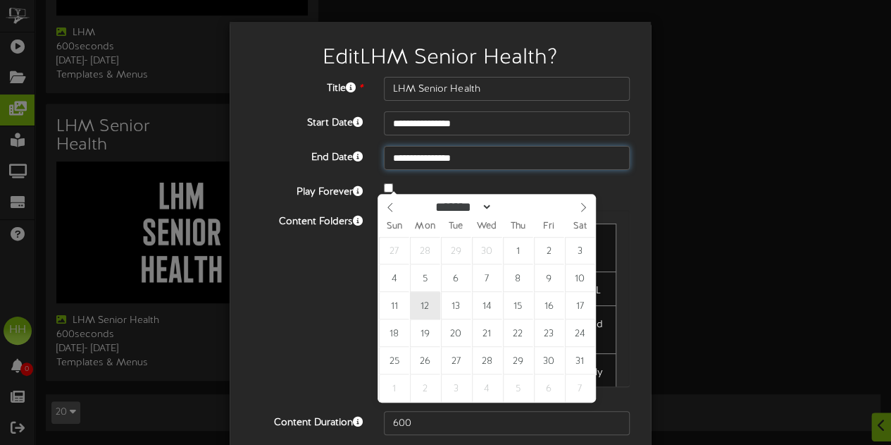
type input "**********"
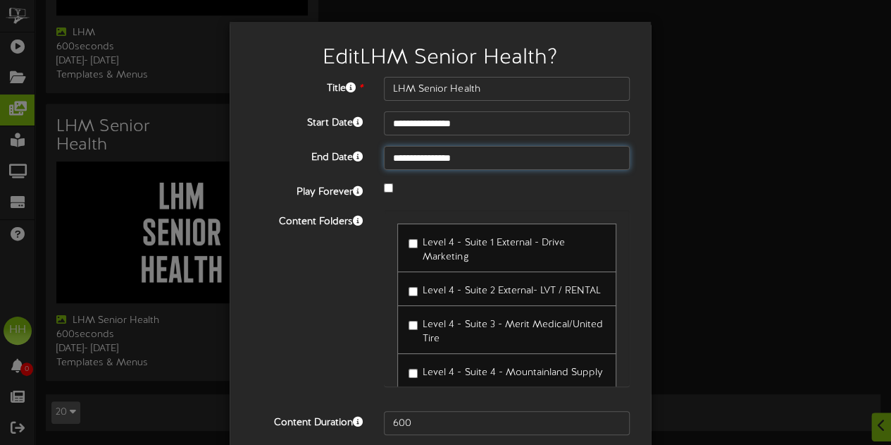
scroll to position [56, 0]
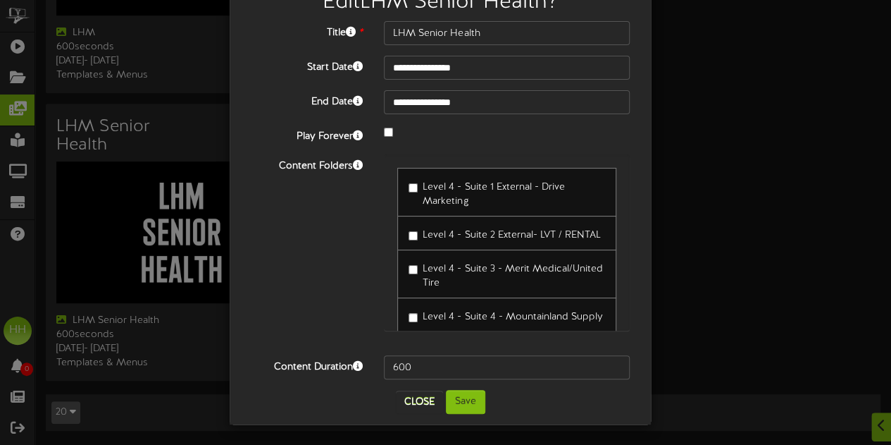
click at [467, 421] on div "**********" at bounding box center [440, 195] width 421 height 458
click at [464, 404] on button "Save" at bounding box center [465, 402] width 39 height 24
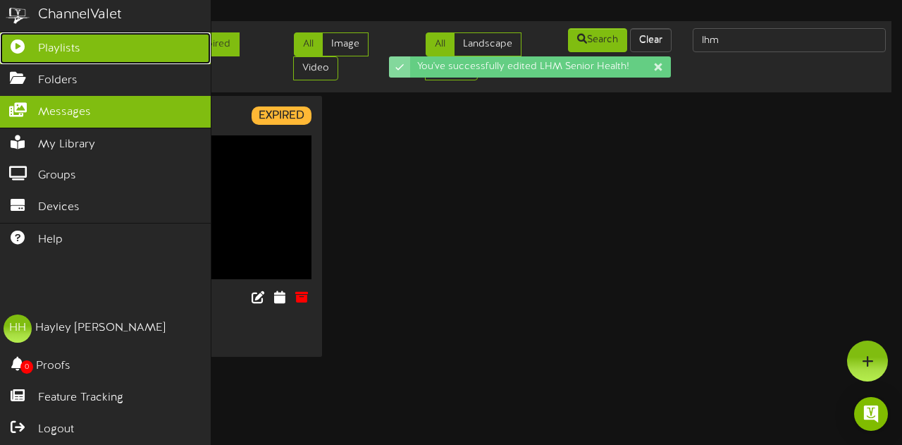
click at [54, 50] on span "Playlists" at bounding box center [59, 49] width 42 height 16
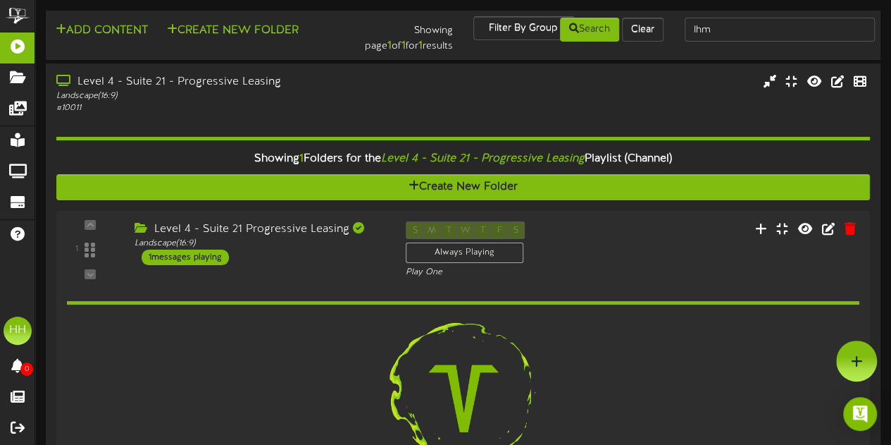
click at [721, 42] on div "lhm" at bounding box center [779, 29] width 211 height 27
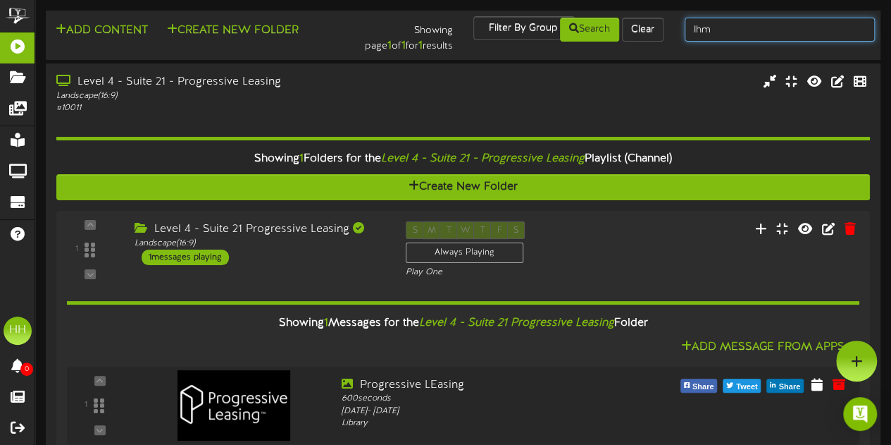
drag, startPoint x: 762, startPoint y: 37, endPoint x: 667, endPoint y: 37, distance: 94.4
click at [667, 37] on div "Add Content Create New Folder Showing page 1 of 1 for 1 results Filter By Group…" at bounding box center [463, 35] width 845 height 38
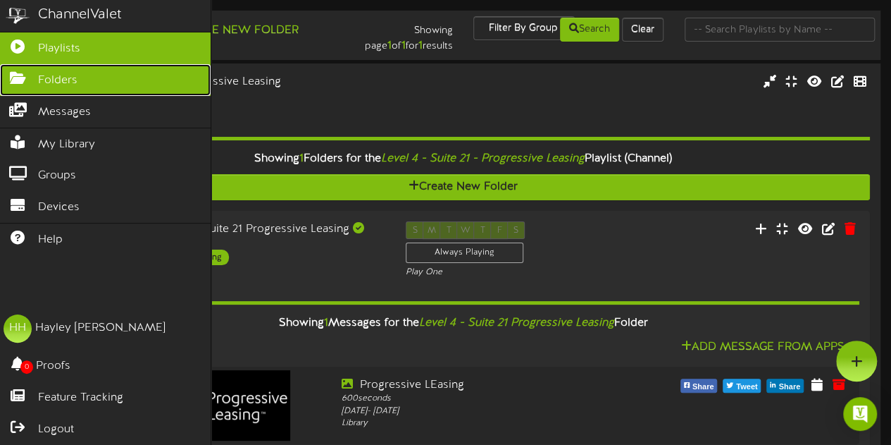
click at [46, 82] on span "Folders" at bounding box center [57, 81] width 39 height 16
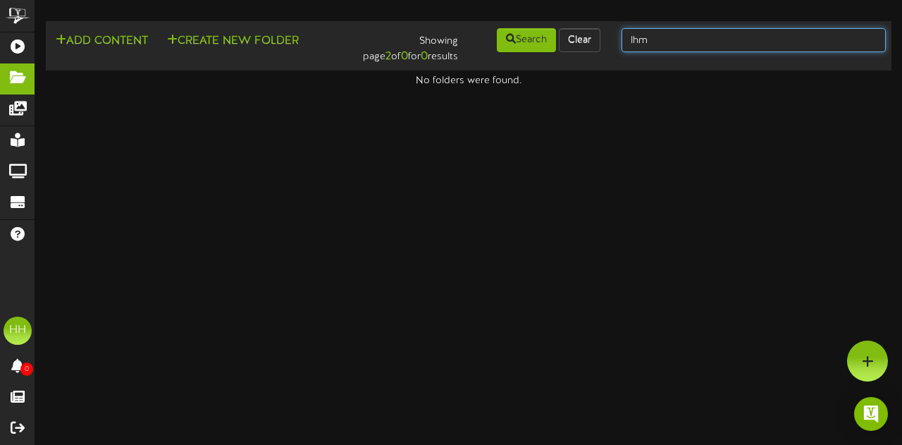
drag, startPoint x: 665, startPoint y: 46, endPoint x: 531, endPoint y: 23, distance: 136.5
click at [531, 23] on td "Add Content Create New Folder Showing page 2 of 0 for 0 results Search Clear lhm" at bounding box center [469, 45] width 846 height 49
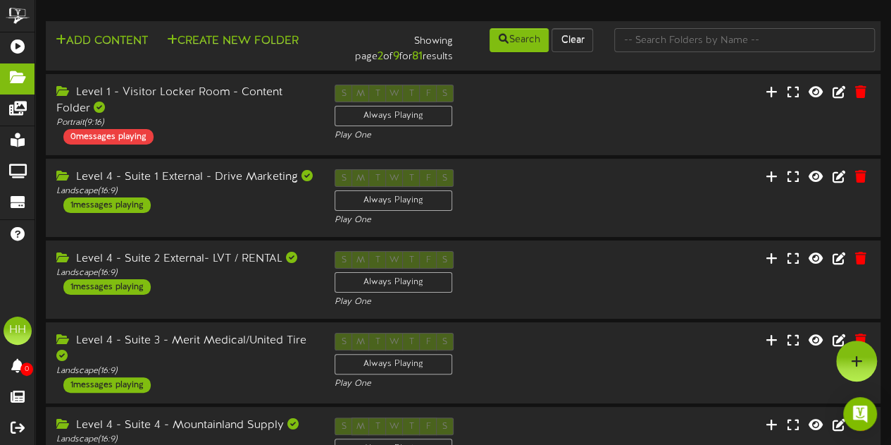
click at [690, 53] on div at bounding box center [745, 40] width 282 height 27
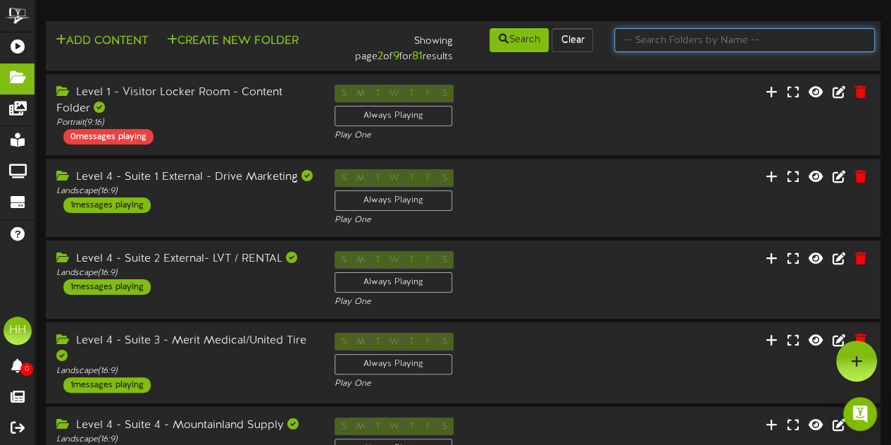
click at [689, 51] on input "text" at bounding box center [745, 40] width 261 height 24
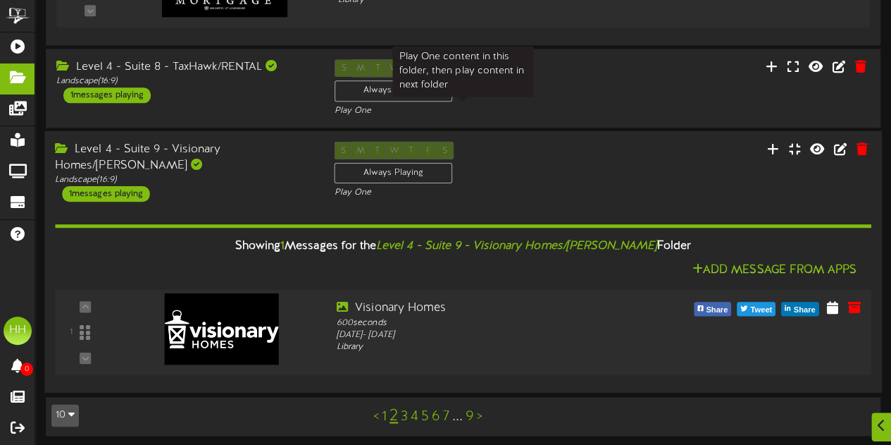
scroll to position [863, 0]
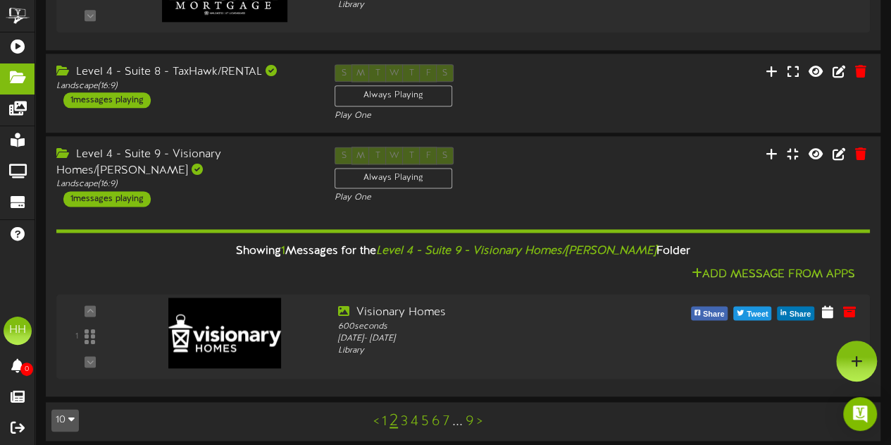
click at [403, 419] on link "3" at bounding box center [404, 422] width 7 height 16
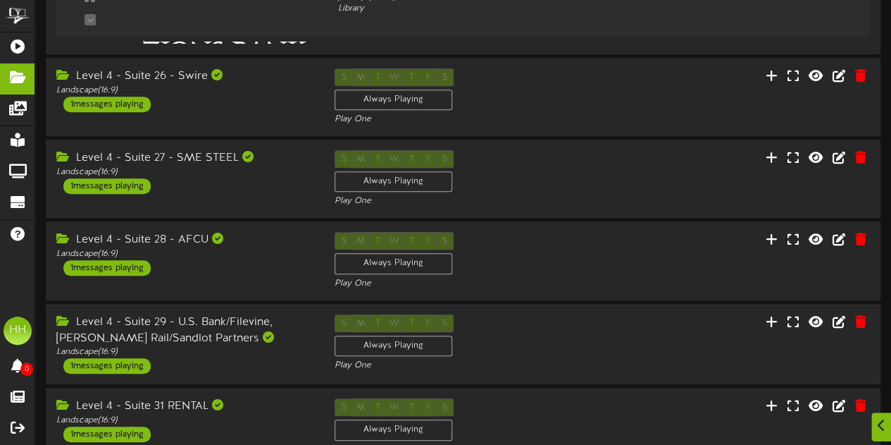
scroll to position [685, 0]
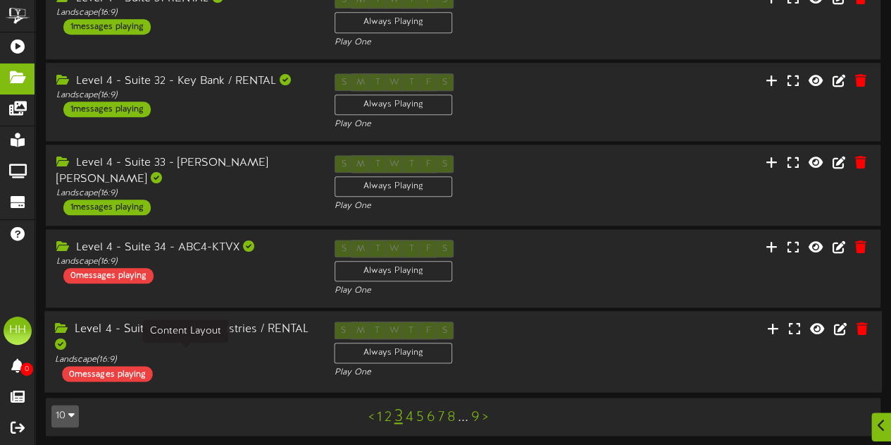
click at [254, 354] on div "Landscape ( 16:9 )" at bounding box center [184, 360] width 258 height 12
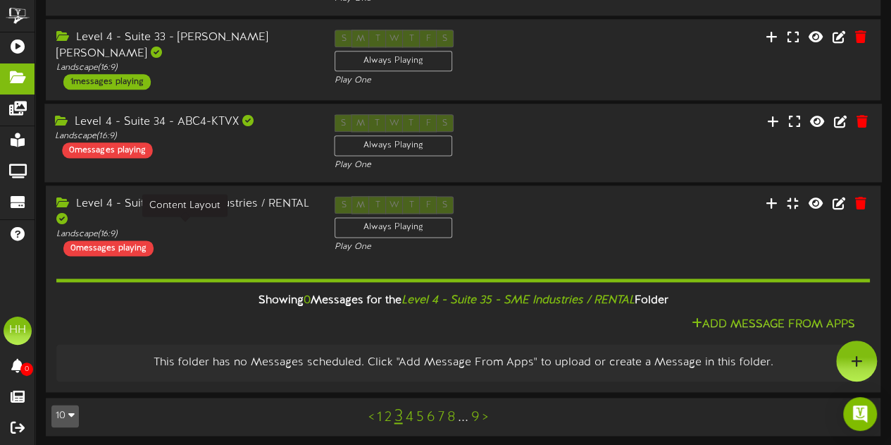
scroll to position [0, 0]
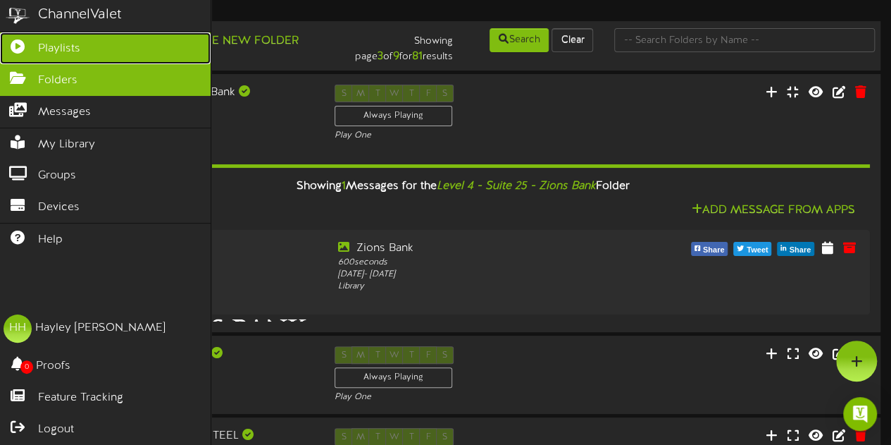
click at [25, 47] on icon at bounding box center [17, 44] width 35 height 11
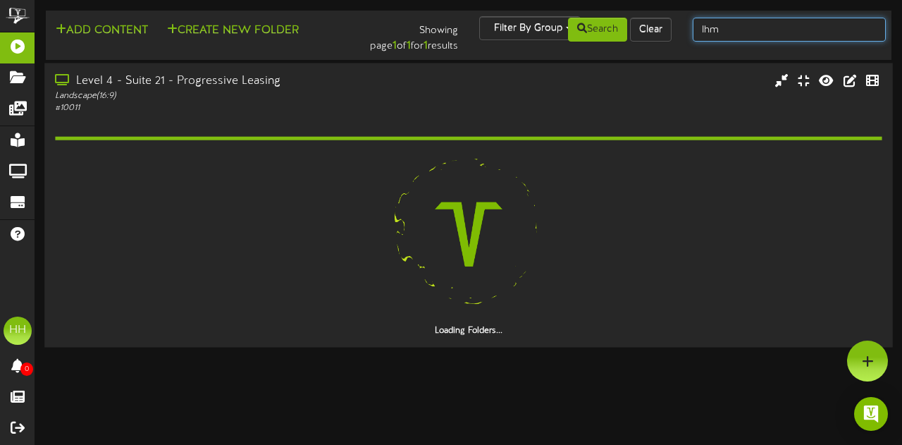
drag, startPoint x: 747, startPoint y: 32, endPoint x: 543, endPoint y: 64, distance: 206.2
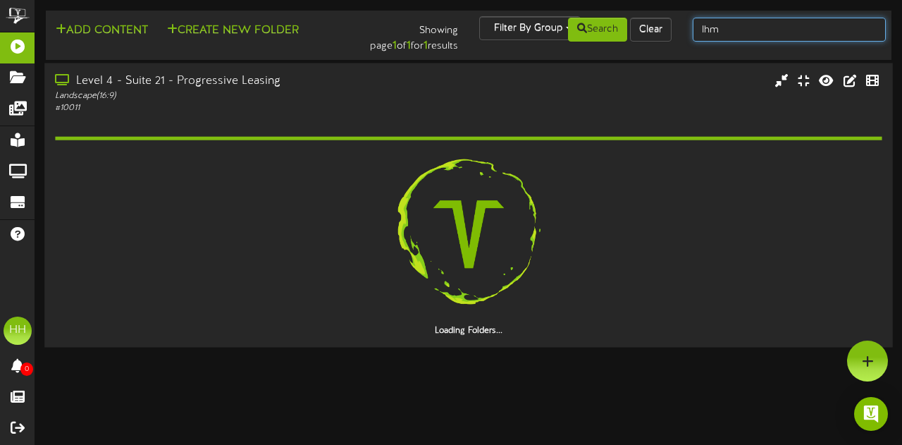
click at [543, 64] on div "Add Content Create New Folder Showing page 1 of 1 for 1 results Filter By Group…" at bounding box center [468, 181] width 867 height 340
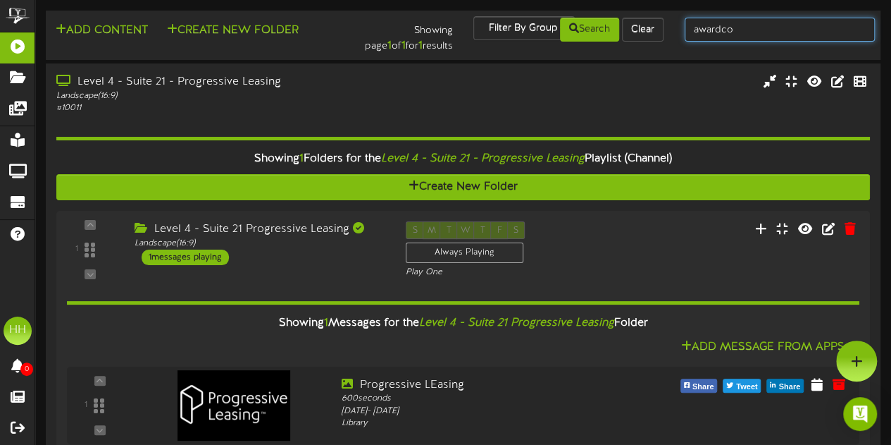
type input "awardco"
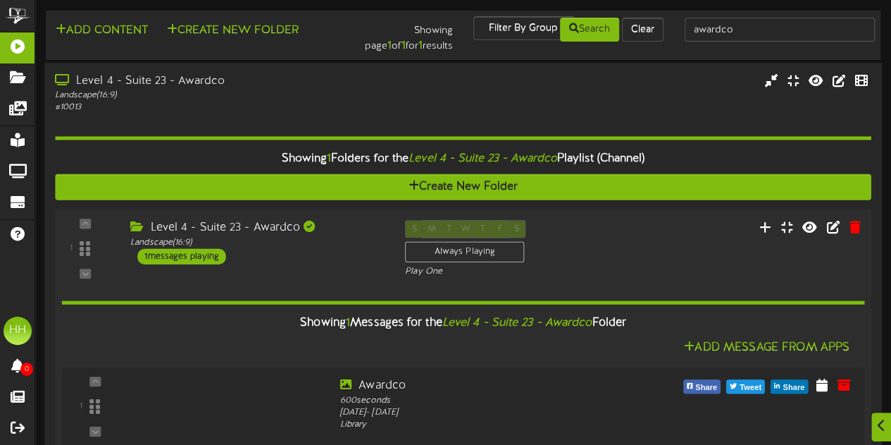
scroll to position [36, 0]
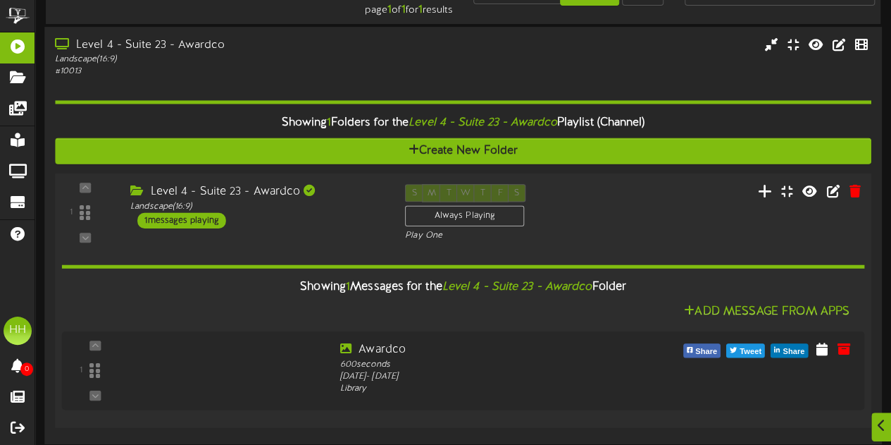
click at [765, 185] on icon at bounding box center [765, 191] width 15 height 16
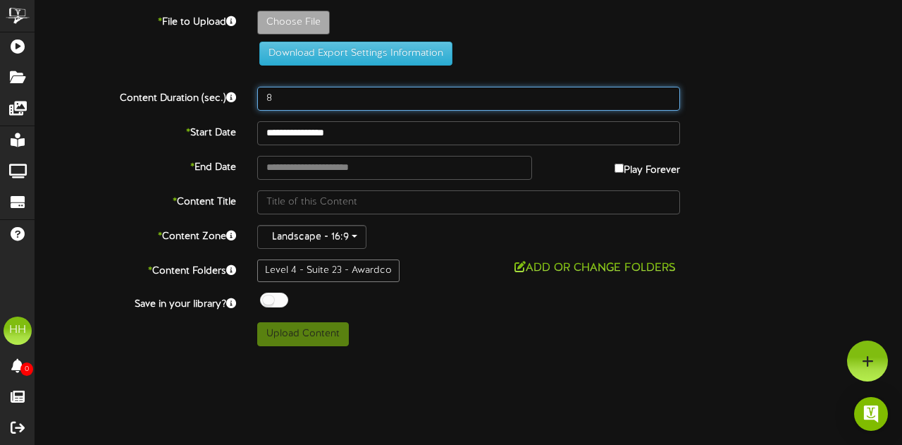
drag, startPoint x: 308, startPoint y: 98, endPoint x: 164, endPoint y: 104, distance: 143.9
click at [164, 104] on div "Content Duration (sec.) 8" at bounding box center [469, 99] width 888 height 24
type input "600"
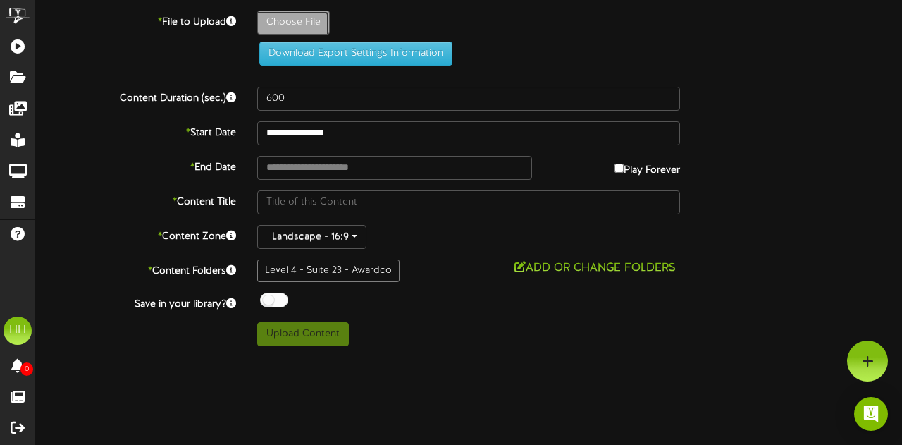
type input "**********"
type input "Untitleddesign"
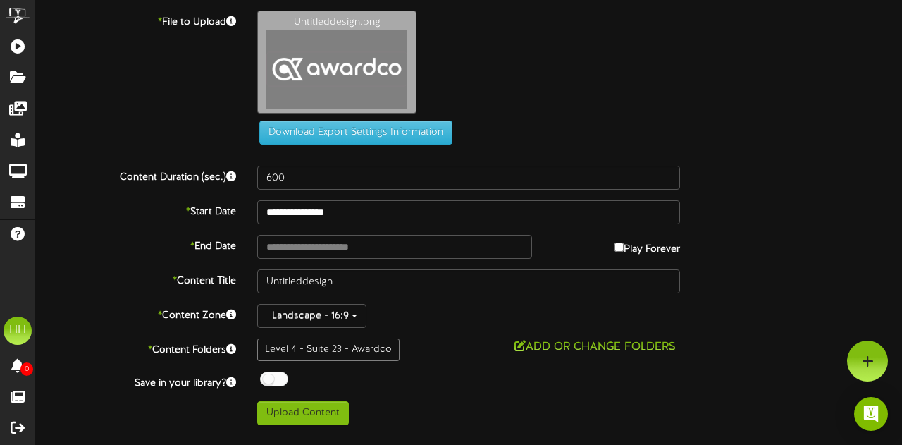
click at [610, 245] on div "Play Forever" at bounding box center [617, 246] width 148 height 22
type input "**********"
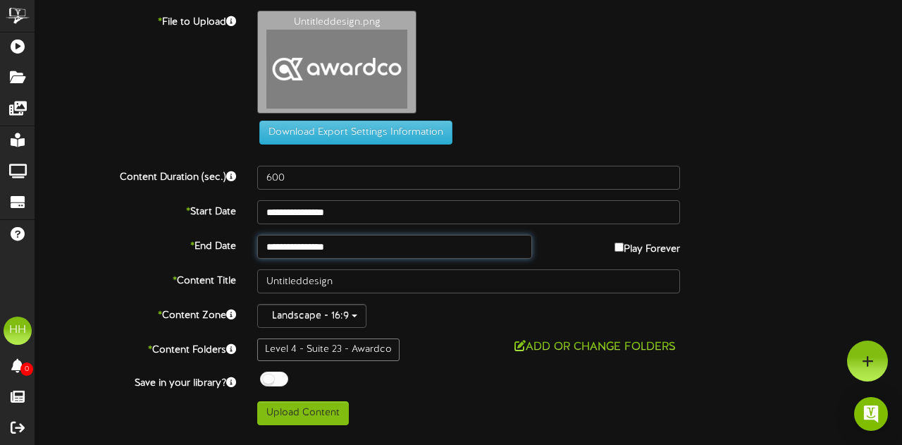
click at [362, 240] on input "**********" at bounding box center [394, 247] width 275 height 24
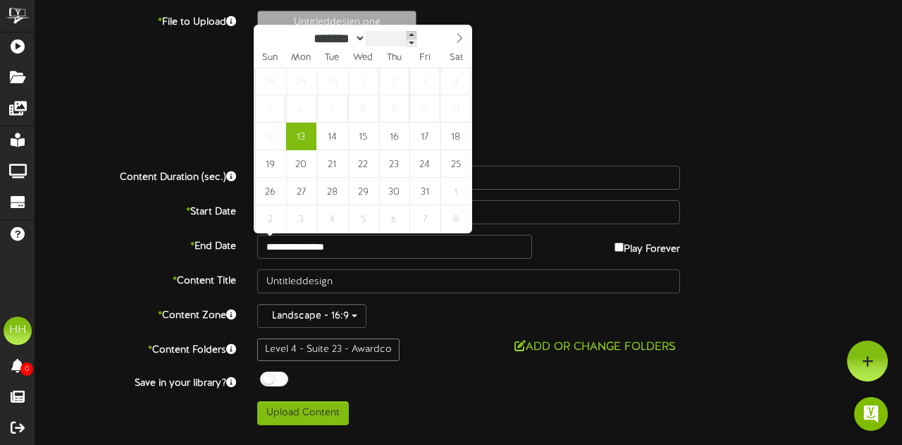
type input "****"
click at [419, 35] on span at bounding box center [414, 35] width 10 height 8
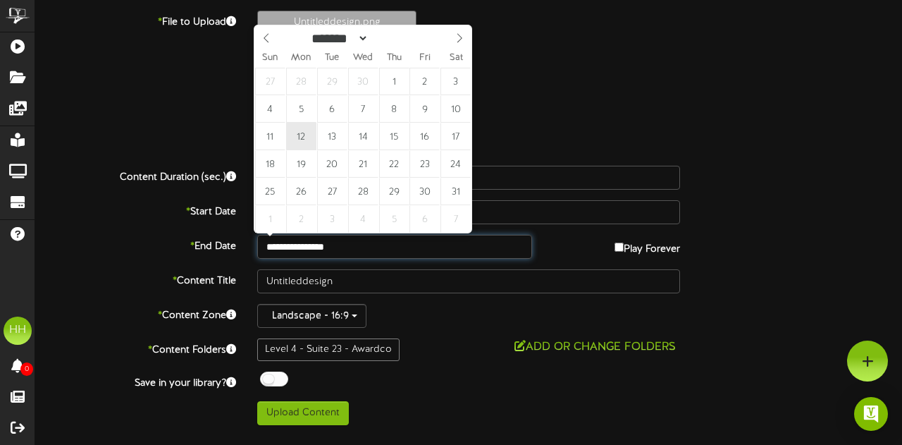
type input "**********"
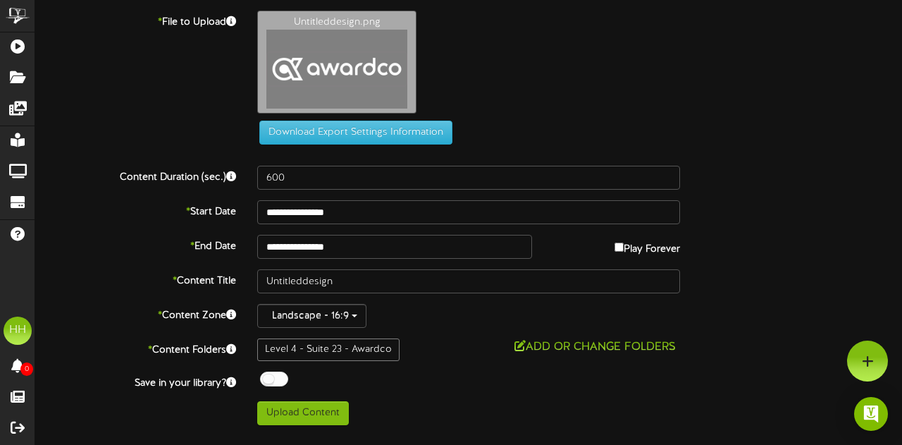
click at [558, 64] on div "Untitleddesign.png" at bounding box center [580, 66] width 666 height 110
click at [297, 411] on button "Upload Content" at bounding box center [303, 413] width 92 height 24
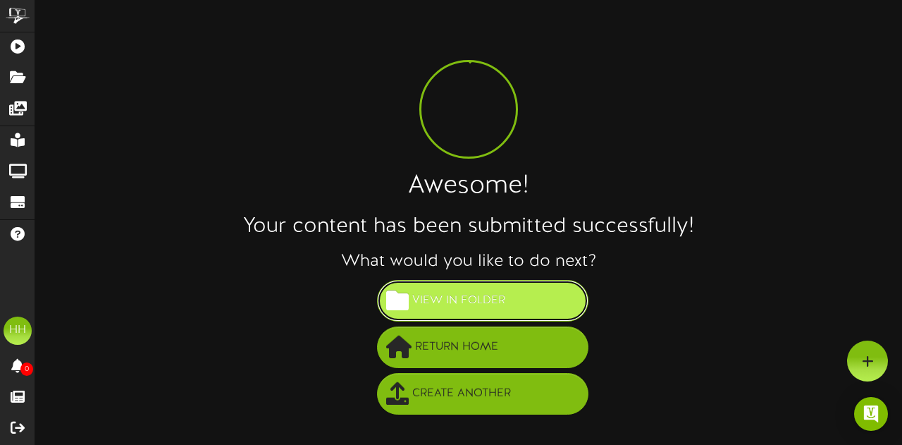
click at [534, 299] on button "View in Folder" at bounding box center [482, 301] width 211 height 42
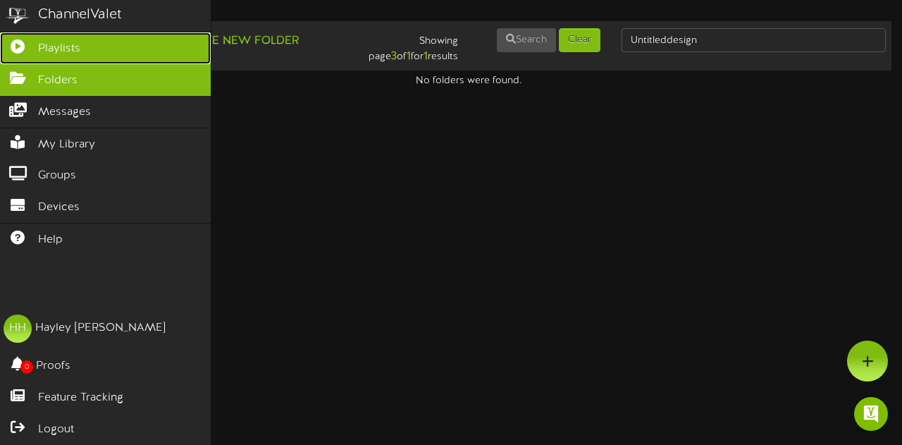
click at [25, 42] on icon at bounding box center [17, 44] width 35 height 11
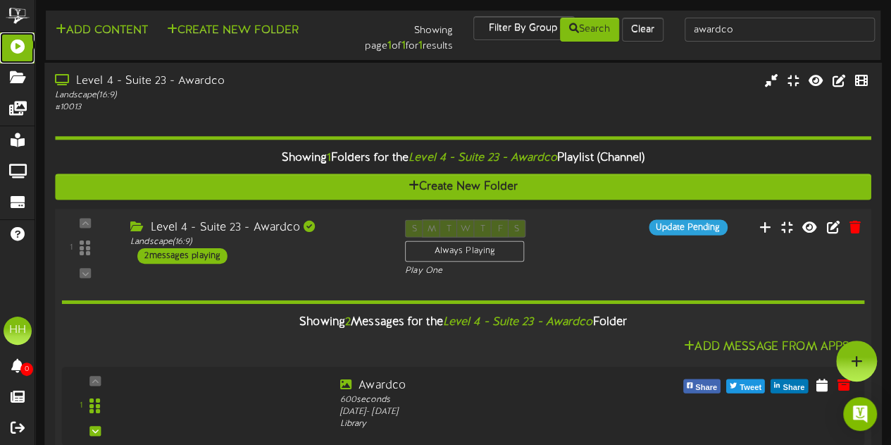
scroll to position [121, 0]
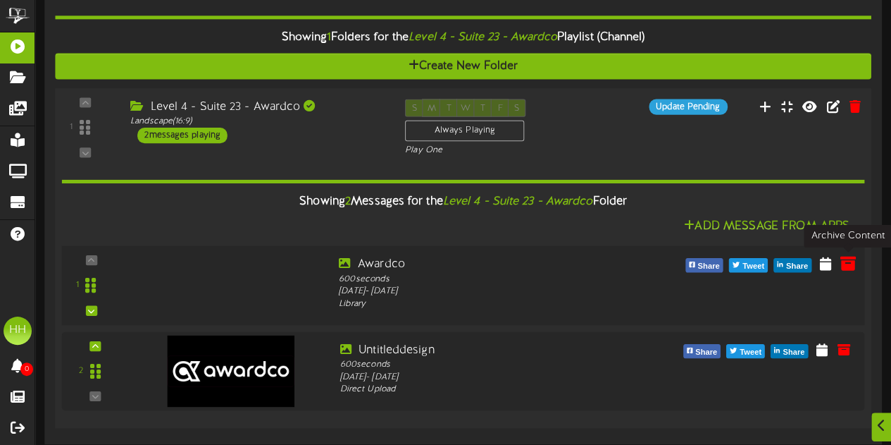
click at [849, 268] on icon at bounding box center [848, 263] width 16 height 16
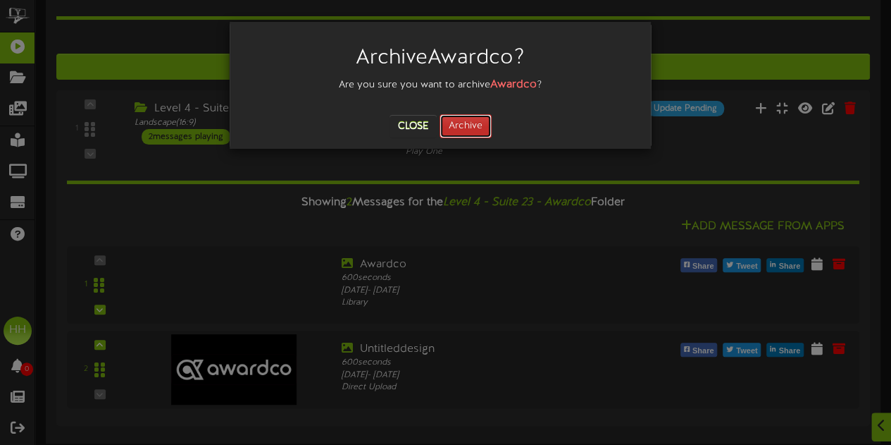
click at [468, 130] on button "Archive" at bounding box center [466, 126] width 52 height 24
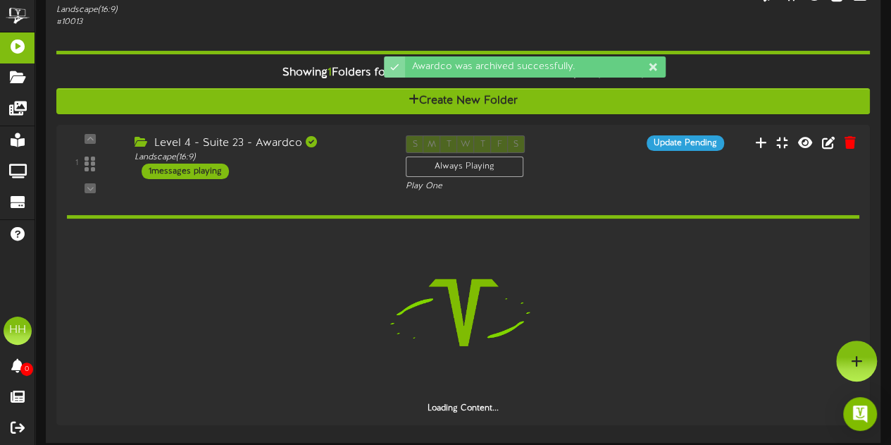
scroll to position [36, 0]
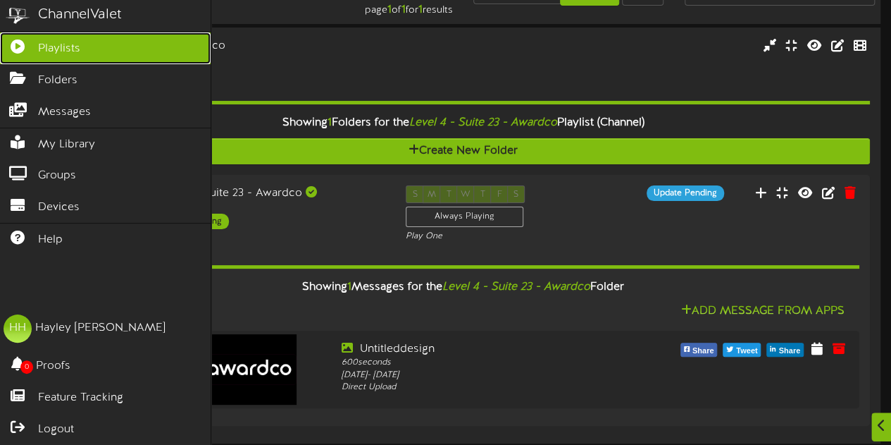
click at [58, 47] on span "Playlists" at bounding box center [59, 49] width 42 height 16
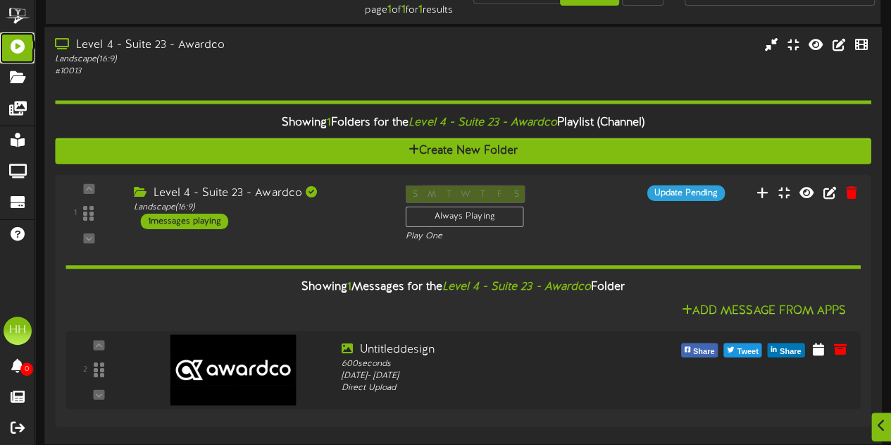
scroll to position [0, 0]
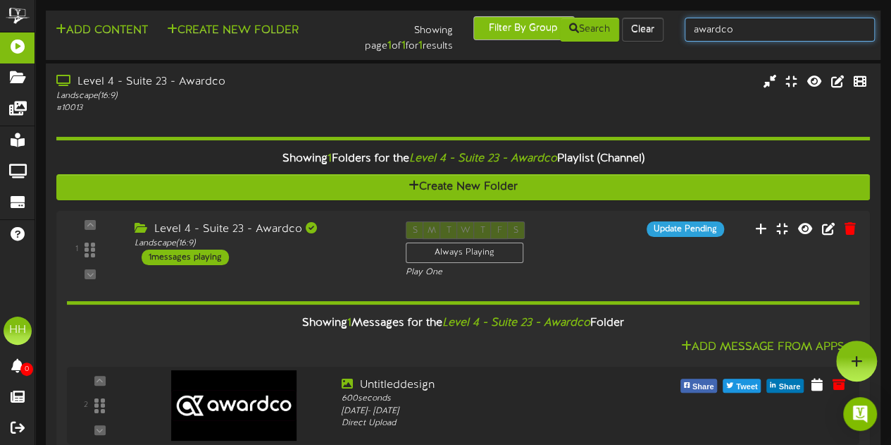
drag, startPoint x: 746, startPoint y: 29, endPoint x: 503, endPoint y: 33, distance: 242.5
click at [503, 33] on div "Add Content Create New Folder Showing page 1 of 1 for 1 results Filter By Group…" at bounding box center [463, 35] width 845 height 38
type input "zion"
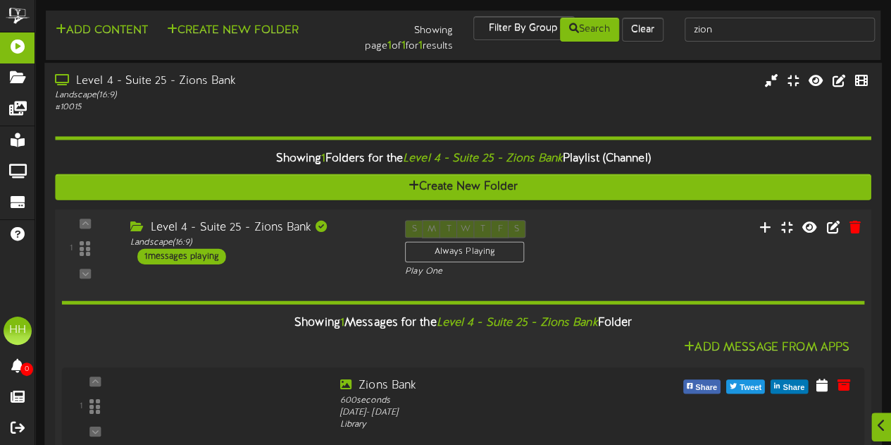
scroll to position [36, 0]
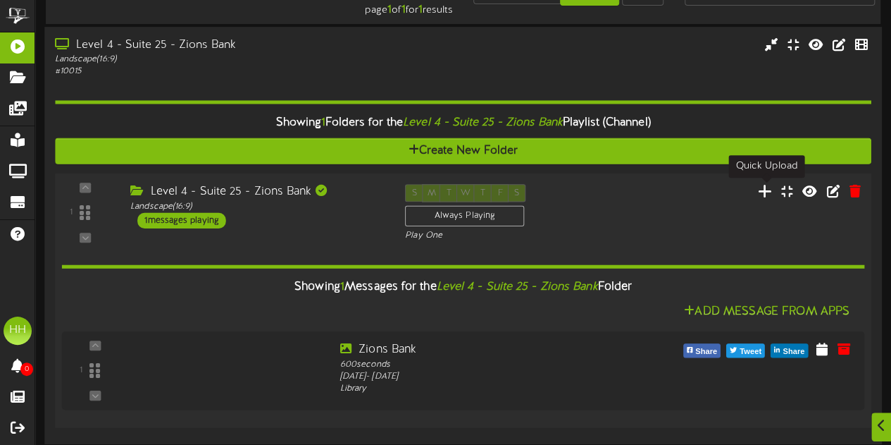
click at [770, 191] on icon at bounding box center [765, 191] width 15 height 16
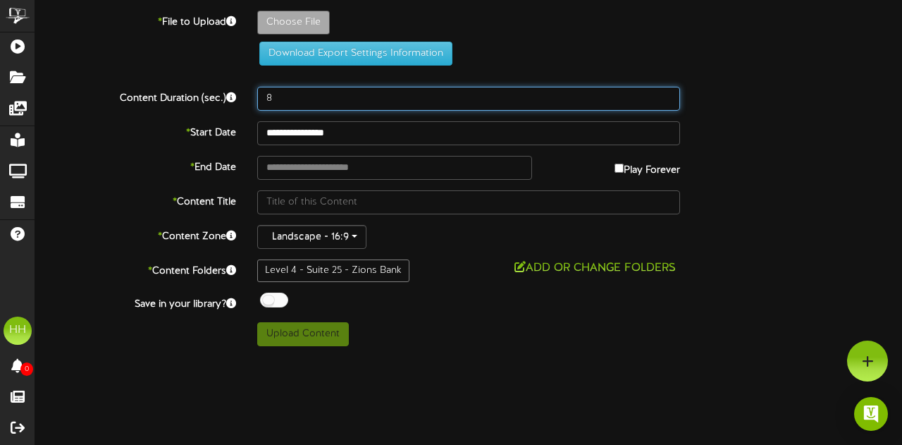
drag, startPoint x: 300, startPoint y: 91, endPoint x: 179, endPoint y: 94, distance: 121.2
click at [179, 94] on div "Content Duration (sec.) 8" at bounding box center [469, 99] width 888 height 24
type input "600"
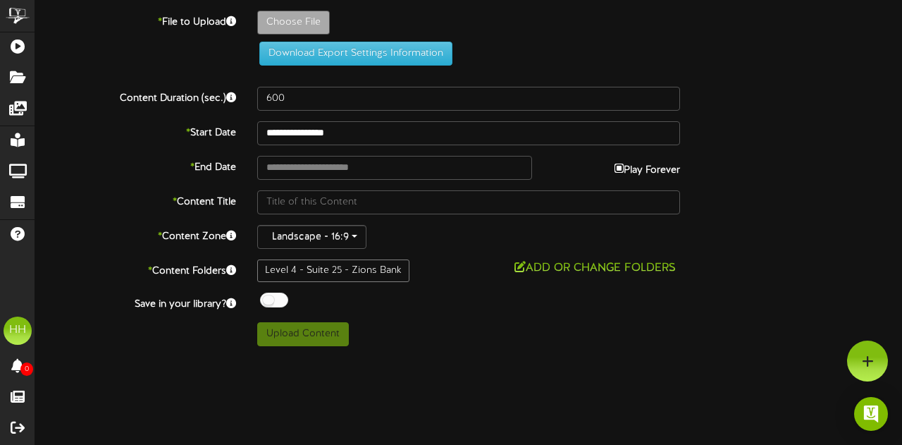
type input "**********"
click at [505, 57] on div "Download Export Settings Information" at bounding box center [469, 54] width 455 height 24
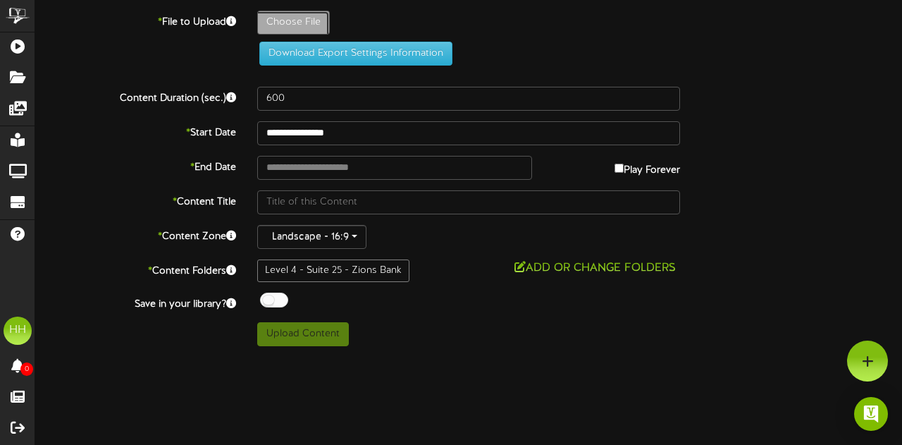
type input "**********"
type input "Untitleddesign2"
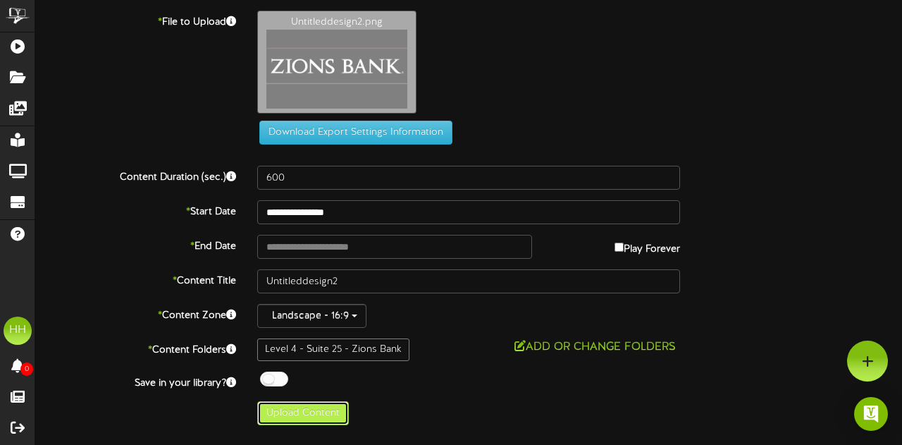
click at [311, 413] on button "Upload Content" at bounding box center [303, 413] width 92 height 24
type input "**********"
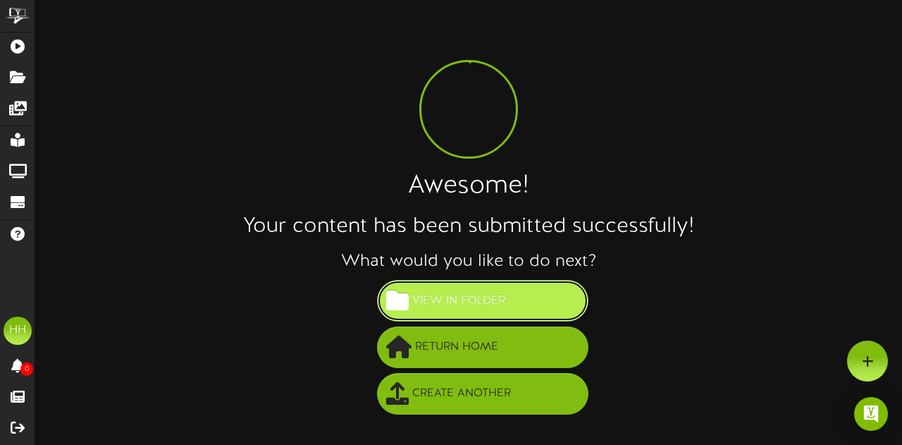
click at [508, 307] on button "View in Folder" at bounding box center [482, 301] width 211 height 42
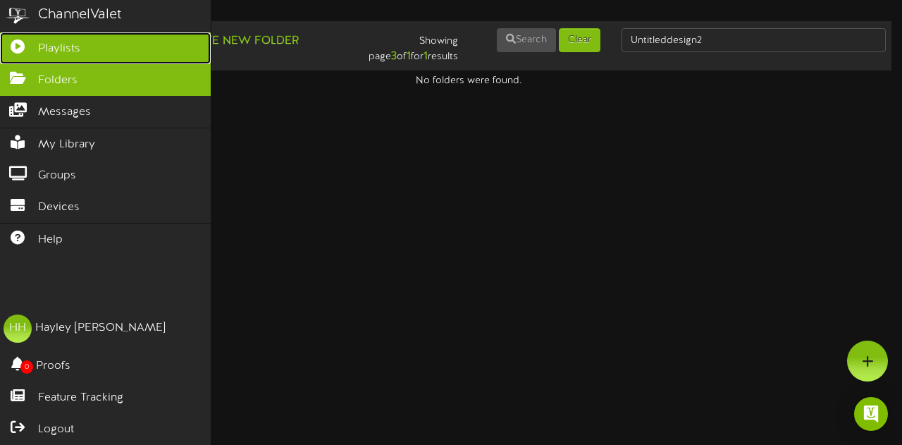
click at [54, 46] on span "Playlists" at bounding box center [59, 49] width 42 height 16
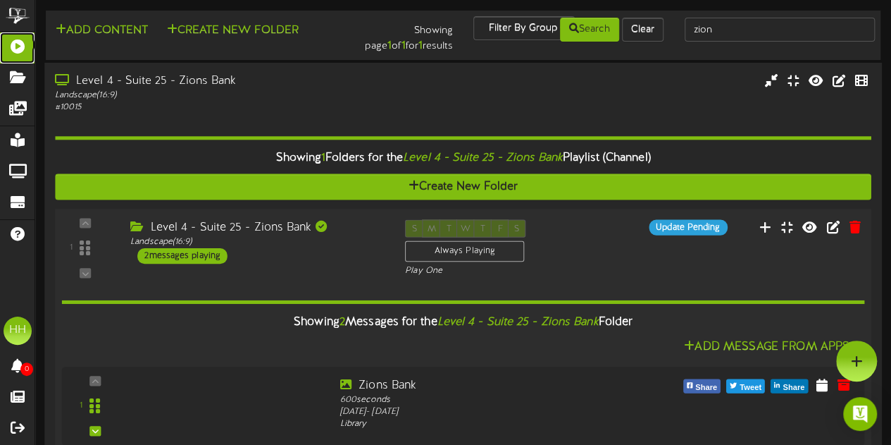
scroll to position [121, 0]
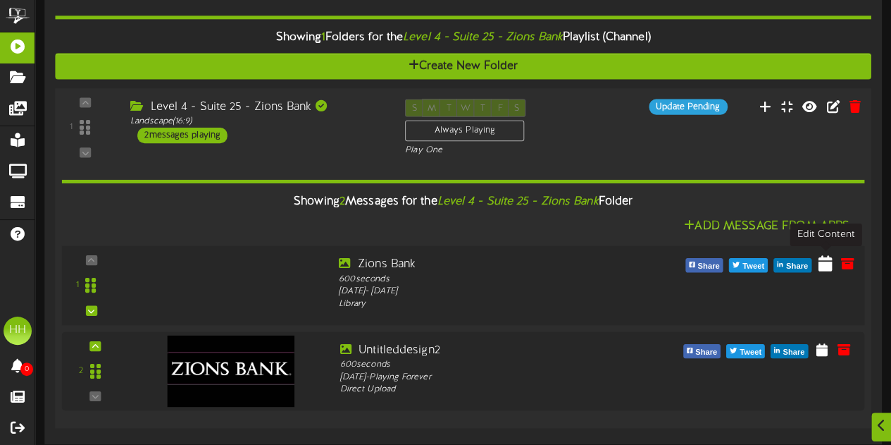
click at [825, 266] on icon at bounding box center [826, 263] width 14 height 16
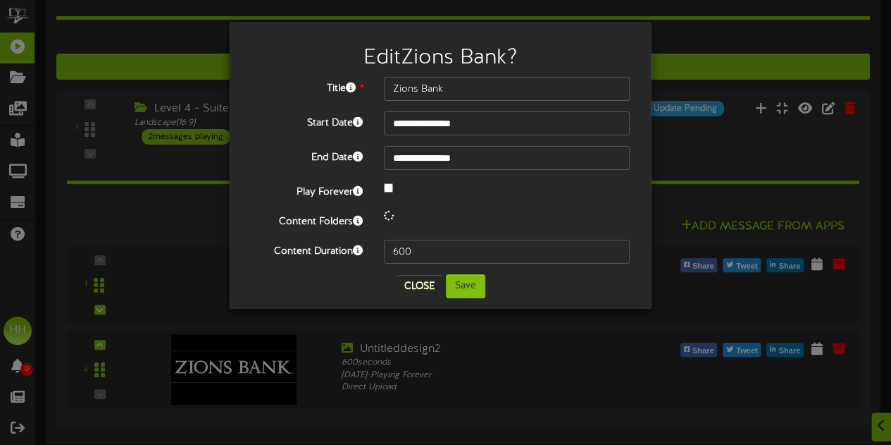
click at [692, 195] on div "**********" at bounding box center [445, 222] width 891 height 445
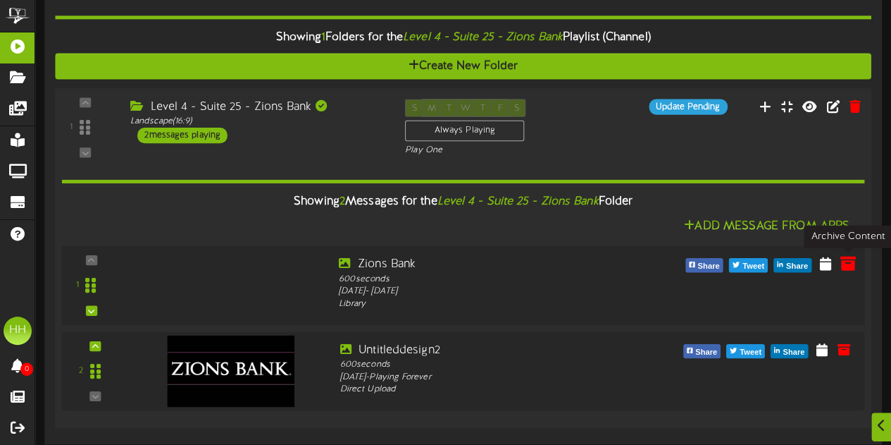
click at [848, 269] on icon at bounding box center [848, 263] width 16 height 16
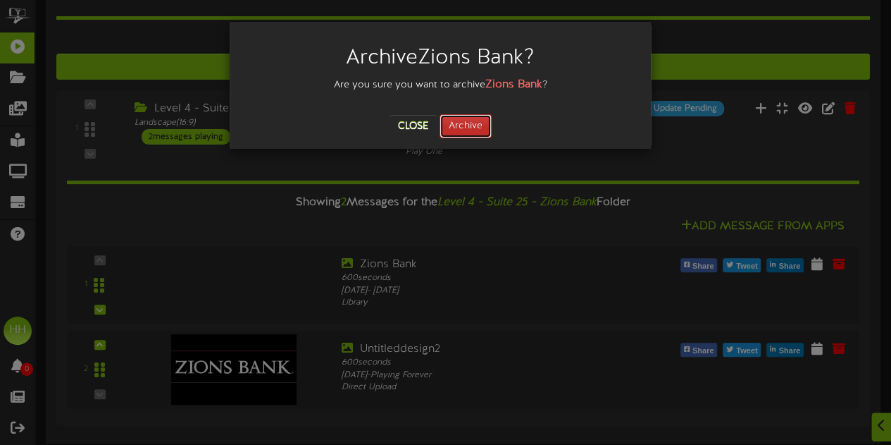
click at [471, 136] on button "Archive" at bounding box center [466, 126] width 52 height 24
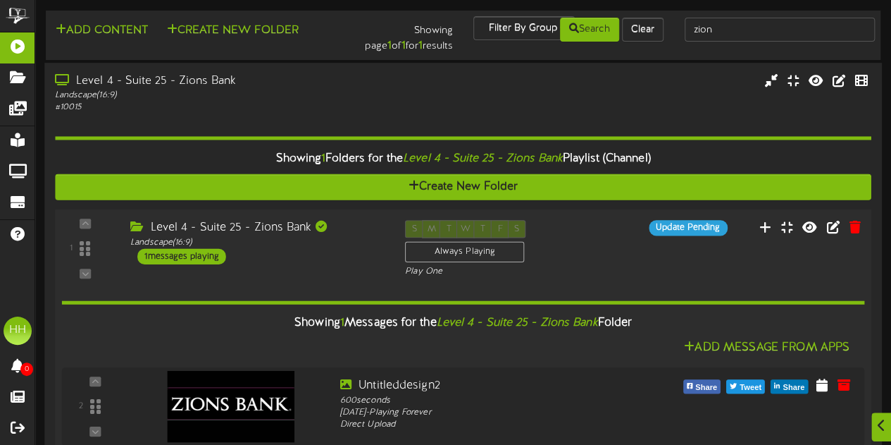
scroll to position [36, 0]
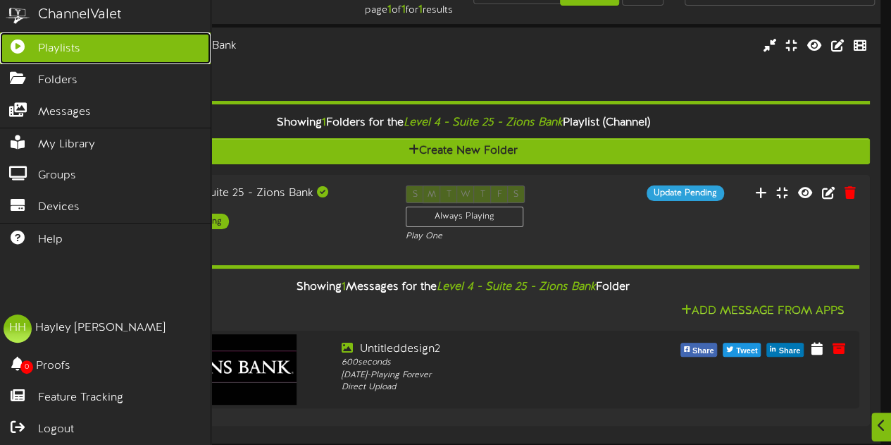
click at [71, 44] on span "Playlists" at bounding box center [59, 49] width 42 height 16
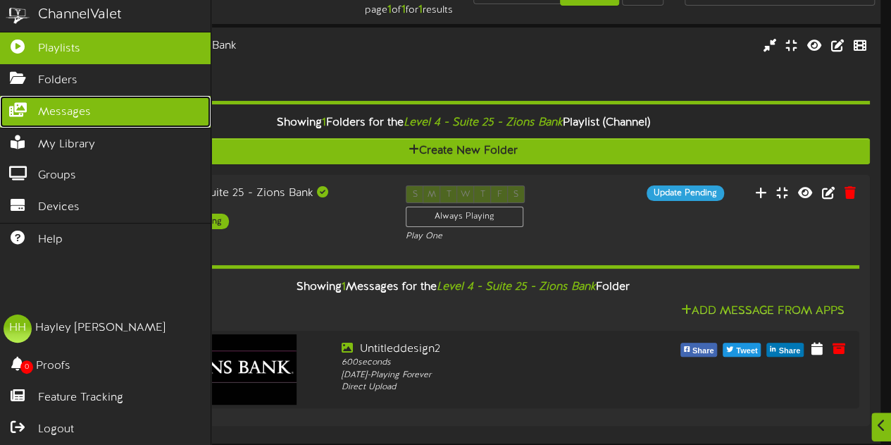
click at [85, 110] on span "Messages" at bounding box center [64, 112] width 53 height 16
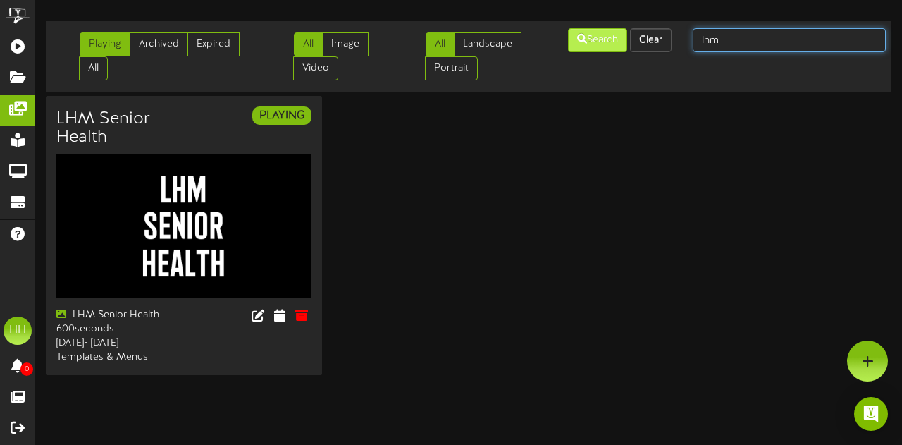
drag, startPoint x: 737, startPoint y: 37, endPoint x: 627, endPoint y: 40, distance: 110.0
click at [627, 40] on div "Playing Archived Expired All All Image Video All Landscape Portrait" at bounding box center [469, 57] width 856 height 60
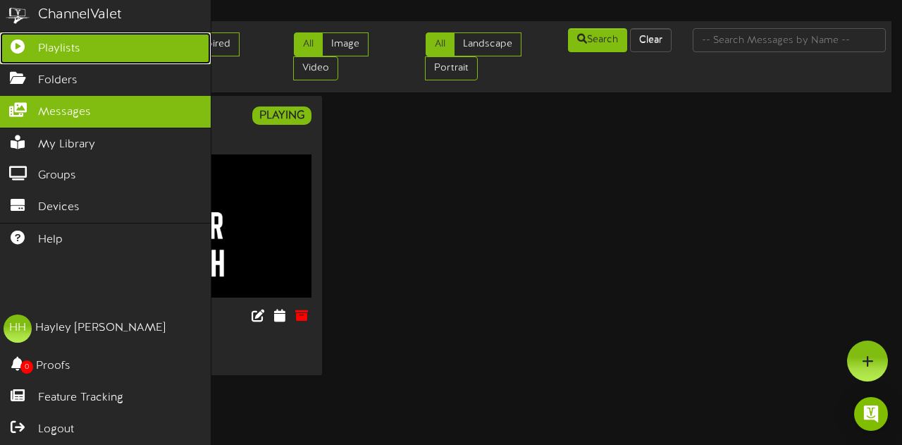
click at [70, 46] on span "Playlists" at bounding box center [59, 49] width 42 height 16
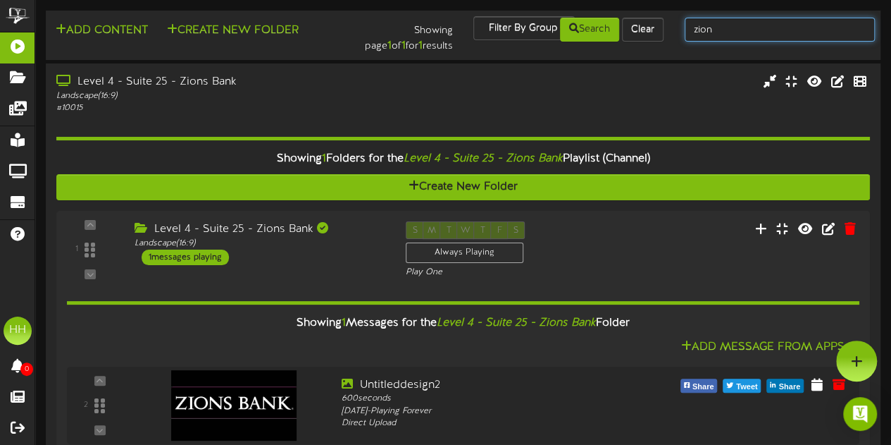
click at [743, 36] on input "zion" at bounding box center [780, 30] width 190 height 24
type input "z"
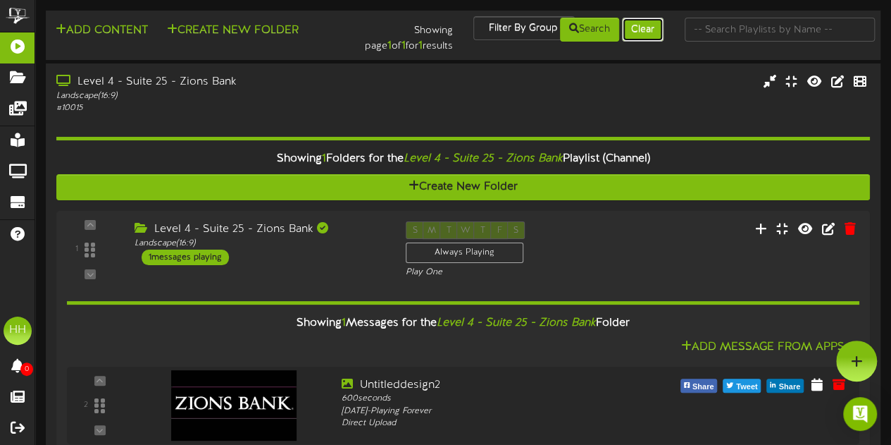
click at [655, 26] on button "Clear" at bounding box center [643, 30] width 42 height 24
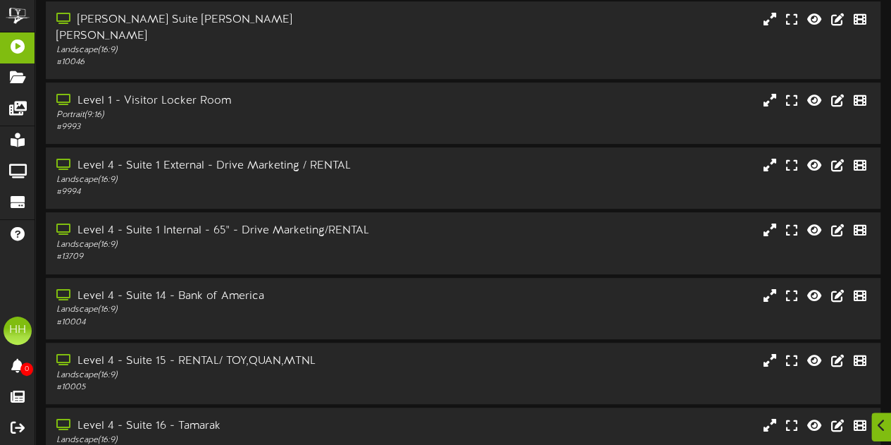
scroll to position [324, 0]
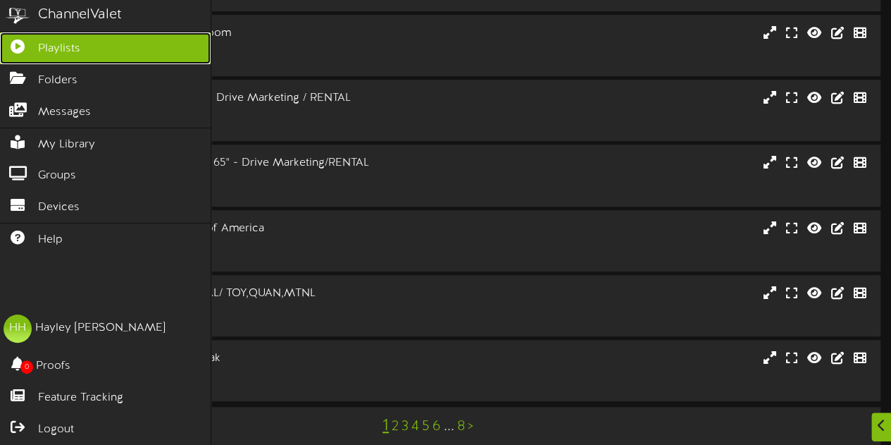
click at [25, 39] on icon at bounding box center [17, 44] width 35 height 11
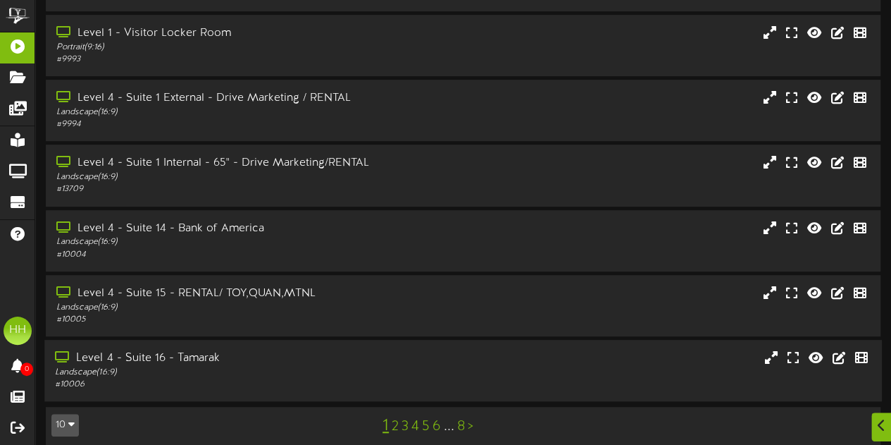
drag, startPoint x: 323, startPoint y: 353, endPoint x: 230, endPoint y: 342, distance: 92.9
click at [230, 350] on div "Level 4 - Suite 16 - Tamarak" at bounding box center [219, 358] width 328 height 16
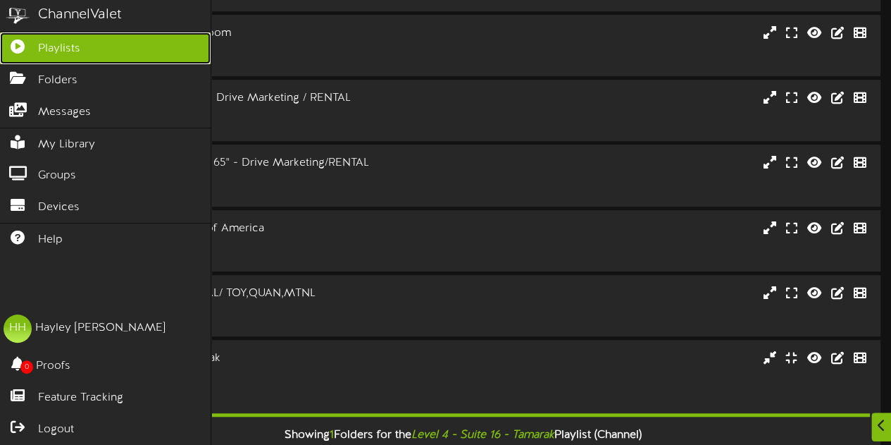
drag, startPoint x: 230, startPoint y: 342, endPoint x: 23, endPoint y: 47, distance: 361.1
click at [23, 47] on icon at bounding box center [17, 44] width 35 height 11
click at [80, 51] on span "Playlists" at bounding box center [59, 49] width 42 height 16
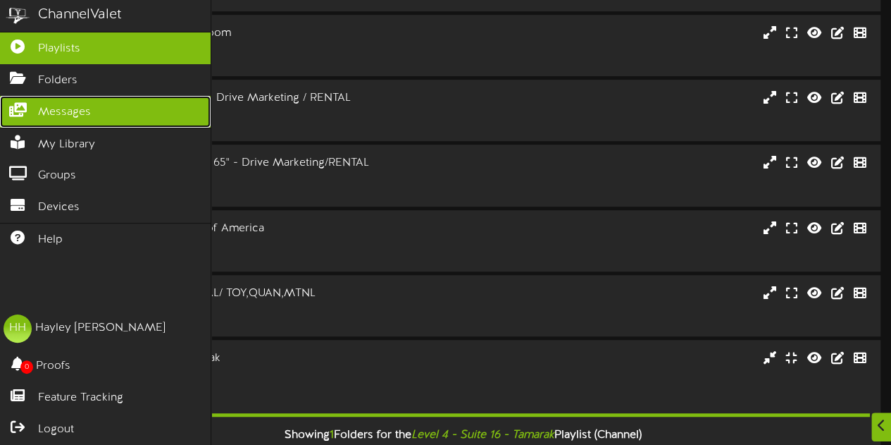
click at [96, 111] on link "Messages" at bounding box center [105, 112] width 211 height 32
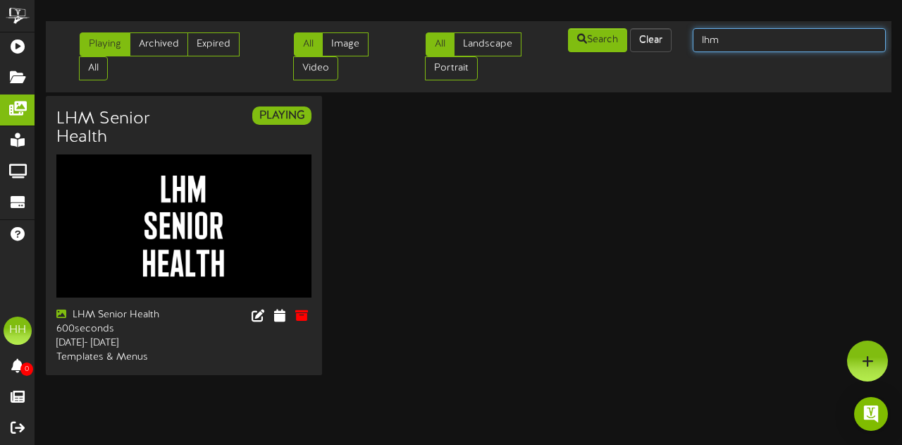
click at [734, 40] on input "lhm" at bounding box center [789, 40] width 193 height 24
type input "l"
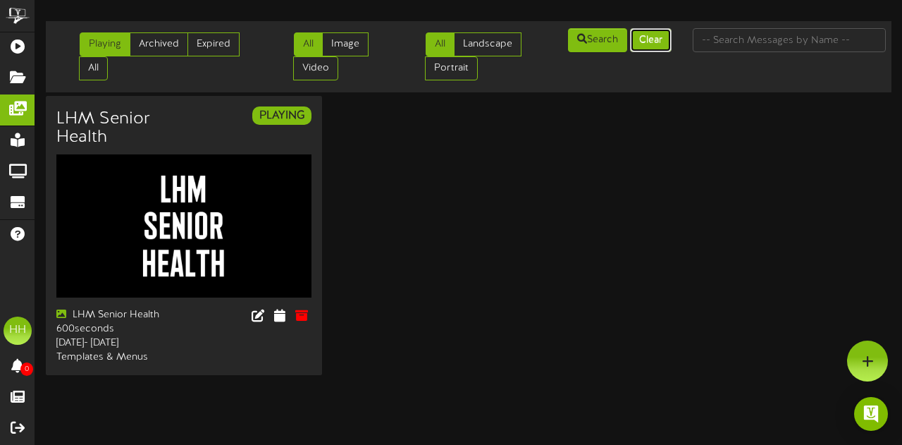
click at [653, 37] on button "Clear" at bounding box center [651, 40] width 42 height 24
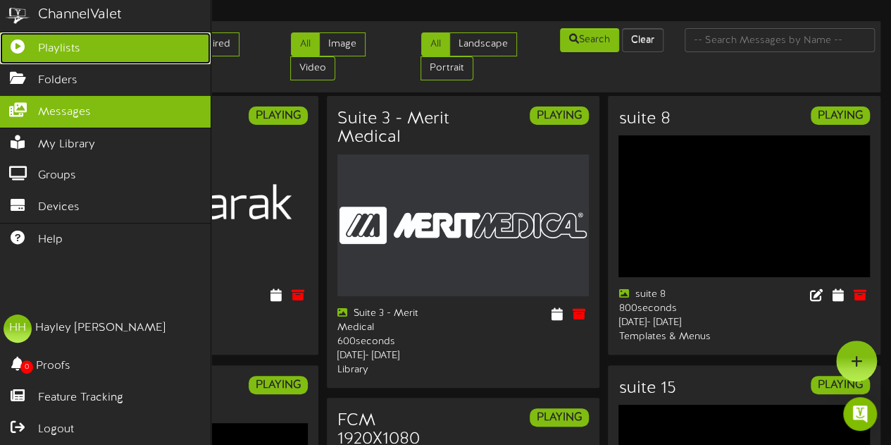
click at [20, 47] on icon at bounding box center [17, 44] width 35 height 11
